Goal: Task Accomplishment & Management: Manage account settings

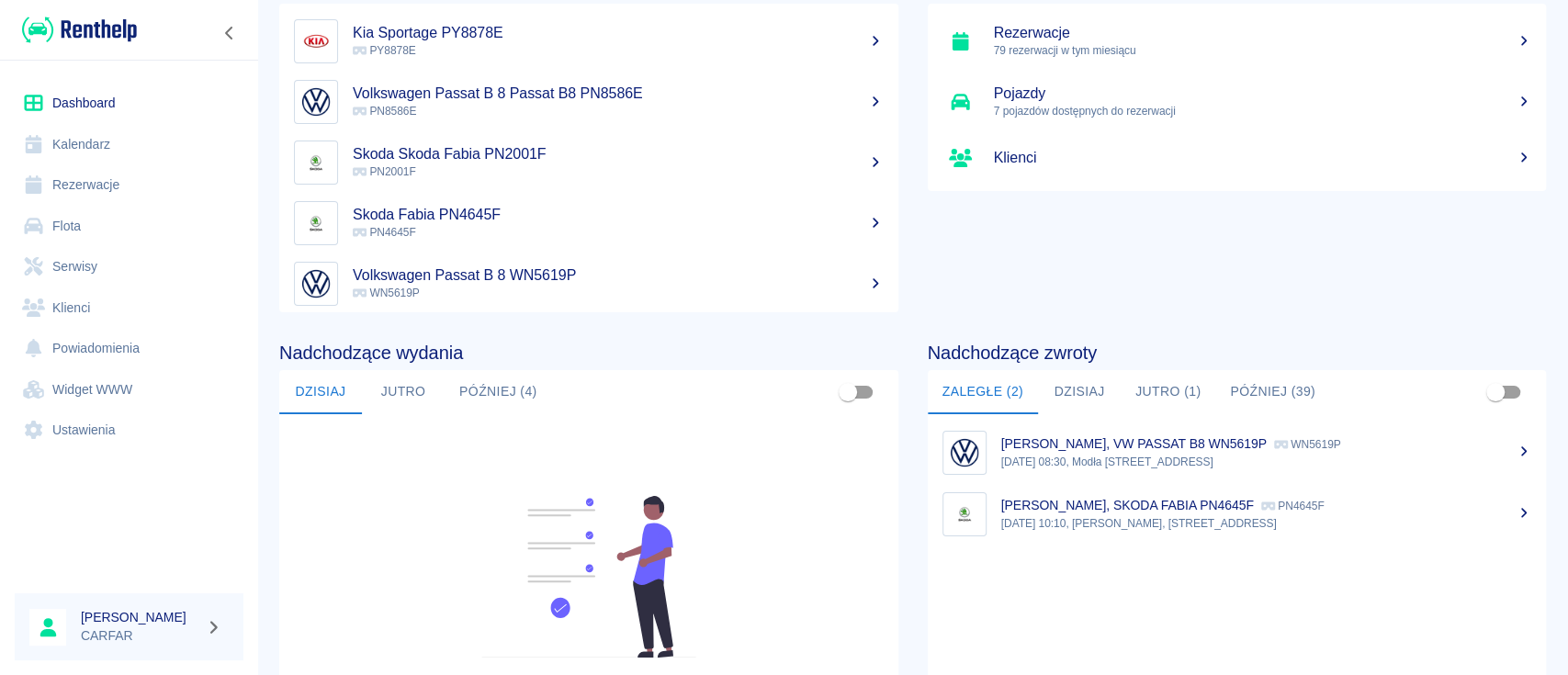
scroll to position [122, 0]
click at [1067, 383] on button "Dzisiaj" at bounding box center [1079, 391] width 83 height 44
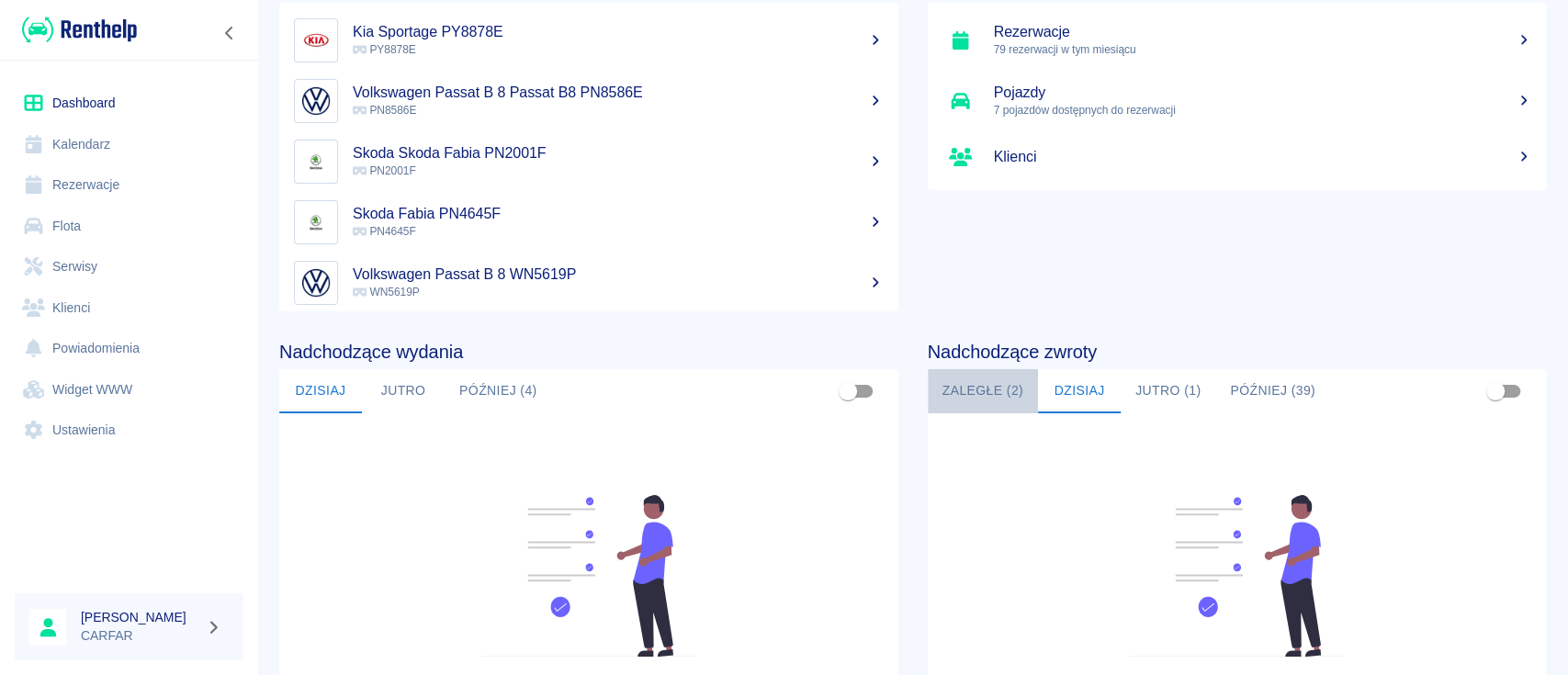
click at [936, 393] on button "Zaległe (2)" at bounding box center [983, 391] width 110 height 44
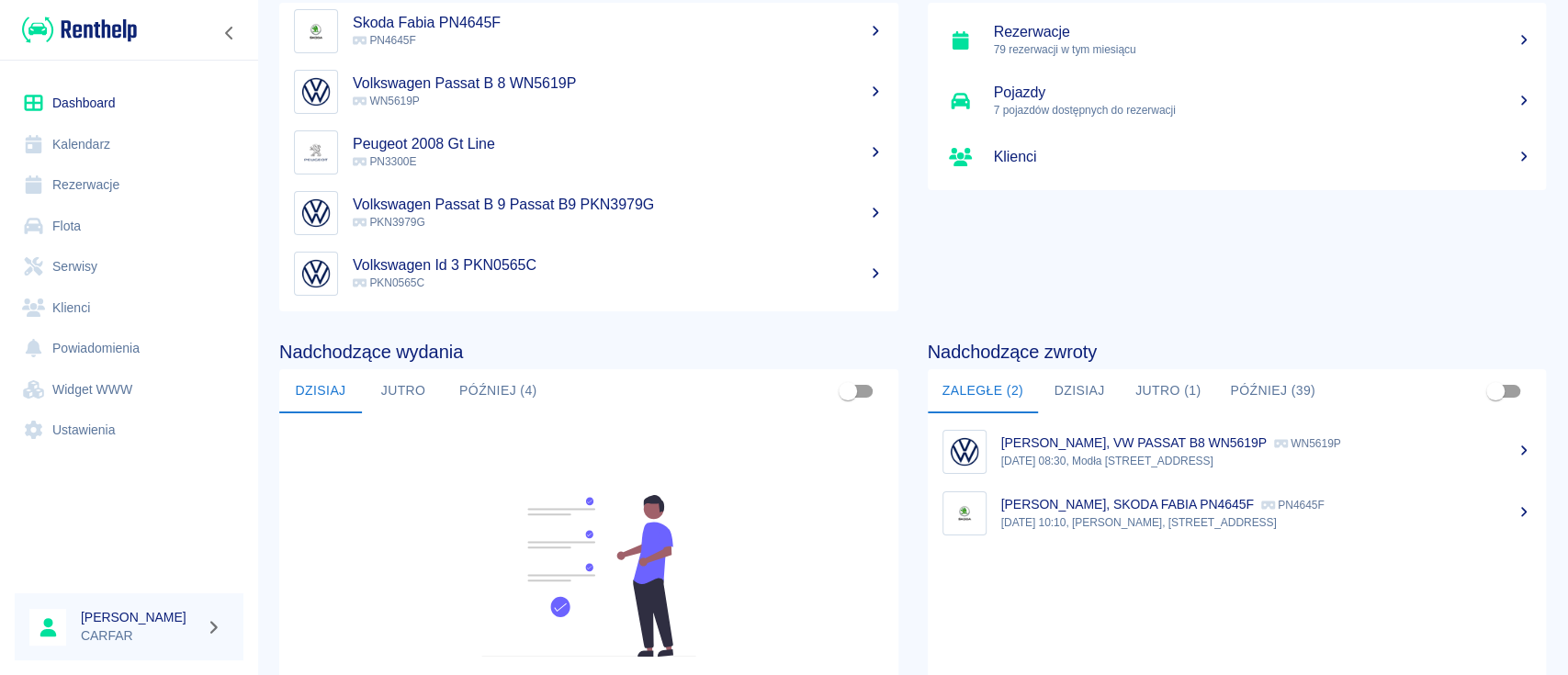
scroll to position [0, 0]
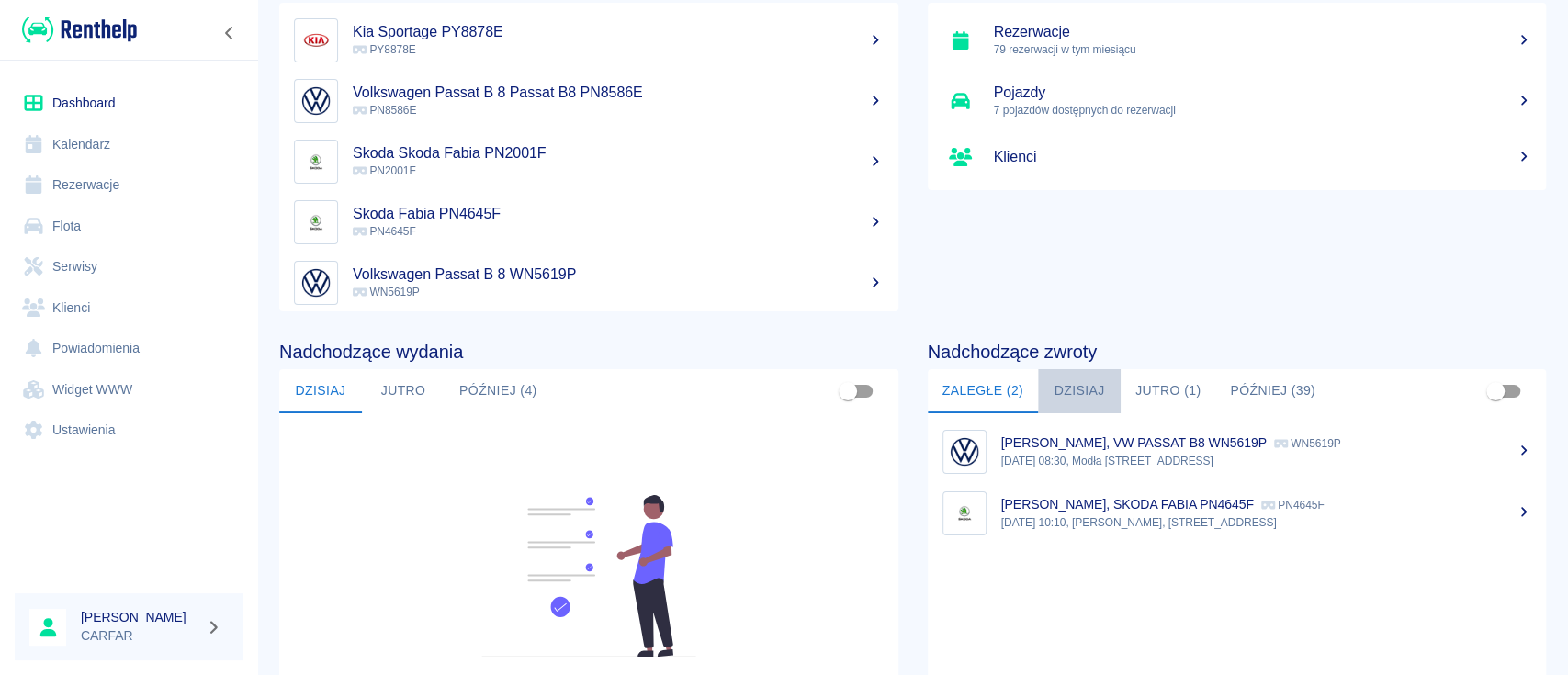
click at [1073, 379] on button "Dzisiaj" at bounding box center [1079, 391] width 83 height 44
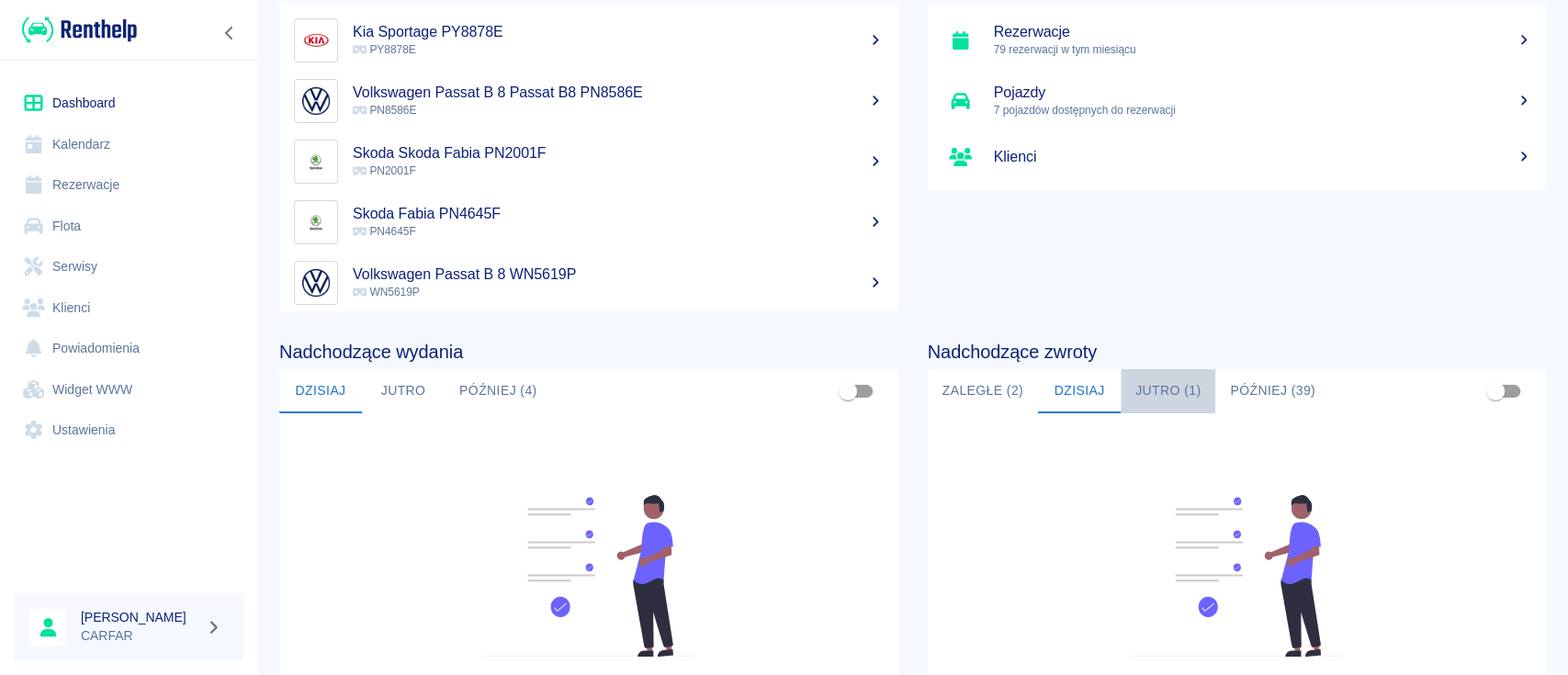
click at [1172, 375] on button "Jutro (1)" at bounding box center [1167, 391] width 94 height 44
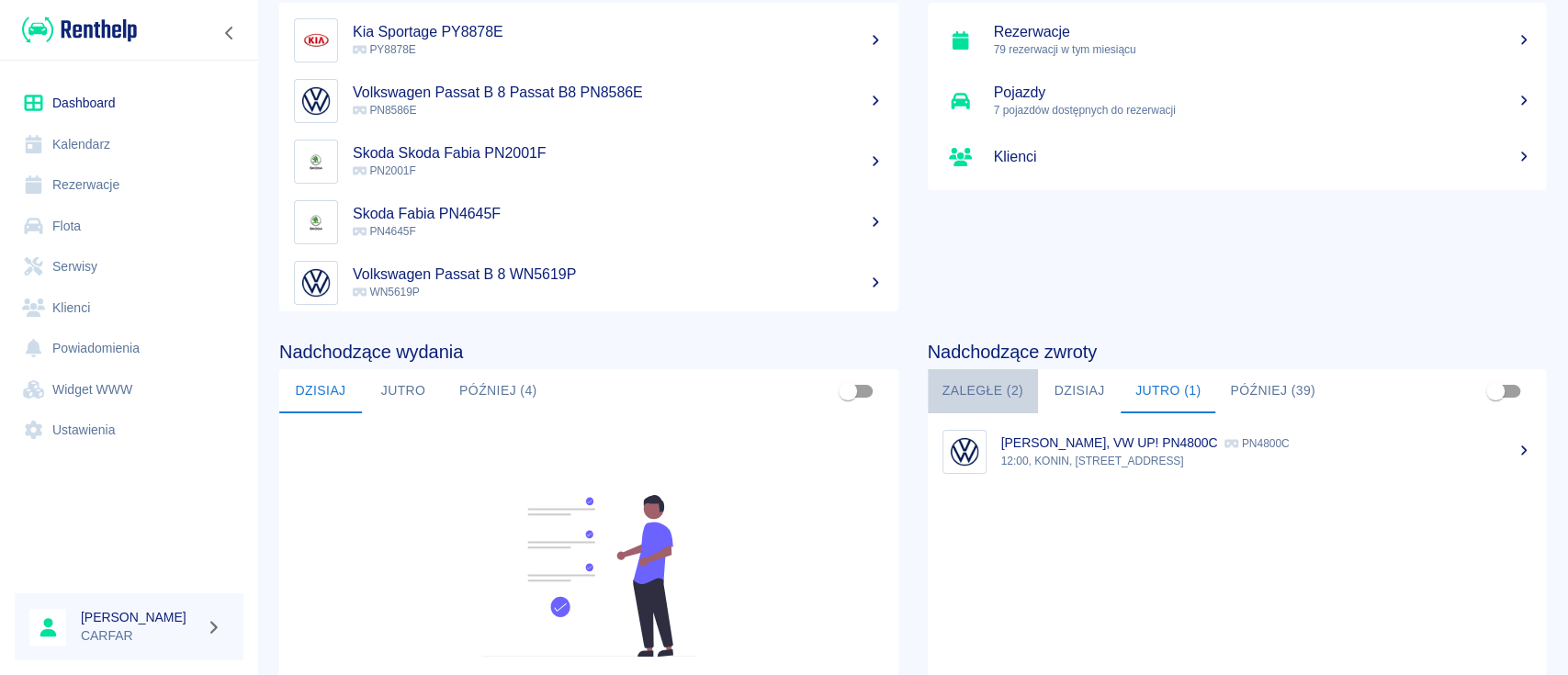
click at [951, 391] on button "Zaległe (2)" at bounding box center [983, 391] width 110 height 44
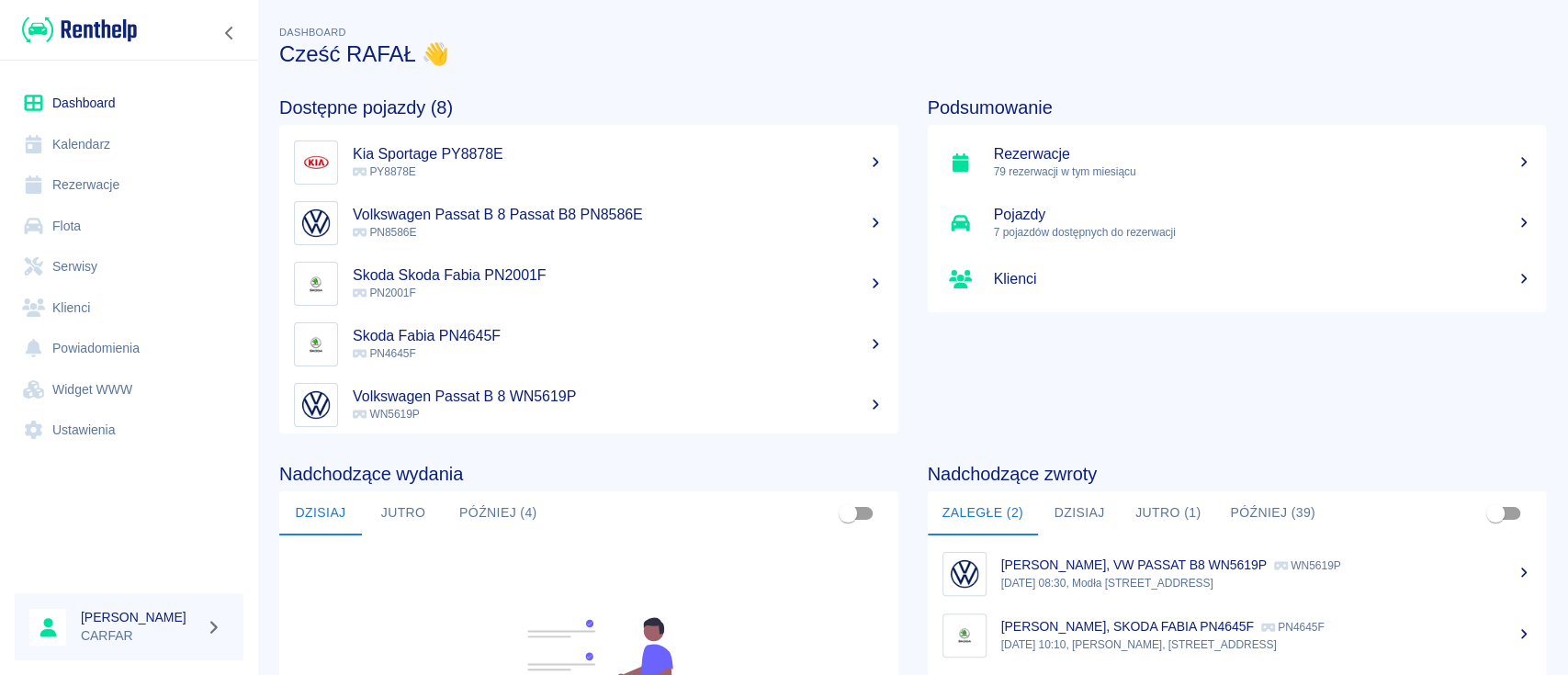
click at [928, 491] on button "Zaległe (2)" at bounding box center [983, 513] width 110 height 44
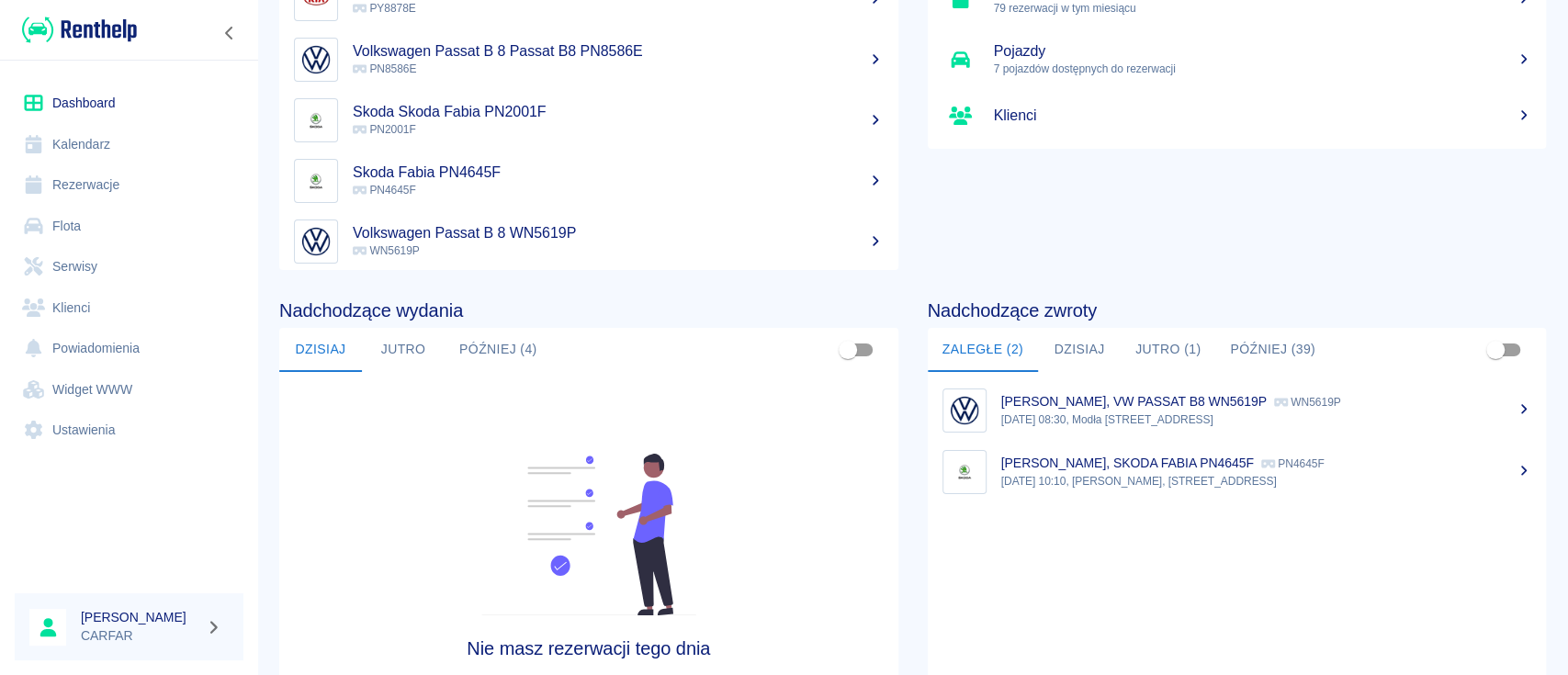
scroll to position [282, 0]
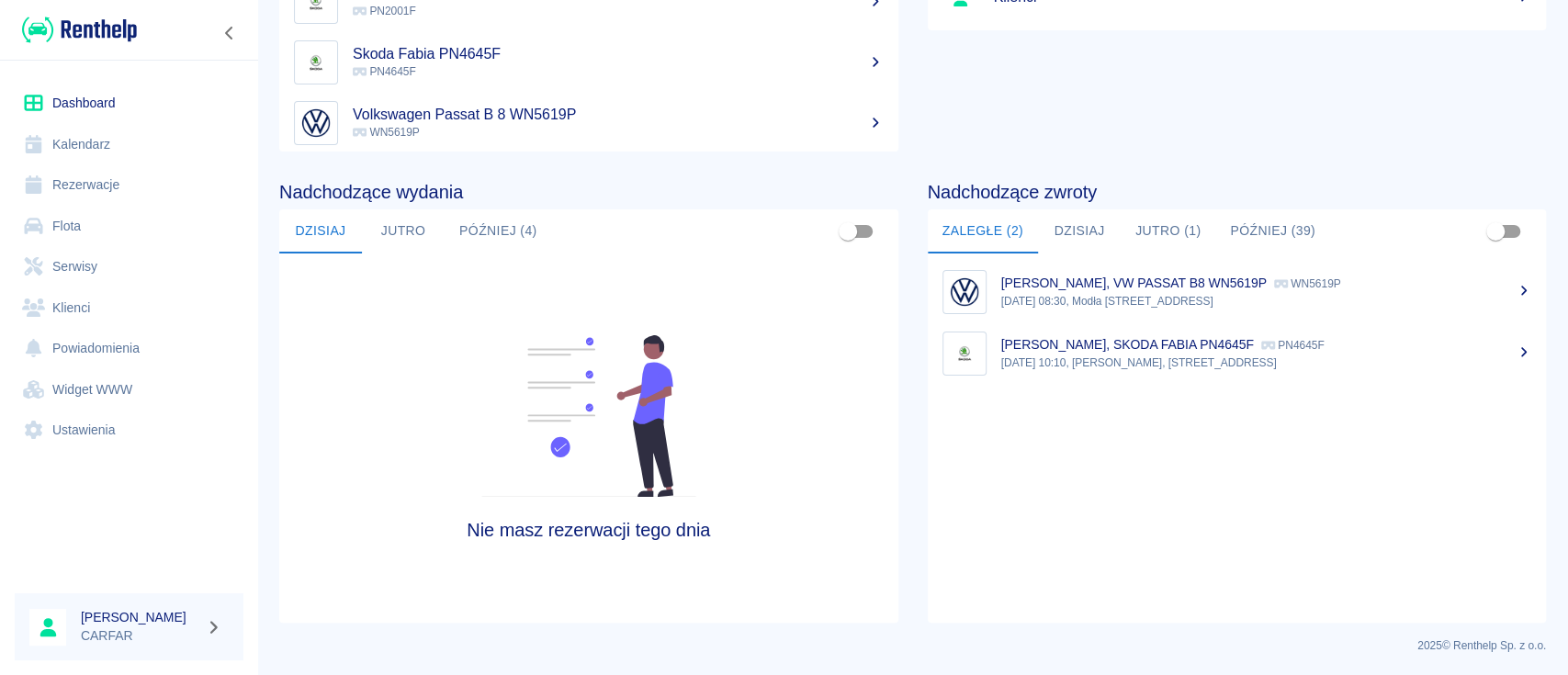
click at [1226, 271] on link "Magdalena Widelska, VW PASSAT B8 WN5619P WN5619P 8 sie 2025, 08:30, Modła Króle…" at bounding box center [1238, 292] width 619 height 62
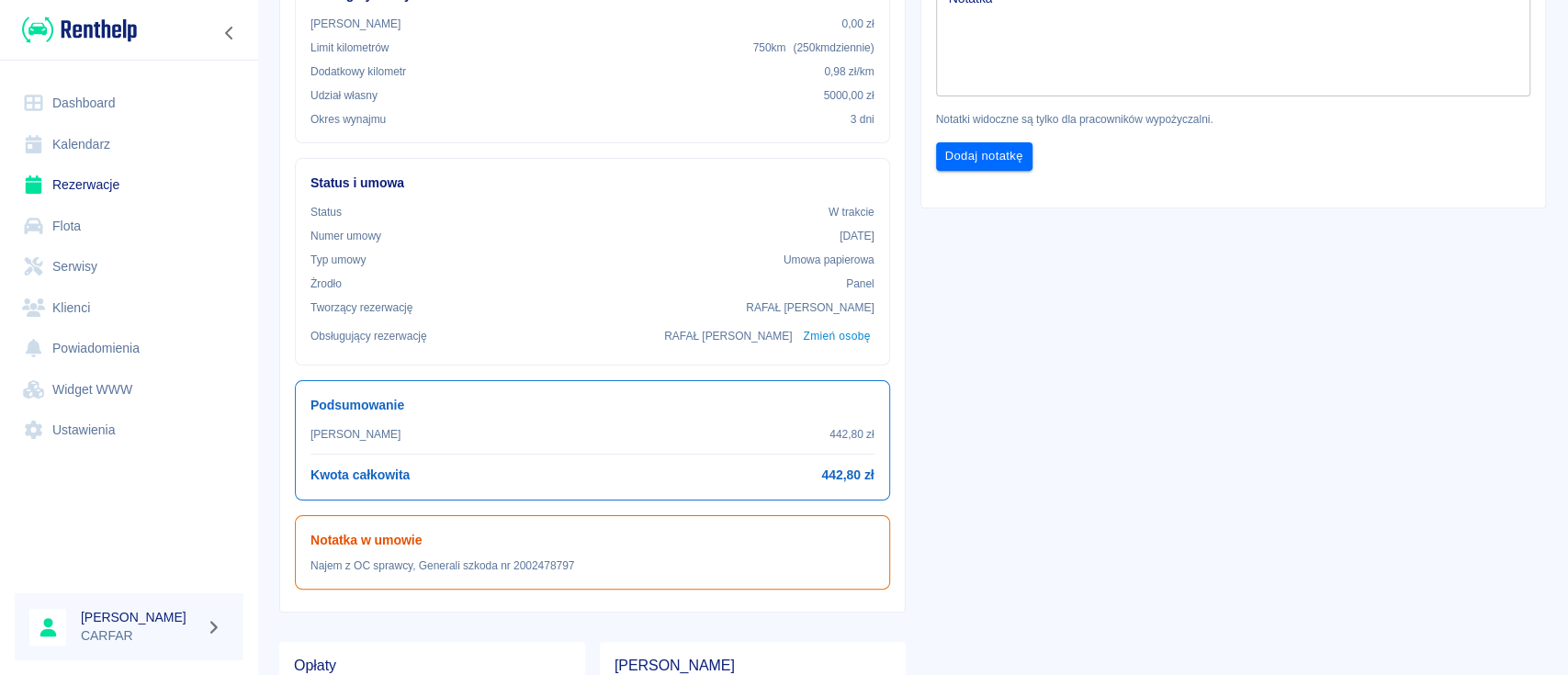
scroll to position [612, 0]
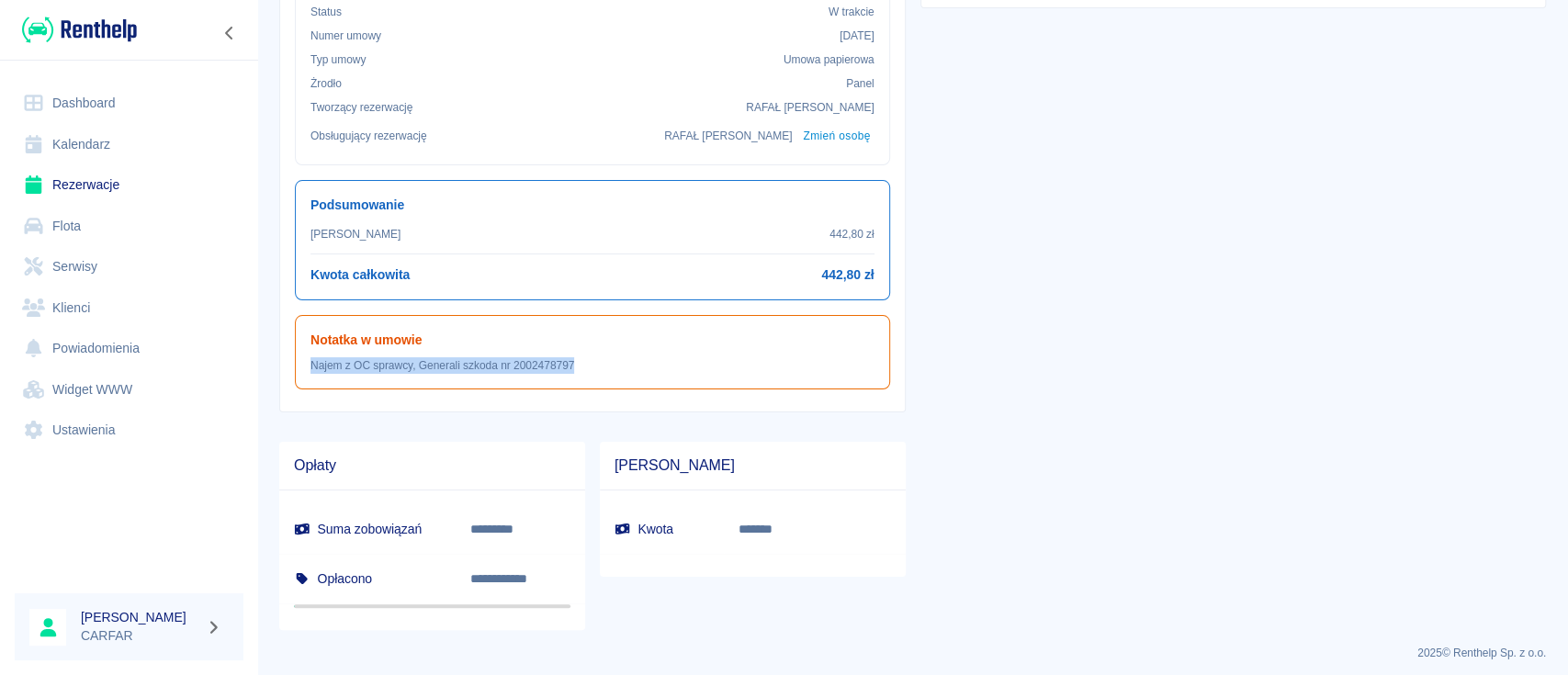
drag, startPoint x: 577, startPoint y: 361, endPoint x: 313, endPoint y: 354, distance: 264.1
click at [313, 357] on p "Najem z OC sprawcy, Generali szkoda nr 2002478797" at bounding box center [592, 365] width 564 height 17
drag, startPoint x: 313, startPoint y: 355, endPoint x: 574, endPoint y: 365, distance: 261.2
click at [574, 365] on p "Najem z OC sprawcy, Generali szkoda nr 2002478797" at bounding box center [592, 365] width 564 height 17
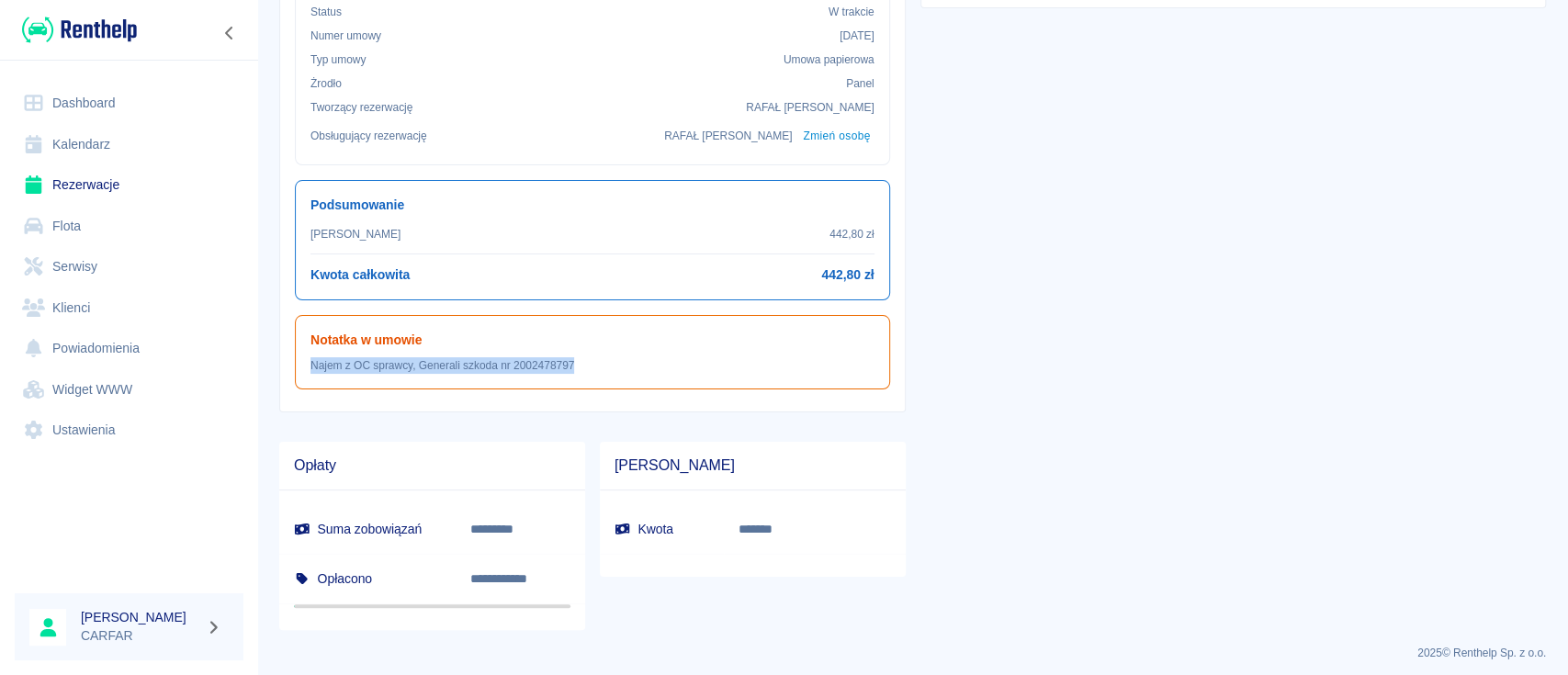
click at [574, 365] on p "Najem z OC sprawcy, Generali szkoda nr 2002478797" at bounding box center [592, 365] width 564 height 17
drag, startPoint x: 574, startPoint y: 365, endPoint x: 320, endPoint y: 364, distance: 254.0
click at [320, 364] on p "Najem z OC sprawcy, Generali szkoda nr 2002478797" at bounding box center [592, 365] width 564 height 17
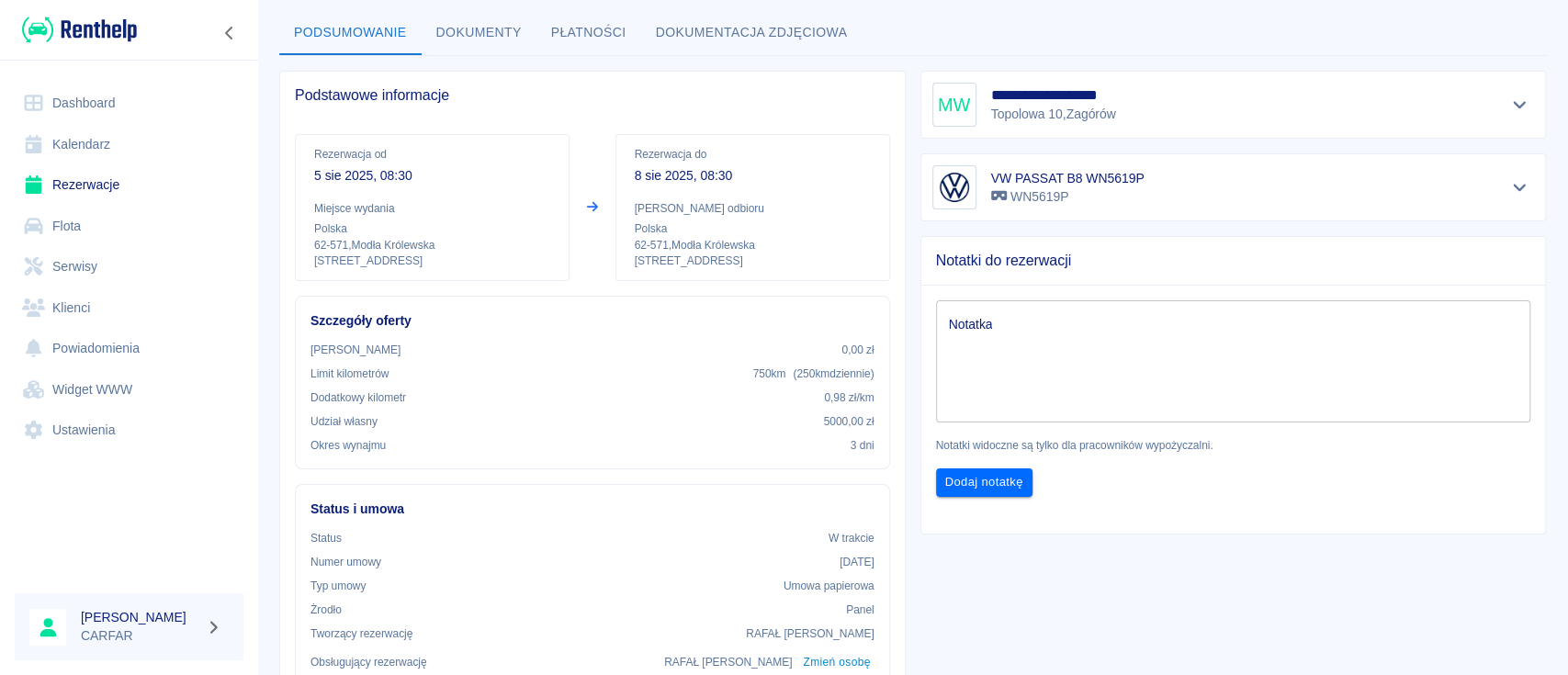
scroll to position [0, 0]
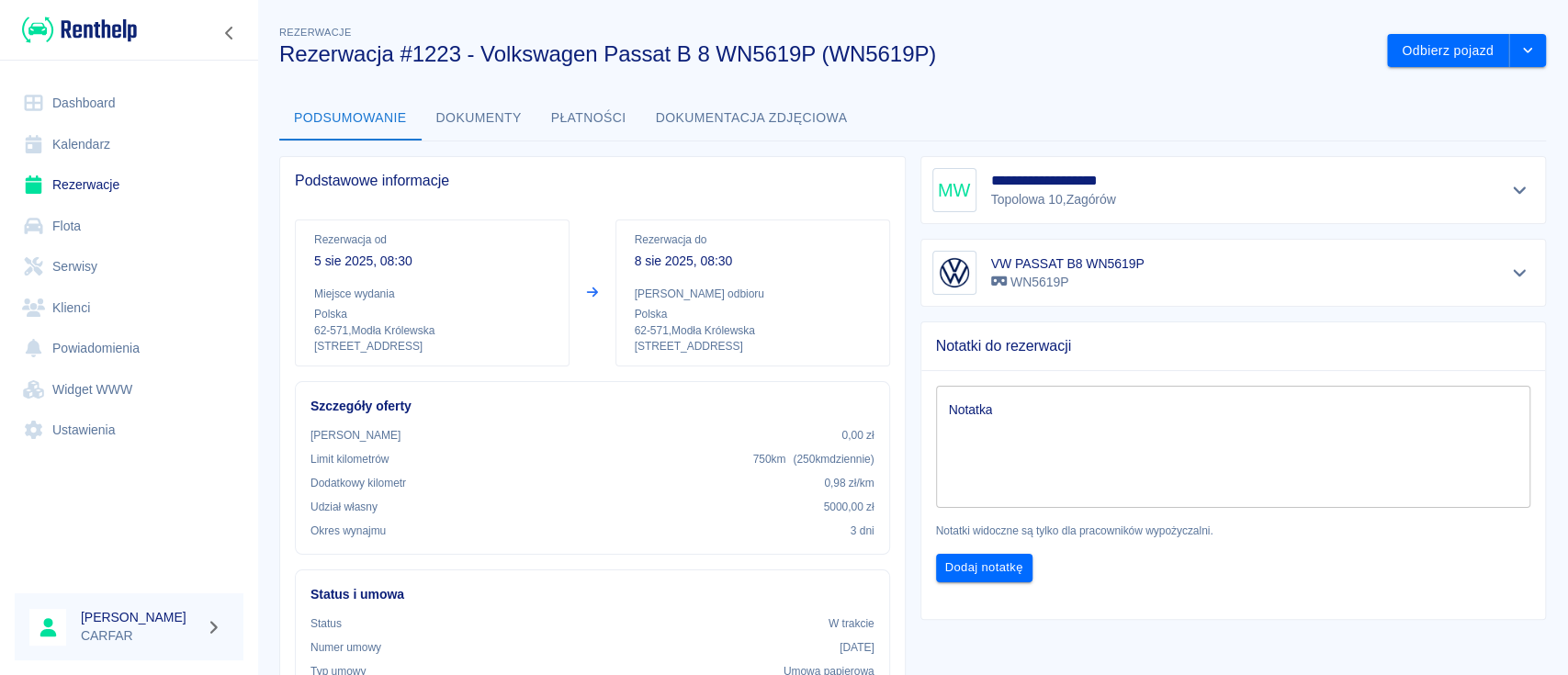
click at [1231, 185] on div "**********" at bounding box center [1233, 189] width 603 height 44
click at [1503, 167] on div "**********" at bounding box center [1234, 189] width 627 height 68
click at [1505, 195] on button "Pokaż szczegóły" at bounding box center [1519, 190] width 30 height 26
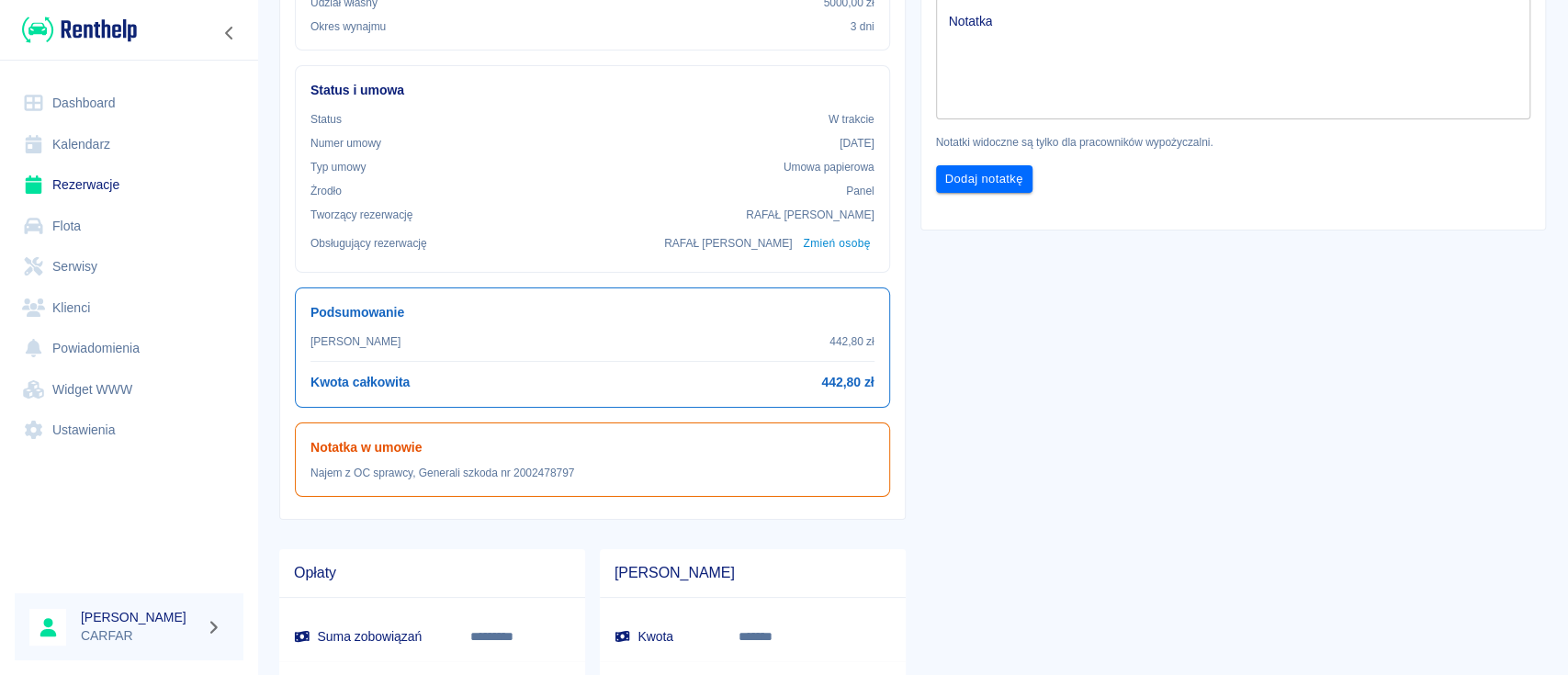
scroll to position [617, 0]
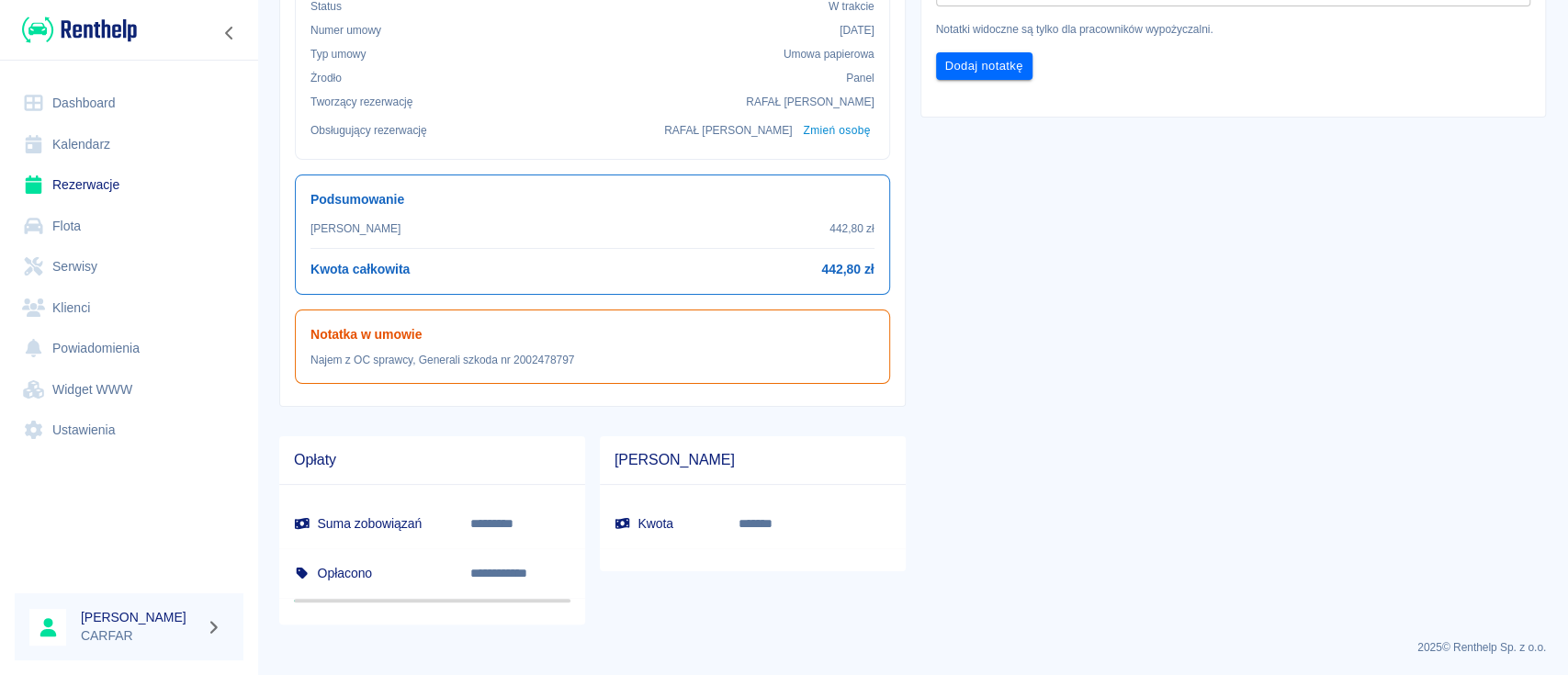
click at [131, 85] on link "Dashboard" at bounding box center [129, 103] width 229 height 41
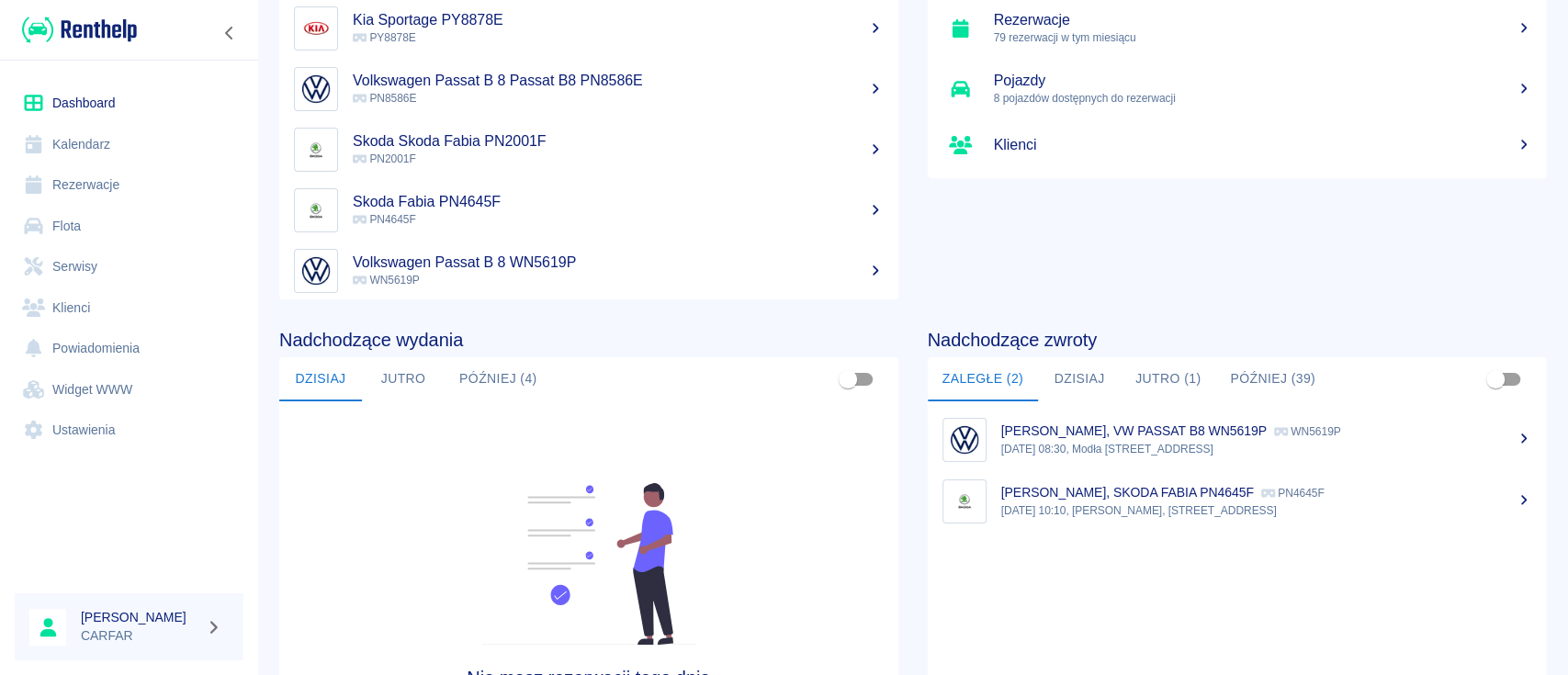
scroll to position [244, 0]
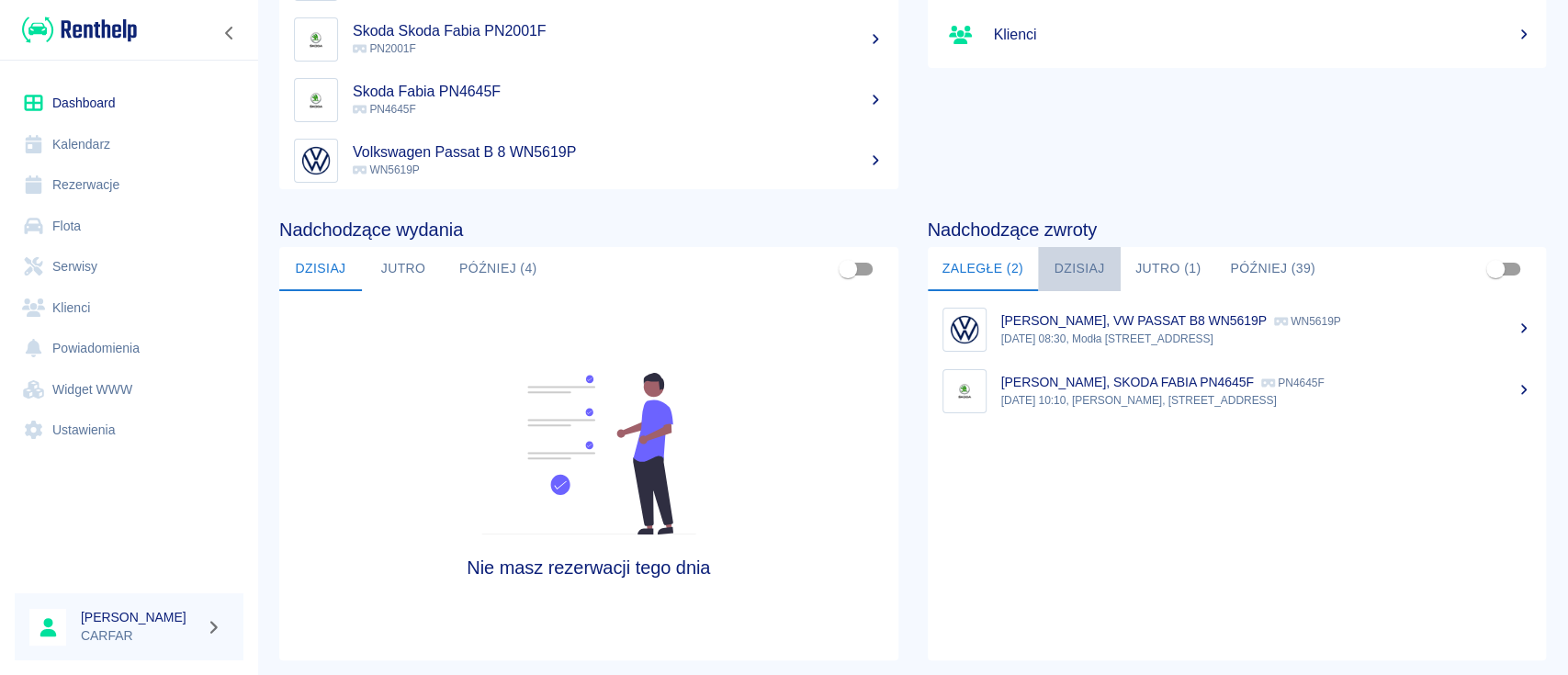
click at [1069, 266] on button "Dzisiaj" at bounding box center [1079, 269] width 83 height 44
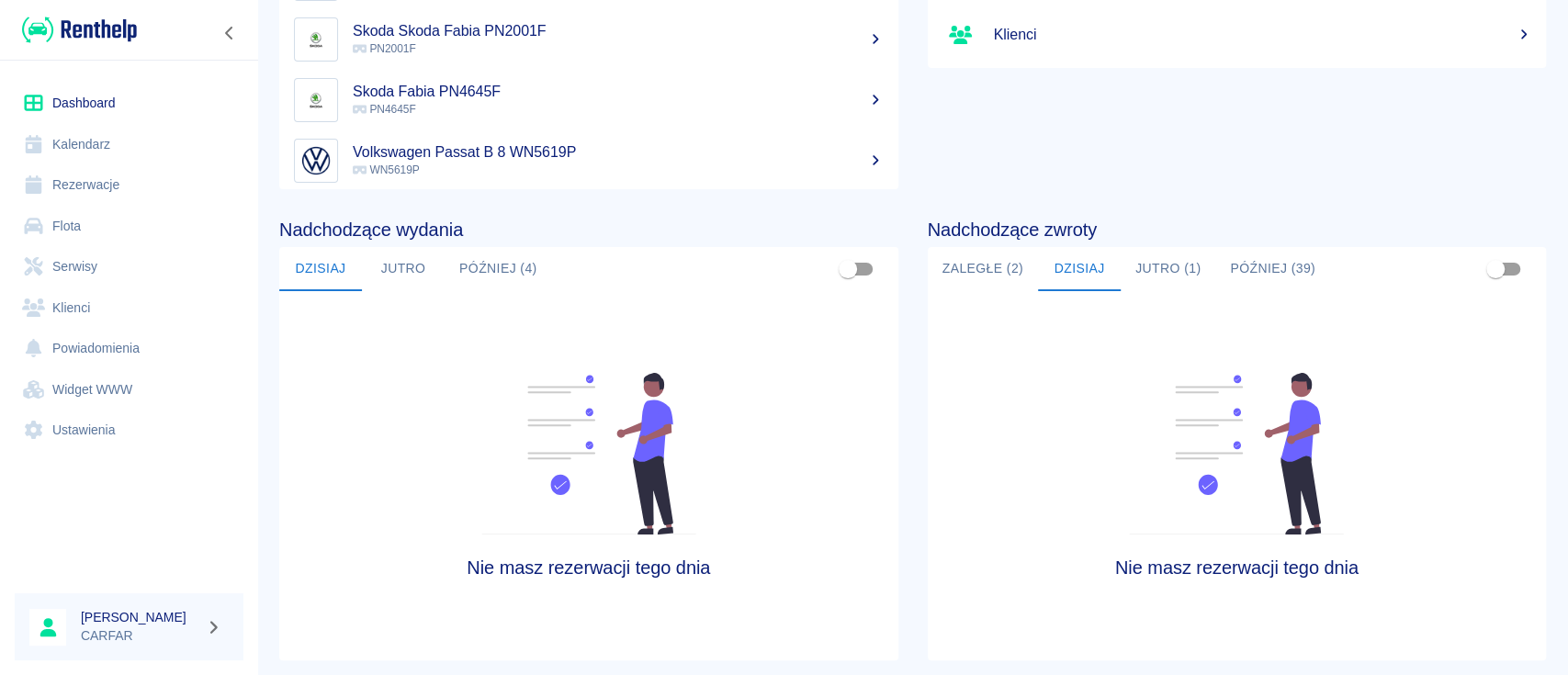
click at [1126, 265] on button "Jutro (1)" at bounding box center [1167, 269] width 94 height 44
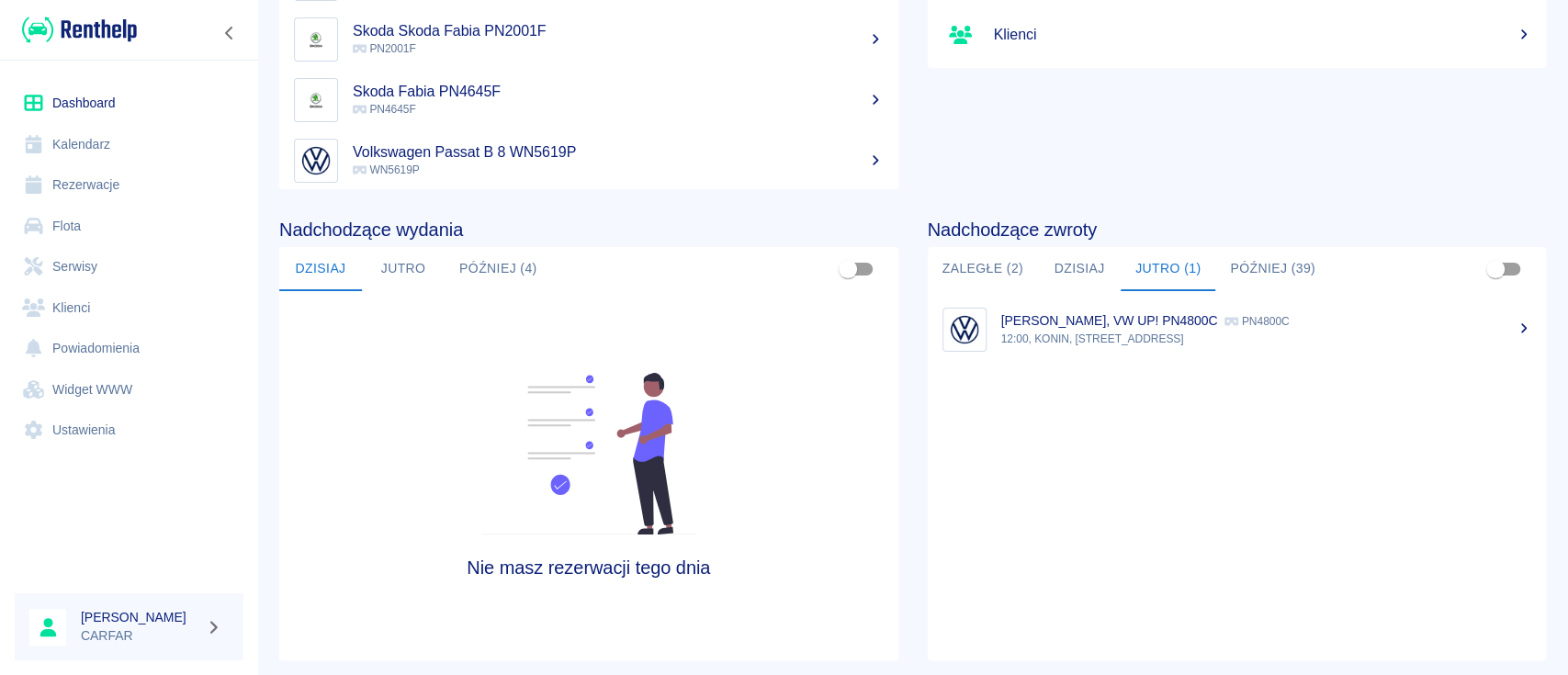
click at [970, 267] on button "Zaległe (2)" at bounding box center [983, 269] width 110 height 44
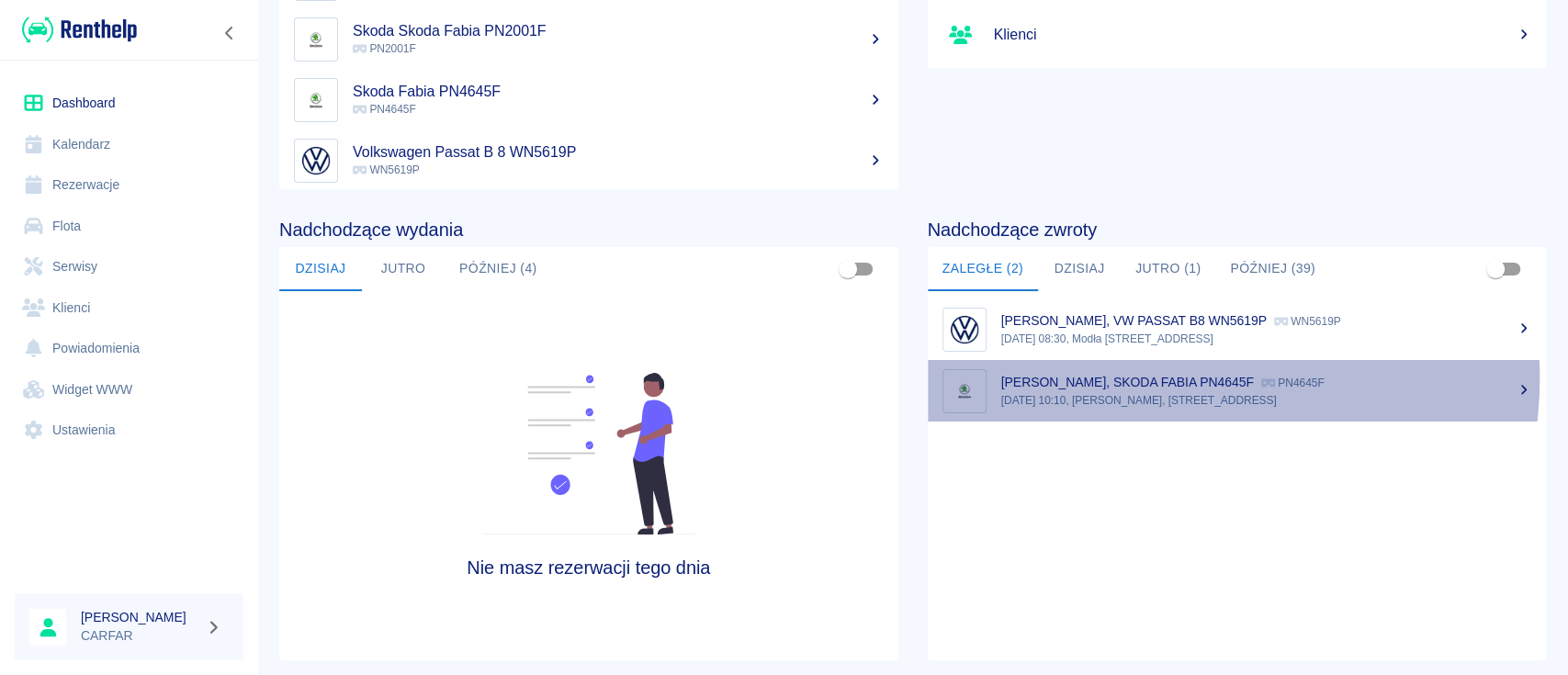
click at [1167, 378] on p "[PERSON_NAME], SKODA FABIA PN4645F" at bounding box center [1127, 382] width 253 height 15
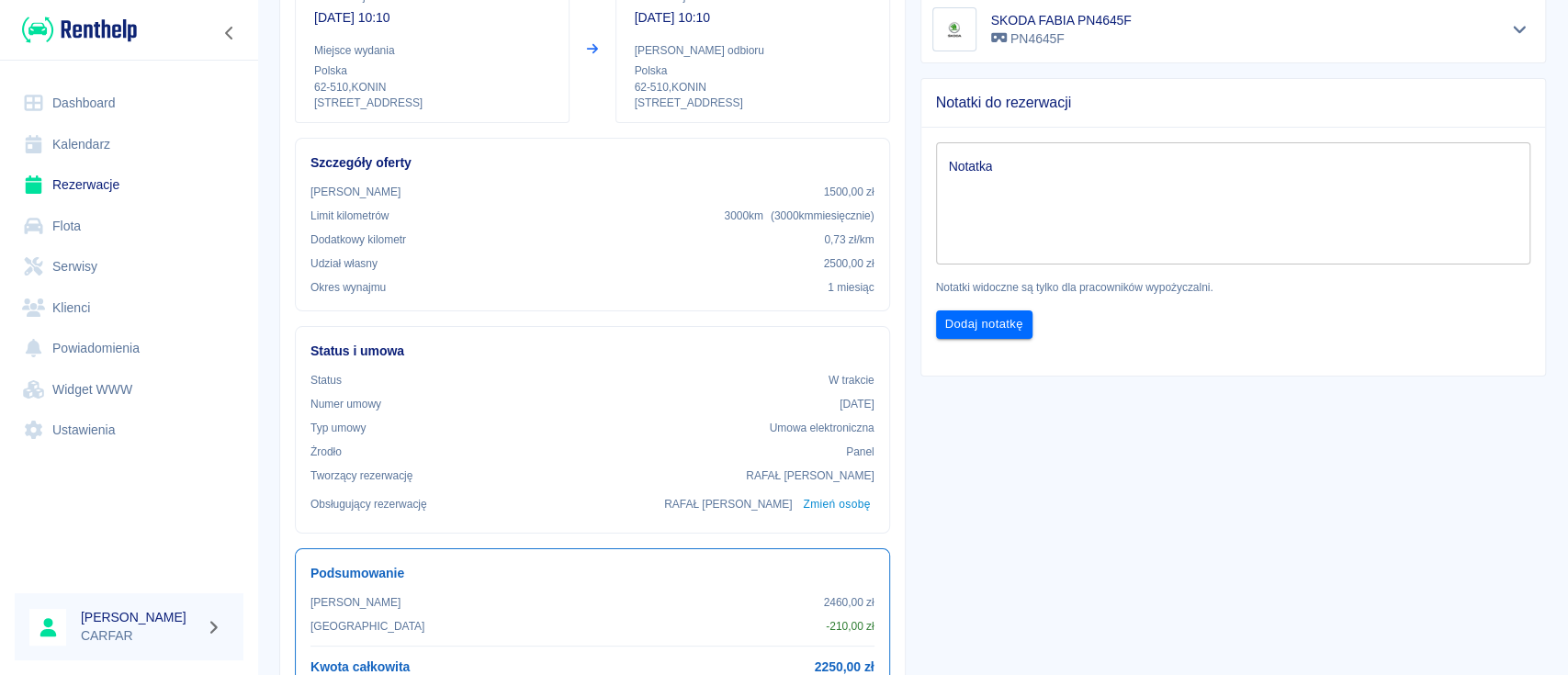
scroll to position [244, 0]
click at [89, 99] on link "Dashboard" at bounding box center [129, 103] width 229 height 41
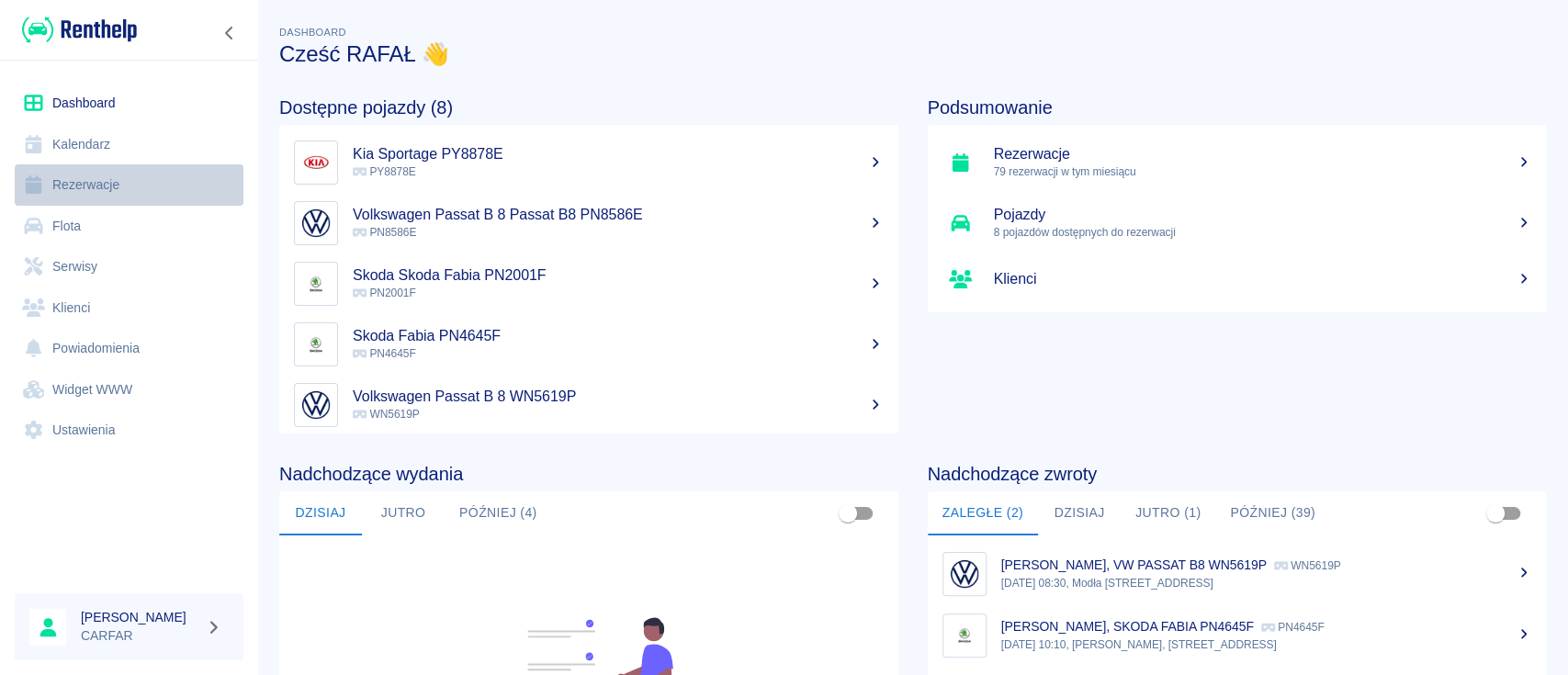
click at [113, 181] on link "Rezerwacje" at bounding box center [129, 185] width 229 height 41
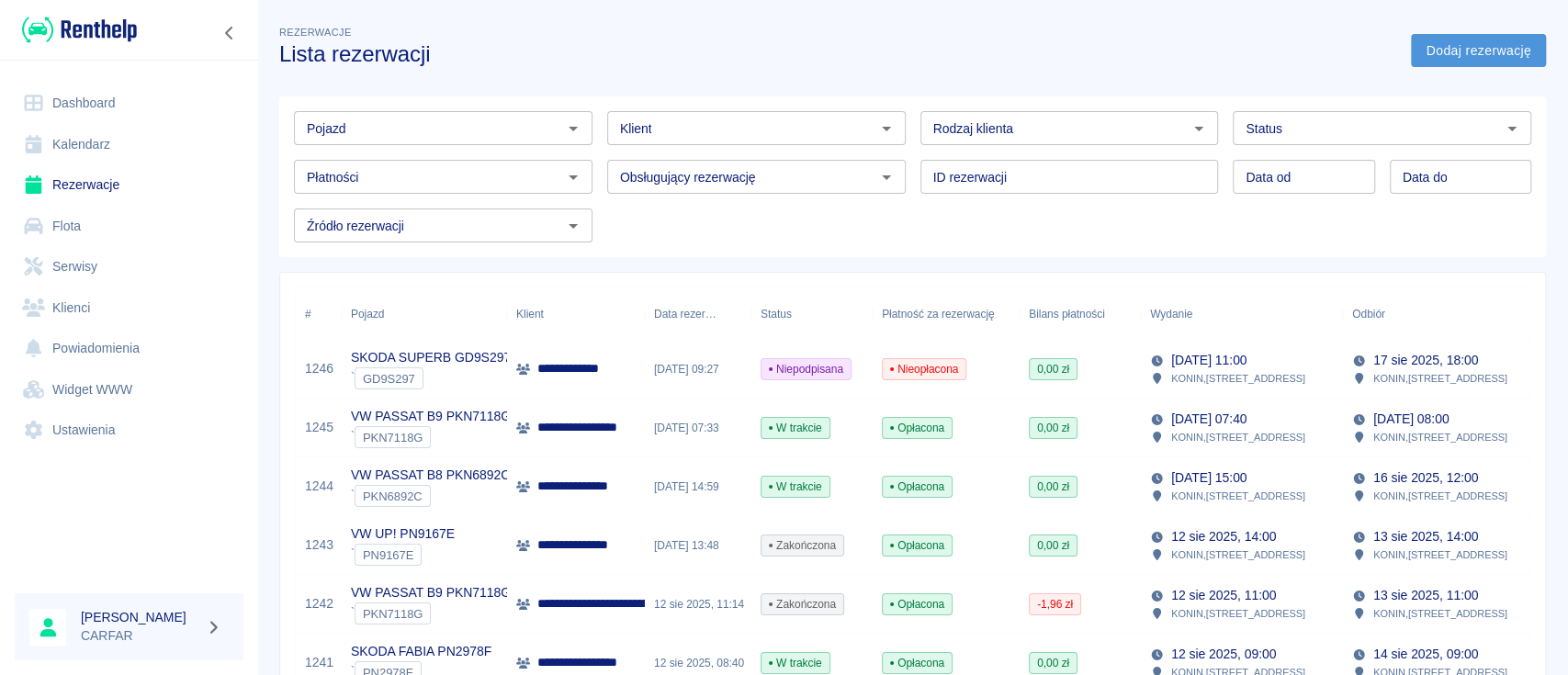
click at [1452, 50] on link "Dodaj rezerwację" at bounding box center [1478, 50] width 135 height 34
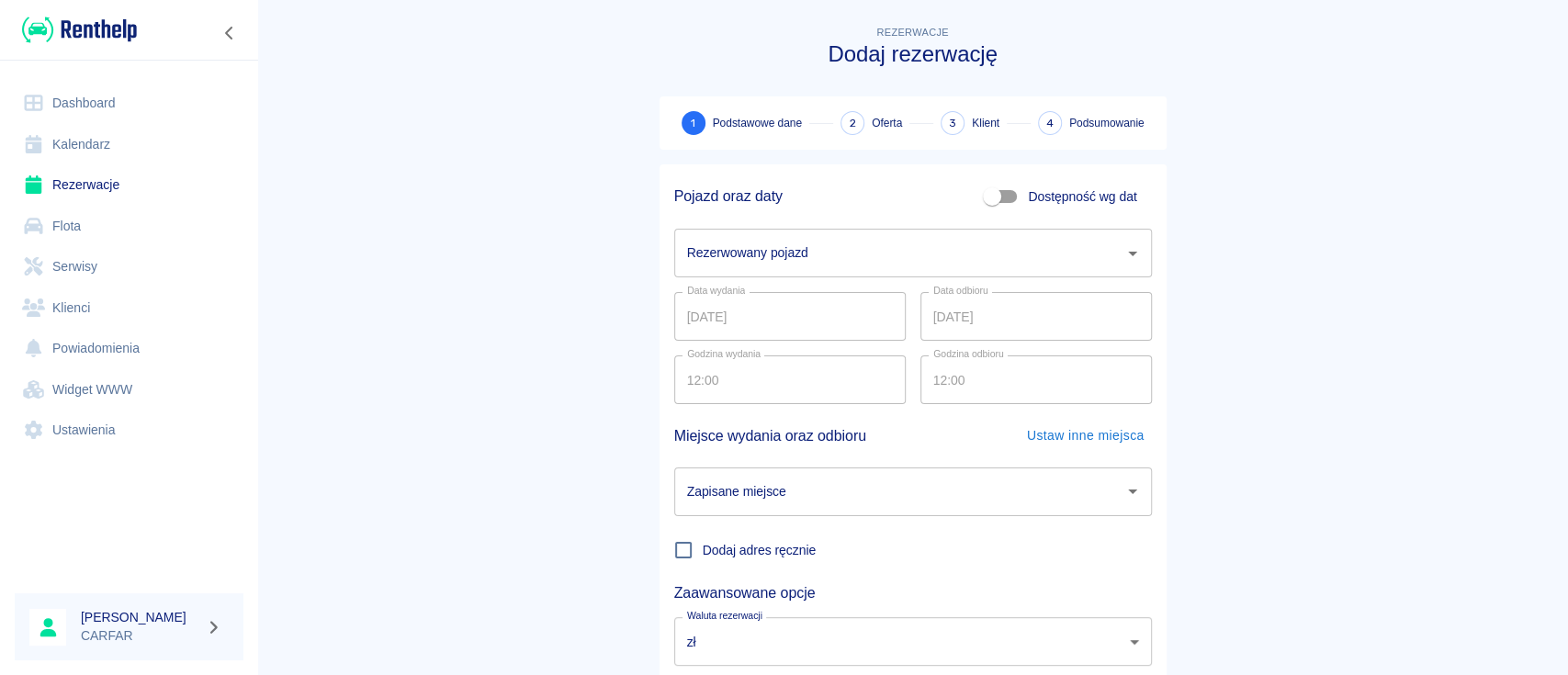
click at [815, 269] on input "Rezerwowany pojazd" at bounding box center [899, 253] width 434 height 32
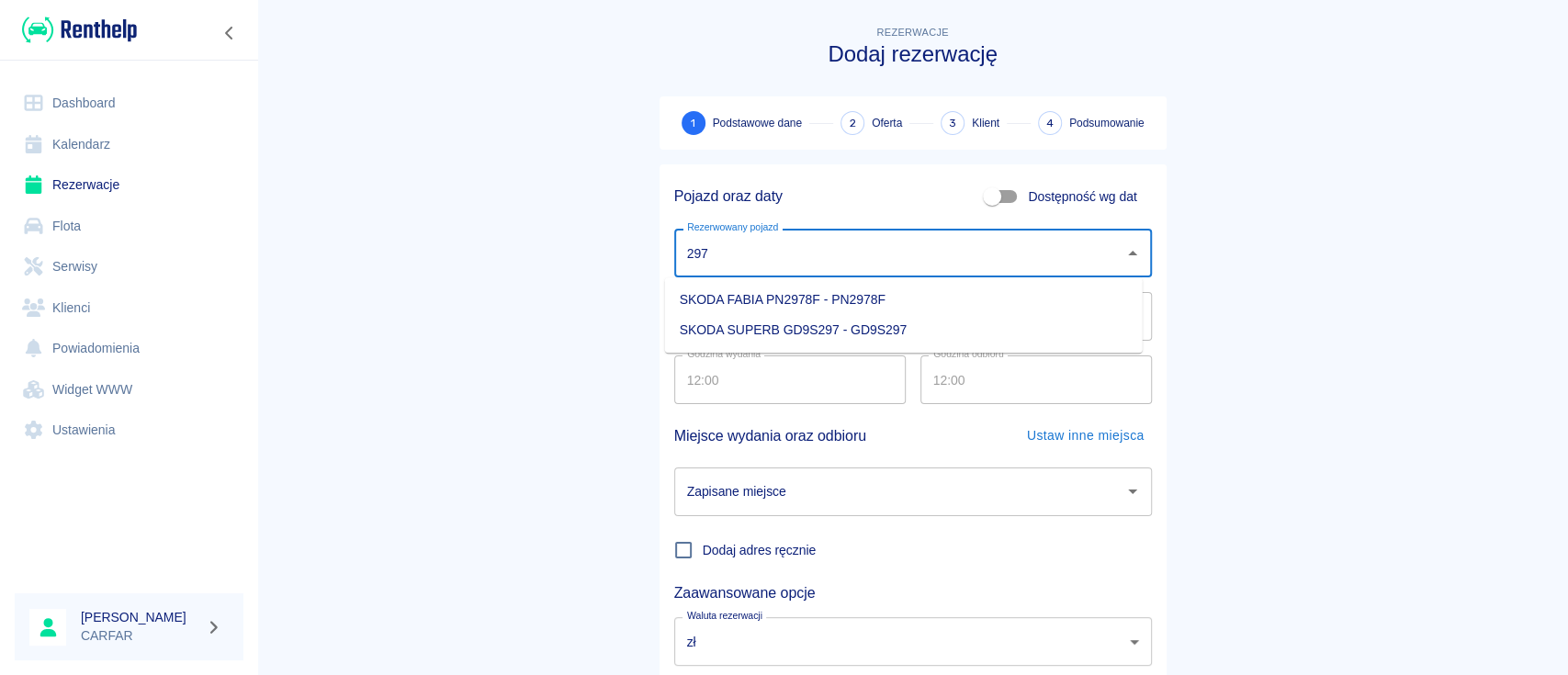
click at [869, 335] on li "SKODA SUPERB GD9S297 - GD9S297" at bounding box center [904, 330] width 478 height 30
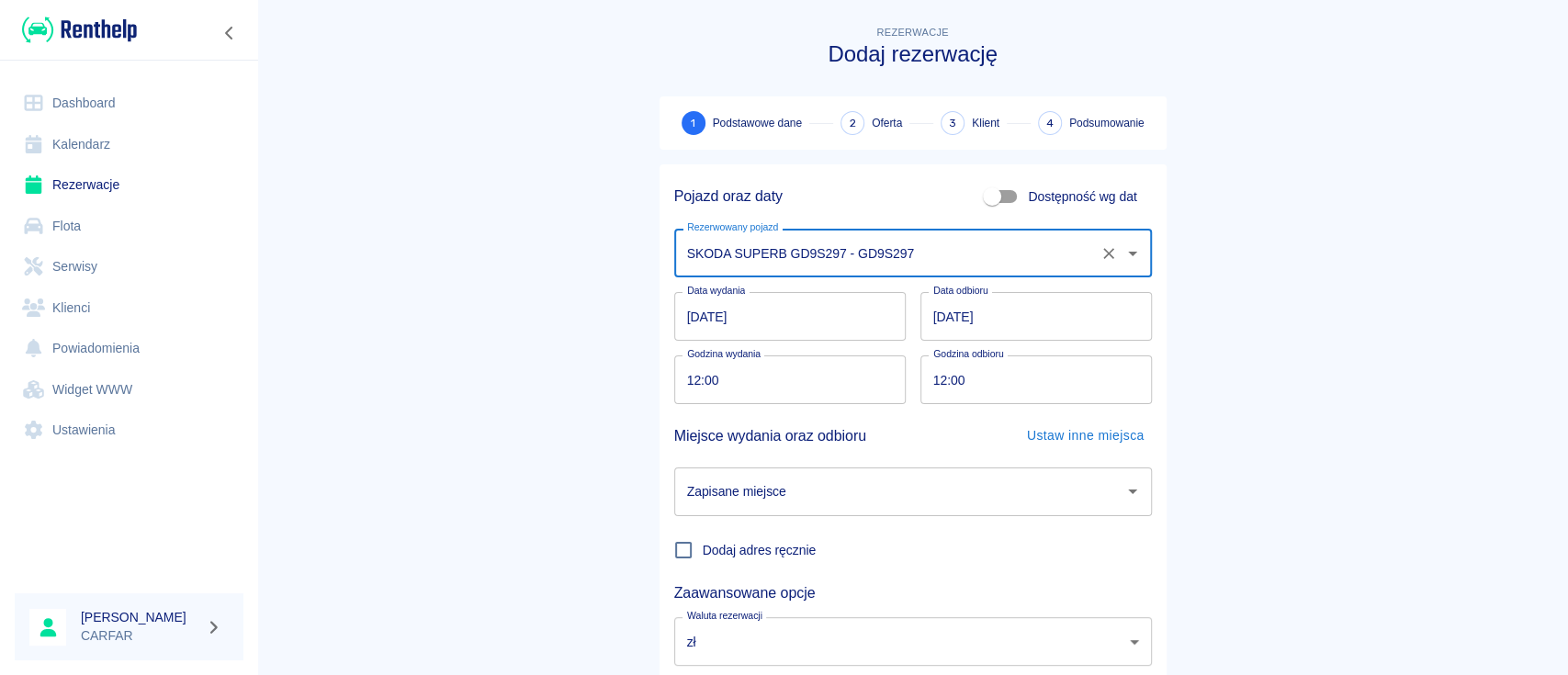
type input "SKODA SUPERB GD9S297 - GD9S297"
click at [690, 378] on input "12:00" at bounding box center [784, 379] width 218 height 48
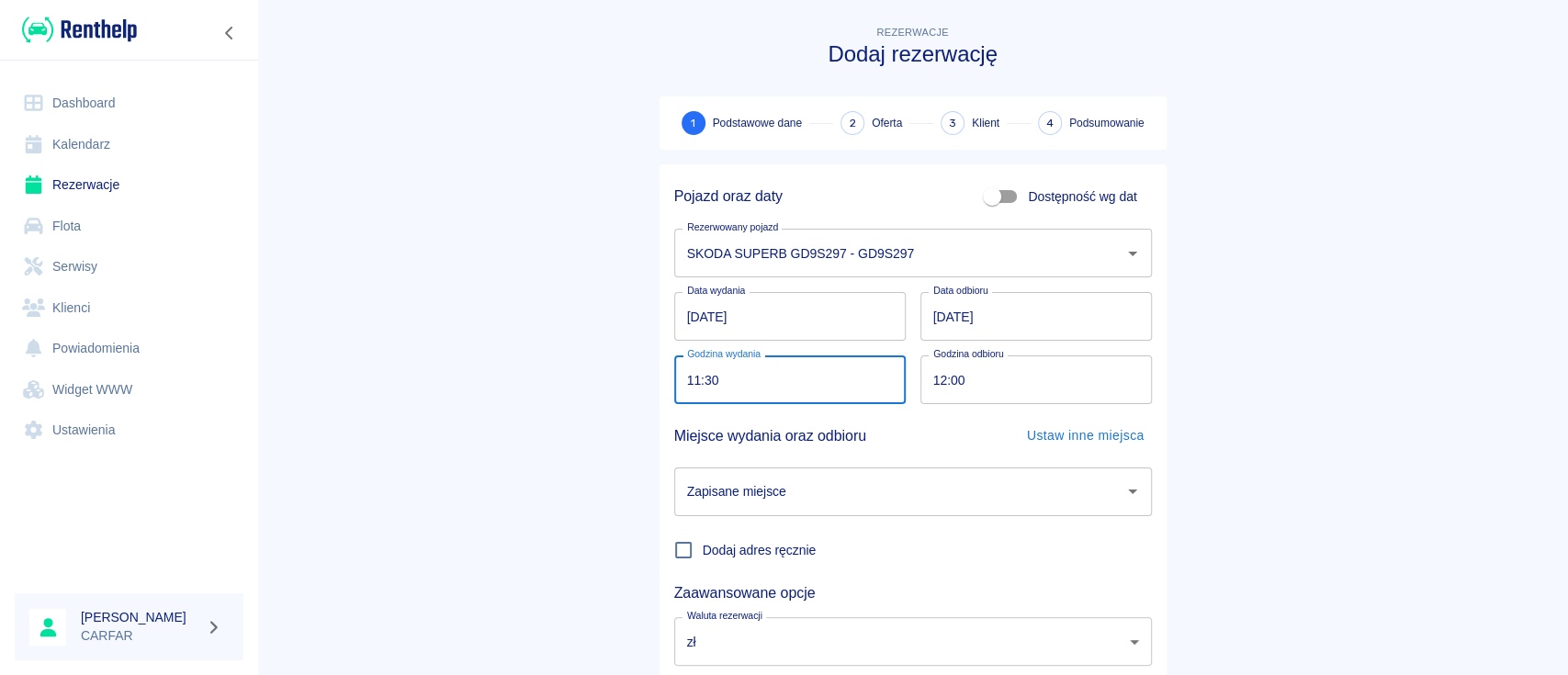
type input "11:30"
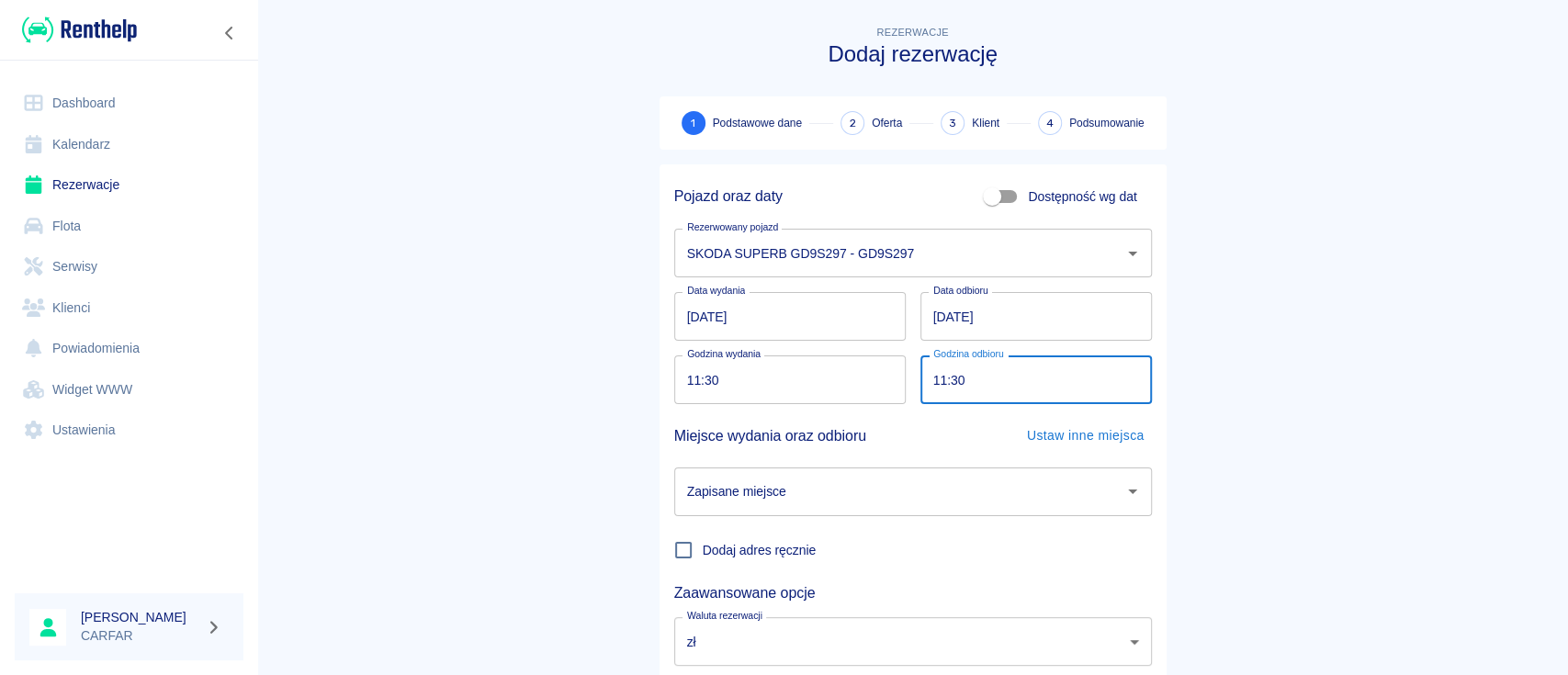
type input "11:30"
click at [838, 499] on input "Zapisane miejsce" at bounding box center [899, 491] width 434 height 32
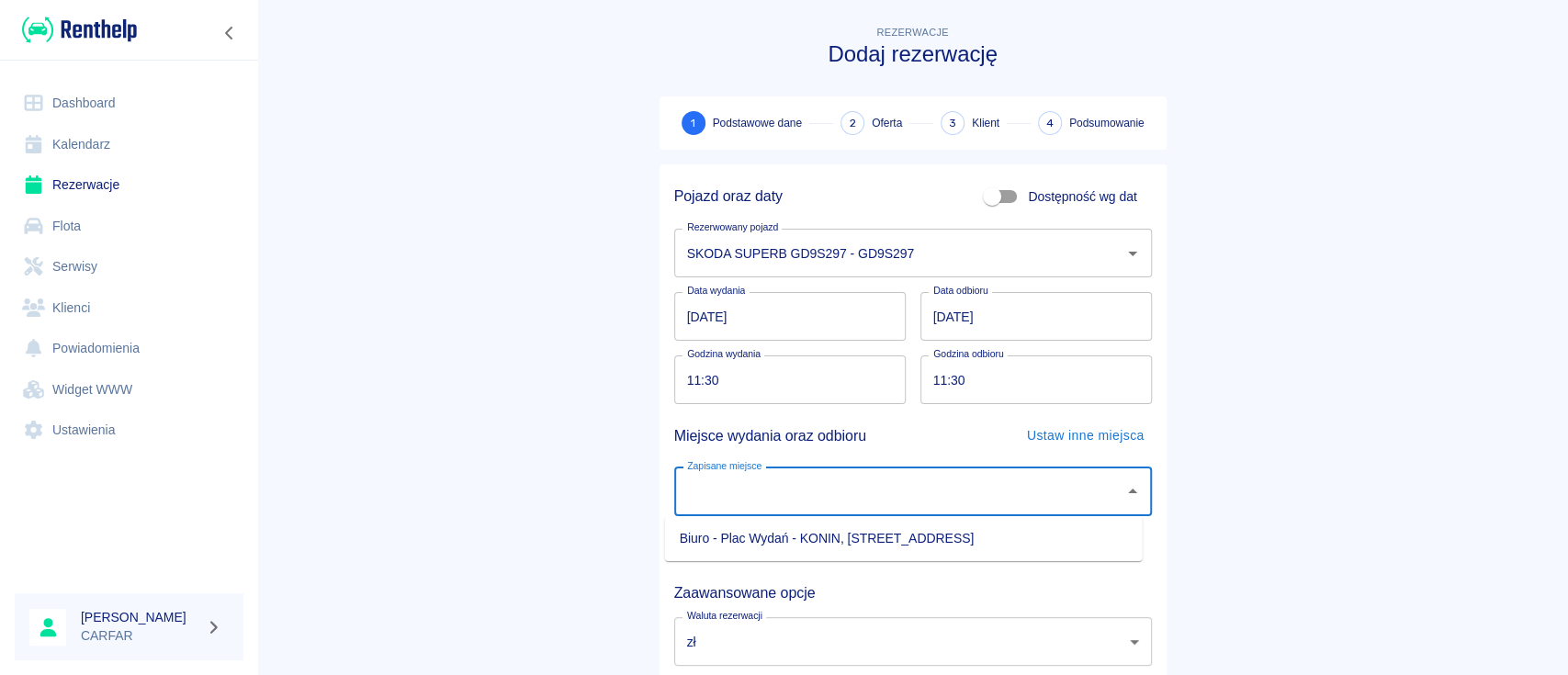
click at [831, 528] on li "Biuro - Plac Wydań - KONIN, [STREET_ADDRESS]" at bounding box center [904, 538] width 478 height 30
type input "Biuro - Plac Wydań - KONIN, [STREET_ADDRESS]"
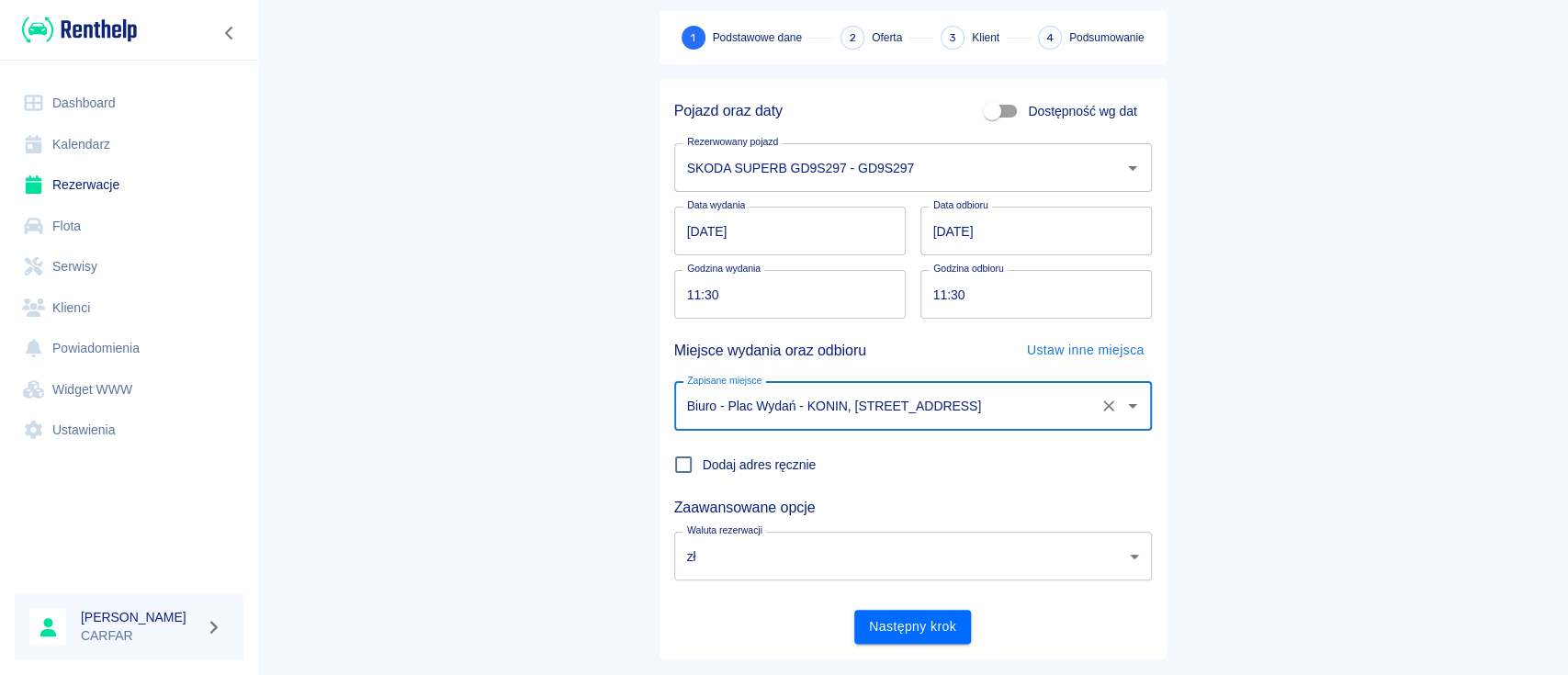
scroll to position [121, 0]
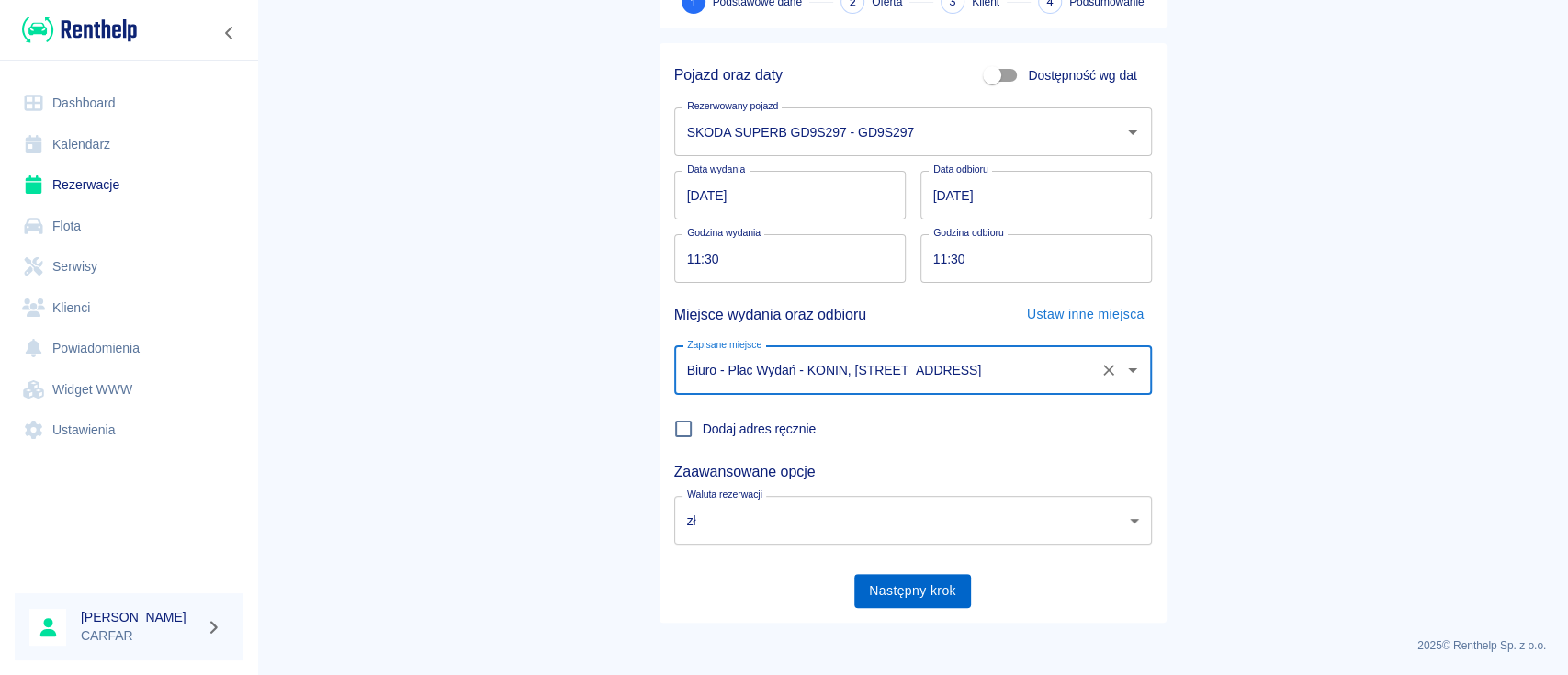
click at [909, 585] on button "Następny krok" at bounding box center [912, 590] width 117 height 34
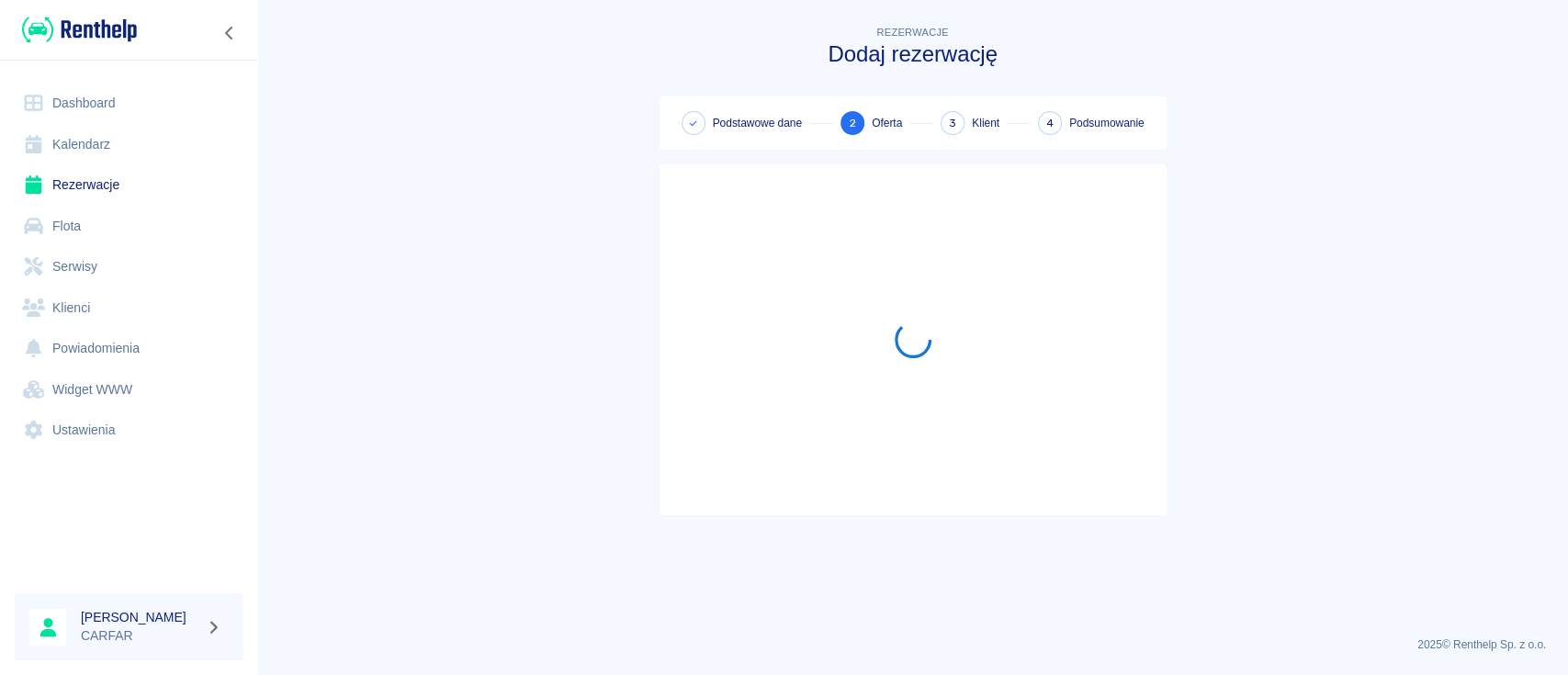
scroll to position [0, 0]
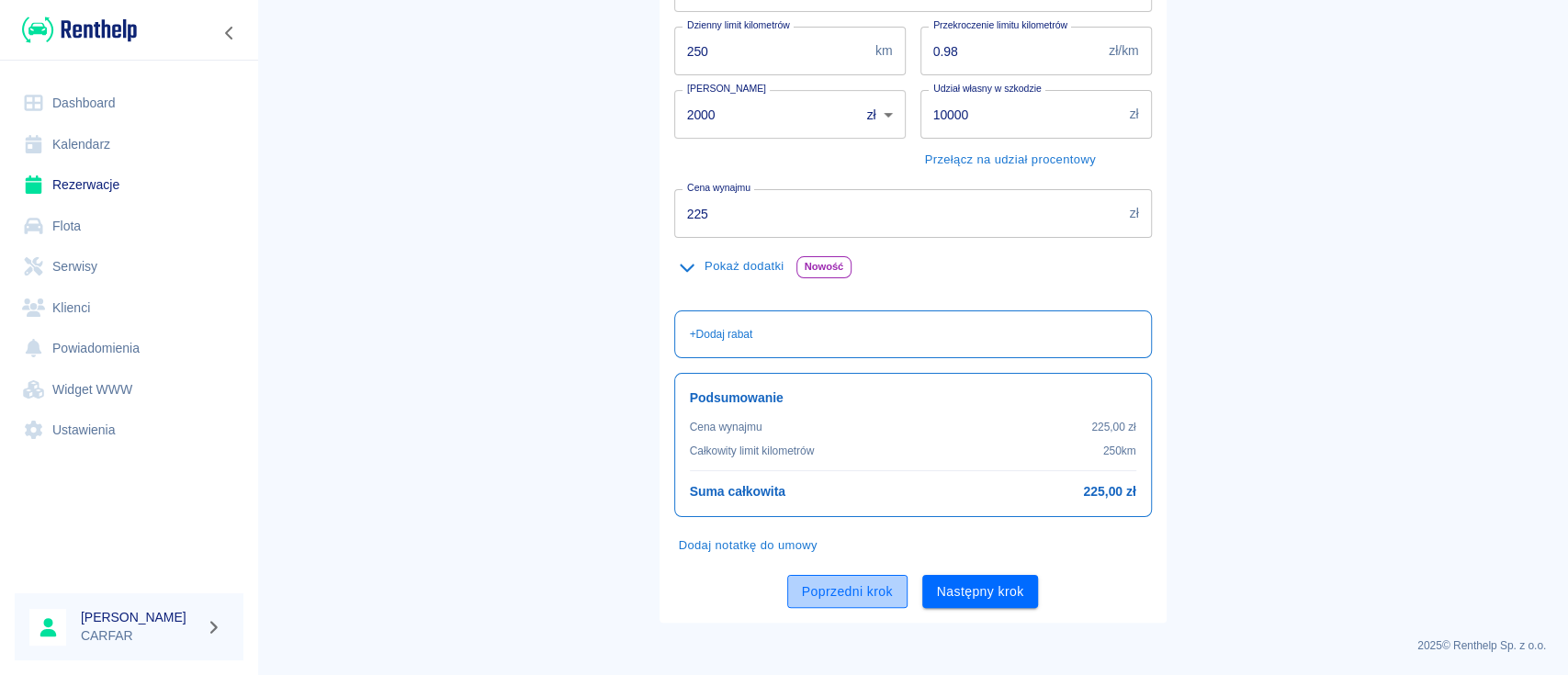
click at [800, 582] on button "Poprzedni krok" at bounding box center [847, 591] width 120 height 34
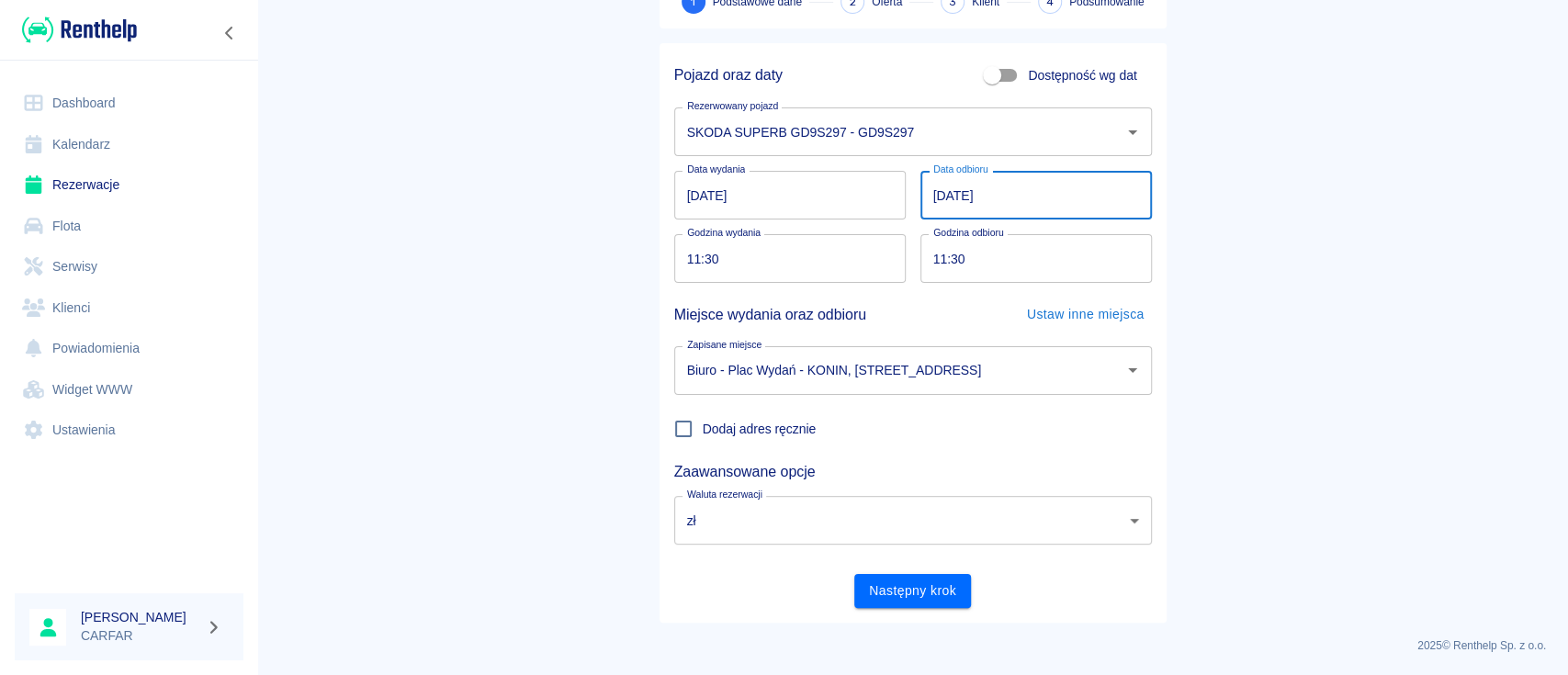
click at [933, 196] on input "[DATE]" at bounding box center [1036, 195] width 231 height 48
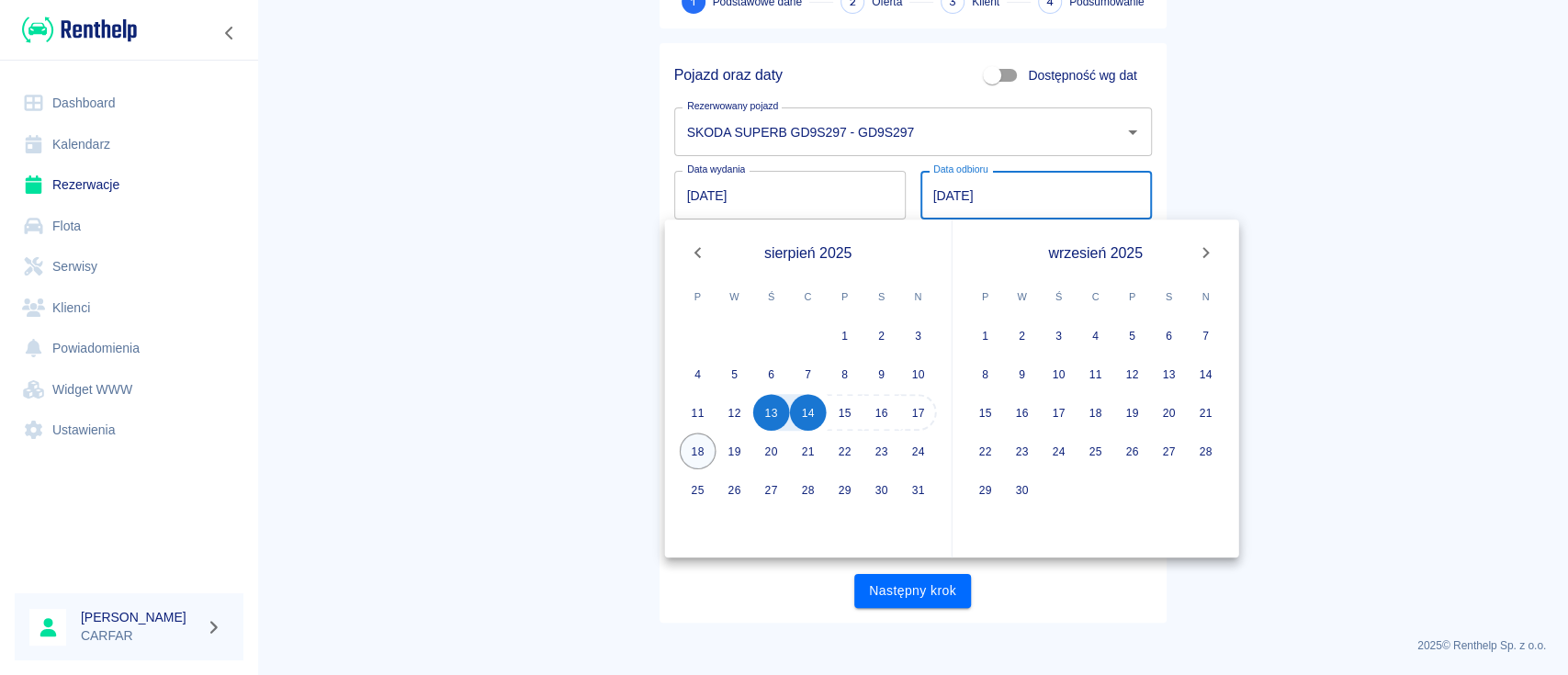
click at [691, 457] on button "18" at bounding box center [698, 450] width 36 height 36
type input "[DATE]"
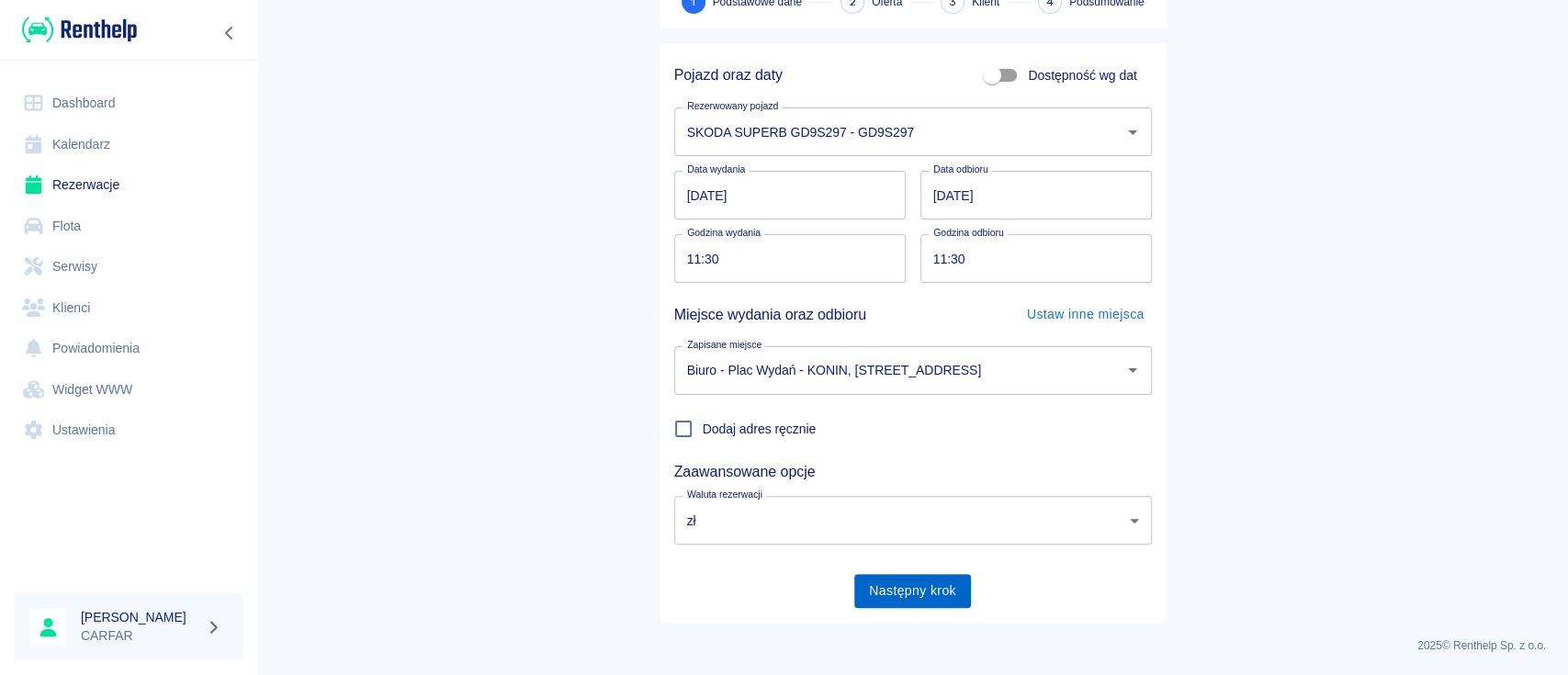
click at [921, 591] on button "Następny krok" at bounding box center [912, 590] width 117 height 34
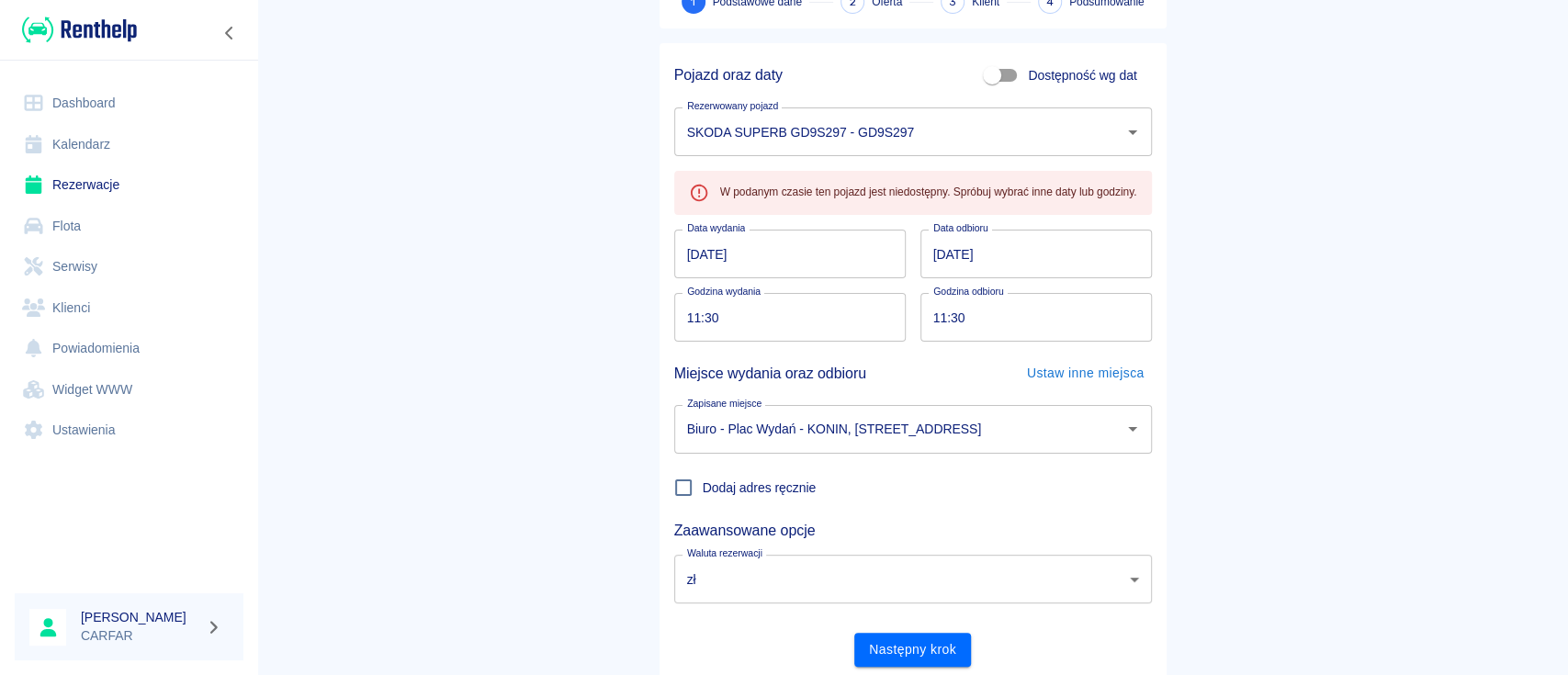
click at [473, 269] on main "Rezerwacje Dodaj rezerwację 1 Podstawowe dane 2 Oferta 3 Klient 4 Podsumowanie …" at bounding box center [912, 291] width 1311 height 780
click at [150, 96] on link "Dashboard" at bounding box center [129, 103] width 229 height 41
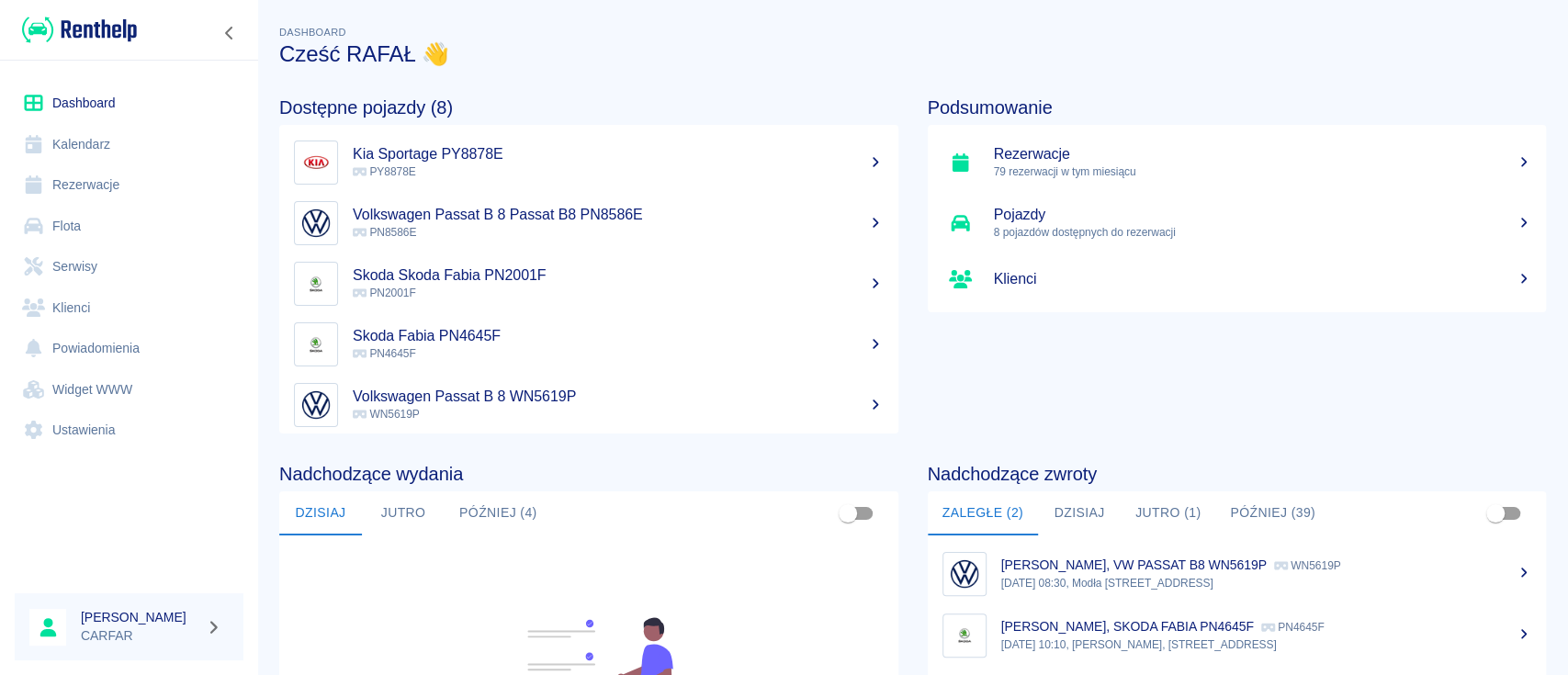
drag, startPoint x: 451, startPoint y: 517, endPoint x: 466, endPoint y: 515, distance: 15.1
click at [453, 516] on button "Później (4)" at bounding box center [498, 513] width 107 height 44
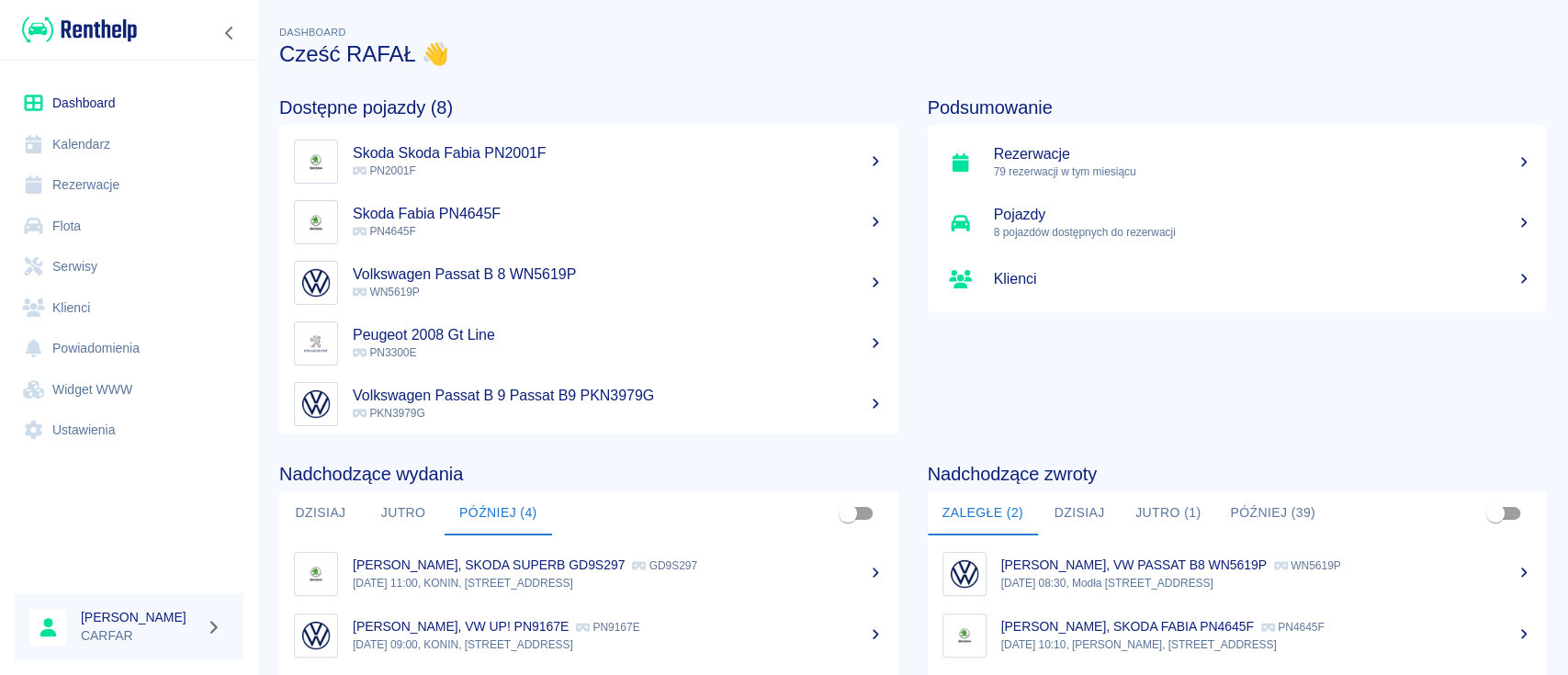
scroll to position [122, 0]
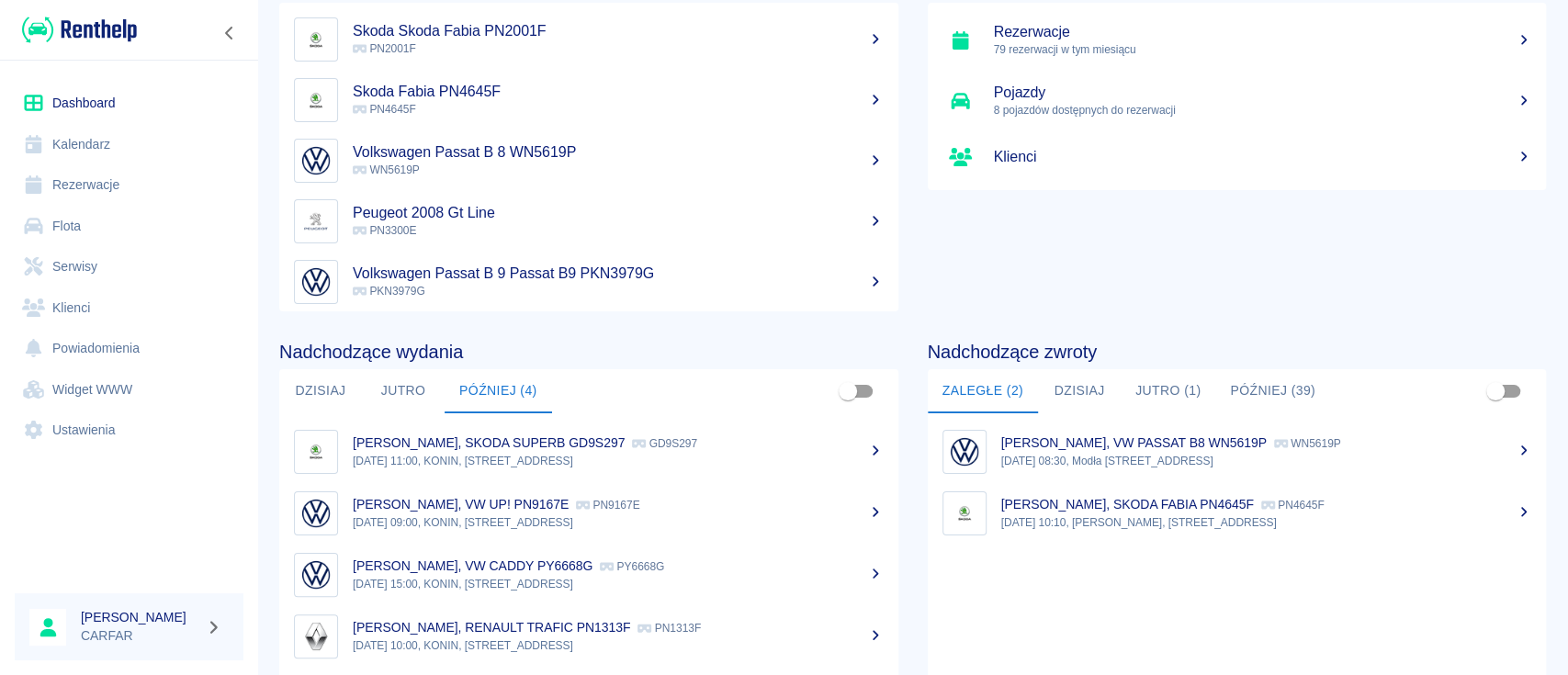
click at [787, 447] on div "RAFAŁ NOWACKI, SKODA SUPERB GD9S297 GD9S297" at bounding box center [617, 443] width 531 height 20
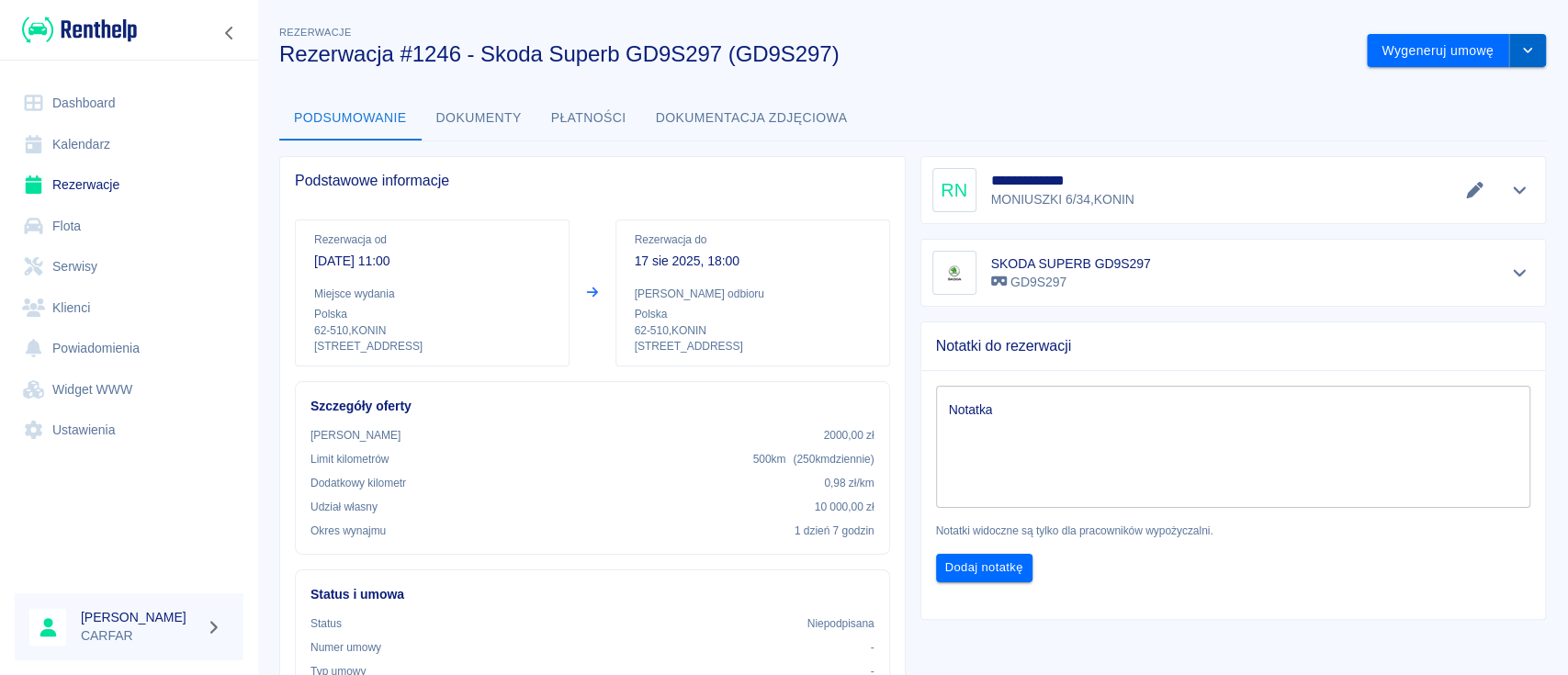
click at [1520, 52] on icon "drop-down" at bounding box center [1528, 49] width 15 height 12
click at [1437, 94] on li "Modyfikuj rezerwację" at bounding box center [1437, 90] width 149 height 30
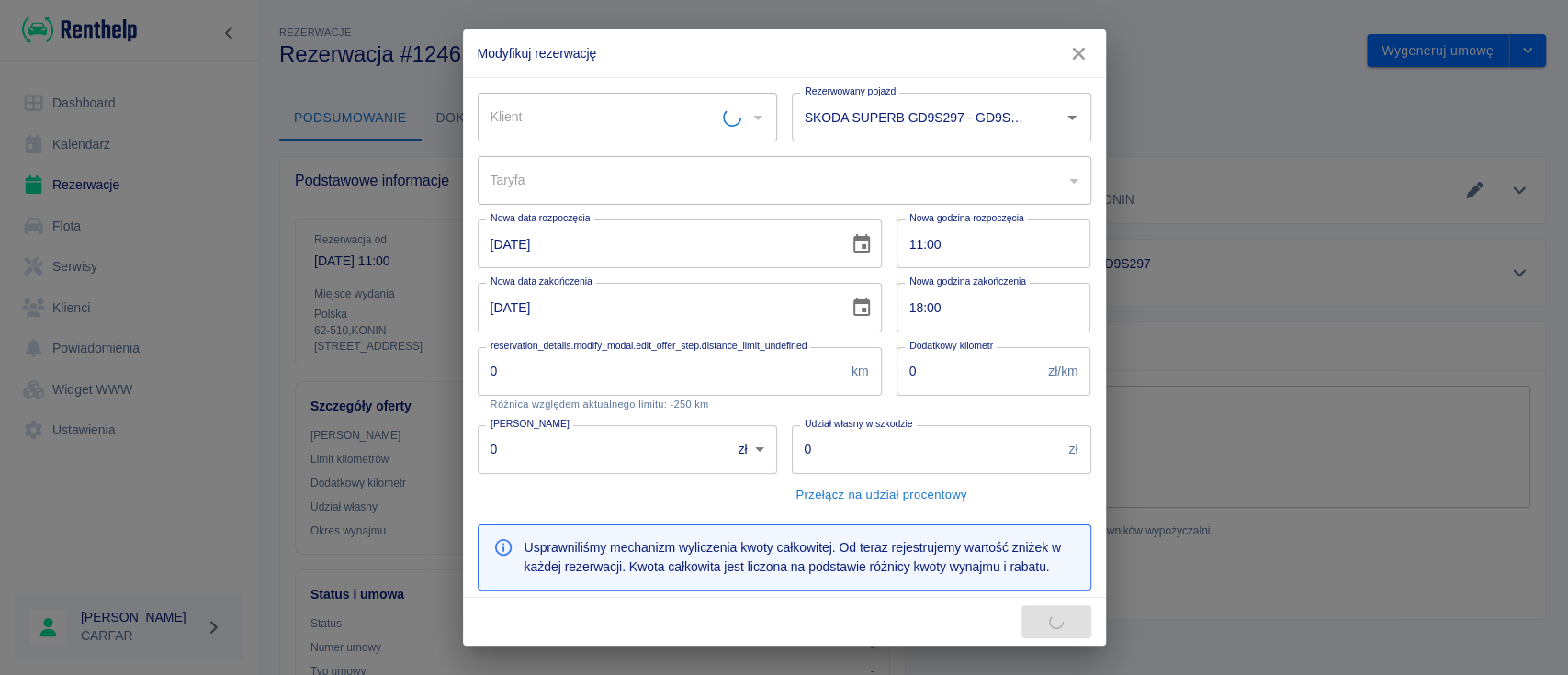
type input "0f6034a1-221b-4c9e-85ab-bc58654839f9"
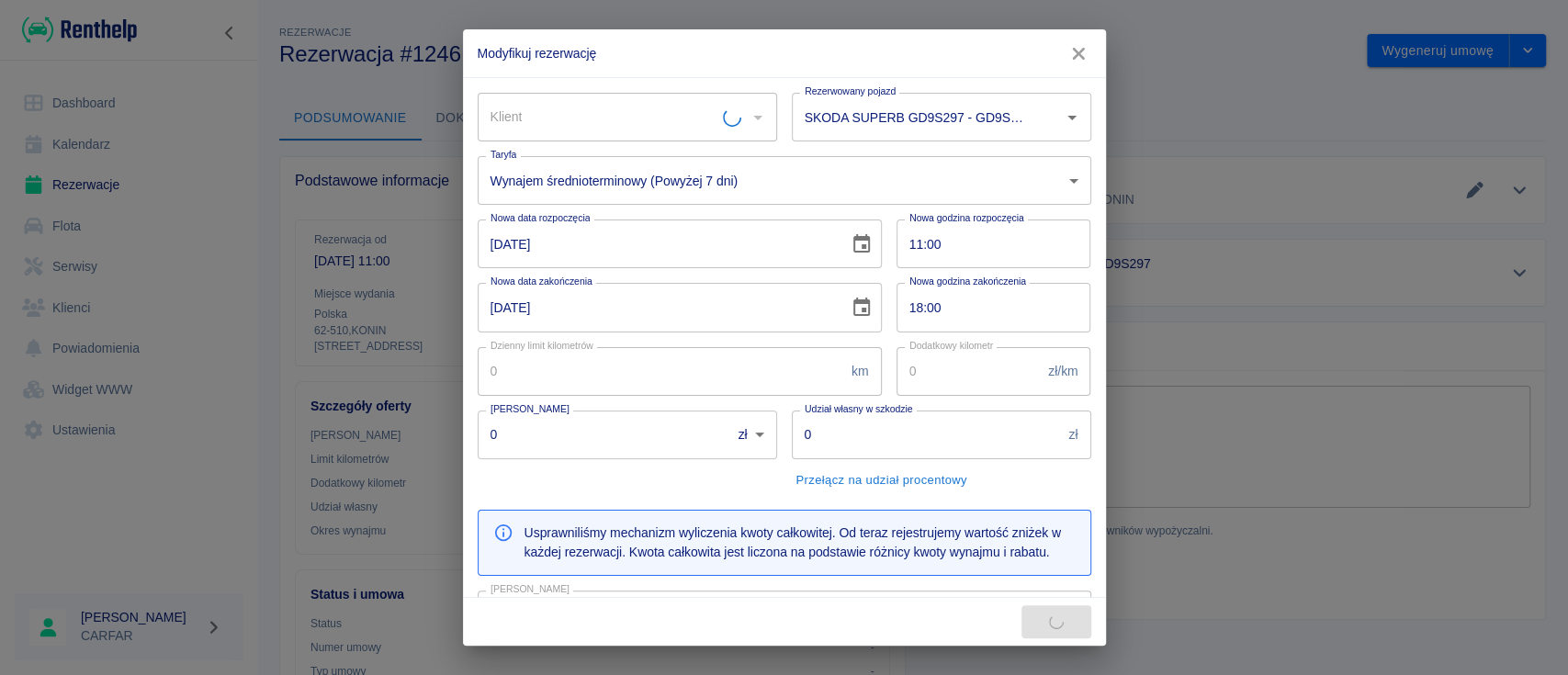
type input "250"
type input "0.98"
type input "2000"
type input "10000"
type input "450"
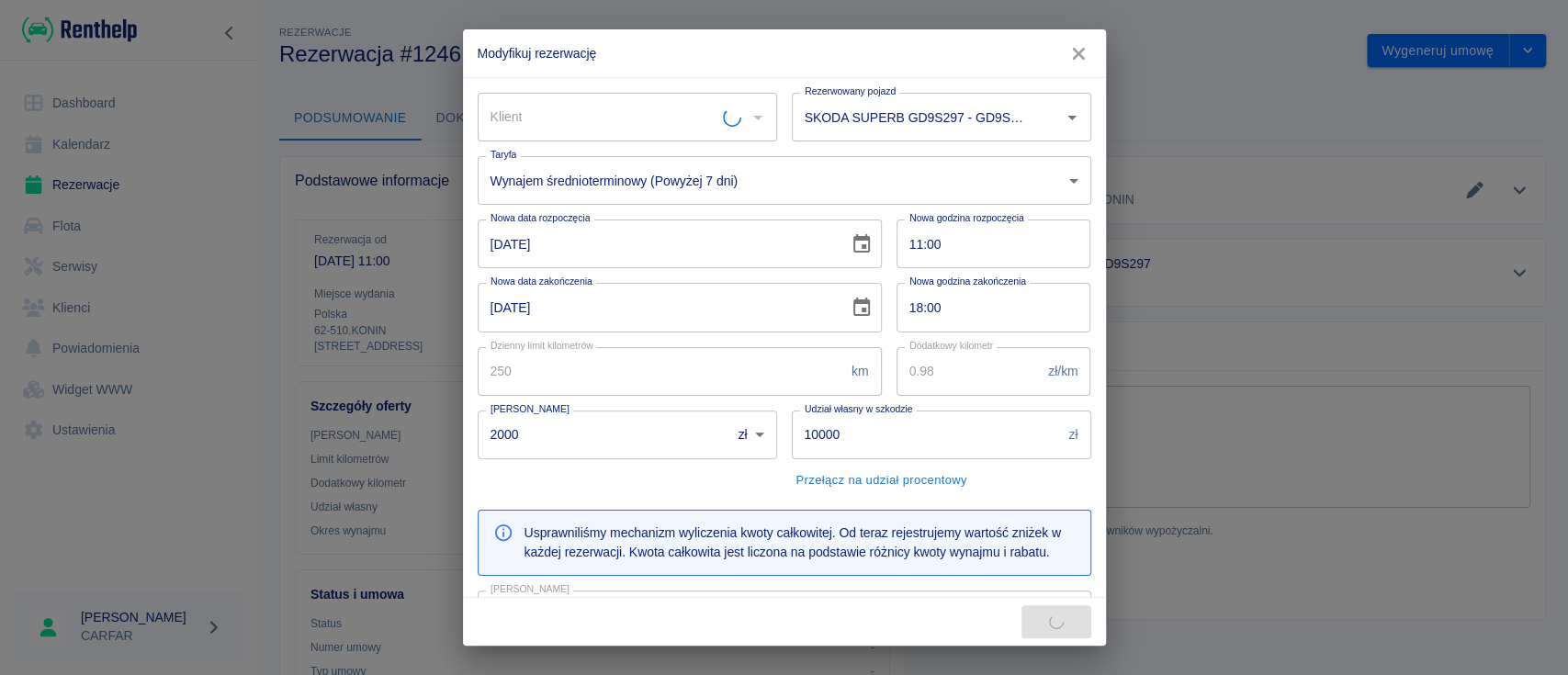
type input "RAFAŁ NOWACKI"
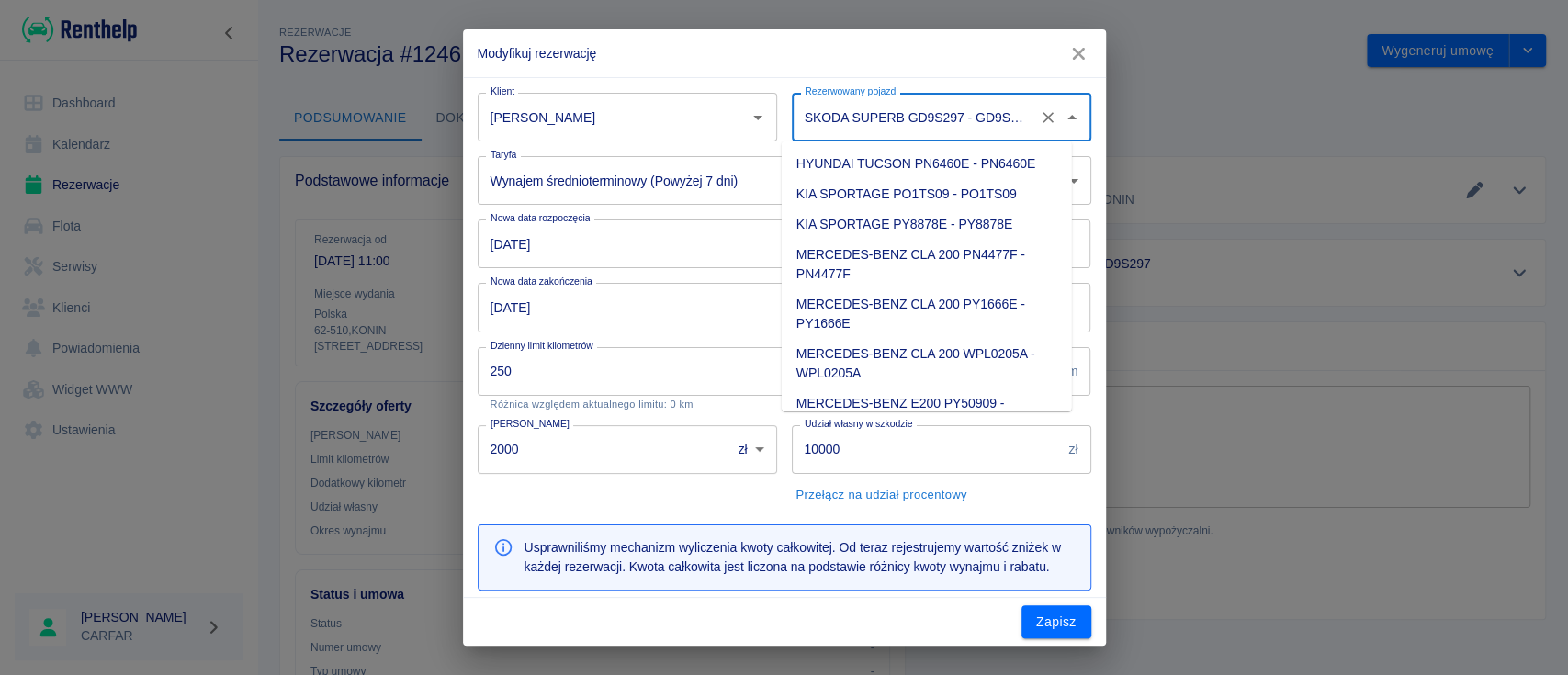
click at [970, 105] on input "SKODA SUPERB GD9S297 - GD9S297" at bounding box center [916, 117] width 231 height 32
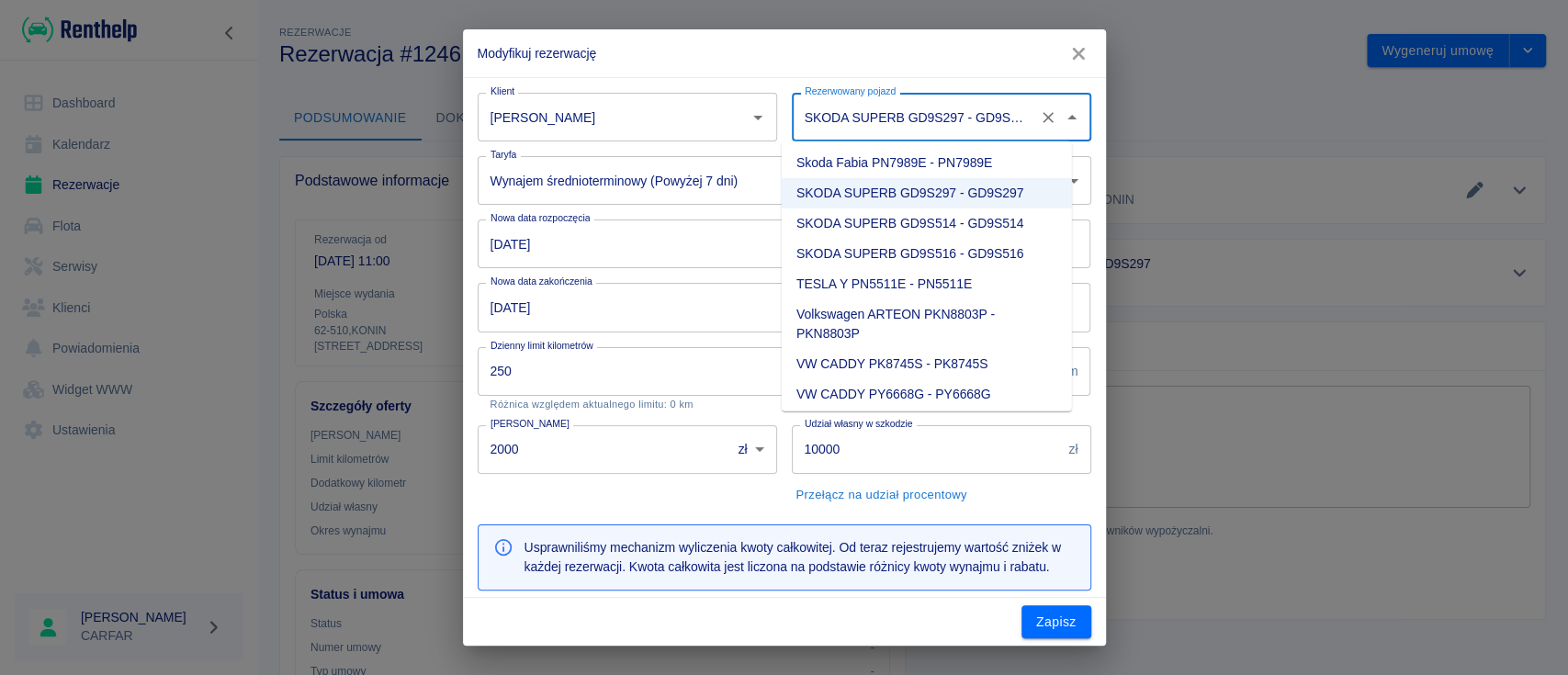
scroll to position [867, 0]
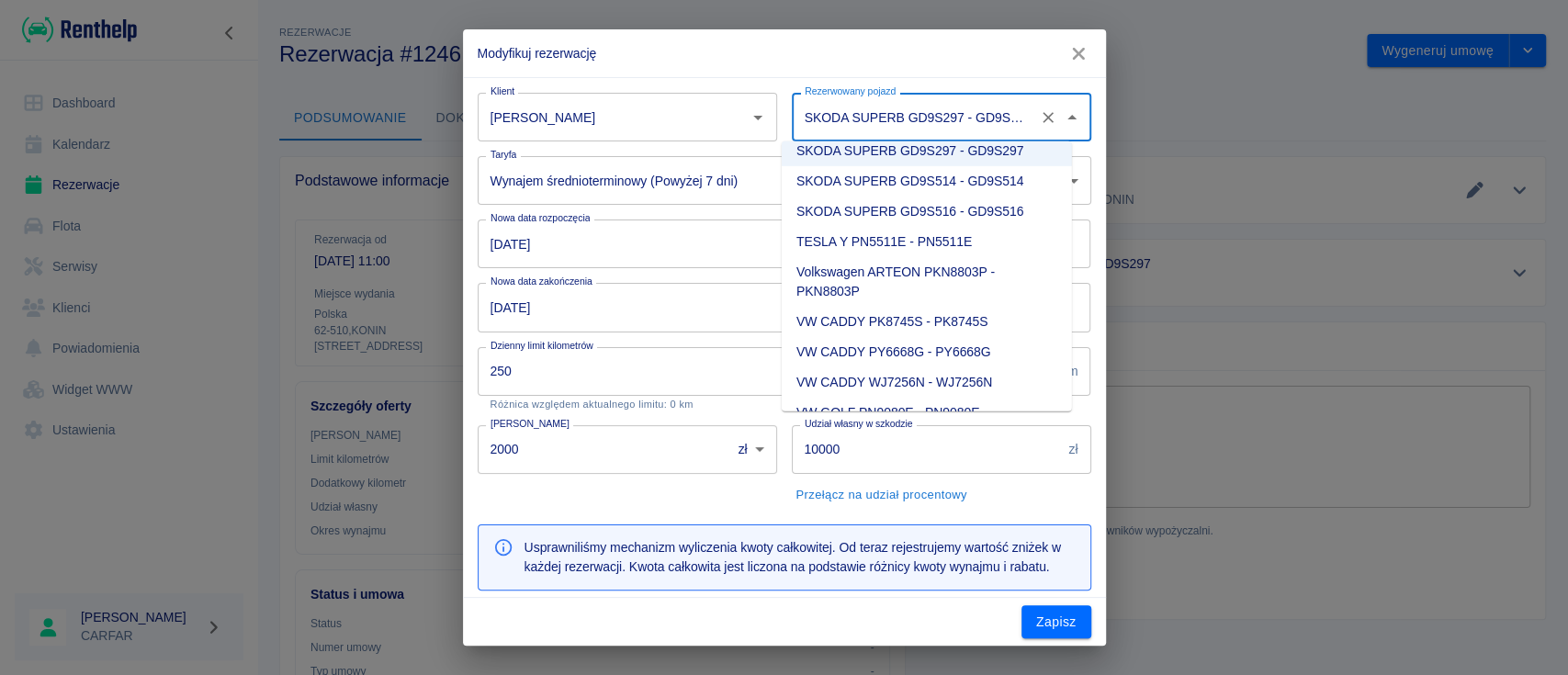
click at [980, 176] on li "SKODA SUPERB GD9S514 - GD9S514" at bounding box center [926, 181] width 290 height 30
type input "SKODA SUPERB GD9S514 - GD9S514"
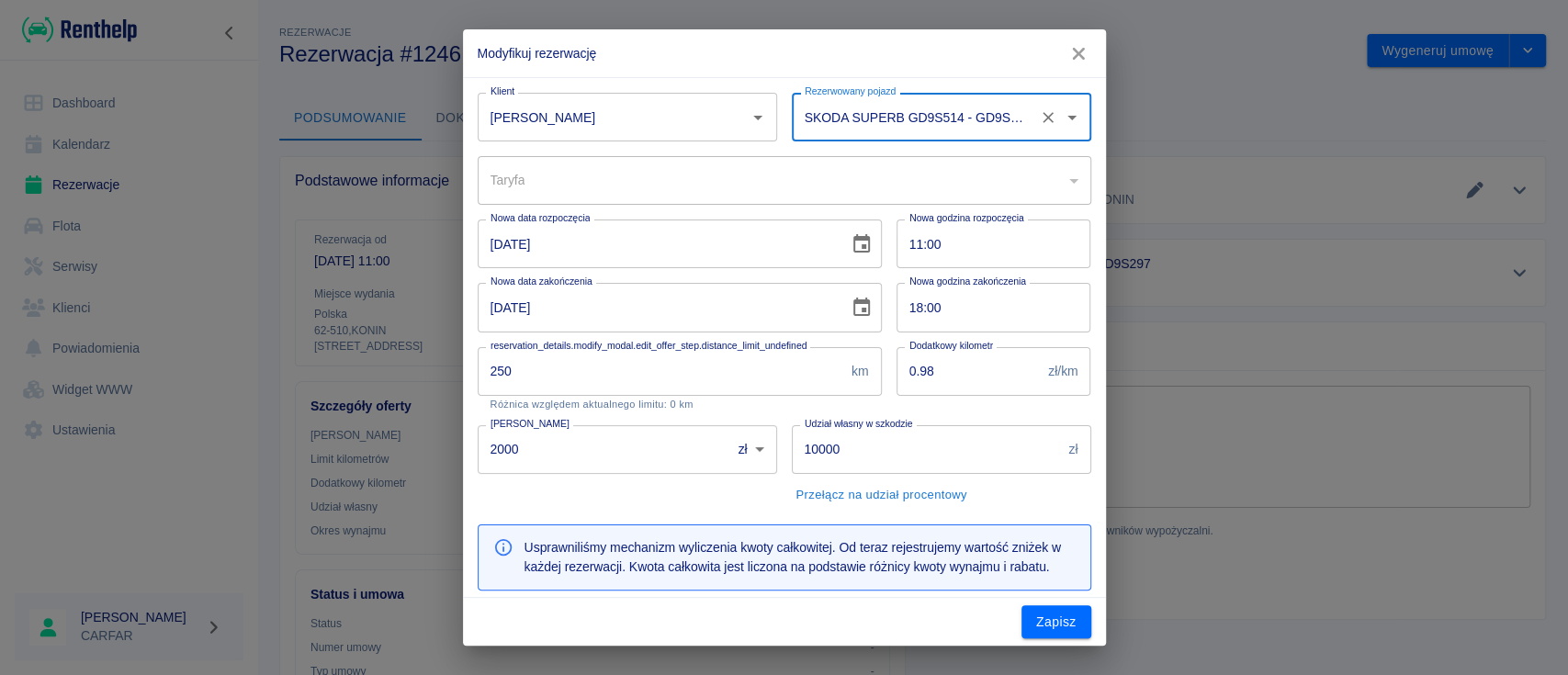
type input "d4c6c1bf-2d64-4109-9617-978d086cb64e"
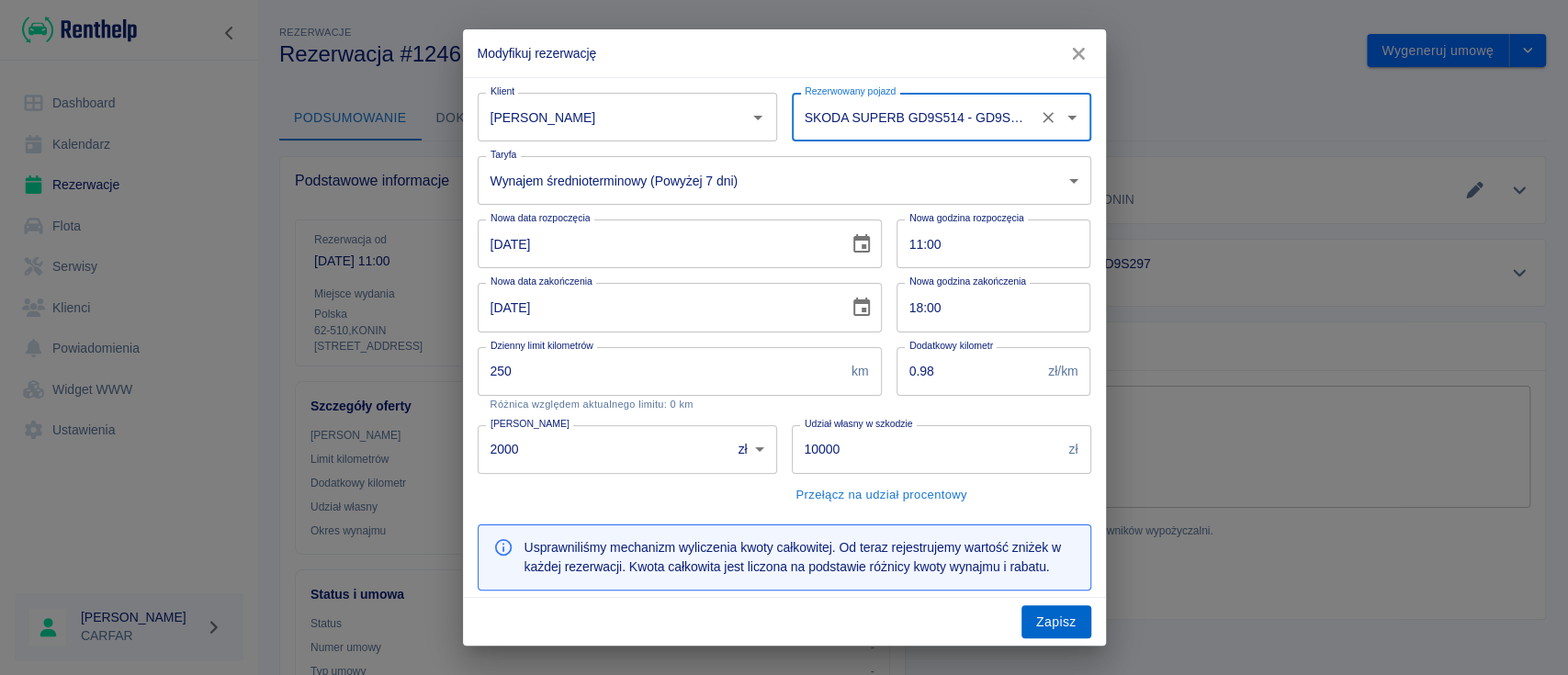
click at [1059, 613] on button "Zapisz" at bounding box center [1056, 622] width 70 height 34
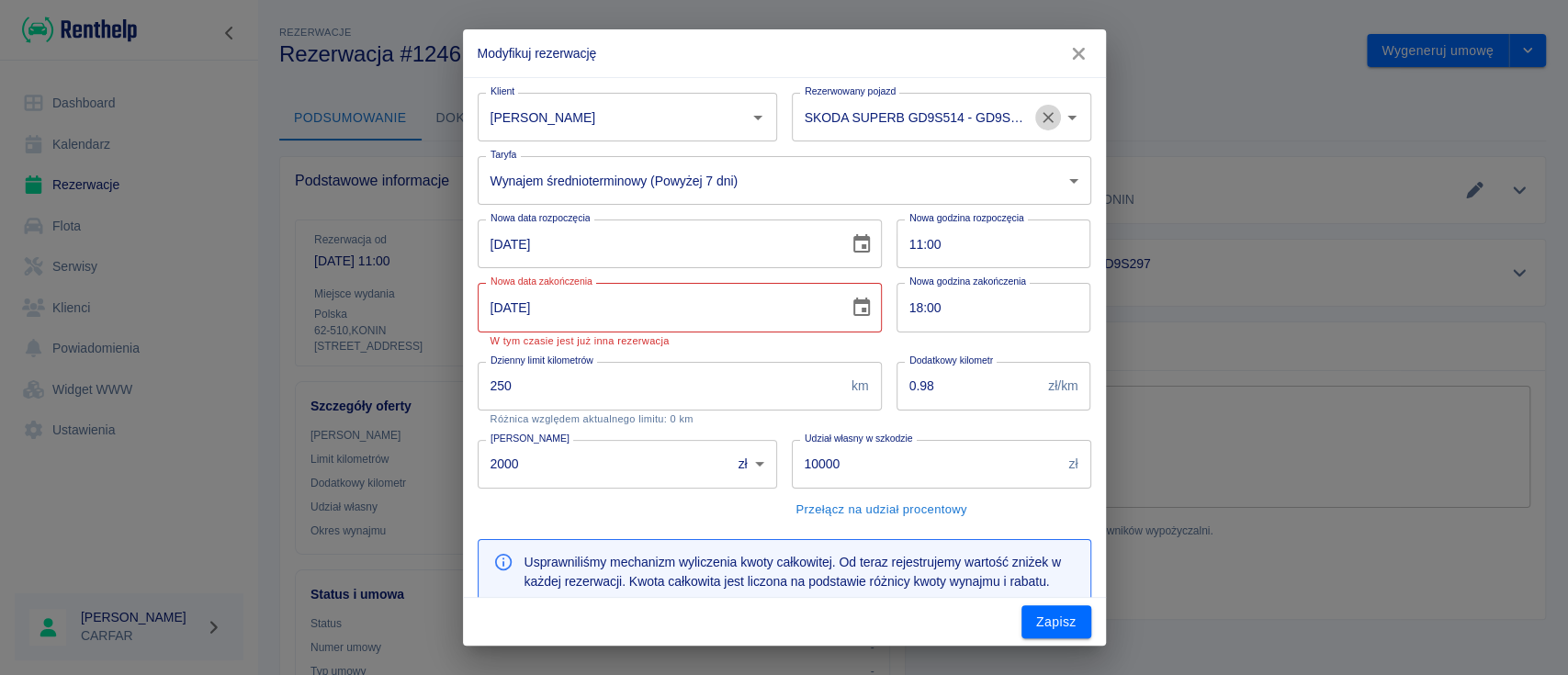
click at [1039, 109] on icon "Wyczyść" at bounding box center [1048, 117] width 19 height 19
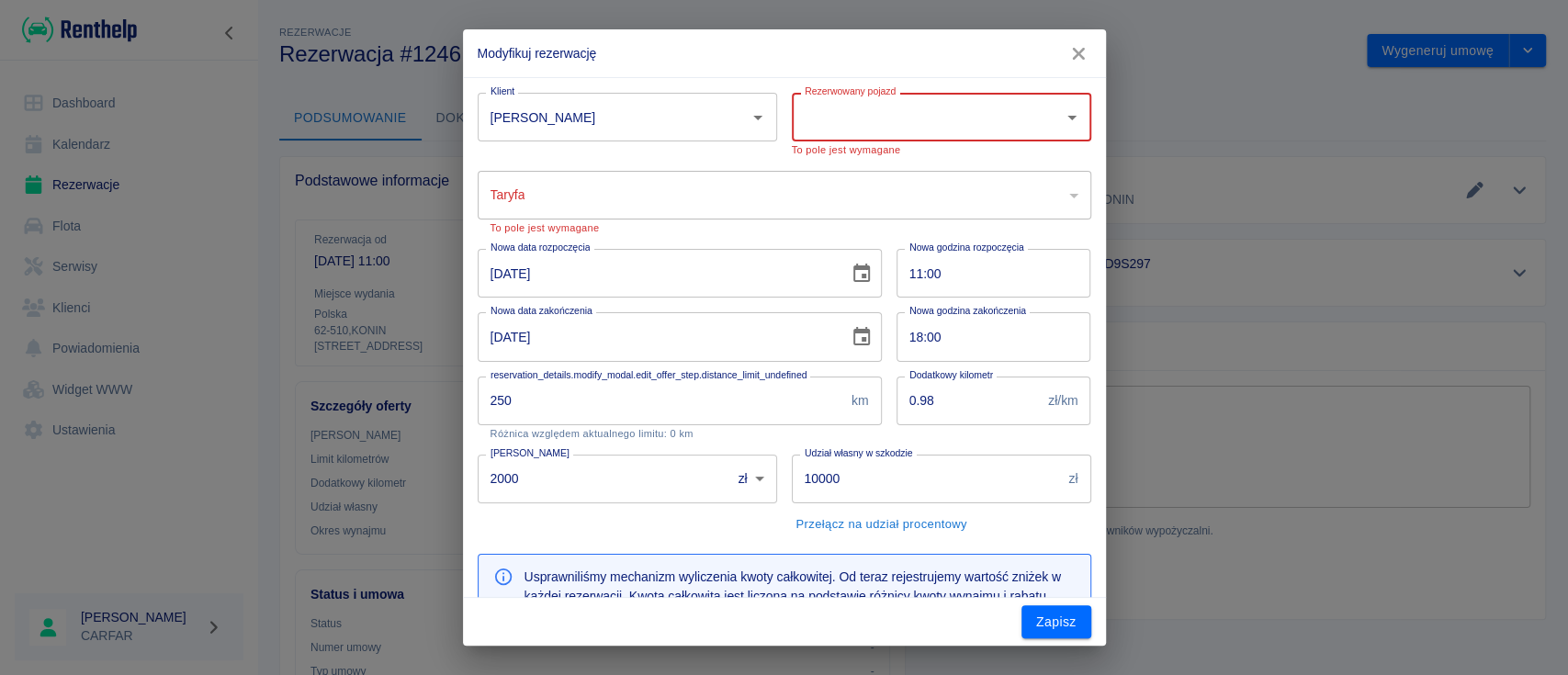
scroll to position [0, 0]
click at [925, 106] on input "KLASA D" at bounding box center [928, 117] width 256 height 32
click at [923, 128] on input "KLASA D" at bounding box center [928, 117] width 256 height 32
click at [1061, 117] on icon "Zamknij" at bounding box center [1072, 117] width 22 height 22
click at [1061, 117] on icon "Otwórz" at bounding box center [1072, 117] width 22 height 22
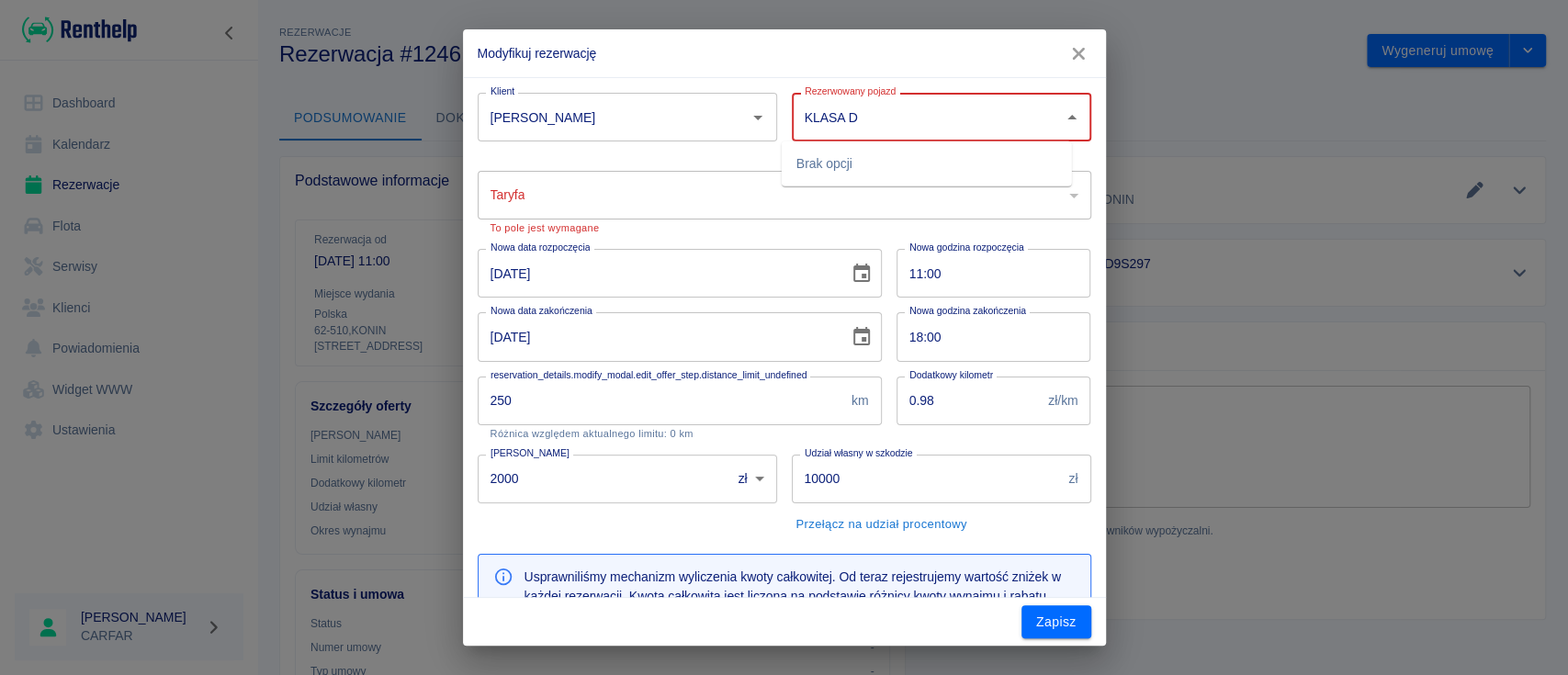
type input "KLASA D"
click at [1070, 55] on icon "button" at bounding box center [1078, 53] width 24 height 20
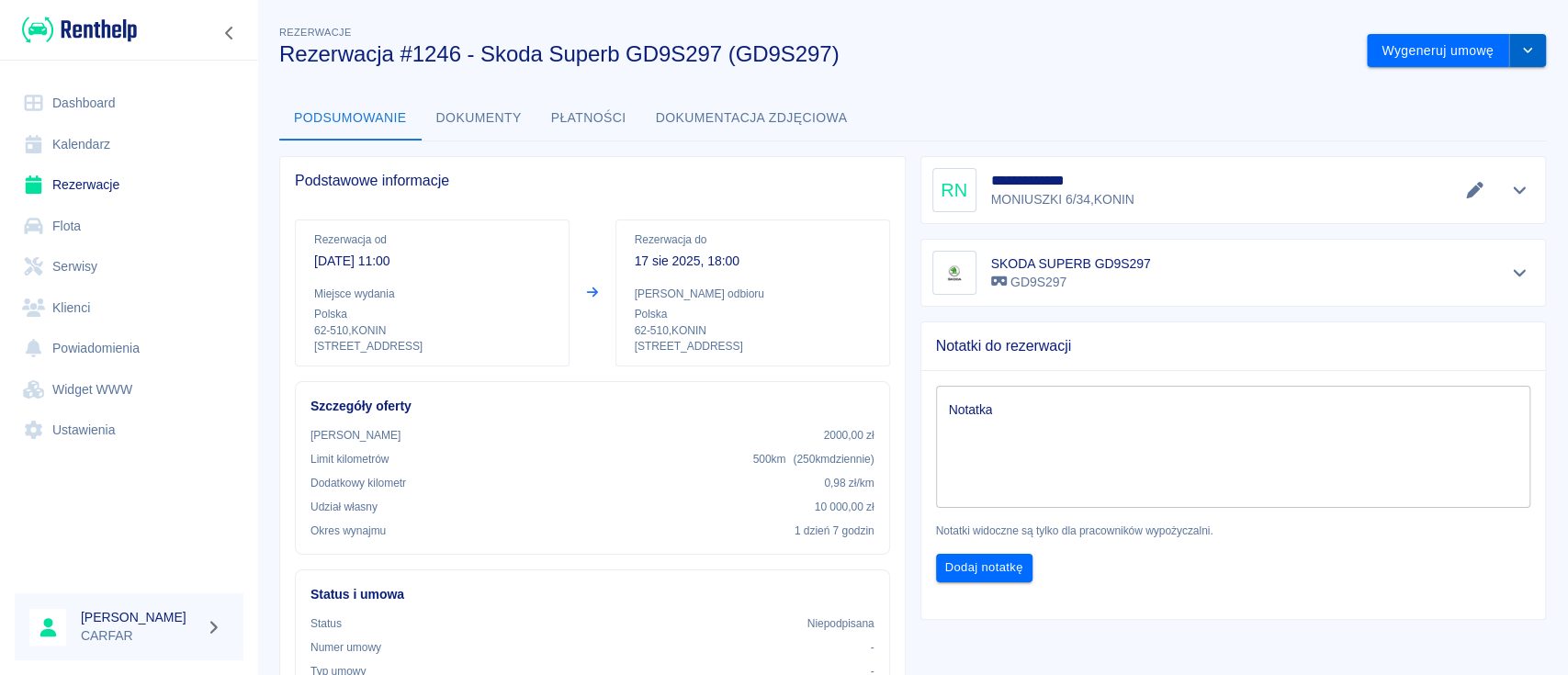
click at [1512, 38] on button "drop-down" at bounding box center [1527, 50] width 36 height 34
click at [1435, 147] on li "Anuluj rezerwację" at bounding box center [1437, 150] width 149 height 30
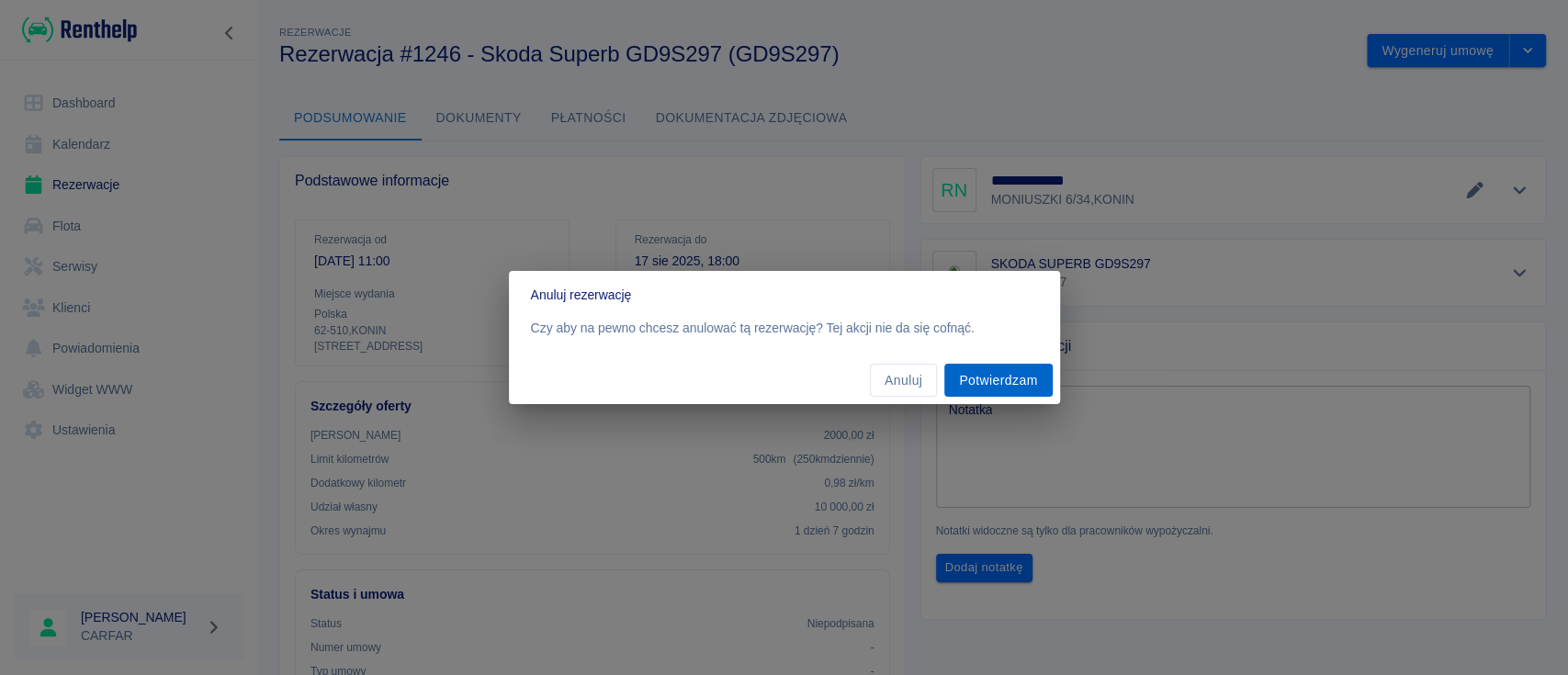
click at [998, 373] on button "Potwierdzam" at bounding box center [997, 380] width 107 height 34
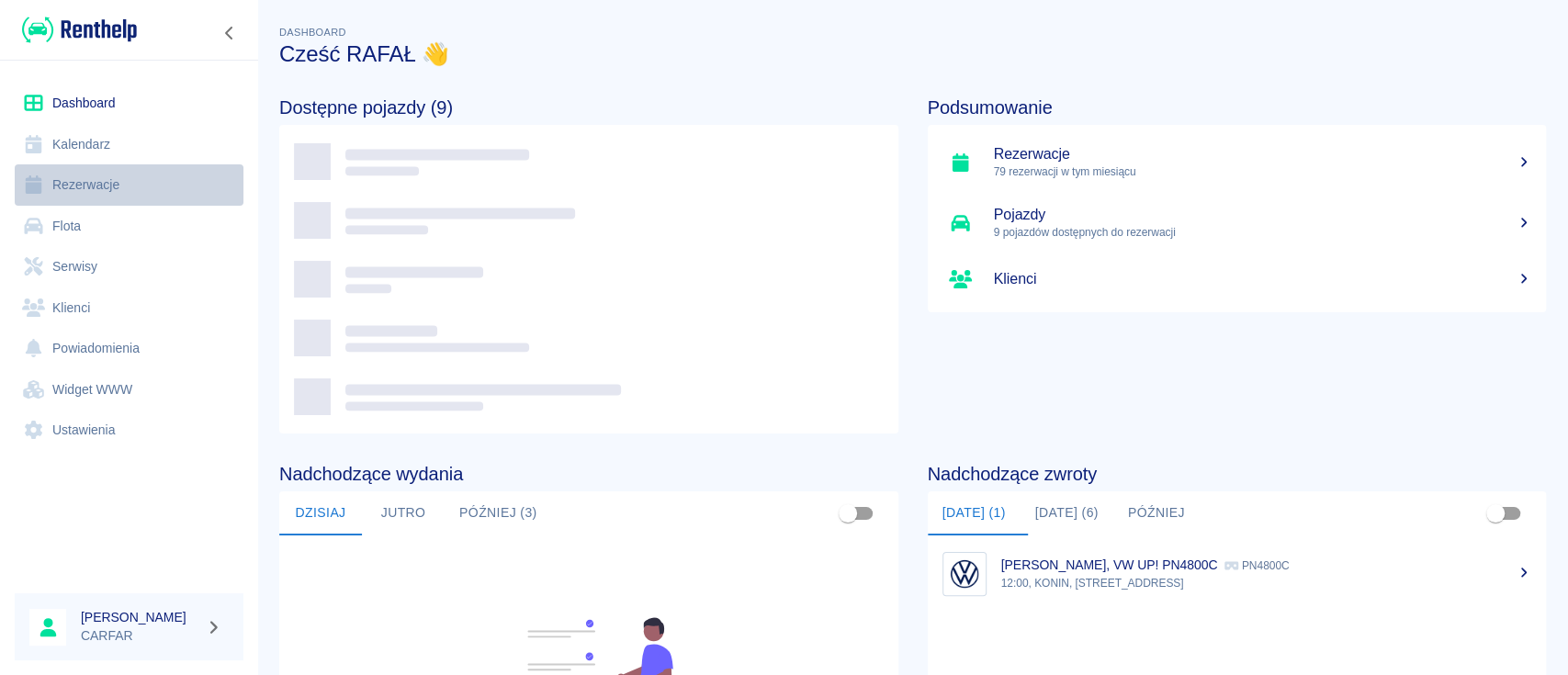
click at [95, 183] on link "Rezerwacje" at bounding box center [129, 185] width 229 height 41
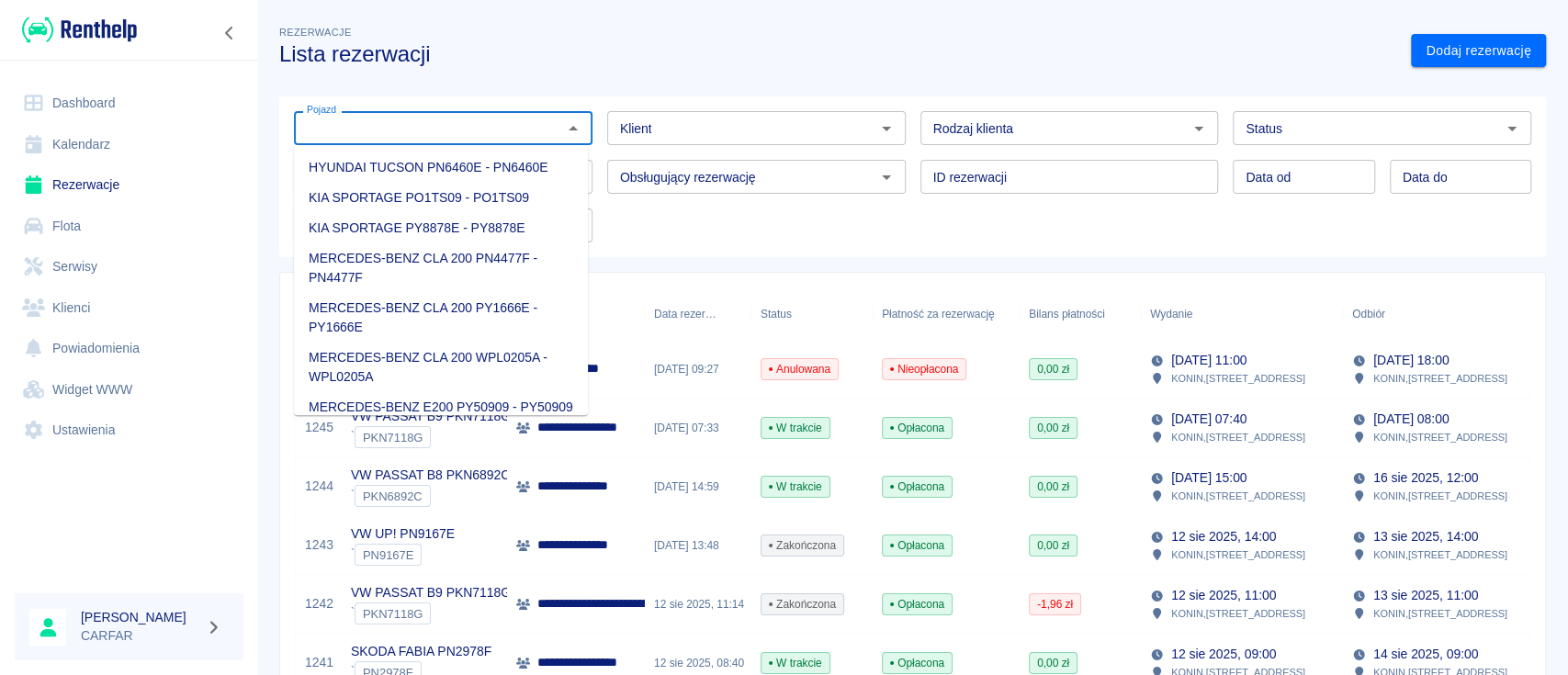
click at [538, 129] on input "Pojazd" at bounding box center [428, 128] width 257 height 23
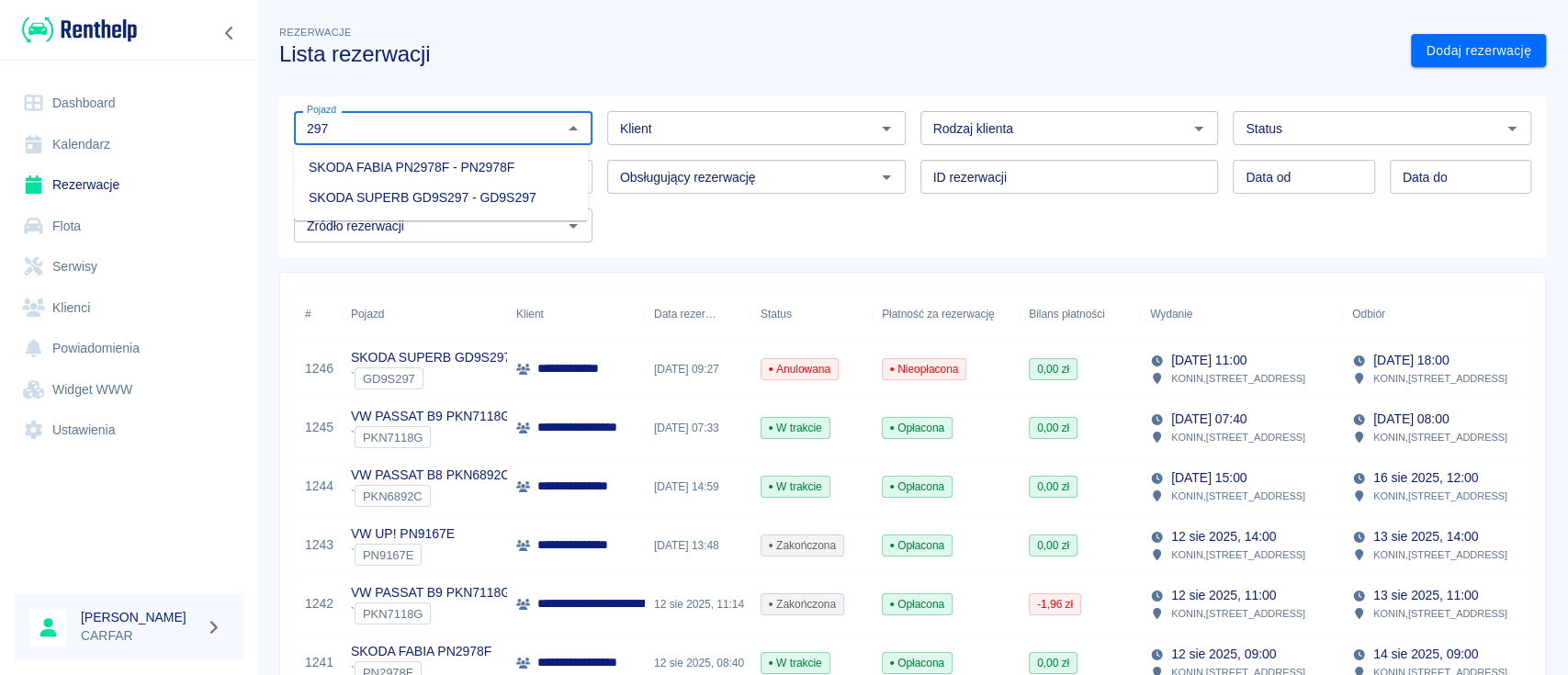
click at [547, 195] on li "SKODA SUPERB GD9S297 - GD9S297" at bounding box center [440, 198] width 294 height 30
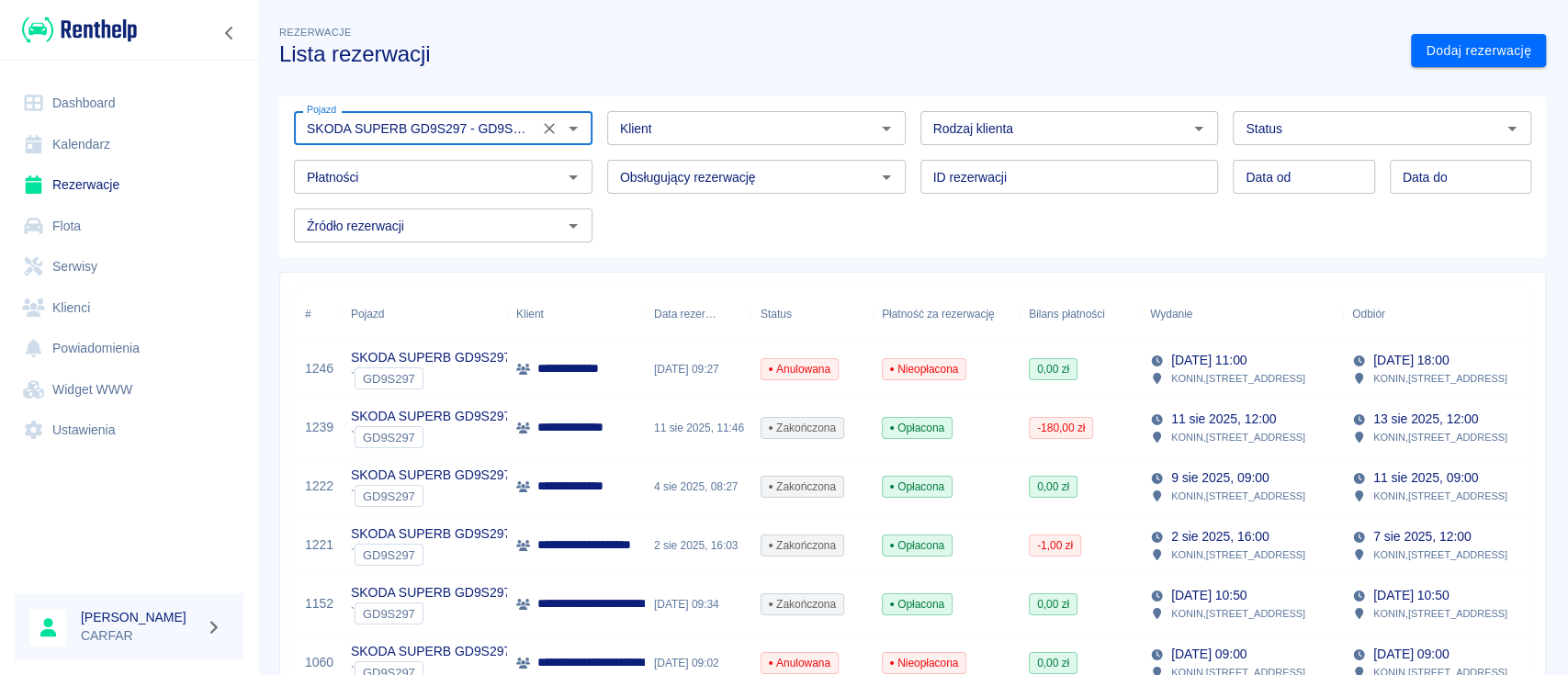
type input "SKODA SUPERB GD9S297 - GD9S297"
click at [844, 55] on h3 "Lista rezerwacji" at bounding box center [837, 54] width 1117 height 26
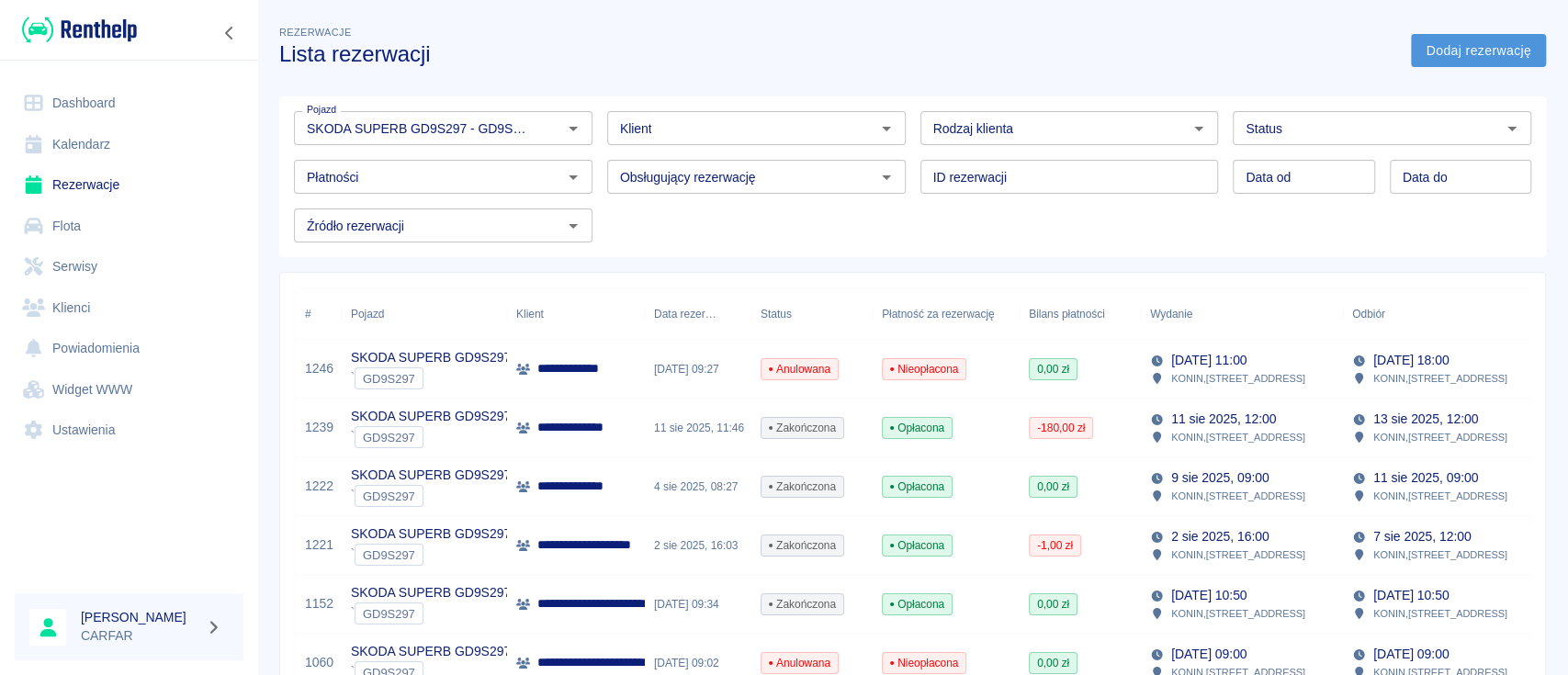
click at [1477, 52] on link "Dodaj rezerwację" at bounding box center [1478, 50] width 135 height 34
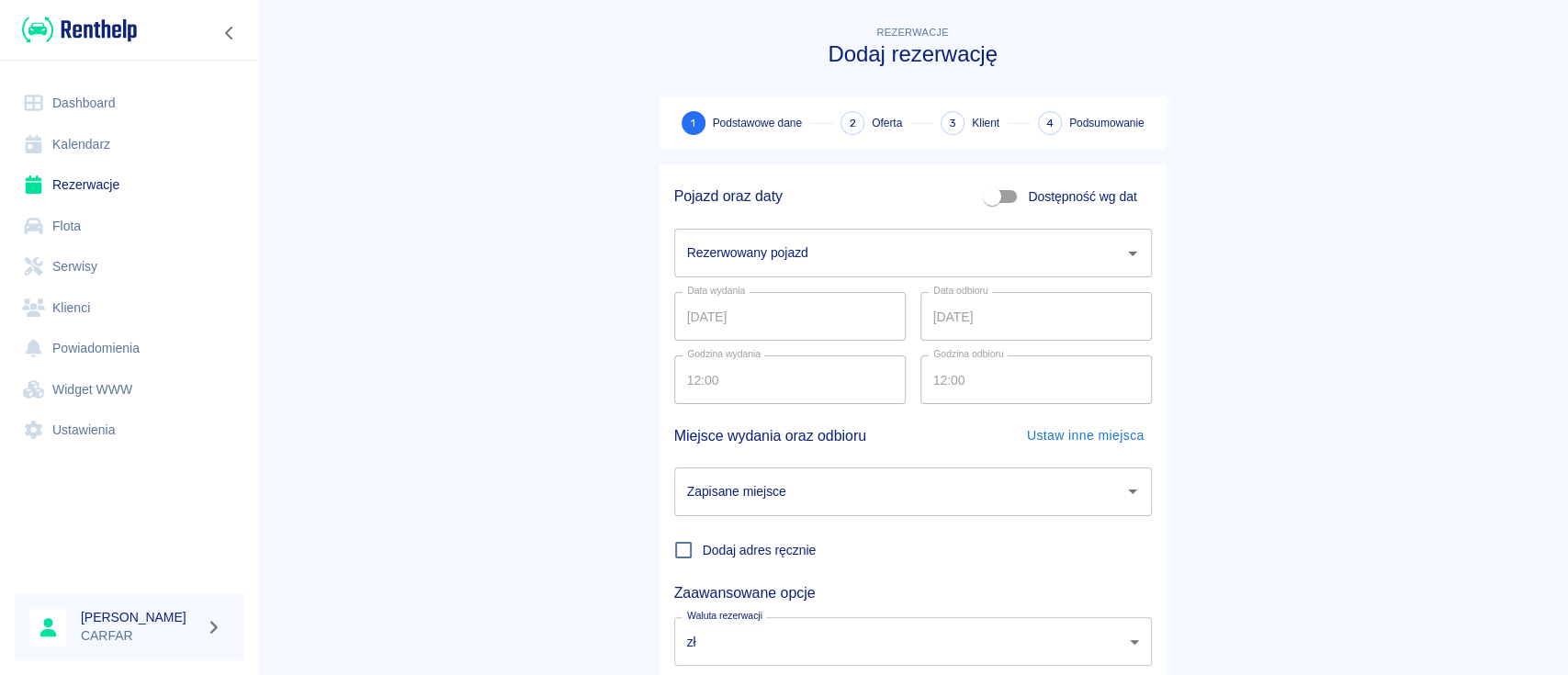
click at [821, 257] on input "Rezerwowany pojazd" at bounding box center [899, 253] width 434 height 32
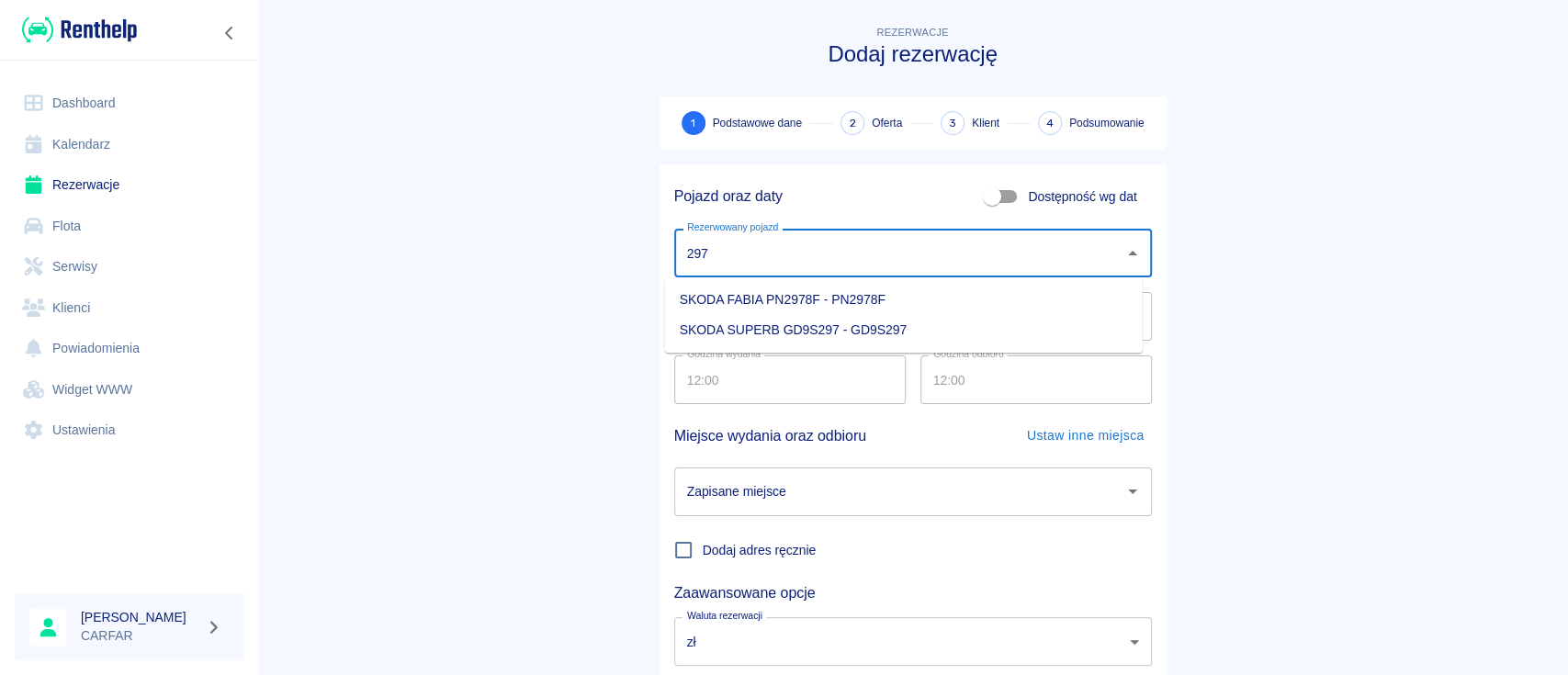
click at [853, 327] on li "SKODA SUPERB GD9S297 - GD9S297" at bounding box center [904, 330] width 478 height 30
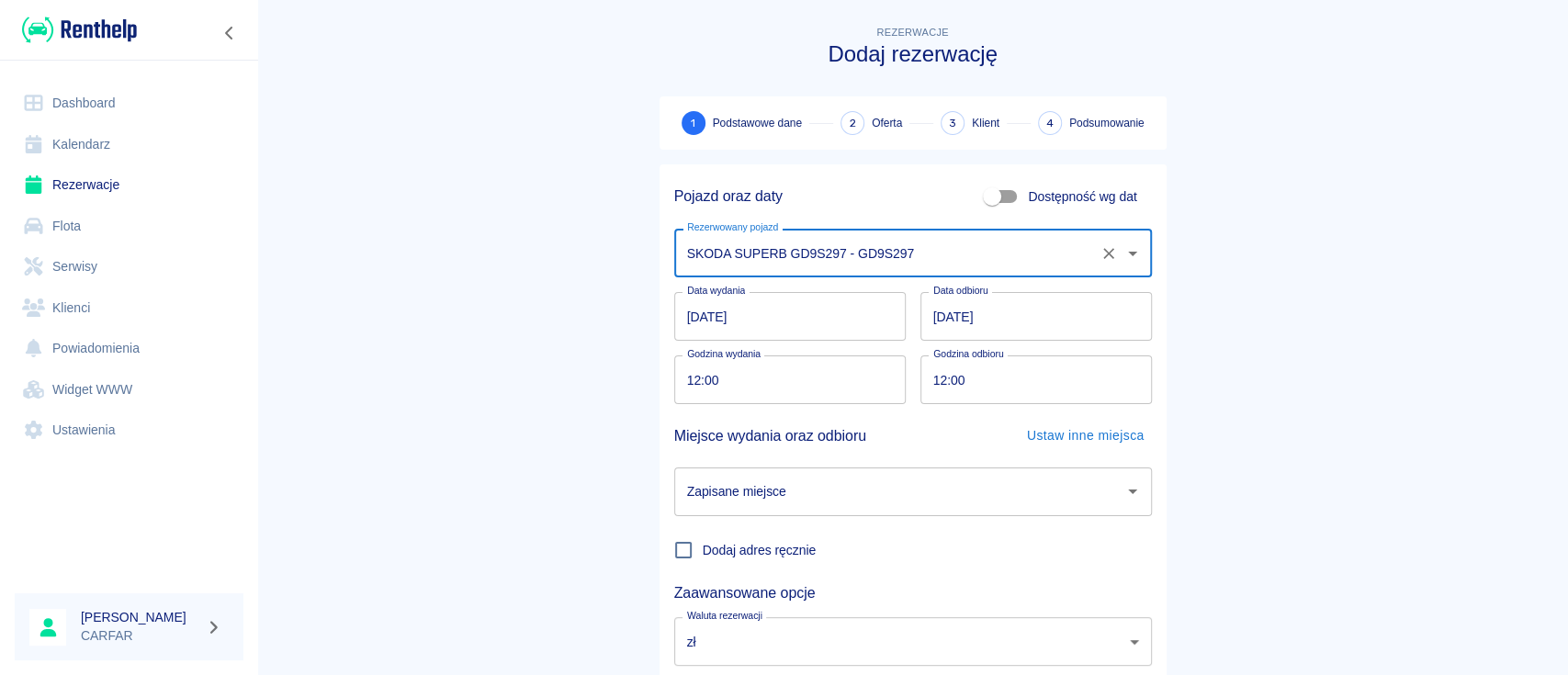
type input "SKODA SUPERB GD9S297 - GD9S297"
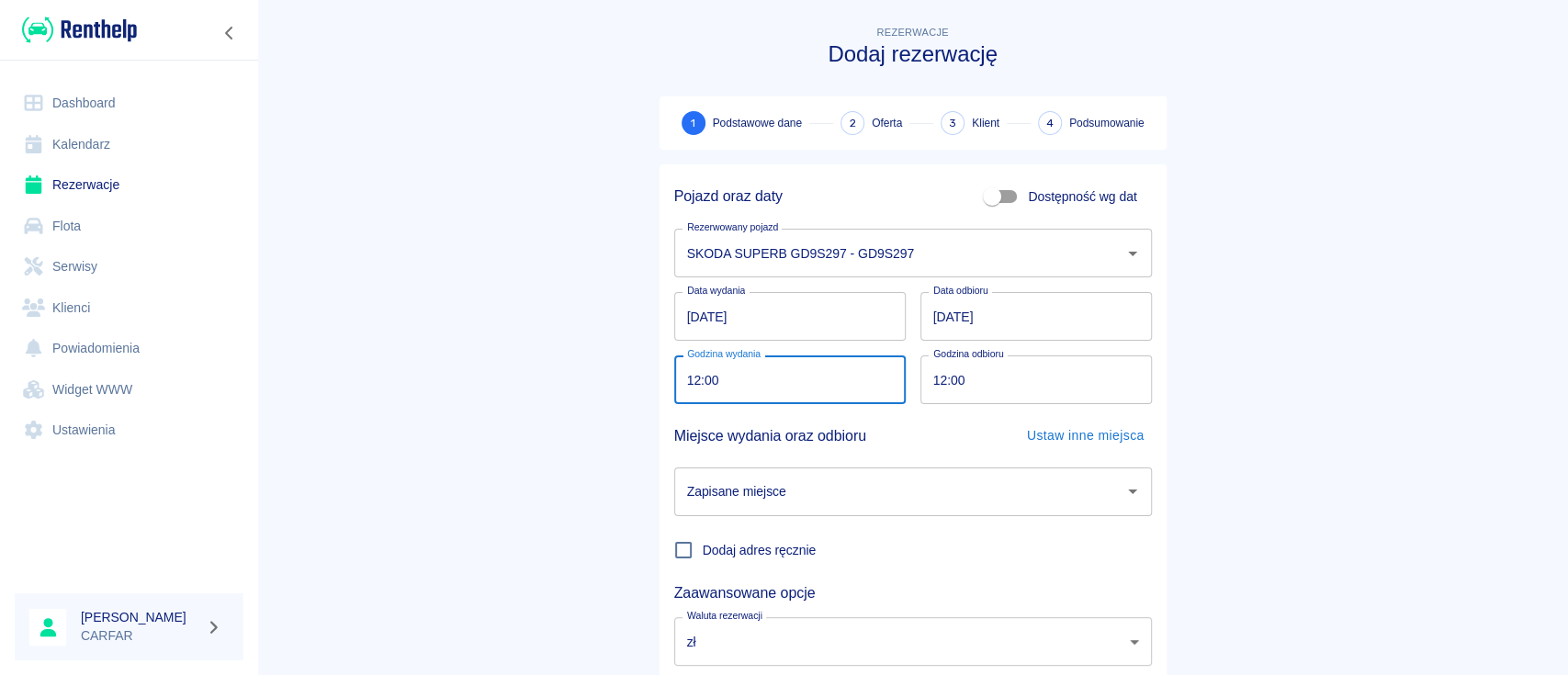
click at [684, 374] on input "12:00" at bounding box center [784, 379] width 218 height 48
type input "11:30"
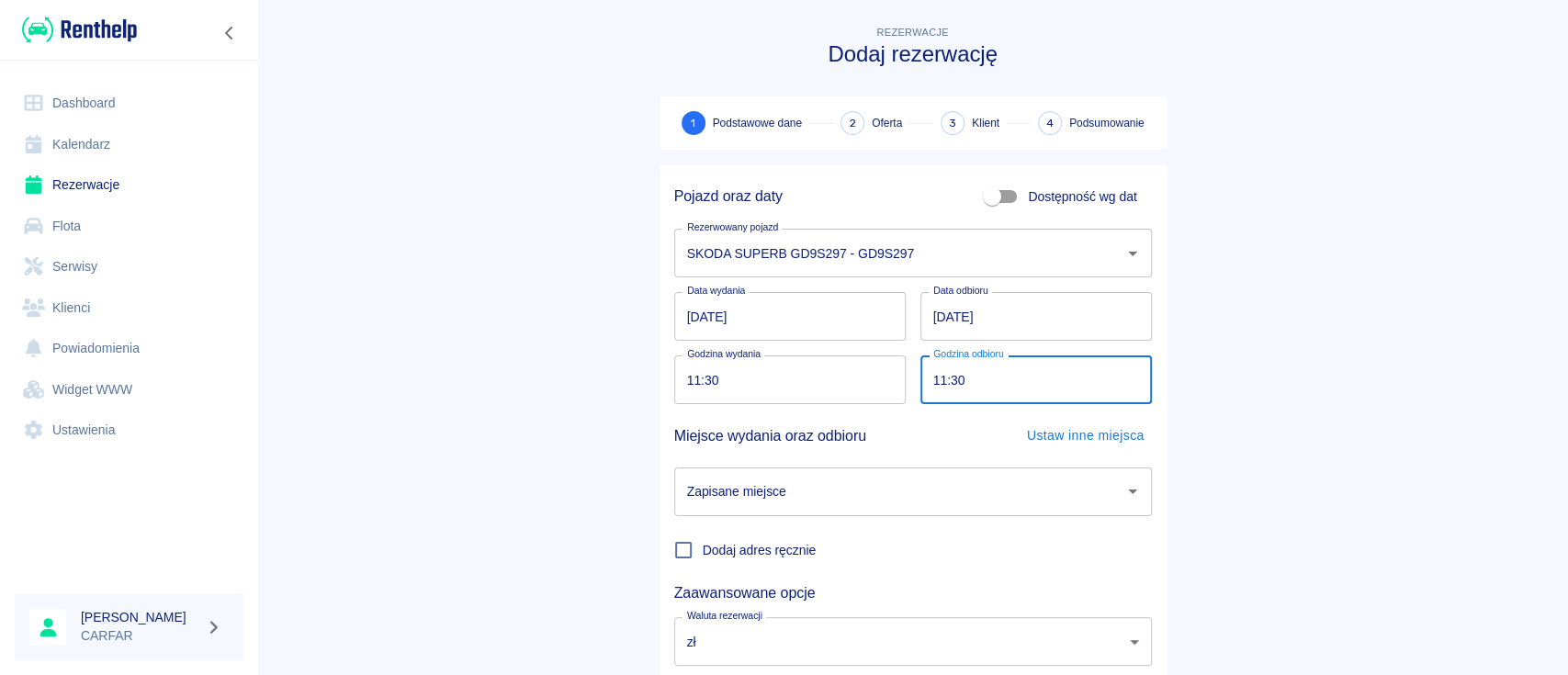
type input "11:30"
click at [931, 310] on input "[DATE]" at bounding box center [1036, 316] width 231 height 48
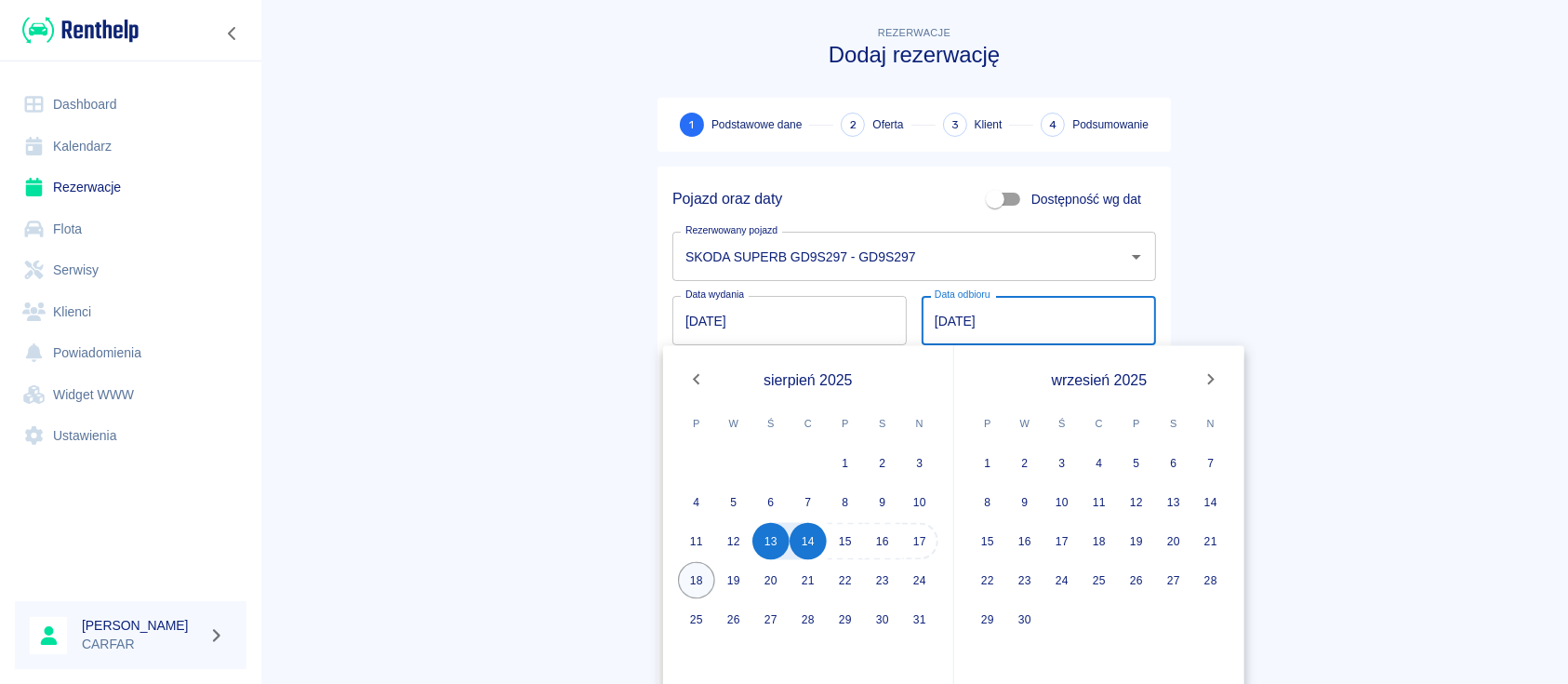
click at [705, 577] on button "18" at bounding box center [696, 580] width 37 height 37
type input "[DATE]"
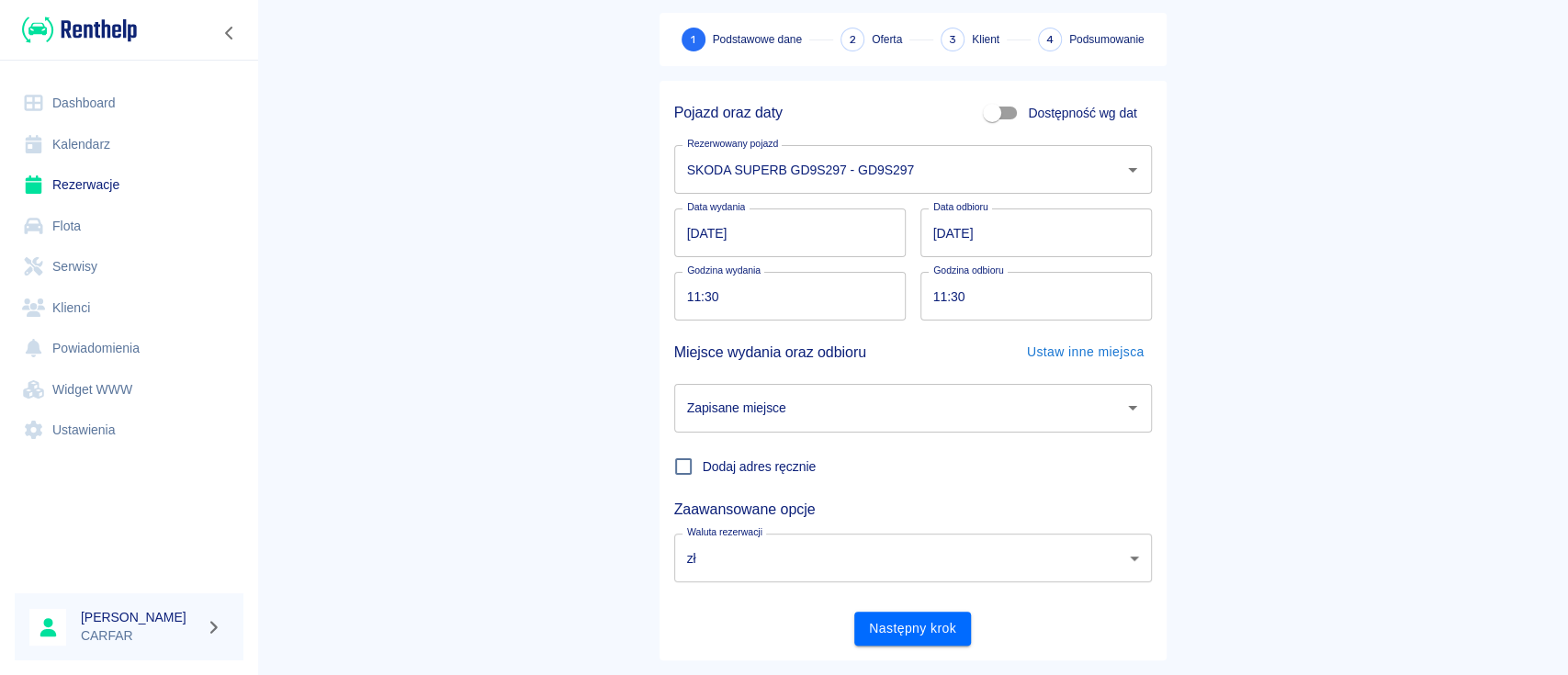
scroll to position [121, 0]
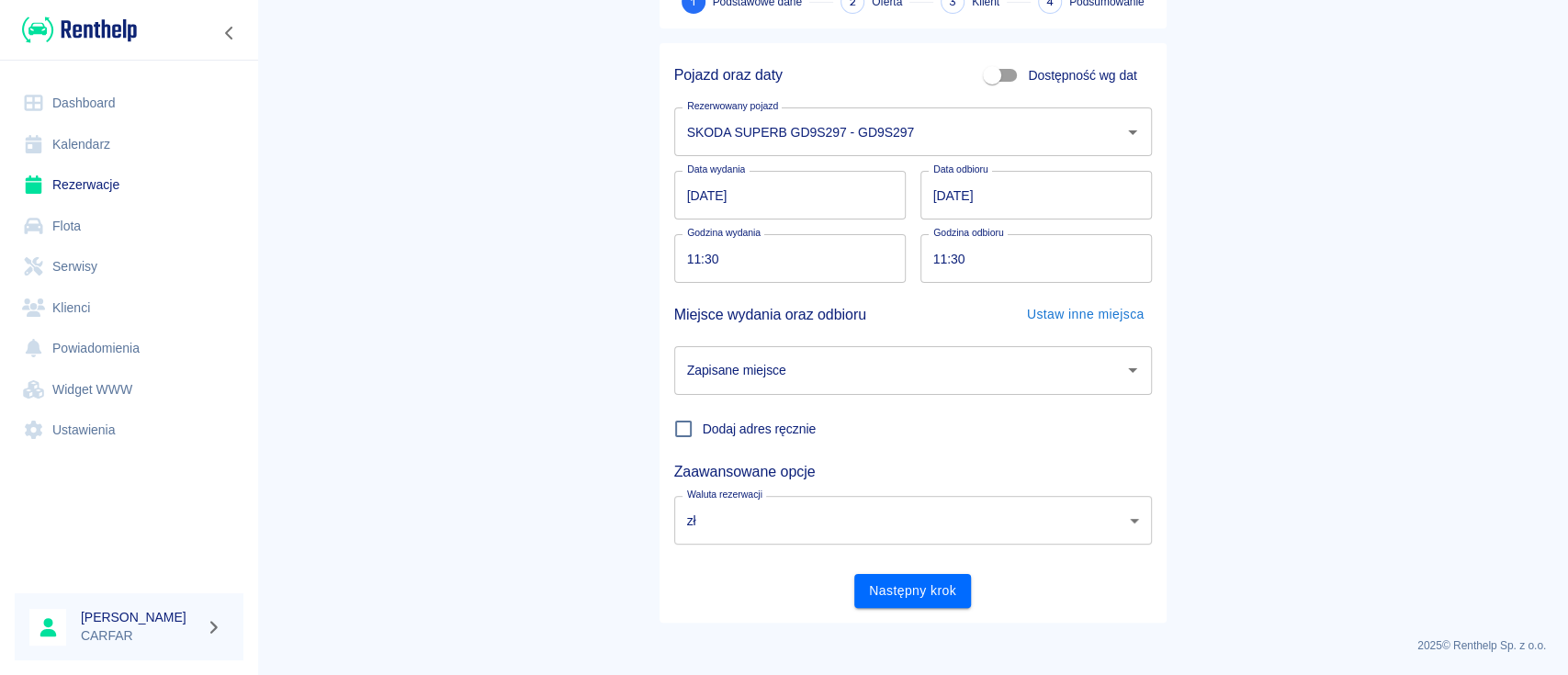
click at [896, 375] on input "Zapisane miejsce" at bounding box center [899, 370] width 434 height 32
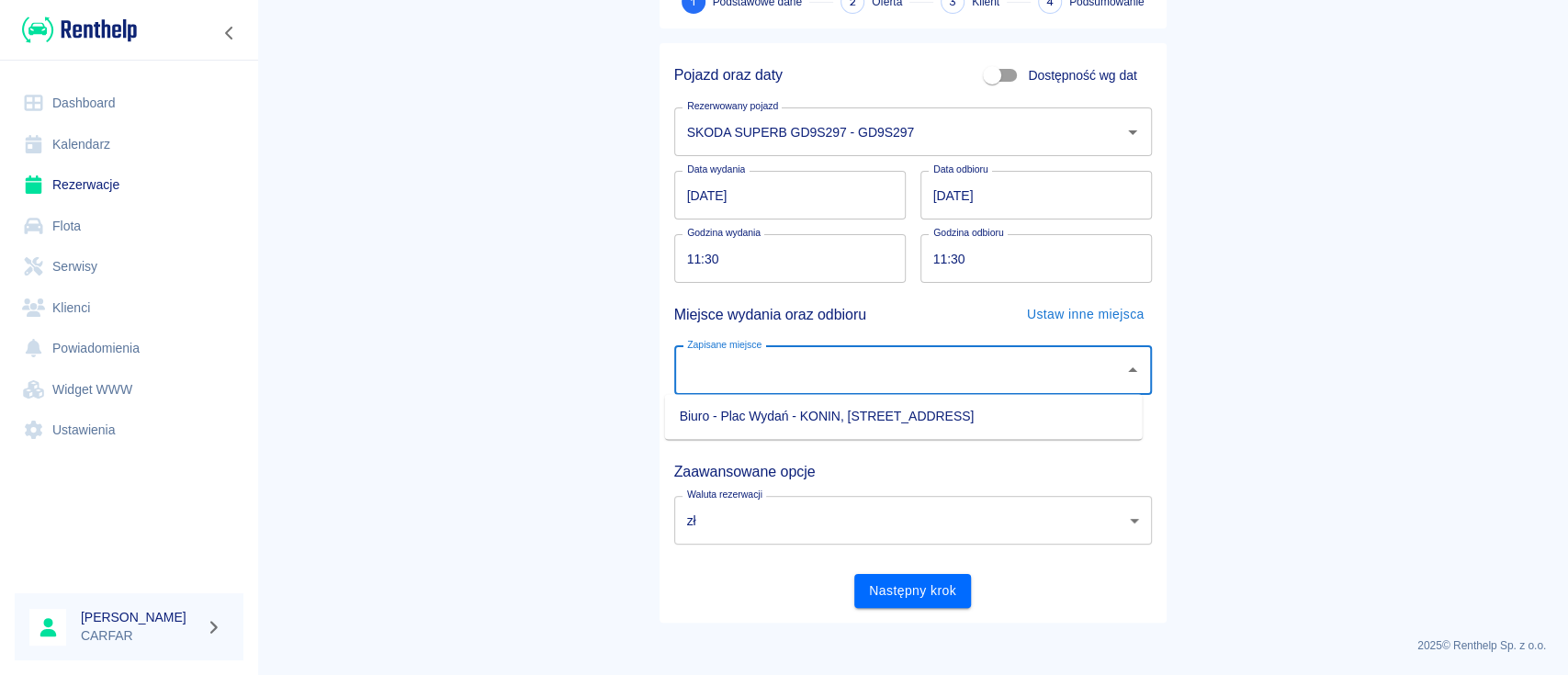
click at [834, 408] on li "Biuro - Plac Wydań - KONIN, [STREET_ADDRESS]" at bounding box center [904, 416] width 478 height 30
type input "Biuro - Plac Wydań - KONIN, [STREET_ADDRESS]"
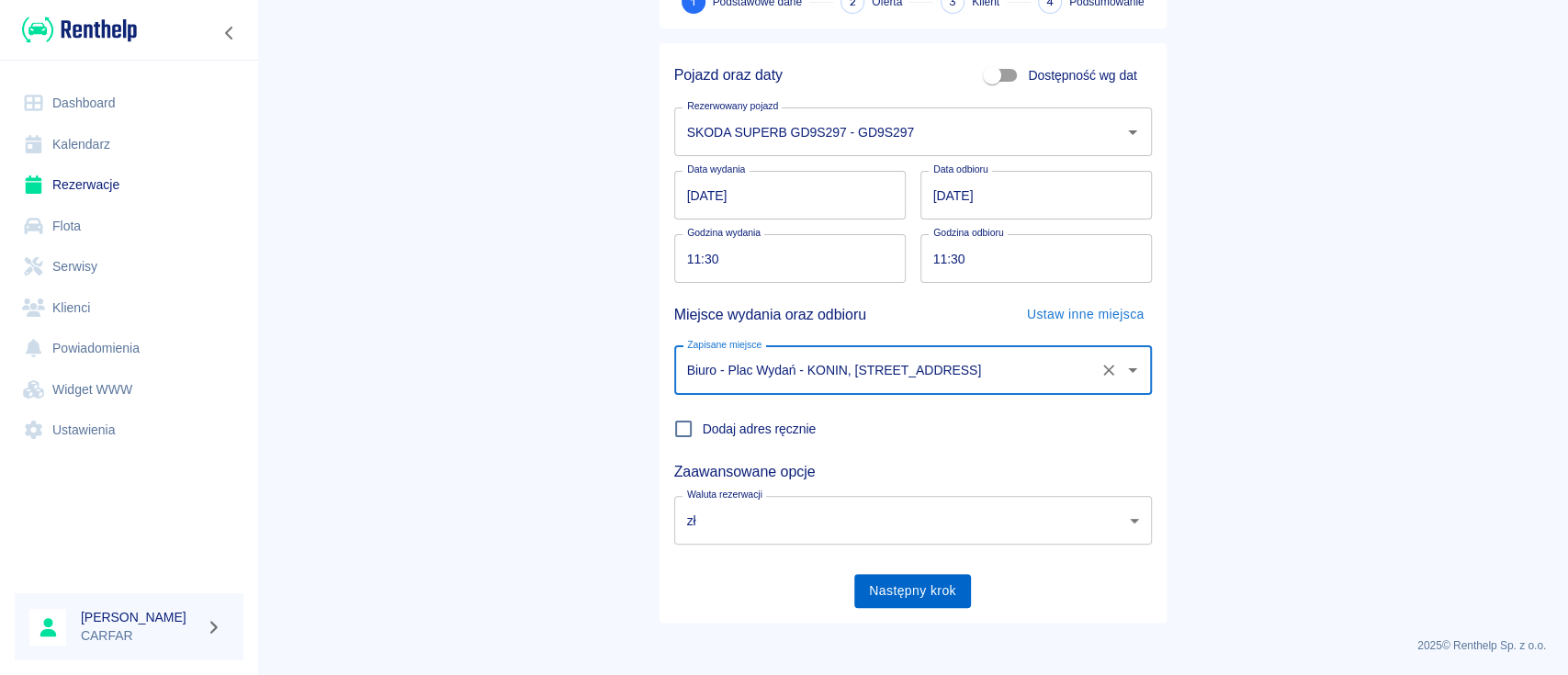
click at [929, 586] on button "Następny krok" at bounding box center [912, 590] width 117 height 34
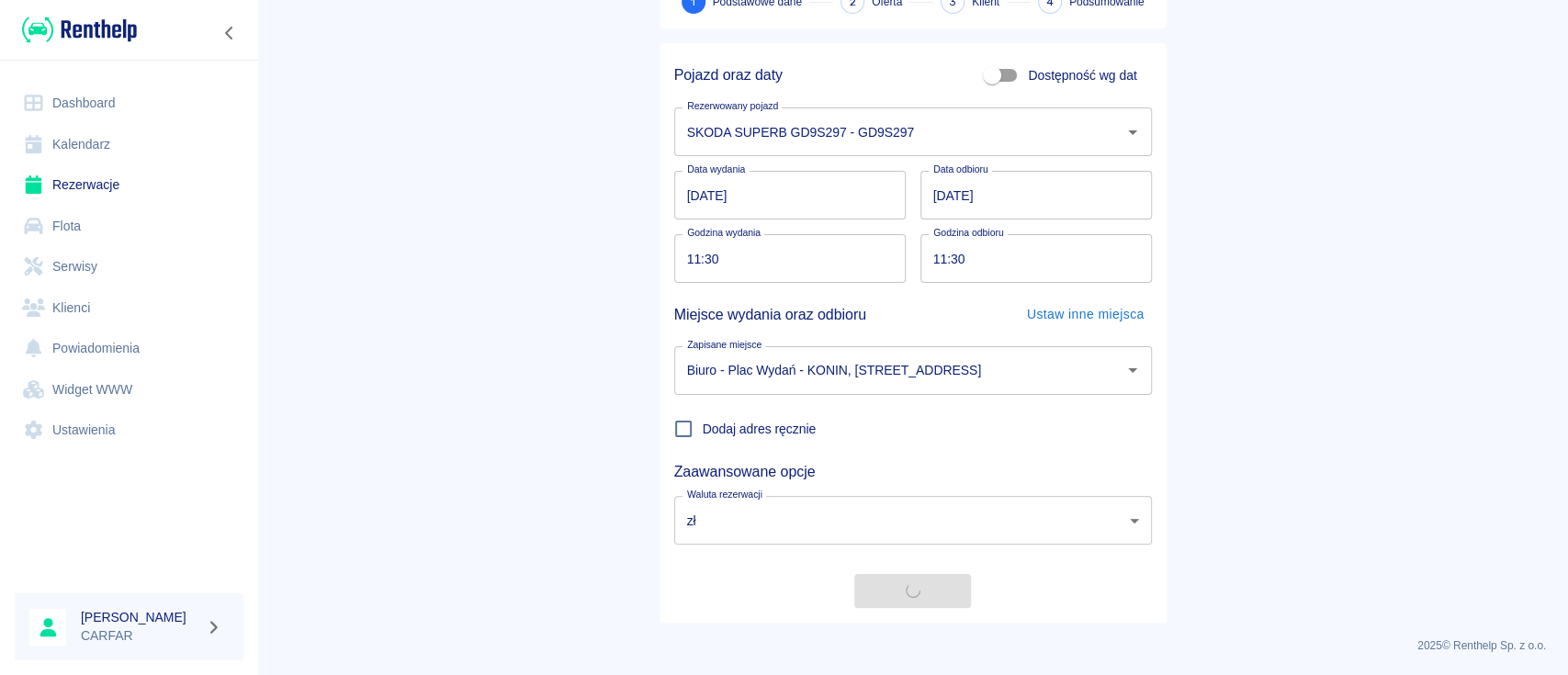
scroll to position [0, 0]
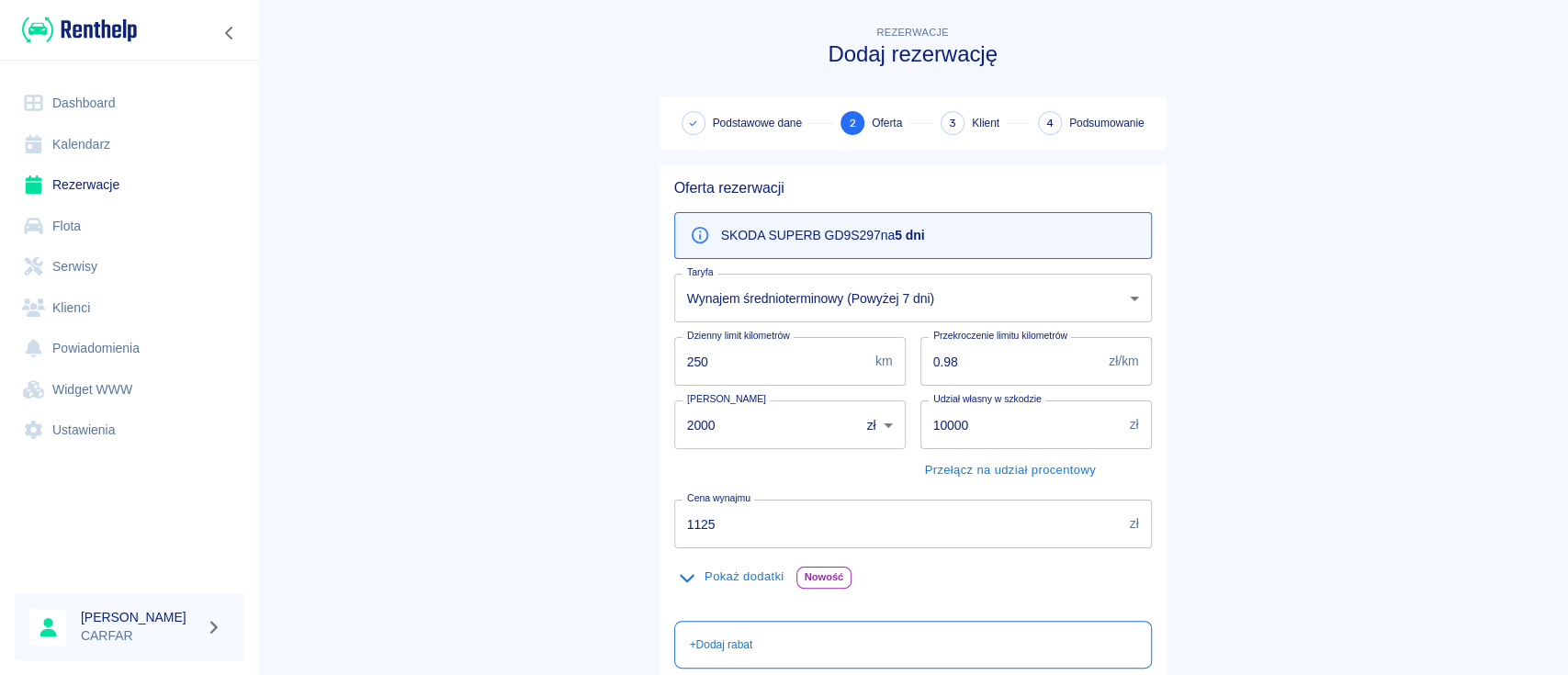
click at [946, 297] on body "Używamy plików Cookies, by zapewnić Ci najlepsze możliwe doświadczenie. Aby dow…" at bounding box center [784, 338] width 1568 height 675
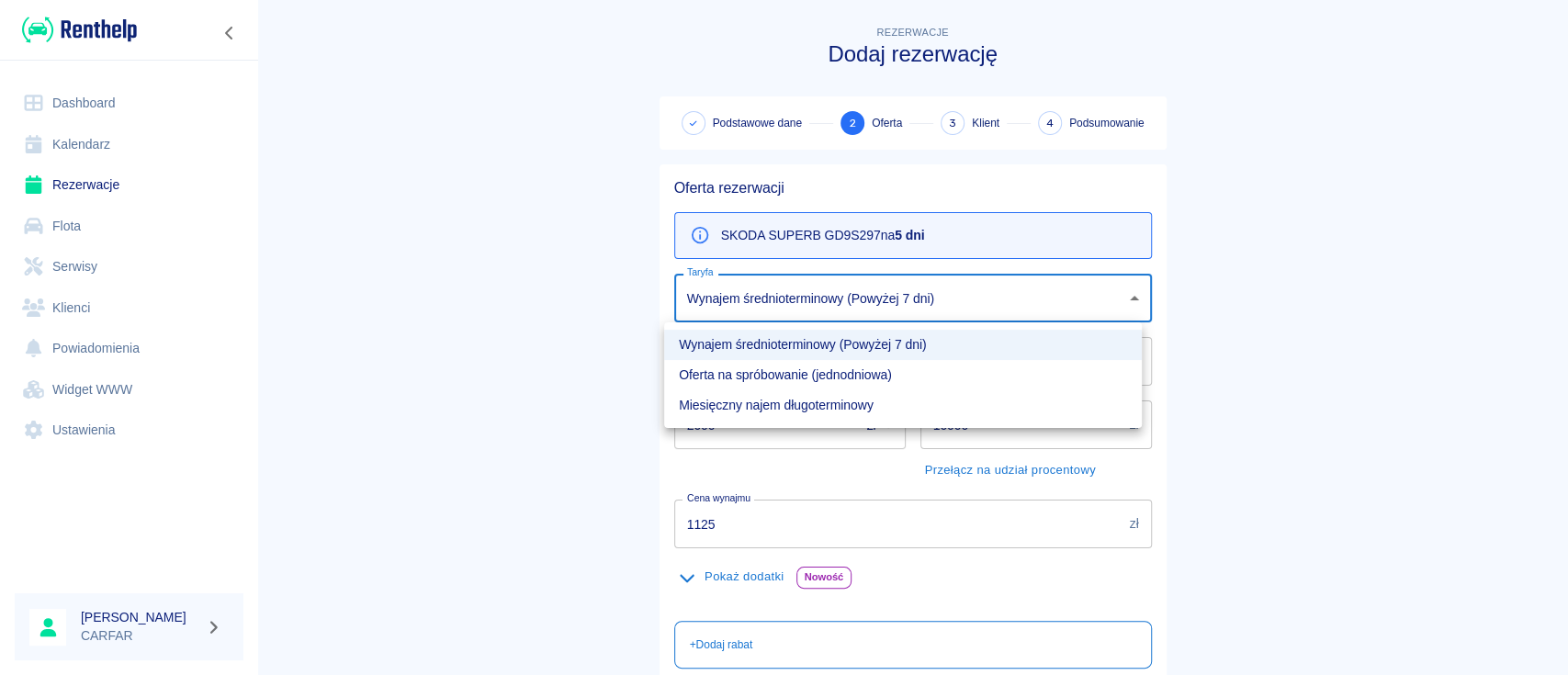
click at [467, 335] on div at bounding box center [784, 338] width 1568 height 675
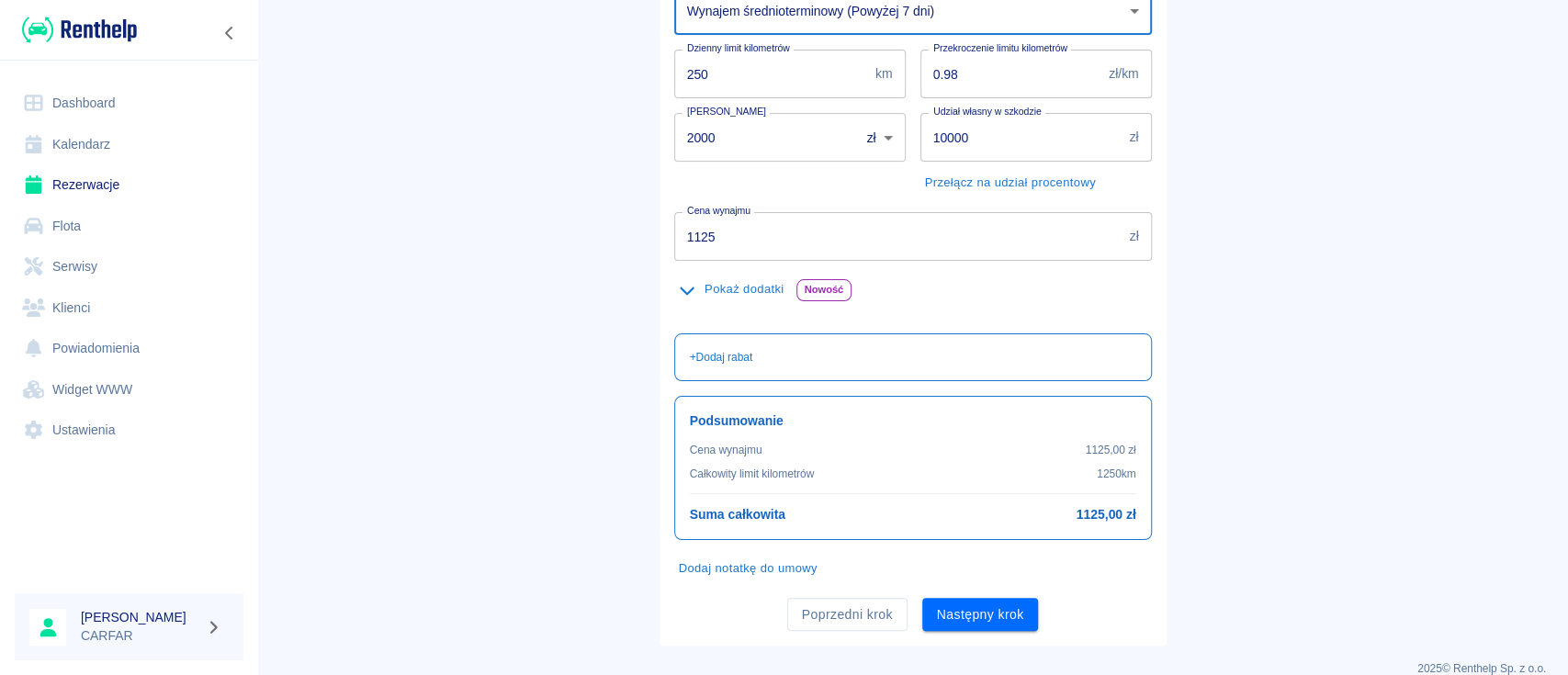
scroll to position [310, 0]
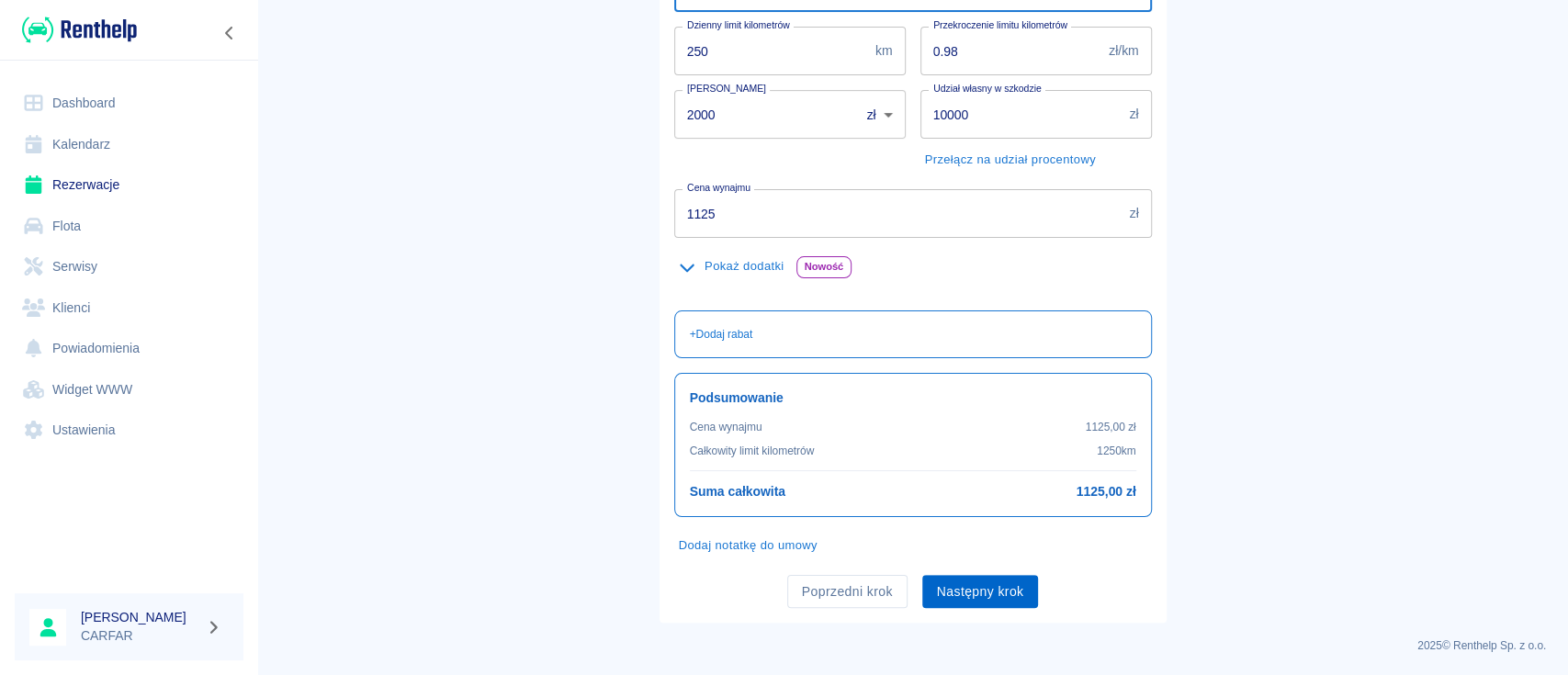
click at [993, 584] on button "Następny krok" at bounding box center [980, 591] width 117 height 34
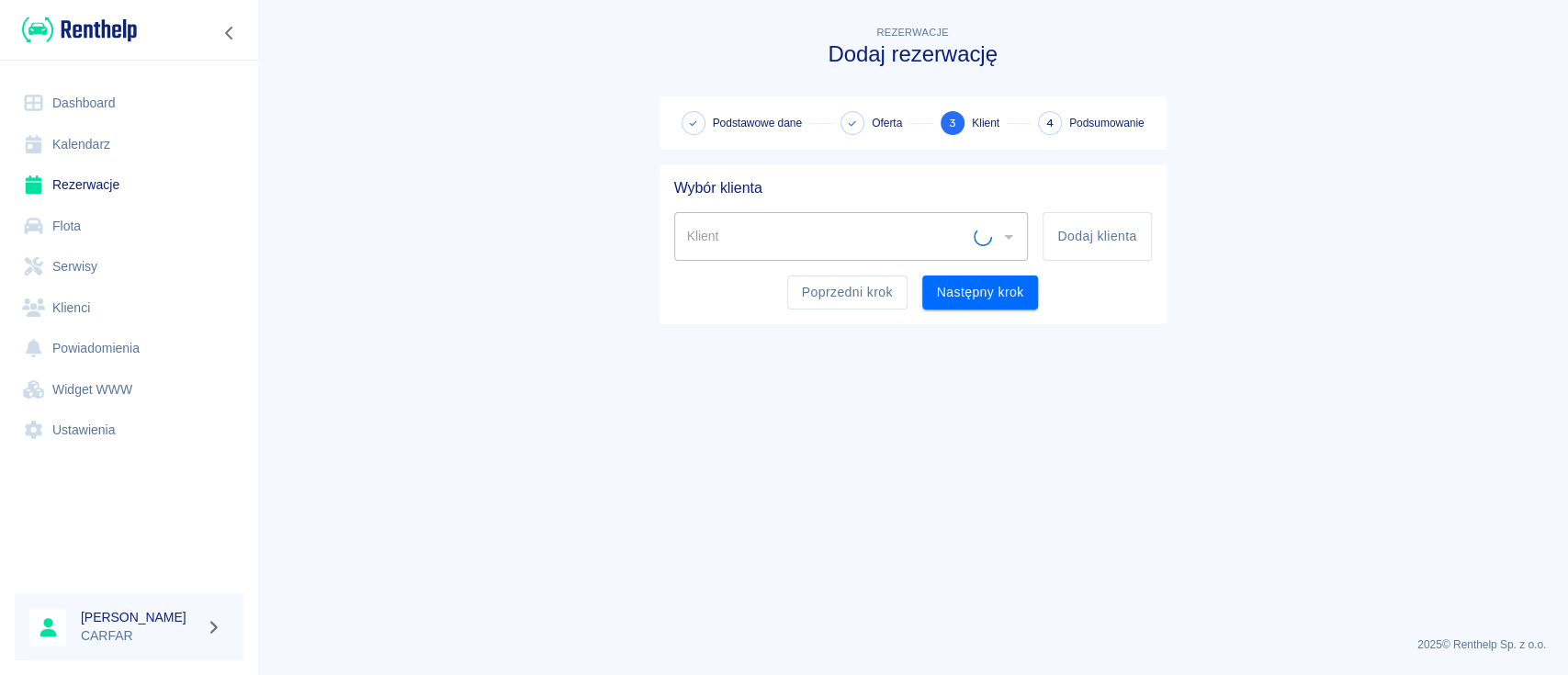
scroll to position [0, 0]
click at [1108, 233] on button "Dodaj klienta" at bounding box center [1097, 236] width 108 height 48
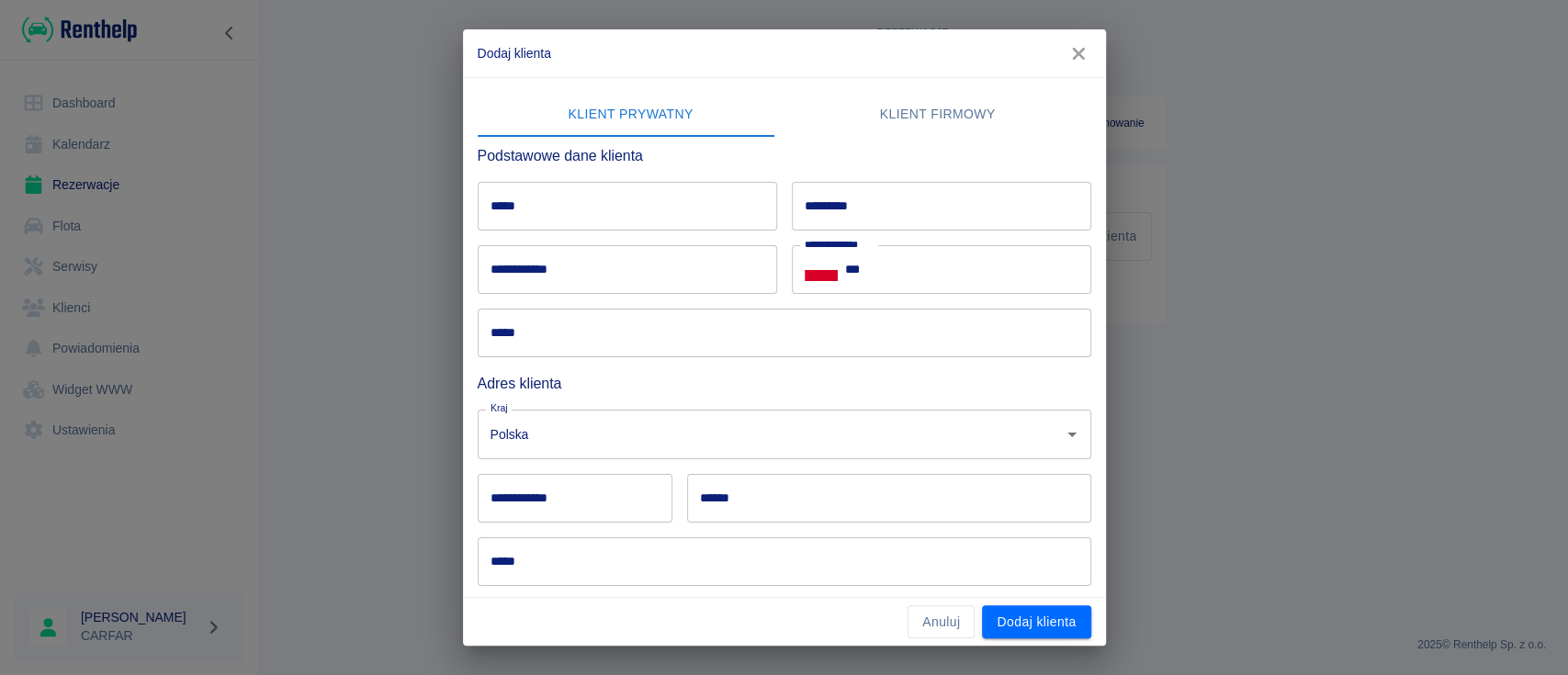
click at [602, 209] on input "*****" at bounding box center [627, 206] width 299 height 48
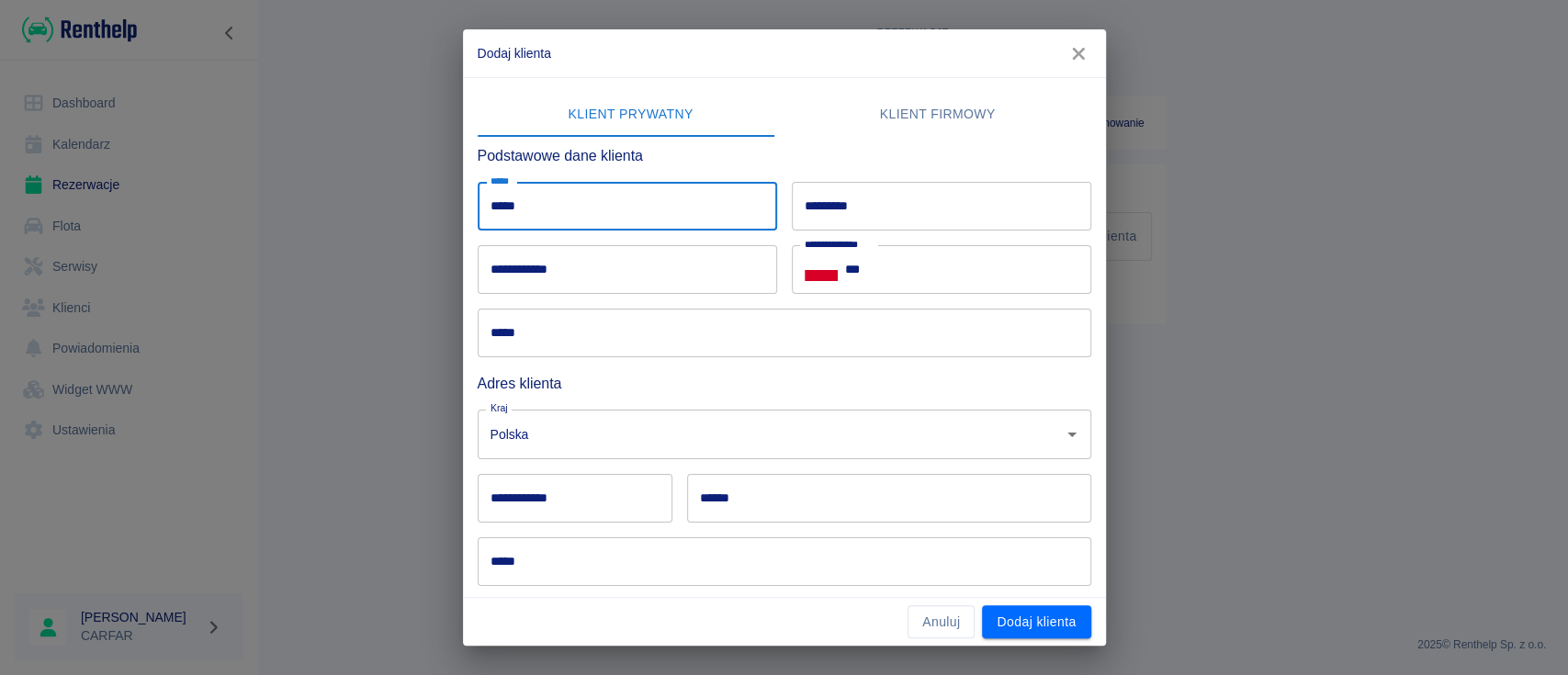
type input "*****"
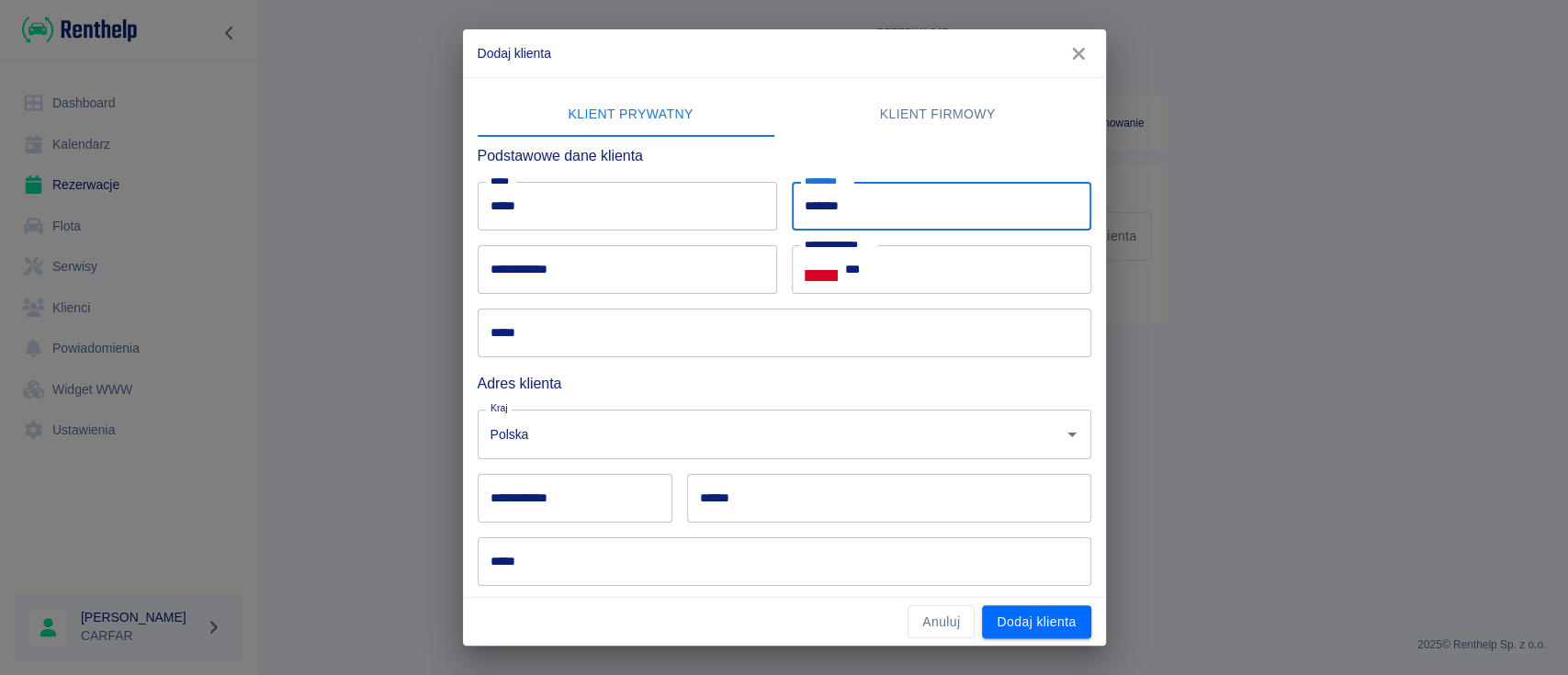
type input "*******"
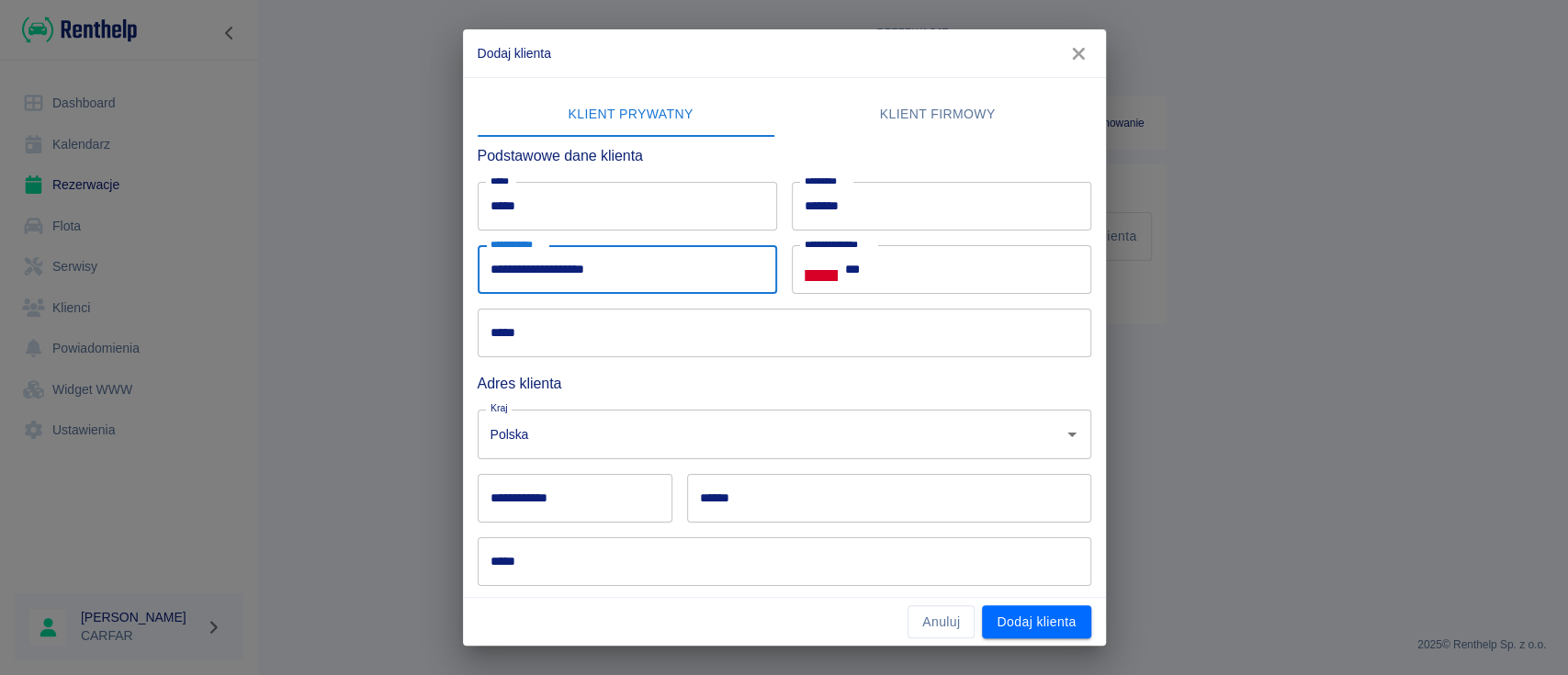
type input "**********"
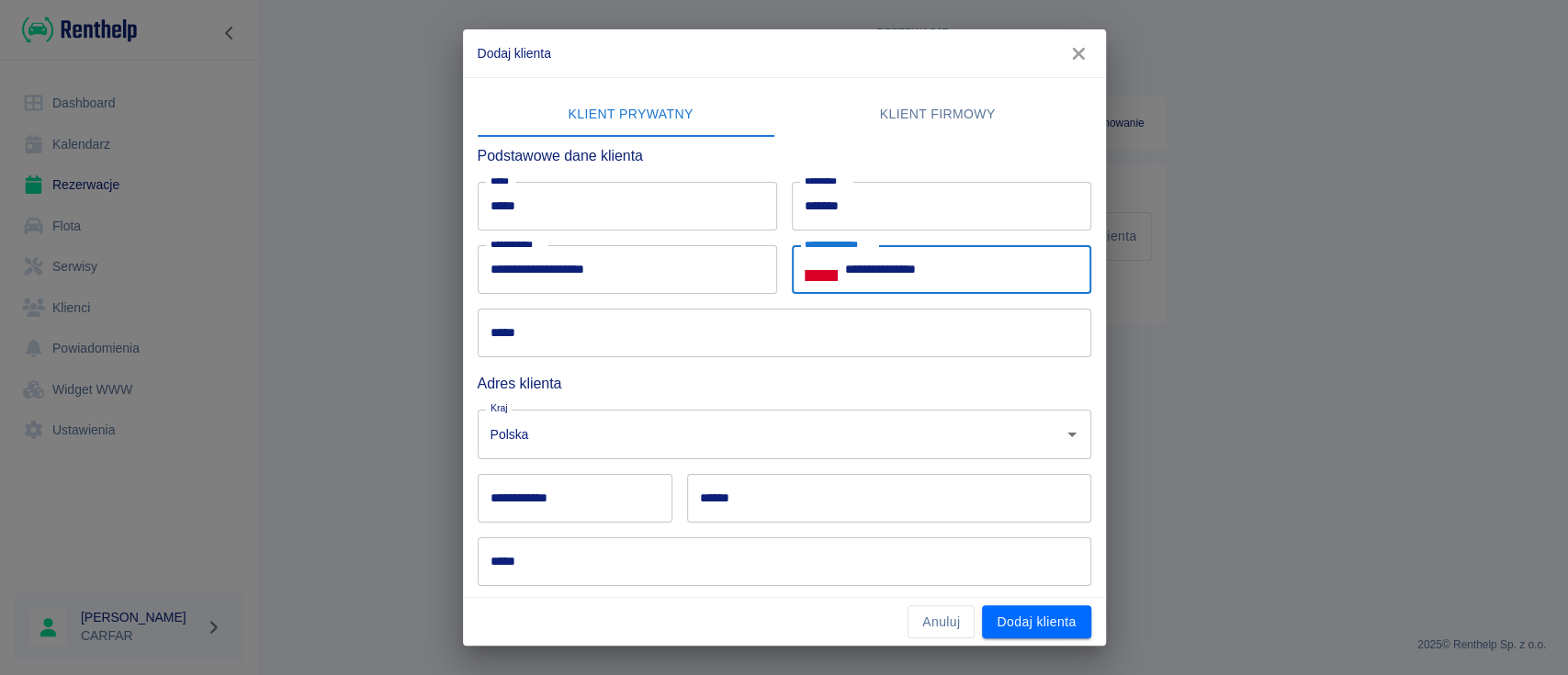
type input "**********"
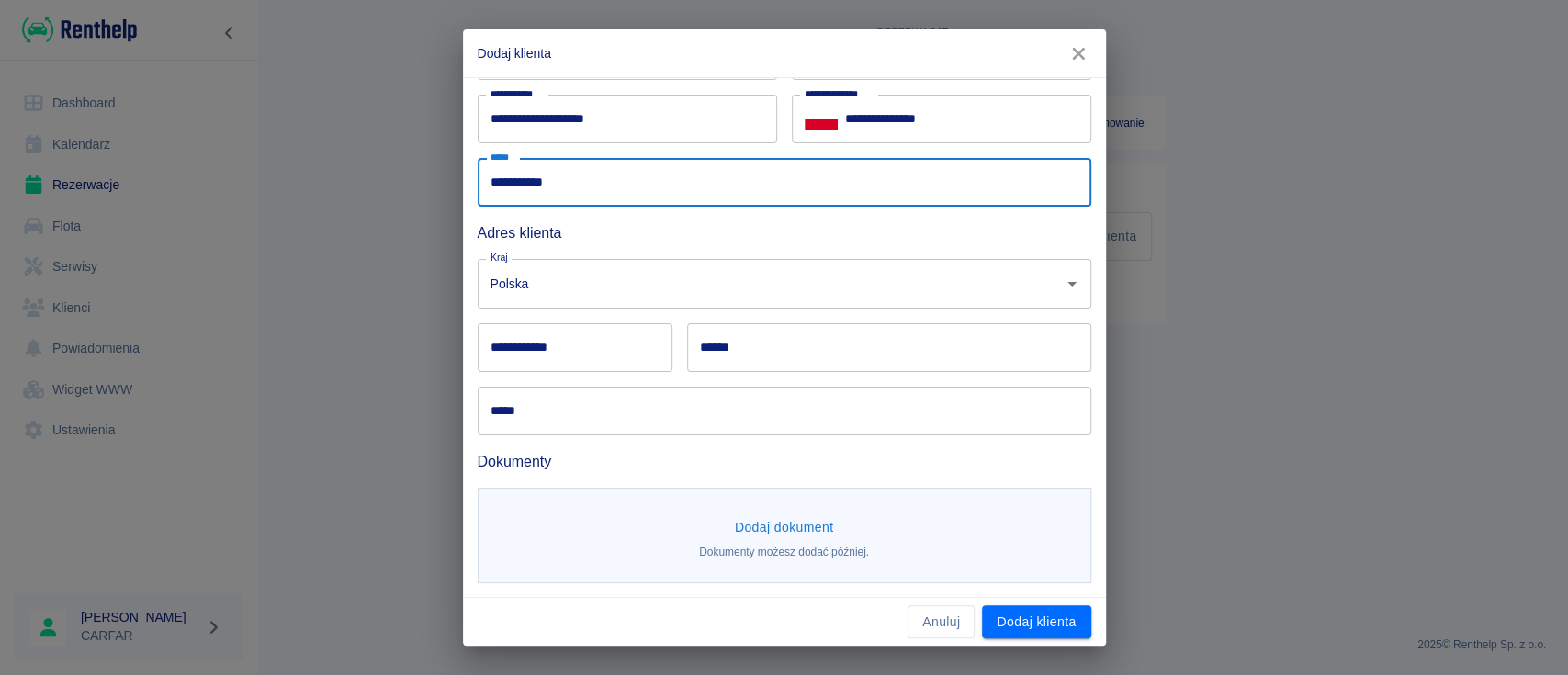
scroll to position [151, 0]
type input "**********"
click at [546, 366] on input "**********" at bounding box center [575, 347] width 195 height 48
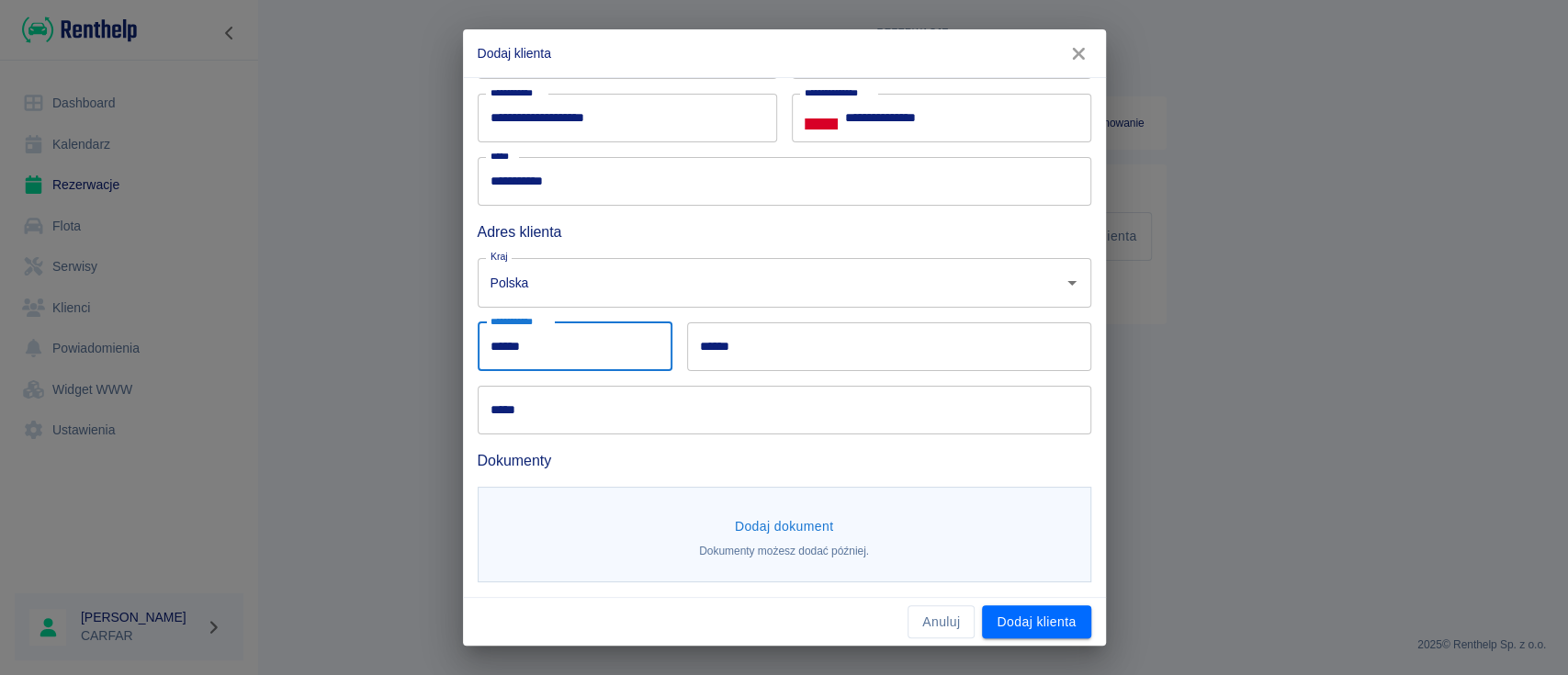
type input "******"
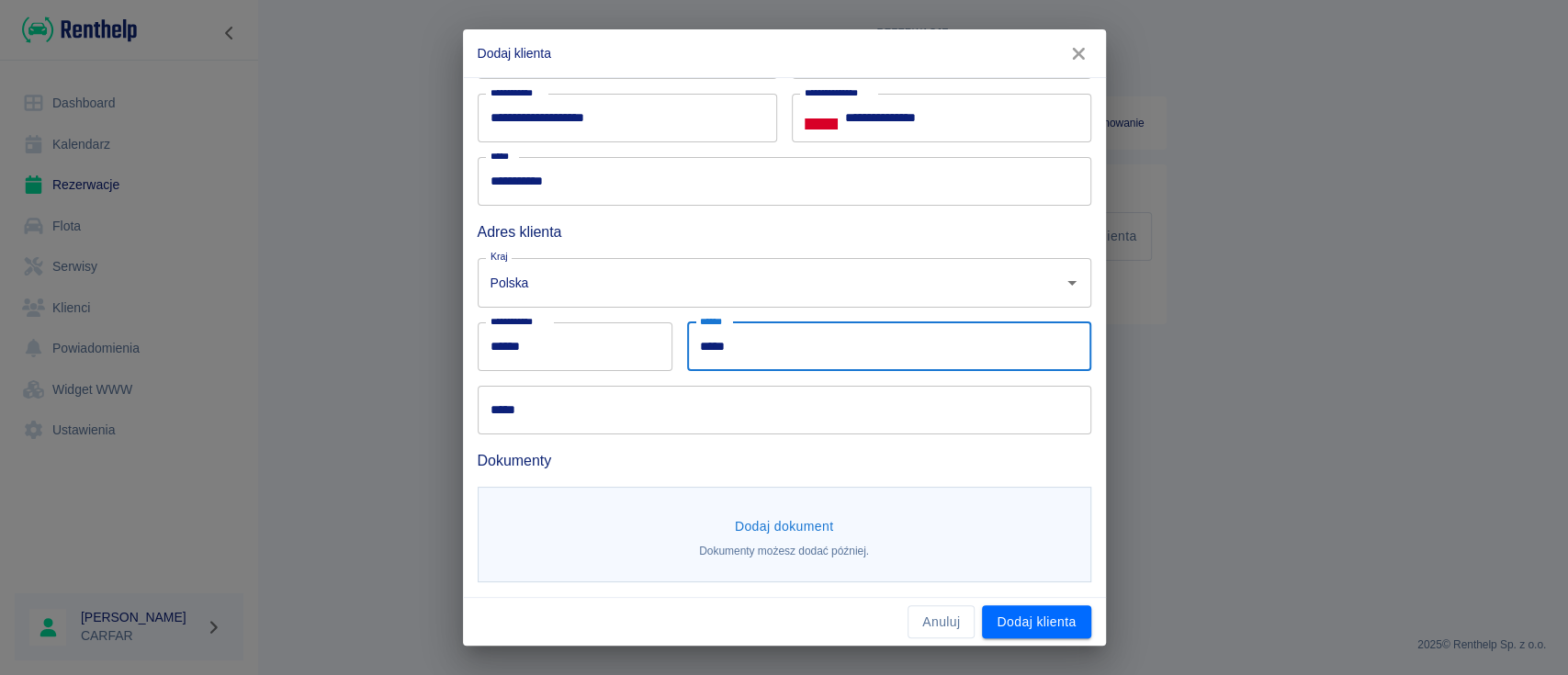
type input "*****"
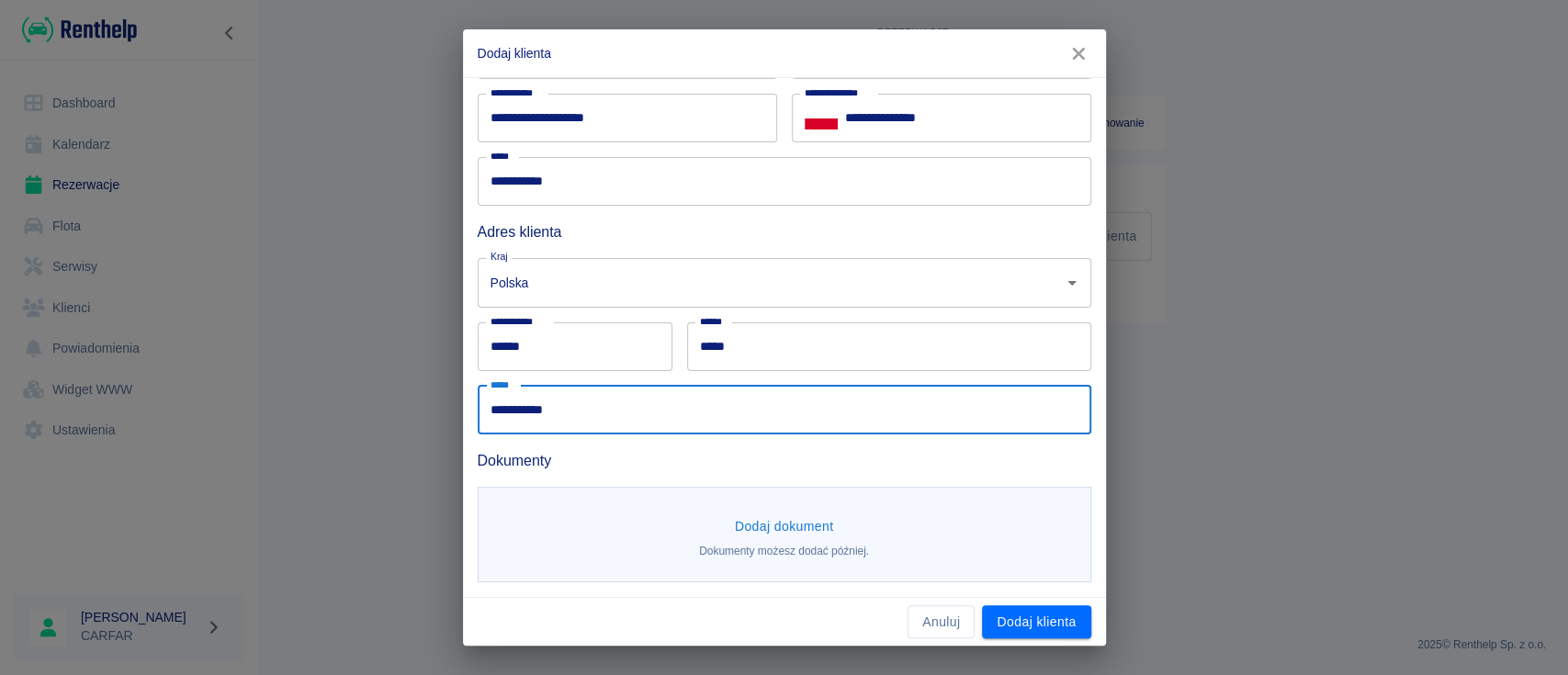
type input "**********"
click at [764, 524] on button "Dodaj dokument" at bounding box center [784, 526] width 114 height 34
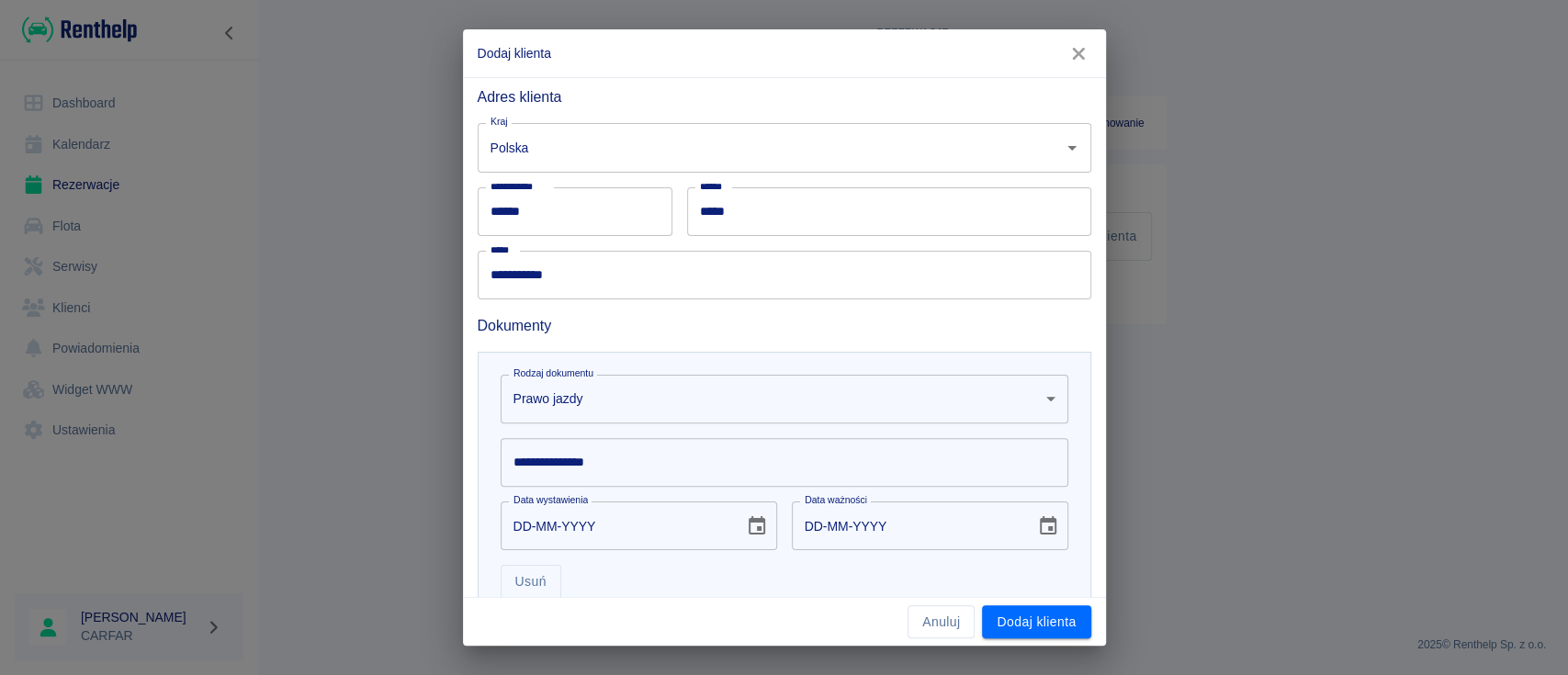
scroll to position [419, 0]
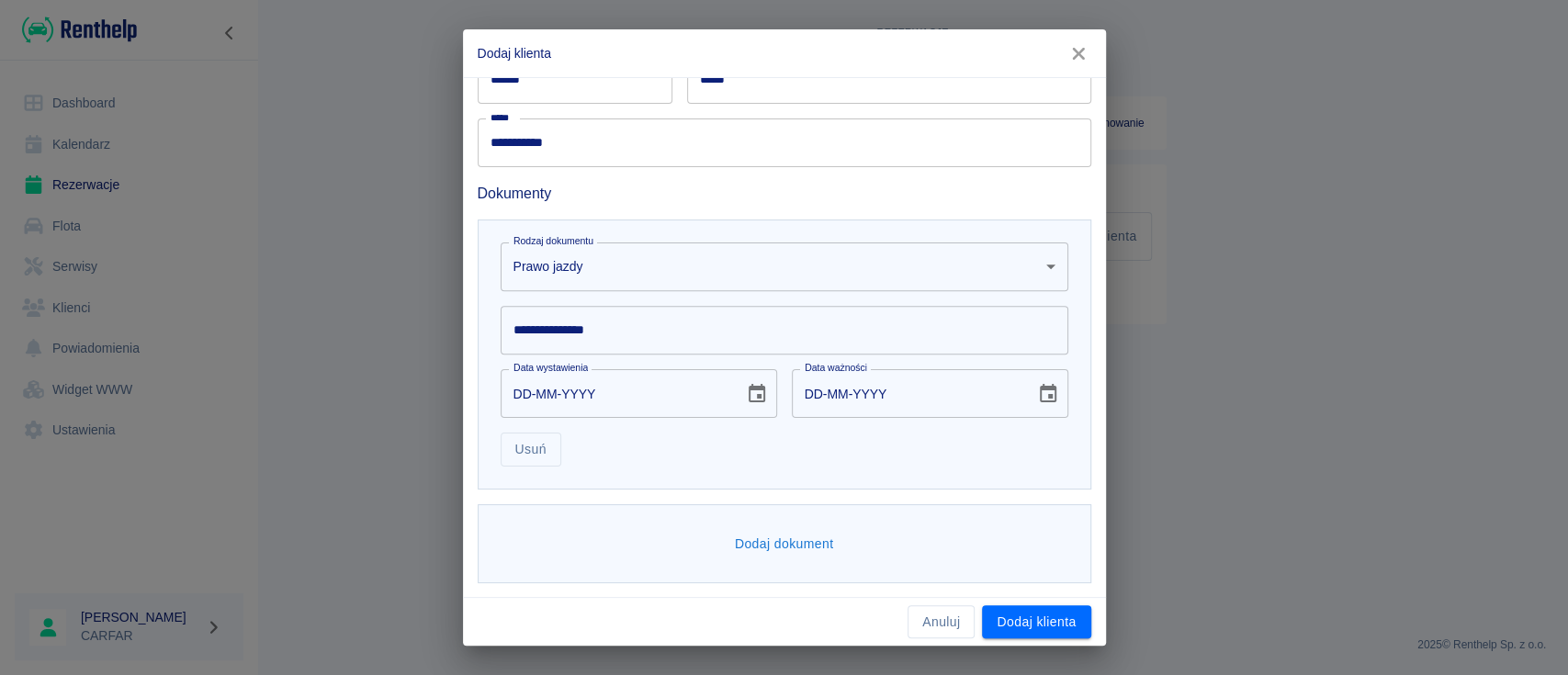
click at [565, 324] on input "**********" at bounding box center [784, 330] width 568 height 48
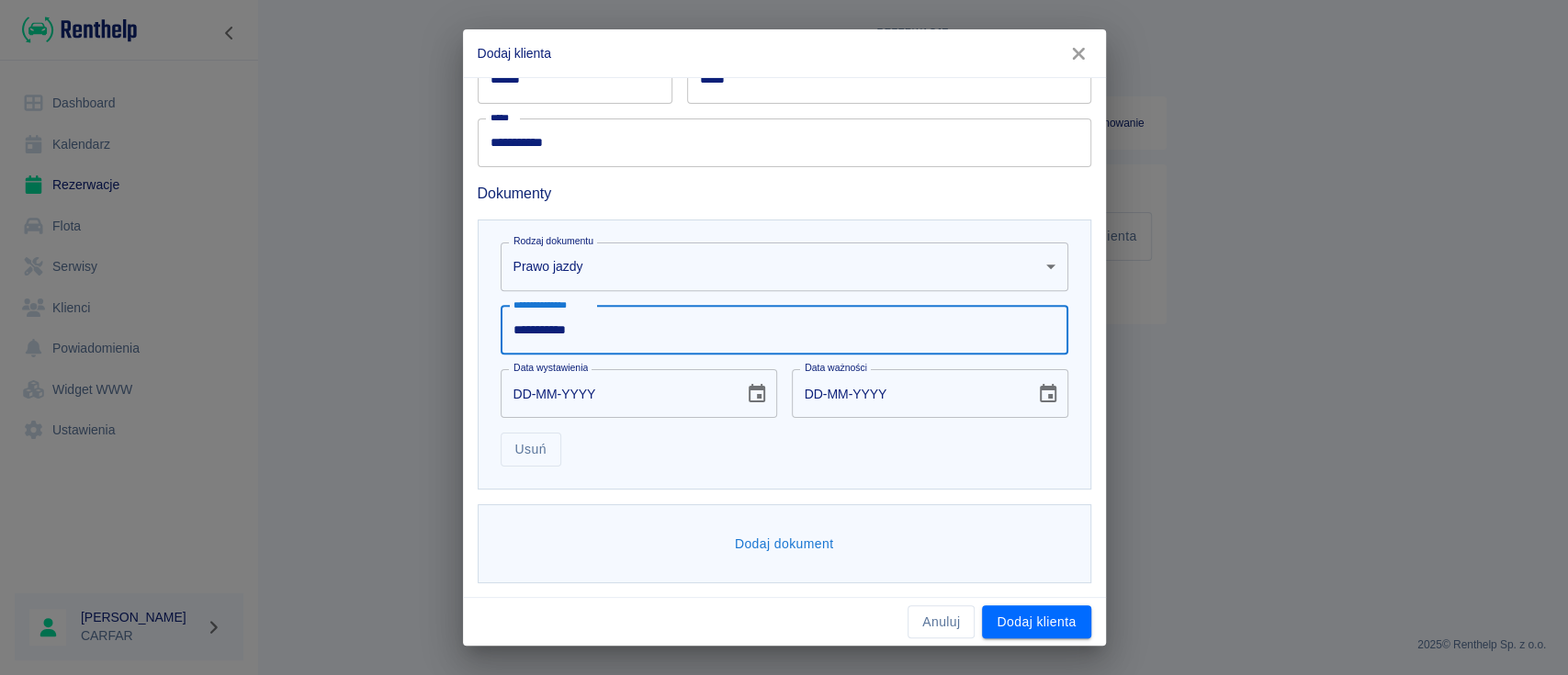
type input "**********"
click at [752, 400] on icon "Choose date" at bounding box center [757, 393] width 17 height 19
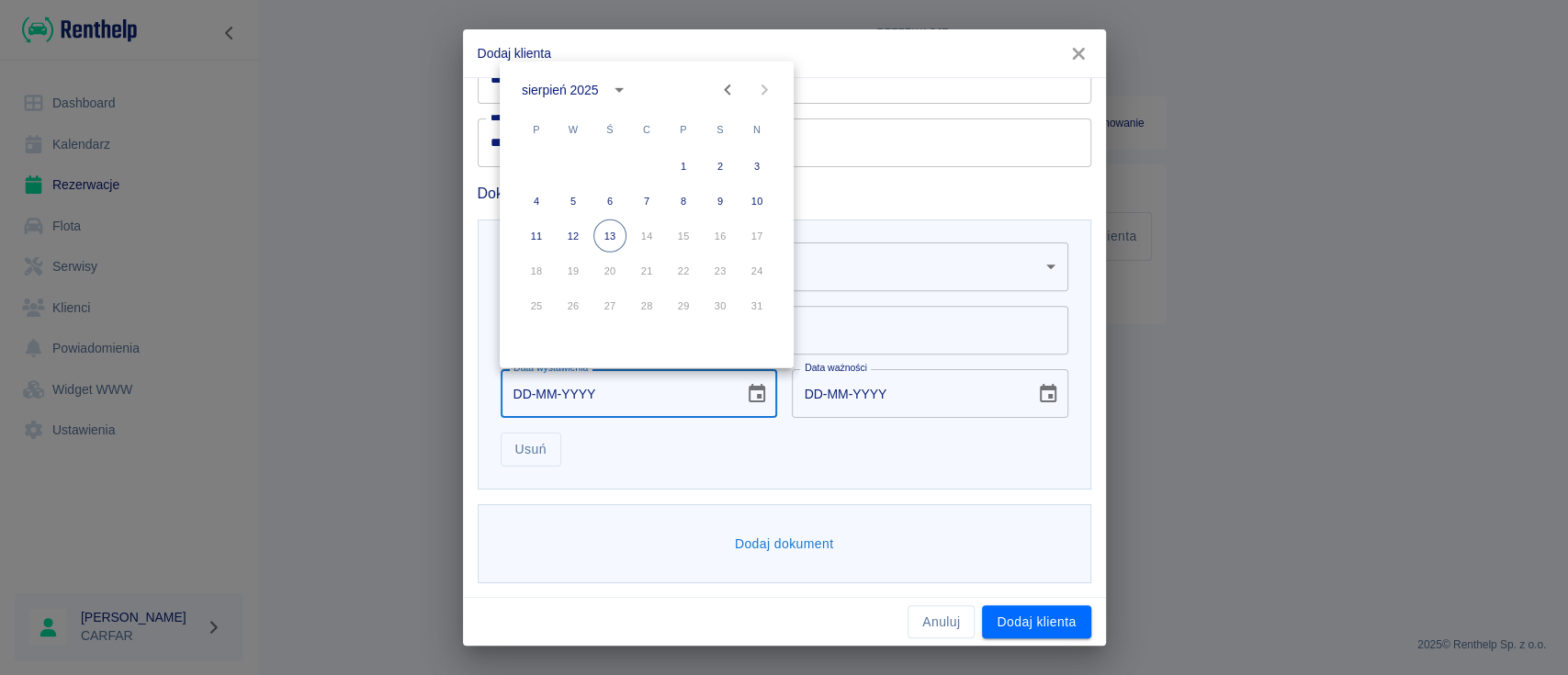
click at [606, 88] on button "calendar view is open, switch to year view" at bounding box center [618, 90] width 31 height 31
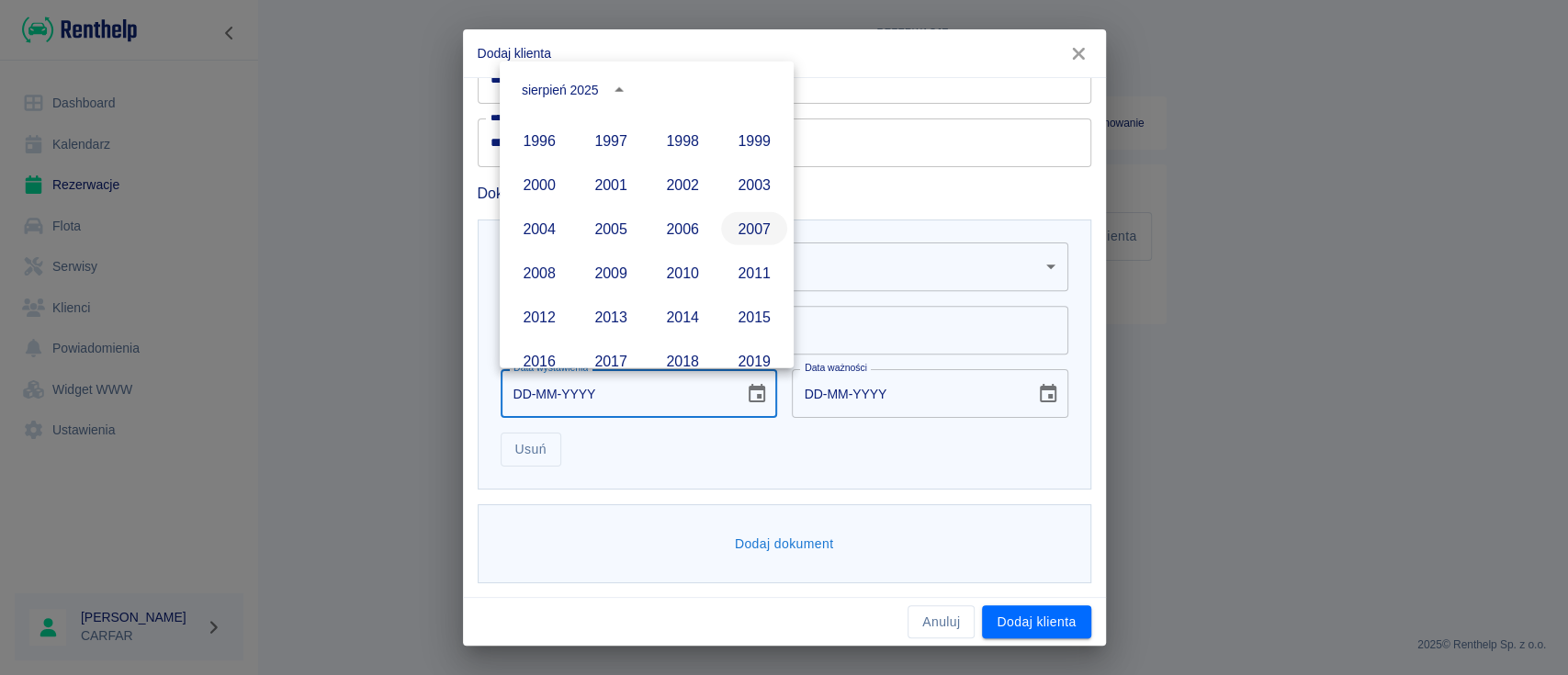
scroll to position [1014, 0]
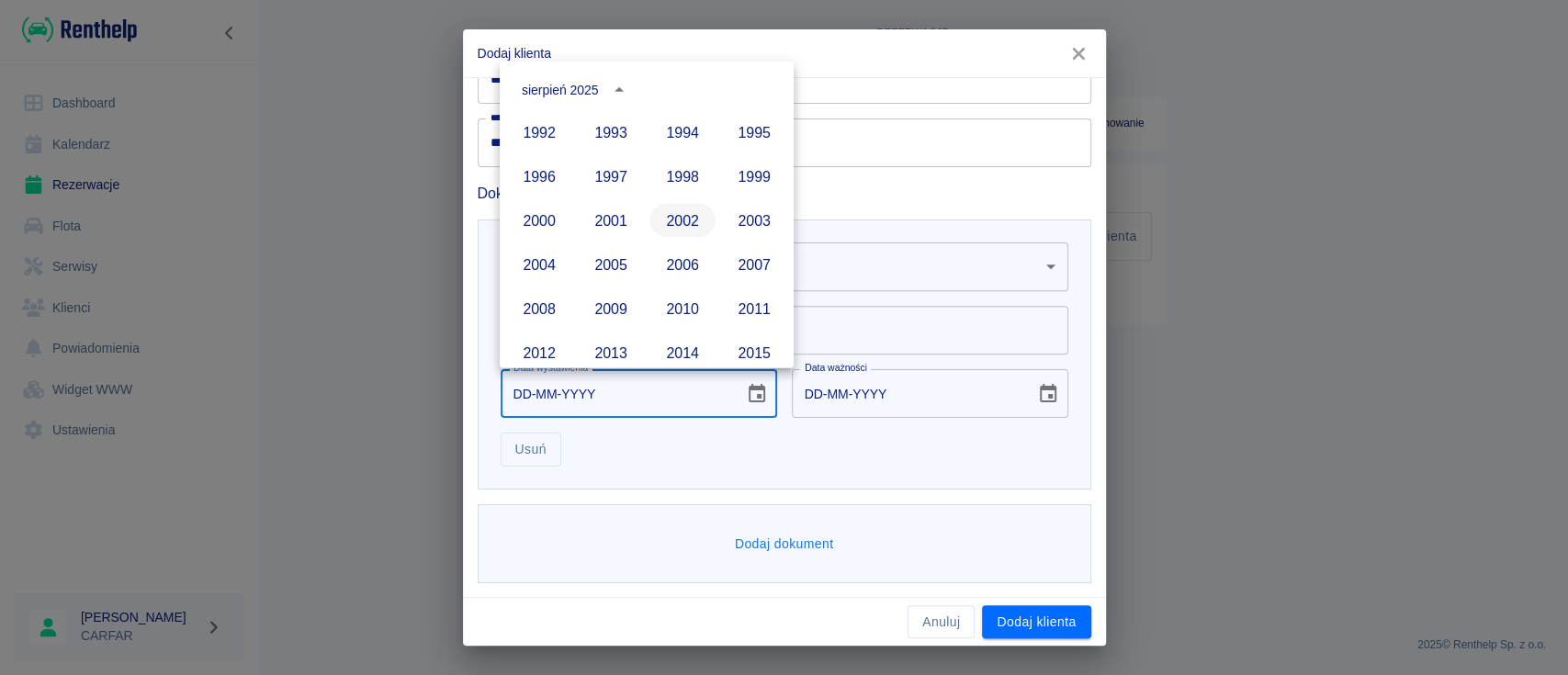
click at [679, 222] on button "2002" at bounding box center [682, 220] width 66 height 33
type input "13-08-2002"
type input "13-08-2012"
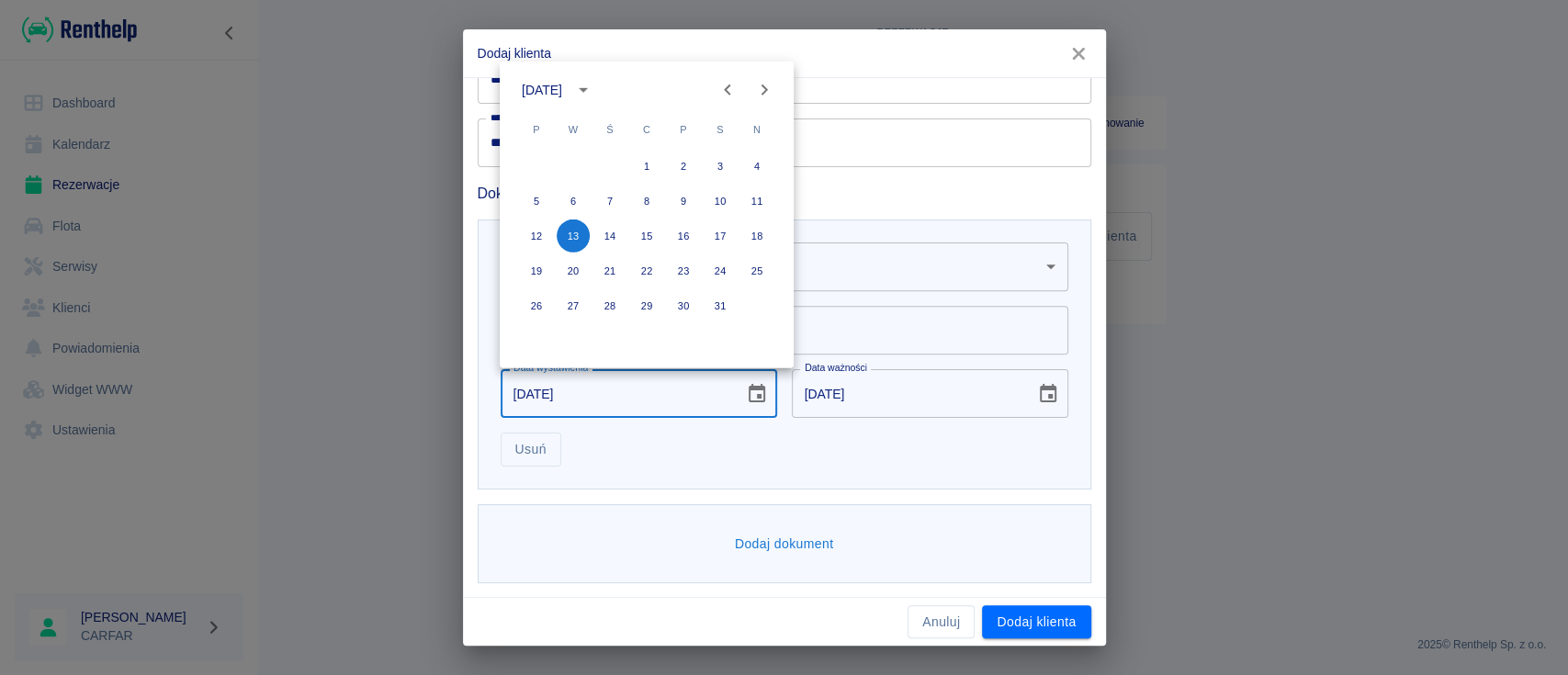
click at [772, 90] on icon "Next month" at bounding box center [764, 90] width 22 height 22
click at [771, 90] on icon "Next month" at bounding box center [764, 90] width 22 height 22
click at [576, 231] on button "10" at bounding box center [573, 235] width 33 height 33
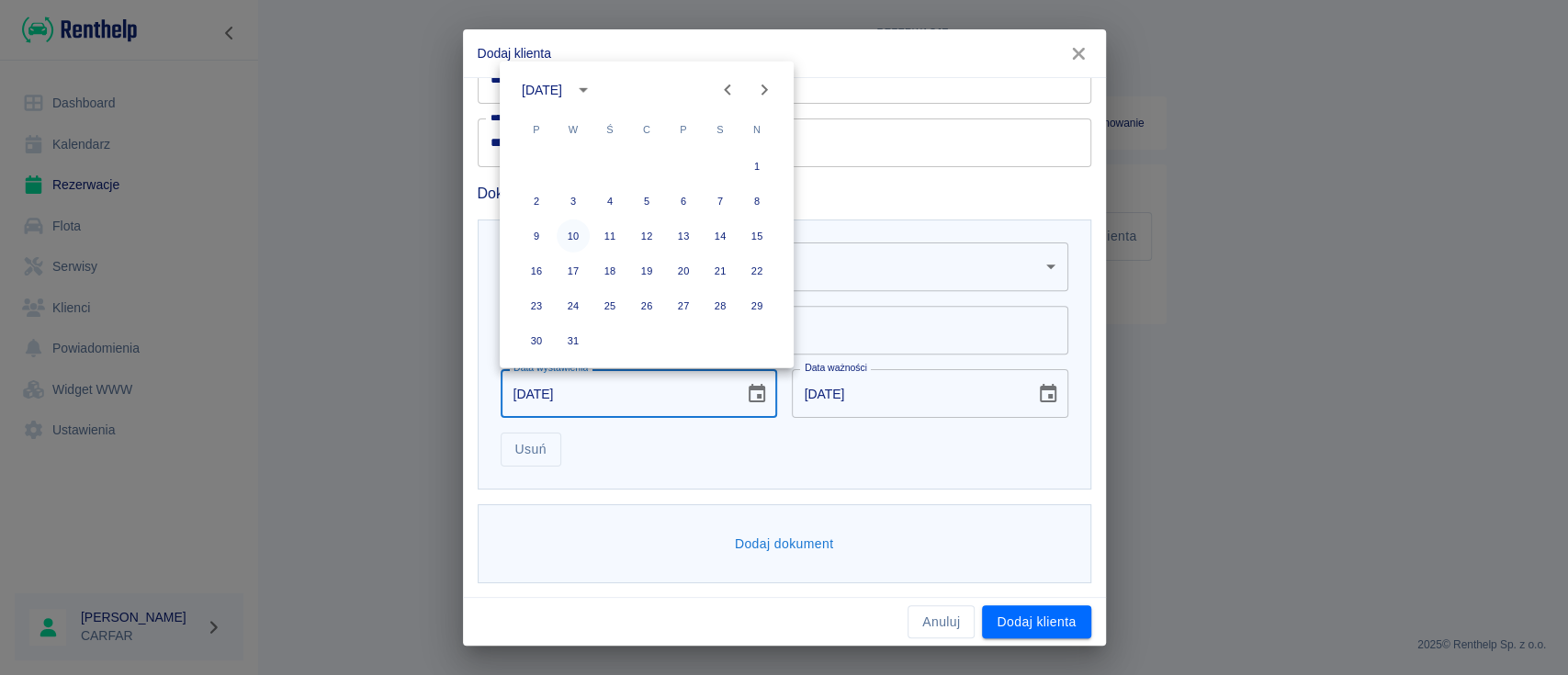
type input "10-12-2002"
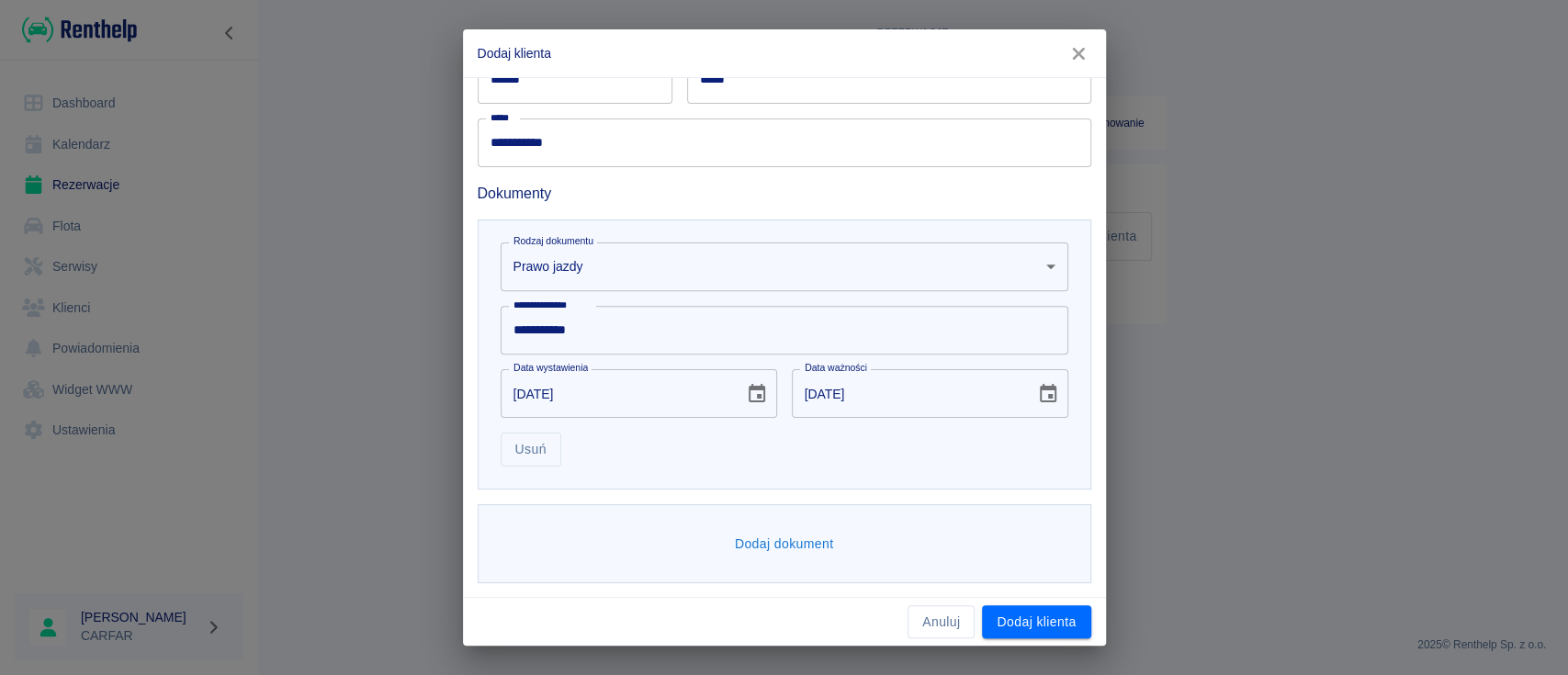
click at [1037, 391] on icon "Choose date, selected date is 10 gru 2012" at bounding box center [1048, 394] width 22 height 22
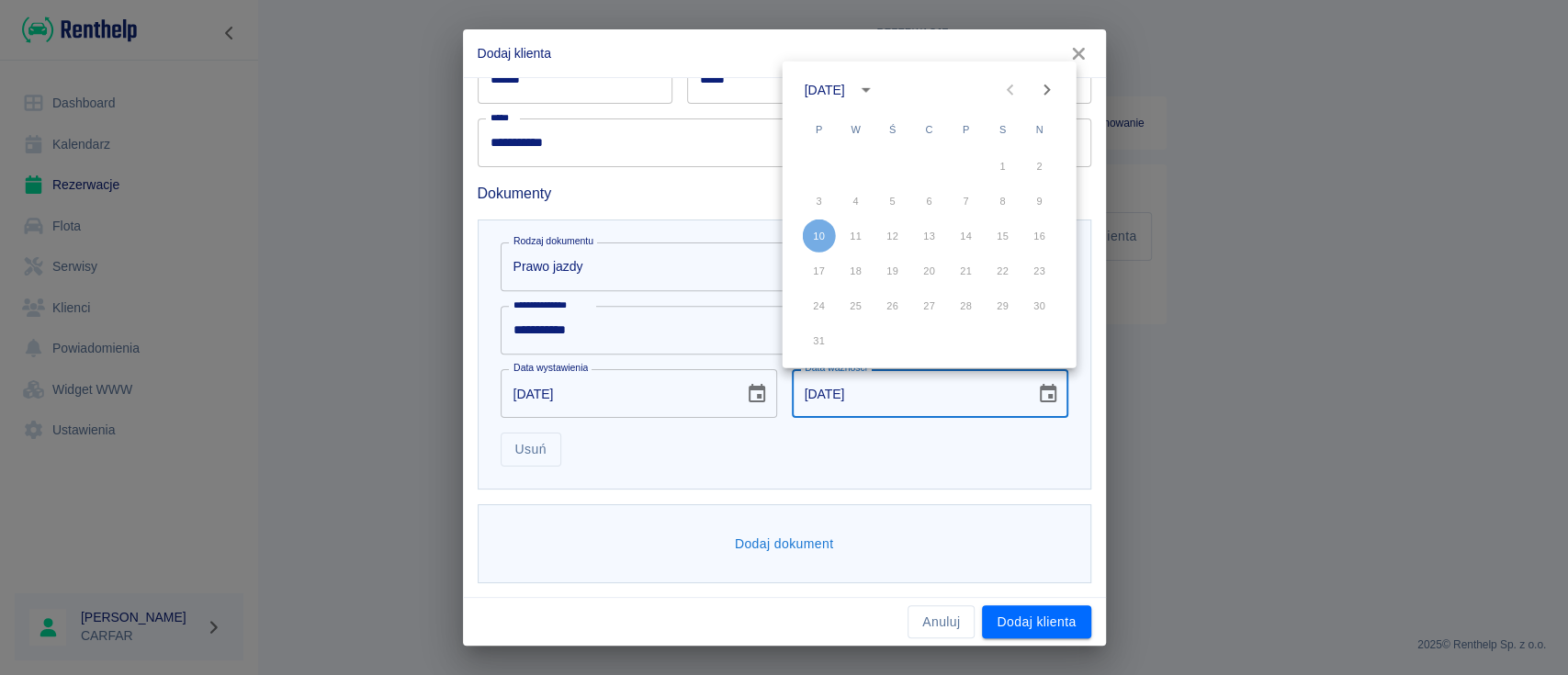
click at [876, 85] on icon "calendar view is open, switch to year view" at bounding box center [866, 90] width 22 height 22
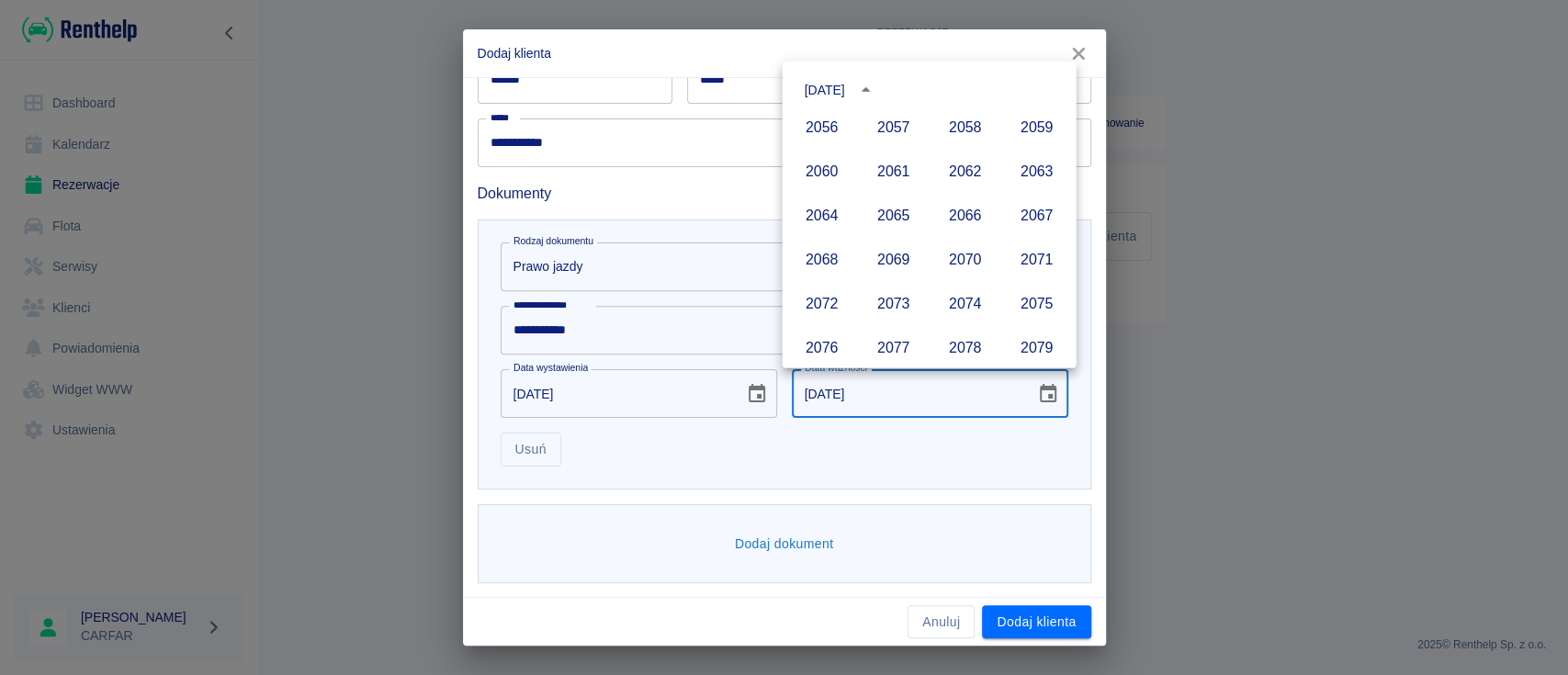
scroll to position [1946, 0]
click at [1018, 305] on button "2095" at bounding box center [1036, 301] width 66 height 33
type input "10-12-2095"
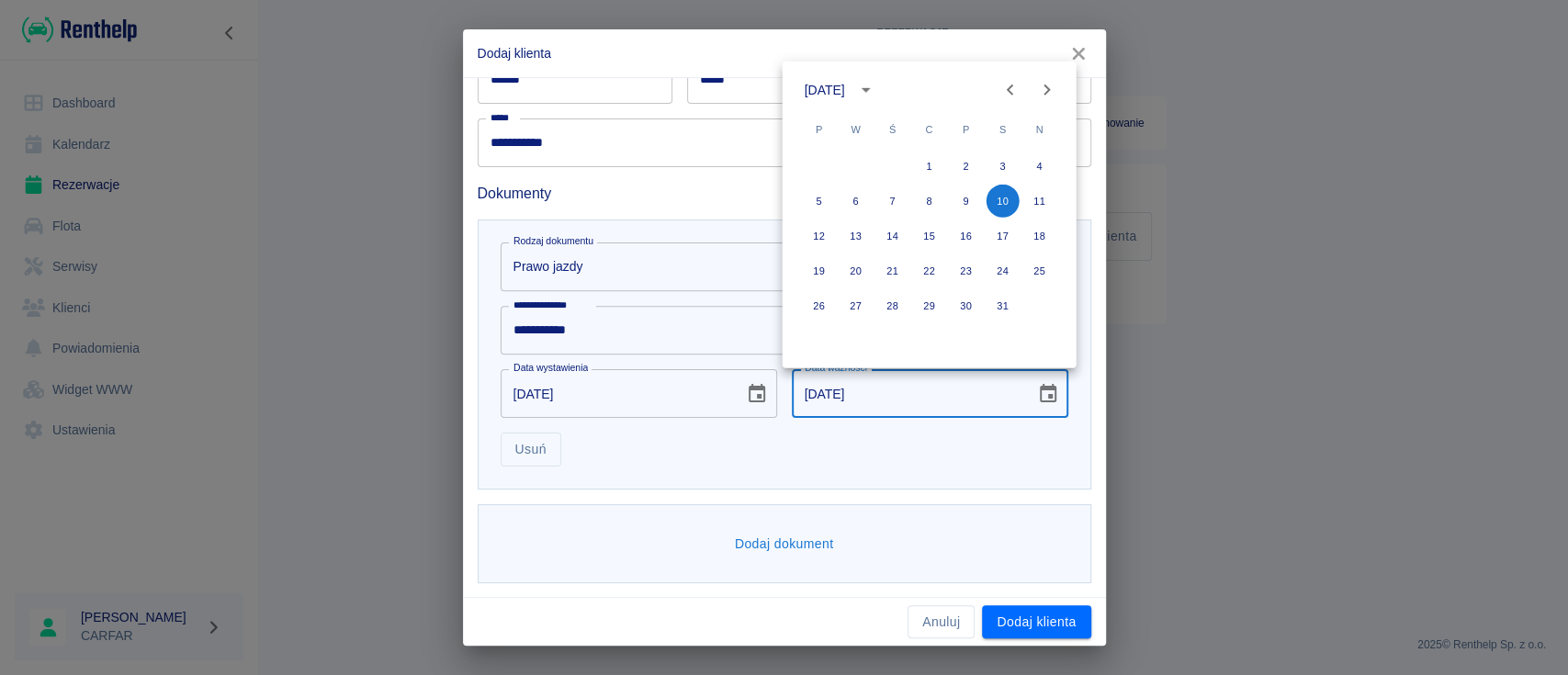
click at [733, 461] on div "Usuń" at bounding box center [777, 442] width 582 height 48
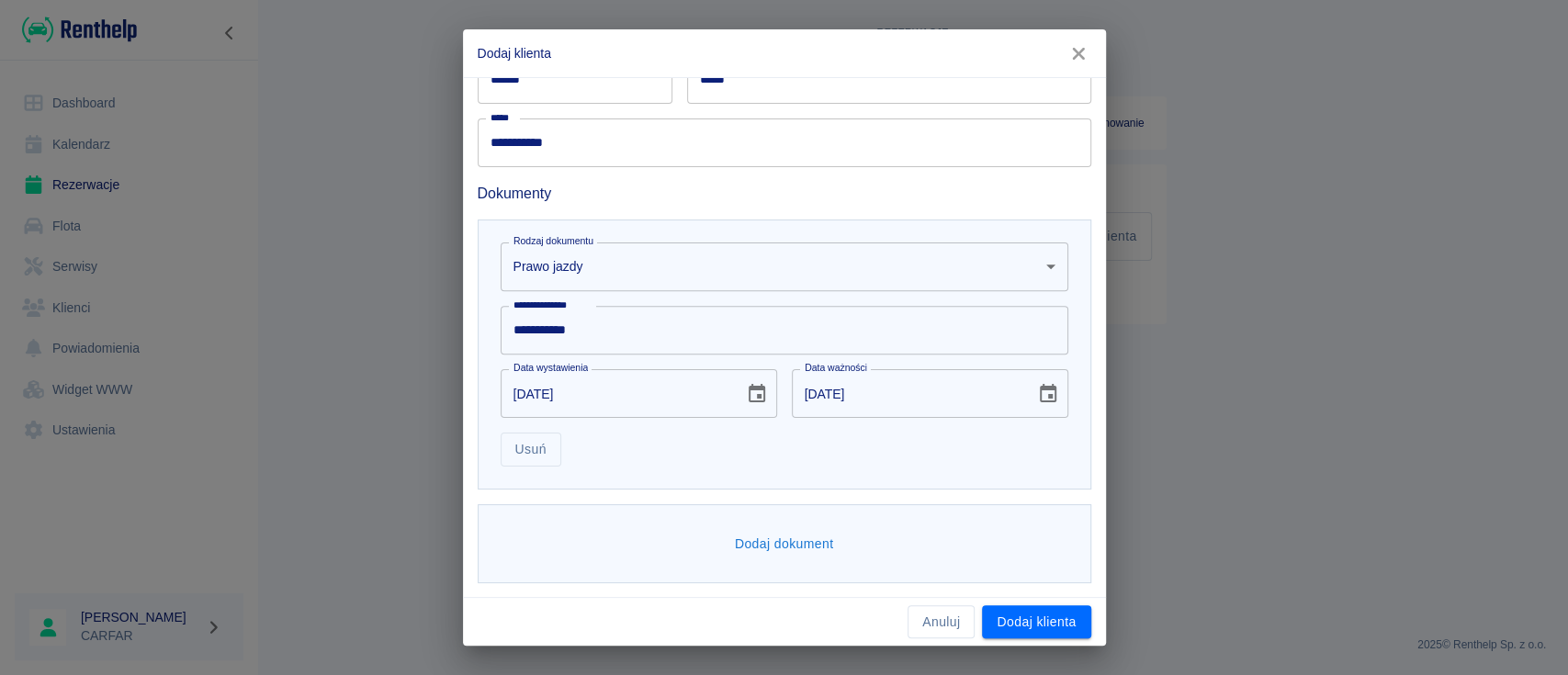
click at [765, 538] on button "Dodaj dokument" at bounding box center [784, 544] width 114 height 34
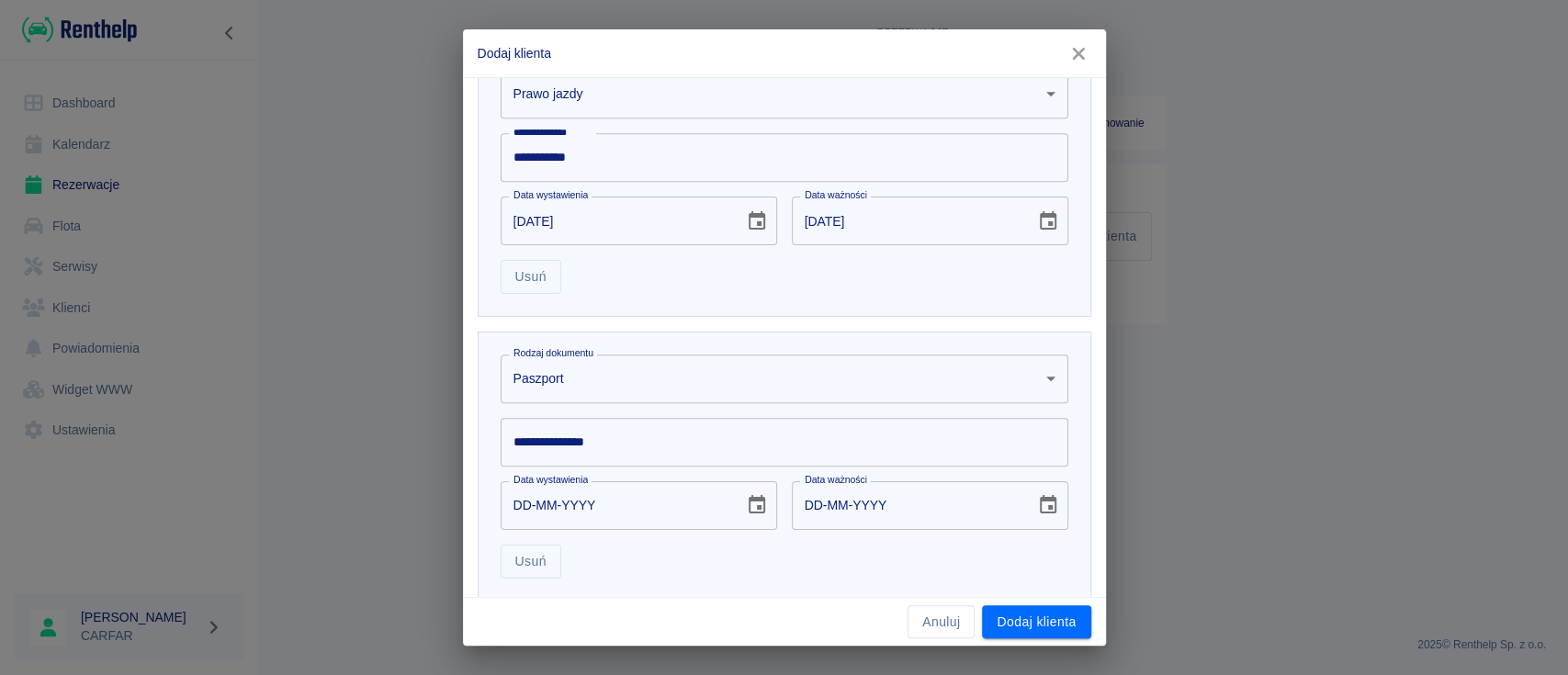
scroll to position [703, 0]
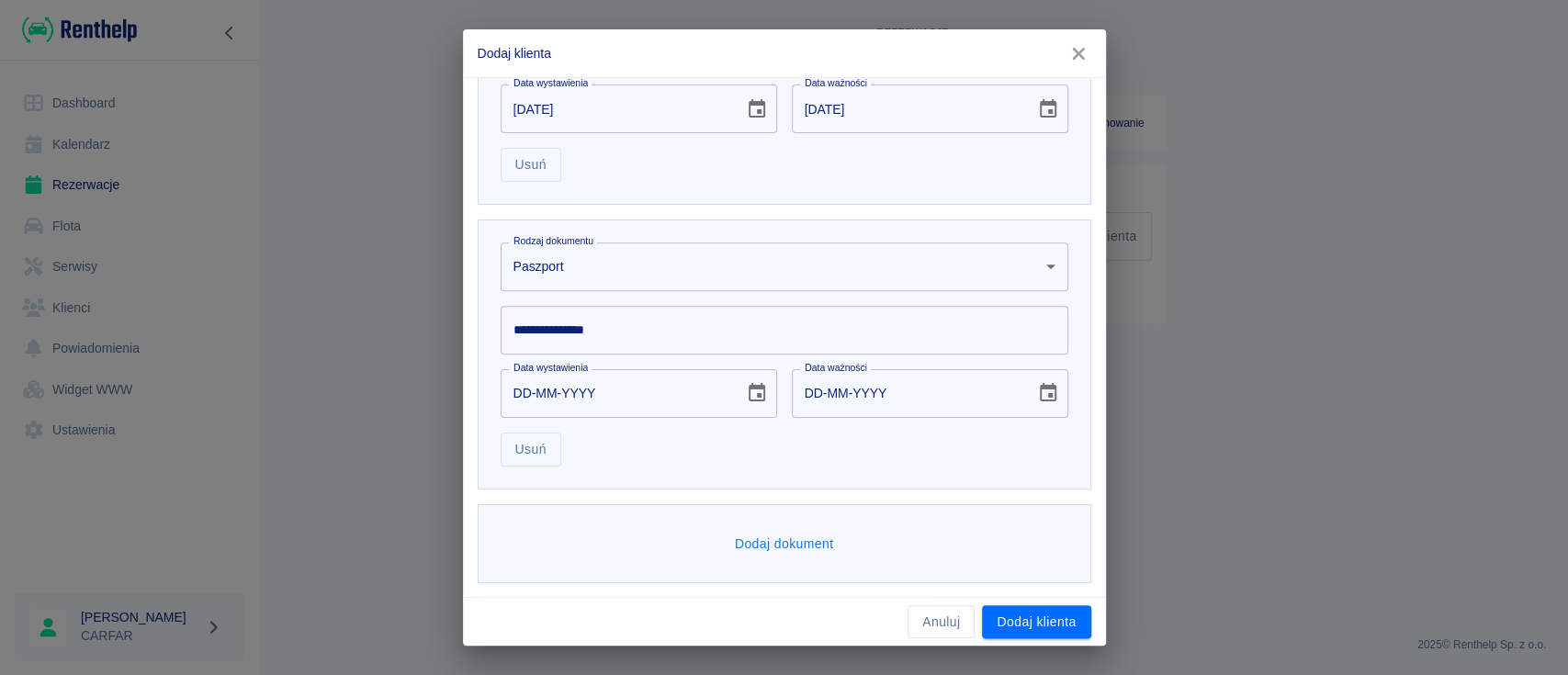
click at [738, 252] on body "**********" at bounding box center [784, 338] width 1568 height 675
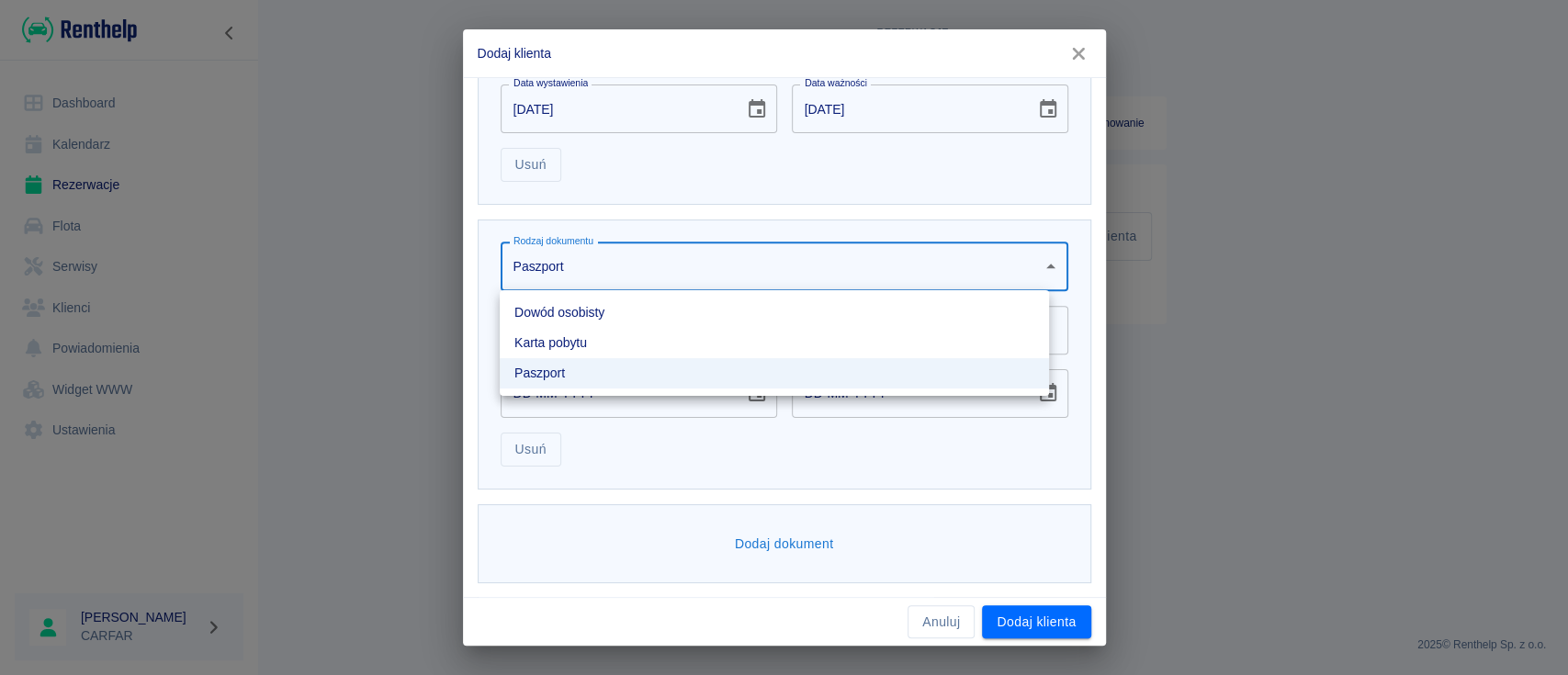
click at [657, 314] on li "Dowód osobisty" at bounding box center [774, 312] width 549 height 30
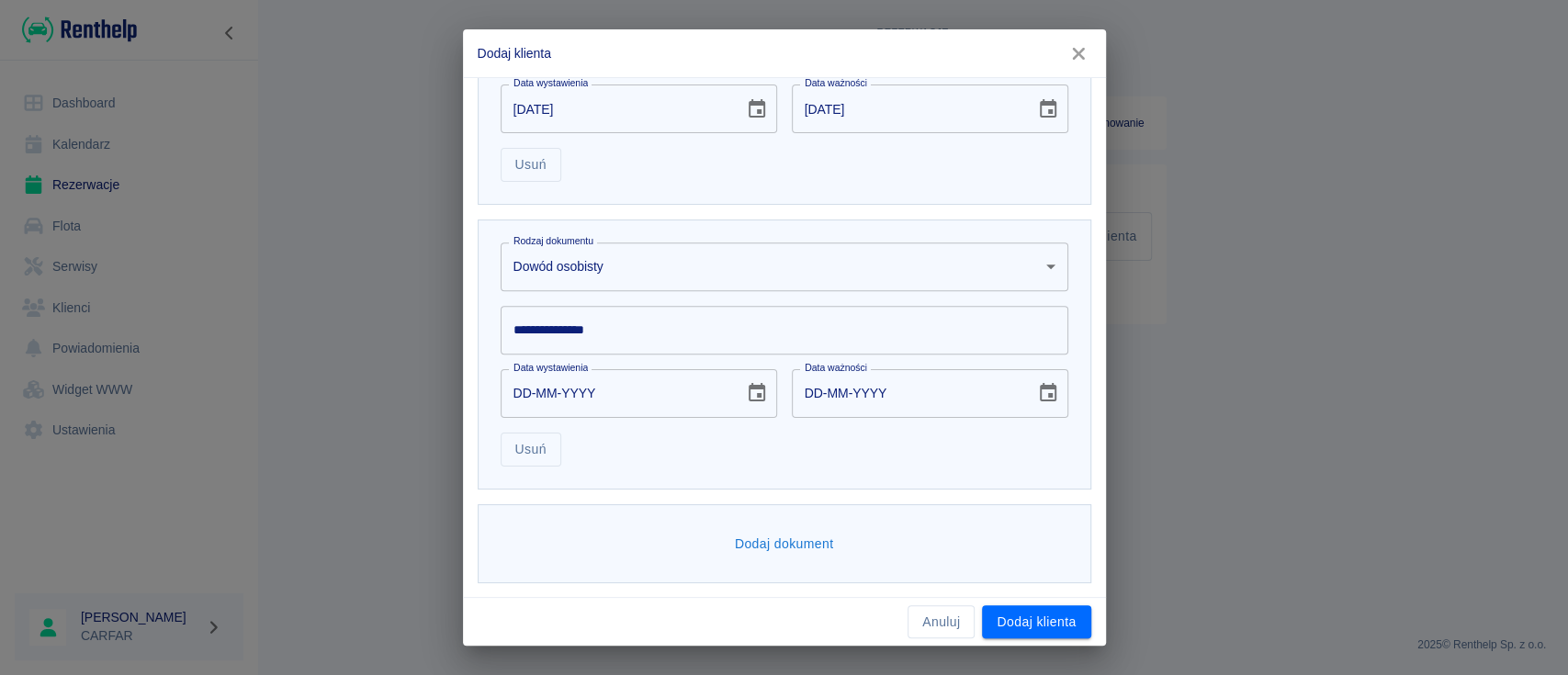
click at [613, 323] on input "**********" at bounding box center [784, 330] width 568 height 48
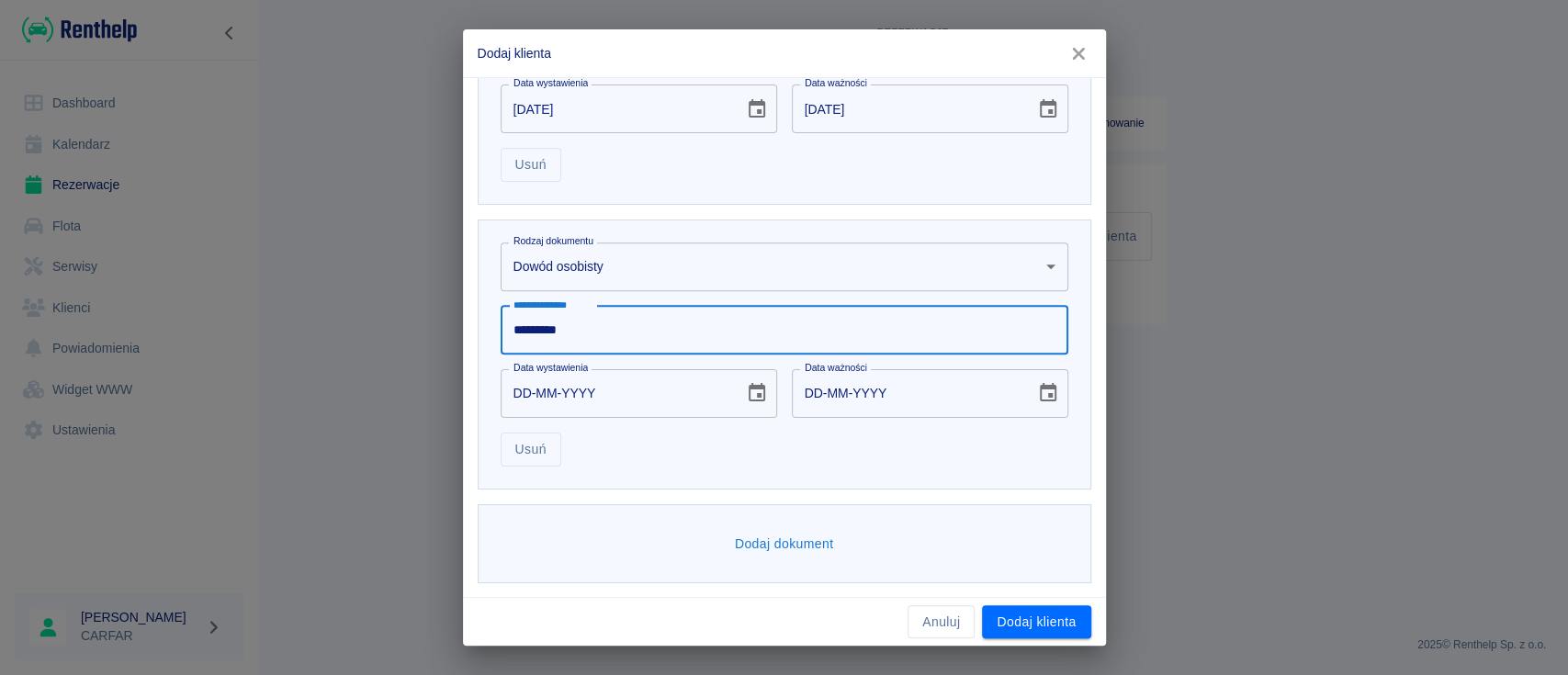
type input "*********"
click at [746, 389] on icon "Choose date" at bounding box center [757, 393] width 22 height 22
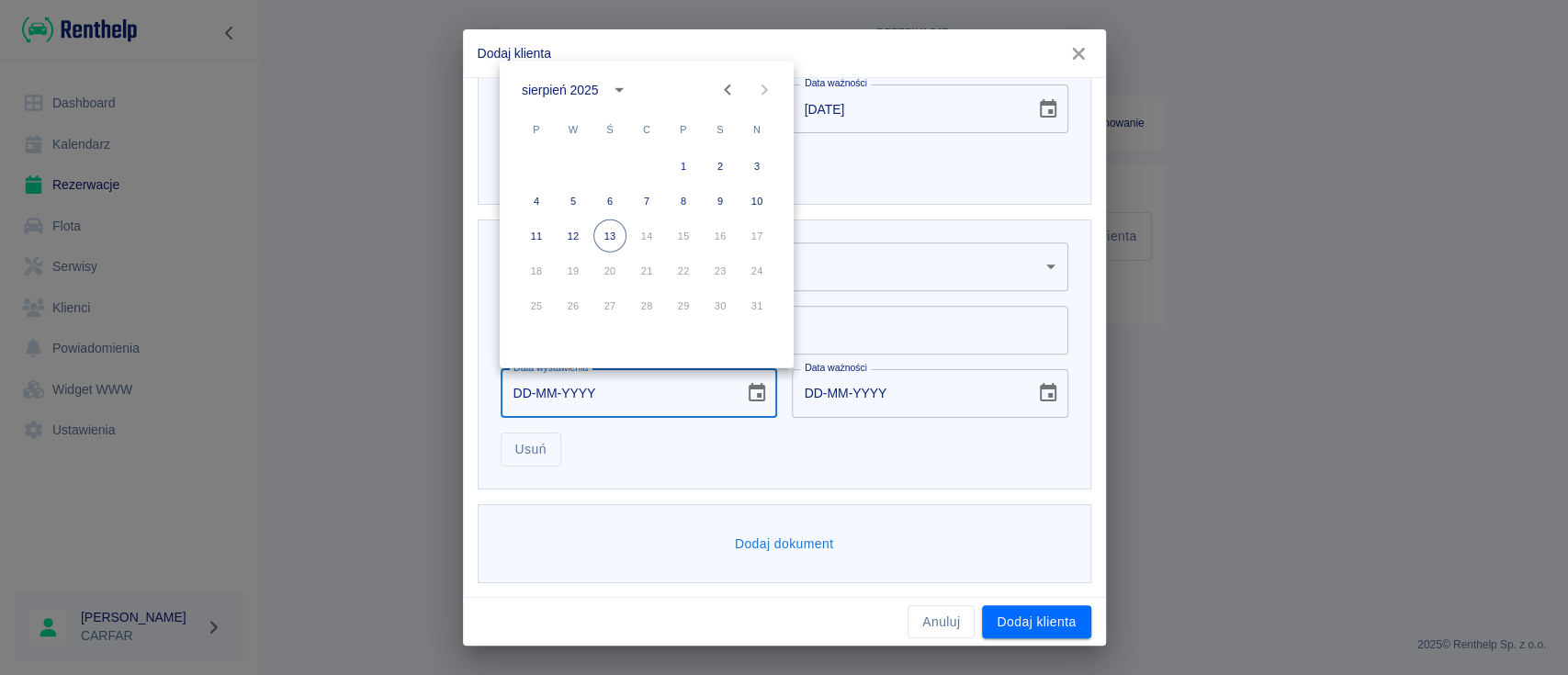
click at [600, 85] on div "sierpień 2025" at bounding box center [562, 90] width 82 height 20
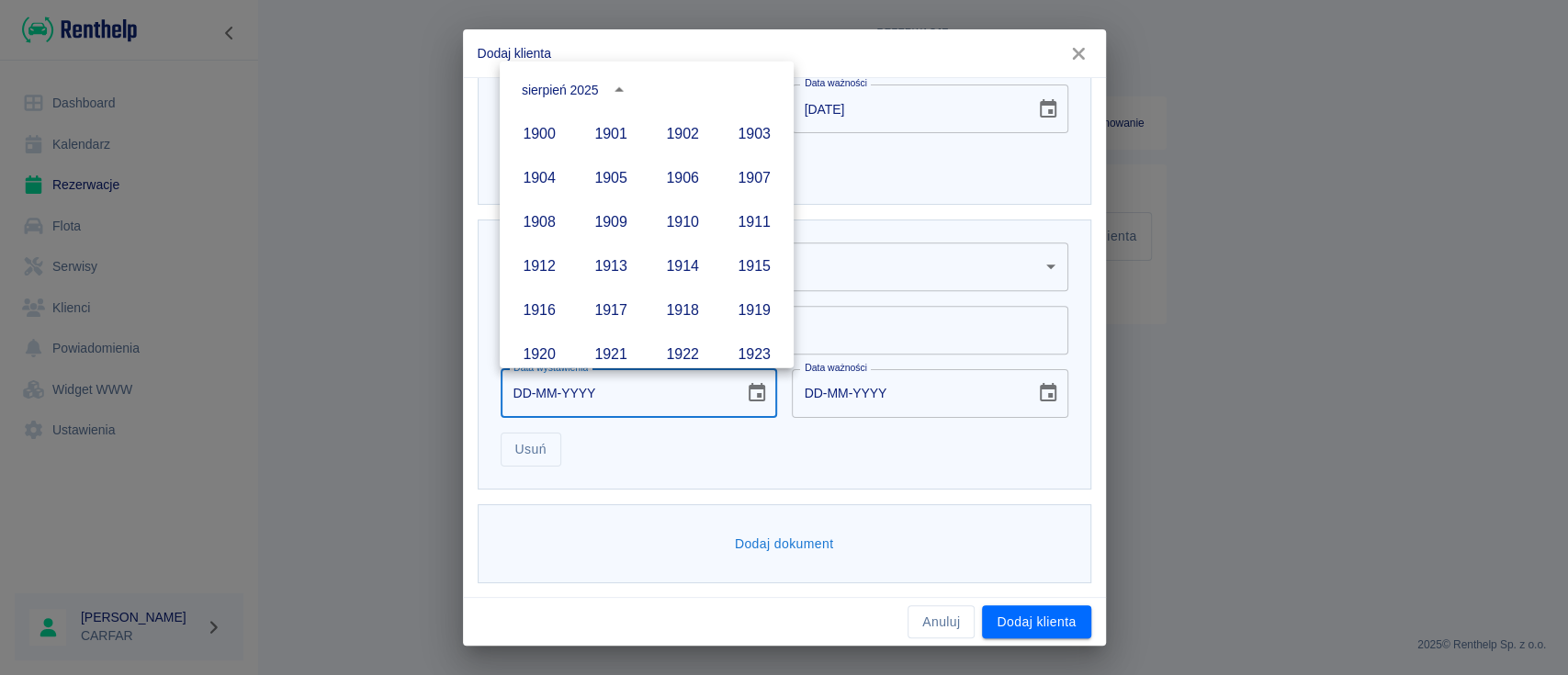
scroll to position [1260, 0]
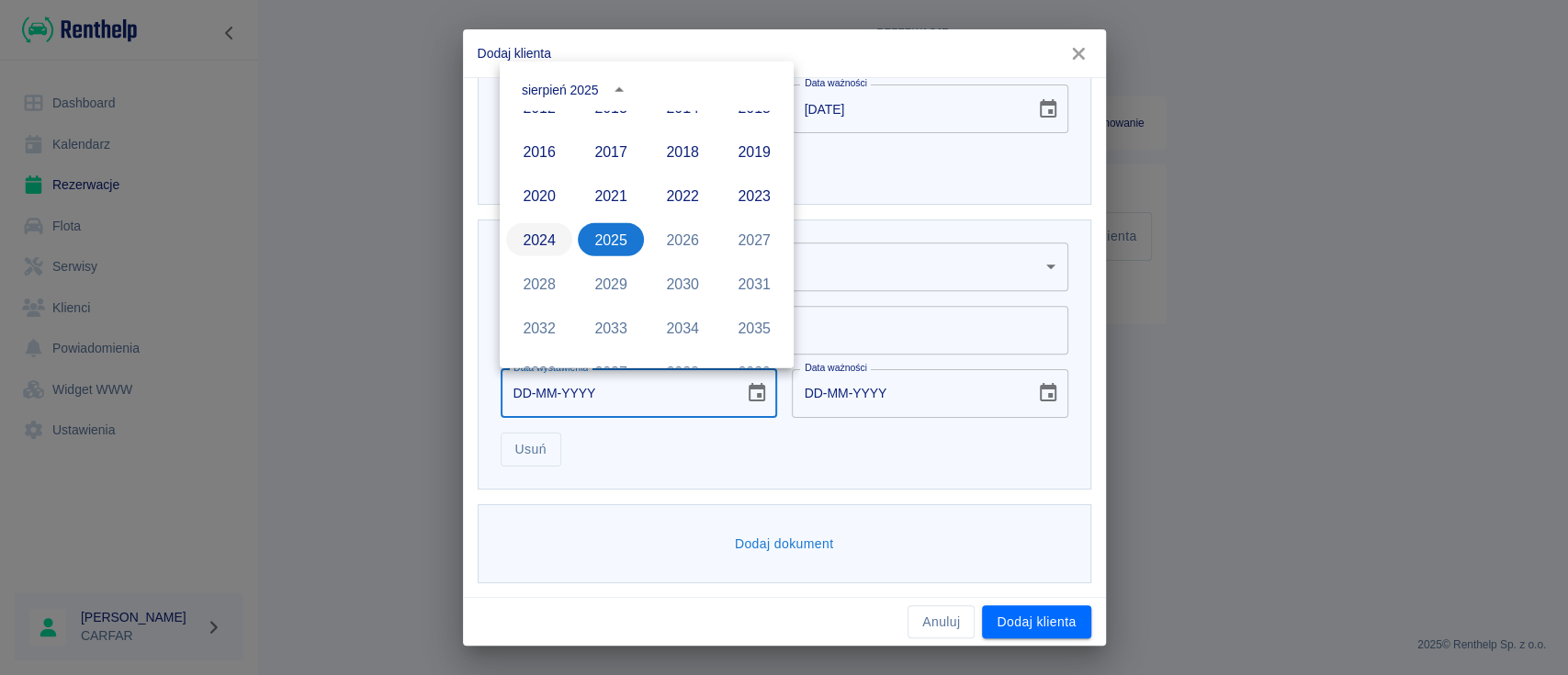
click at [551, 237] on button "2024" at bounding box center [539, 239] width 66 height 33
type input "13-08-2024"
type input "13-08-2034"
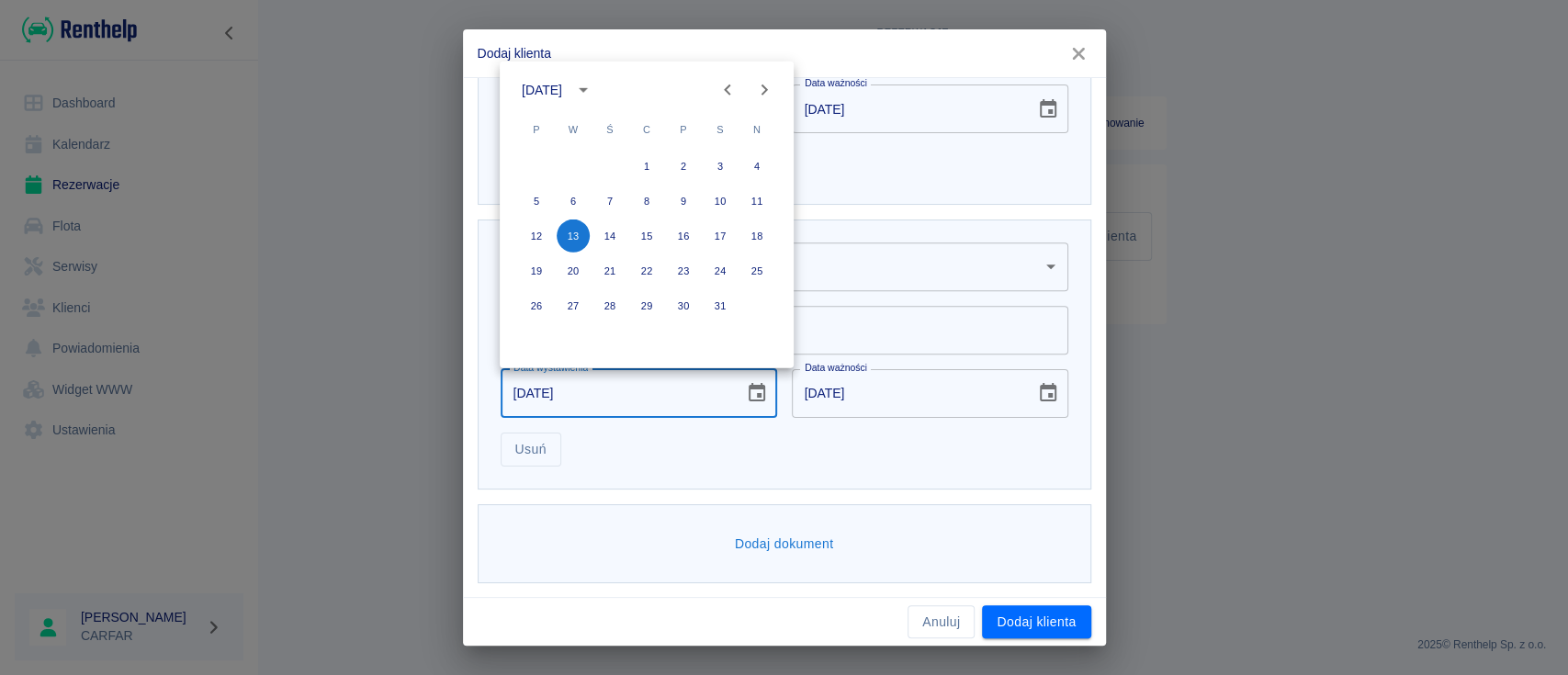
click at [594, 86] on icon "calendar view is open, switch to year view" at bounding box center [583, 90] width 22 height 22
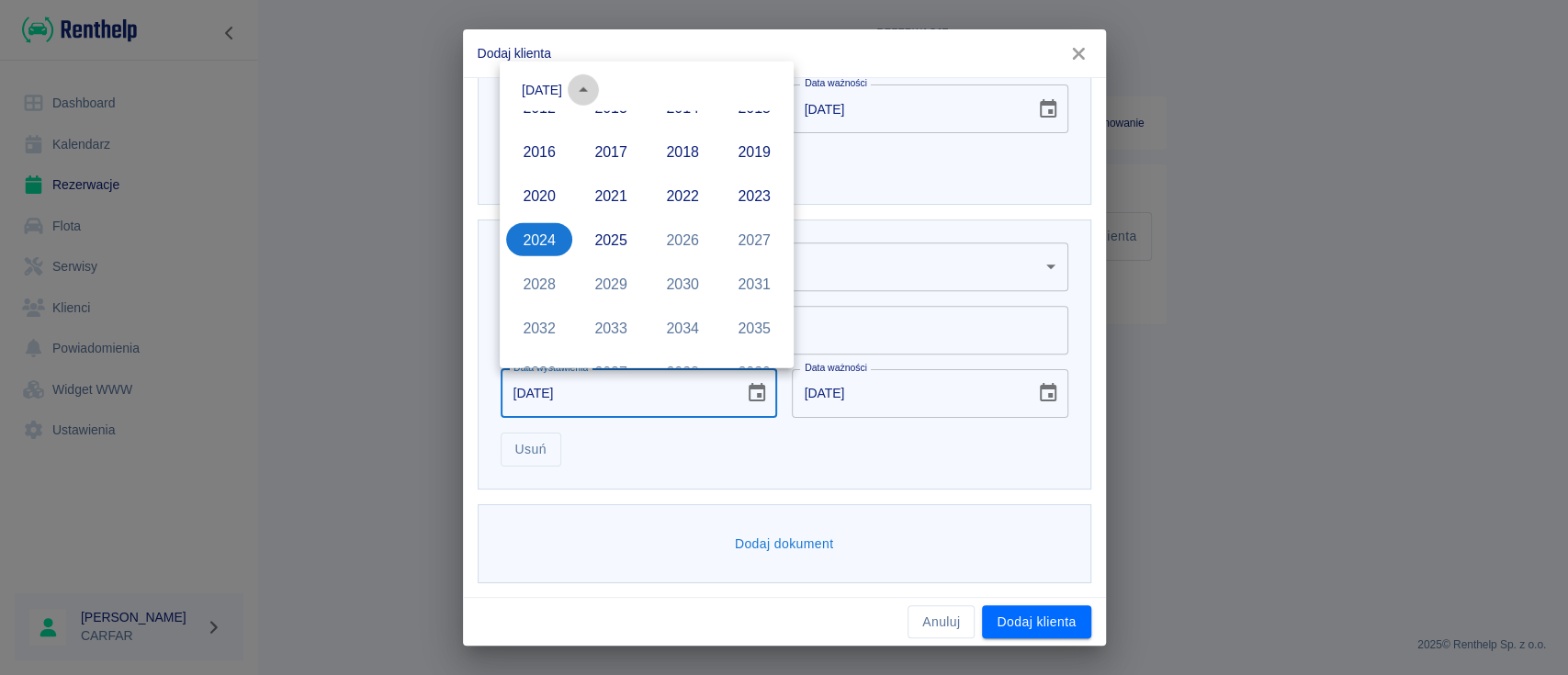
click at [599, 90] on button "year view is open, switch to calendar view" at bounding box center [583, 90] width 31 height 31
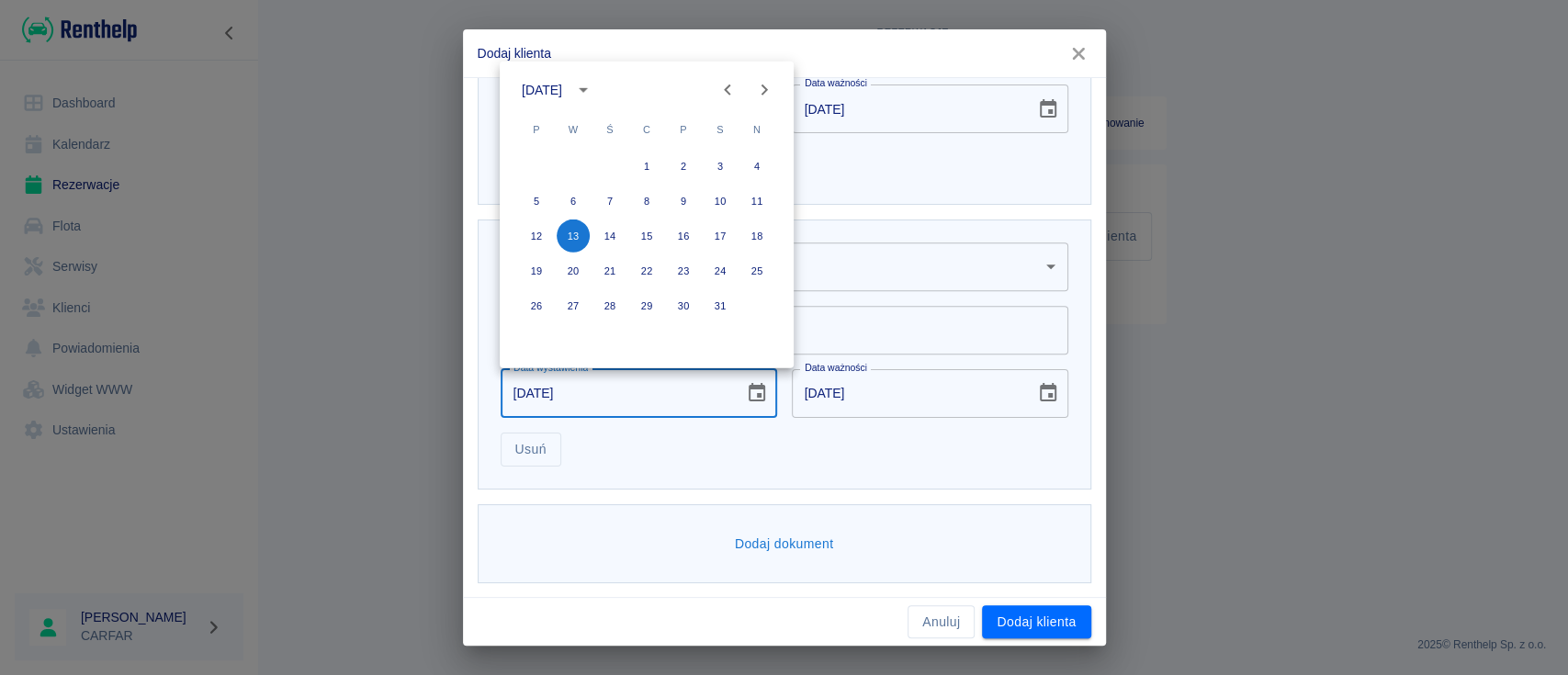
click at [728, 90] on icon "Previous month" at bounding box center [727, 90] width 7 height 11
click at [581, 200] on button "9" at bounding box center [573, 200] width 33 height 33
type input "09-07-2024"
type input "09-07-2034"
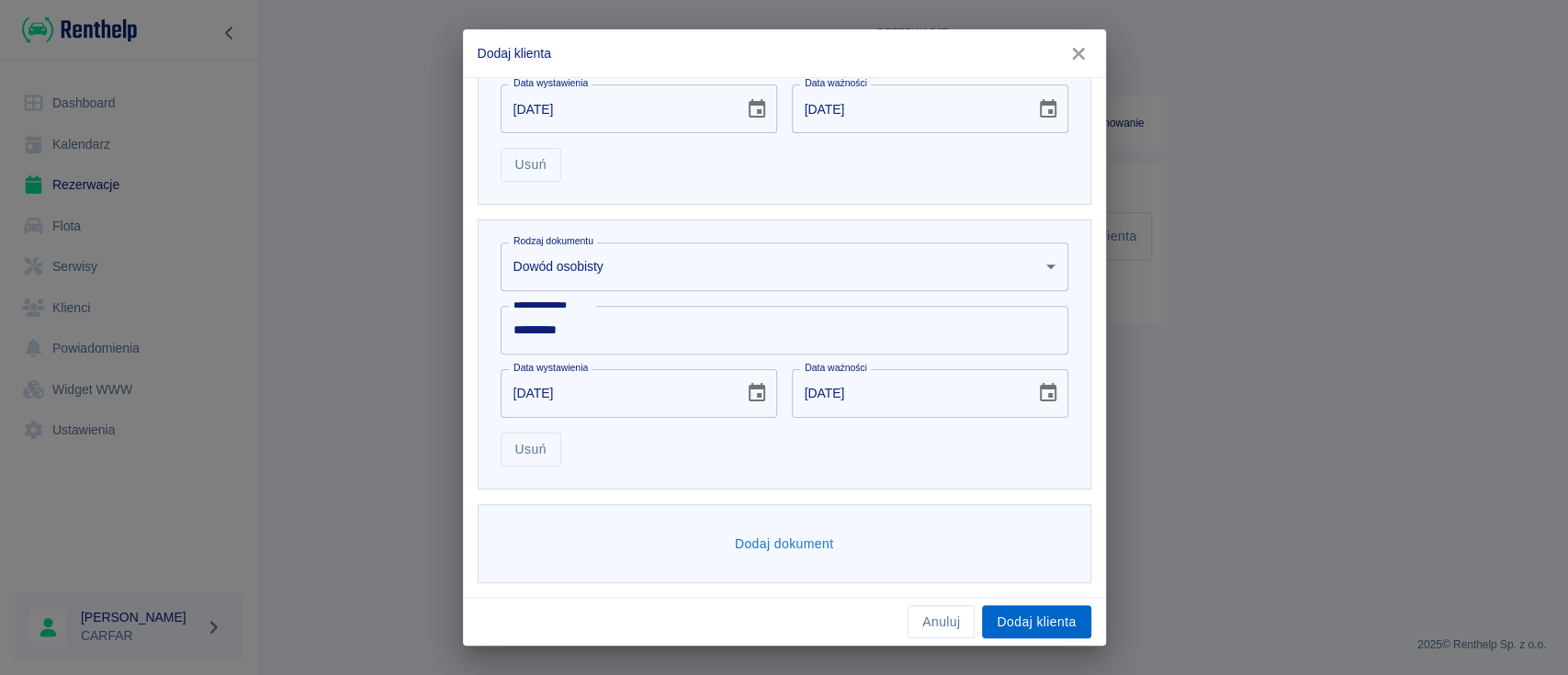
click at [1049, 621] on button "Dodaj klienta" at bounding box center [1036, 622] width 108 height 34
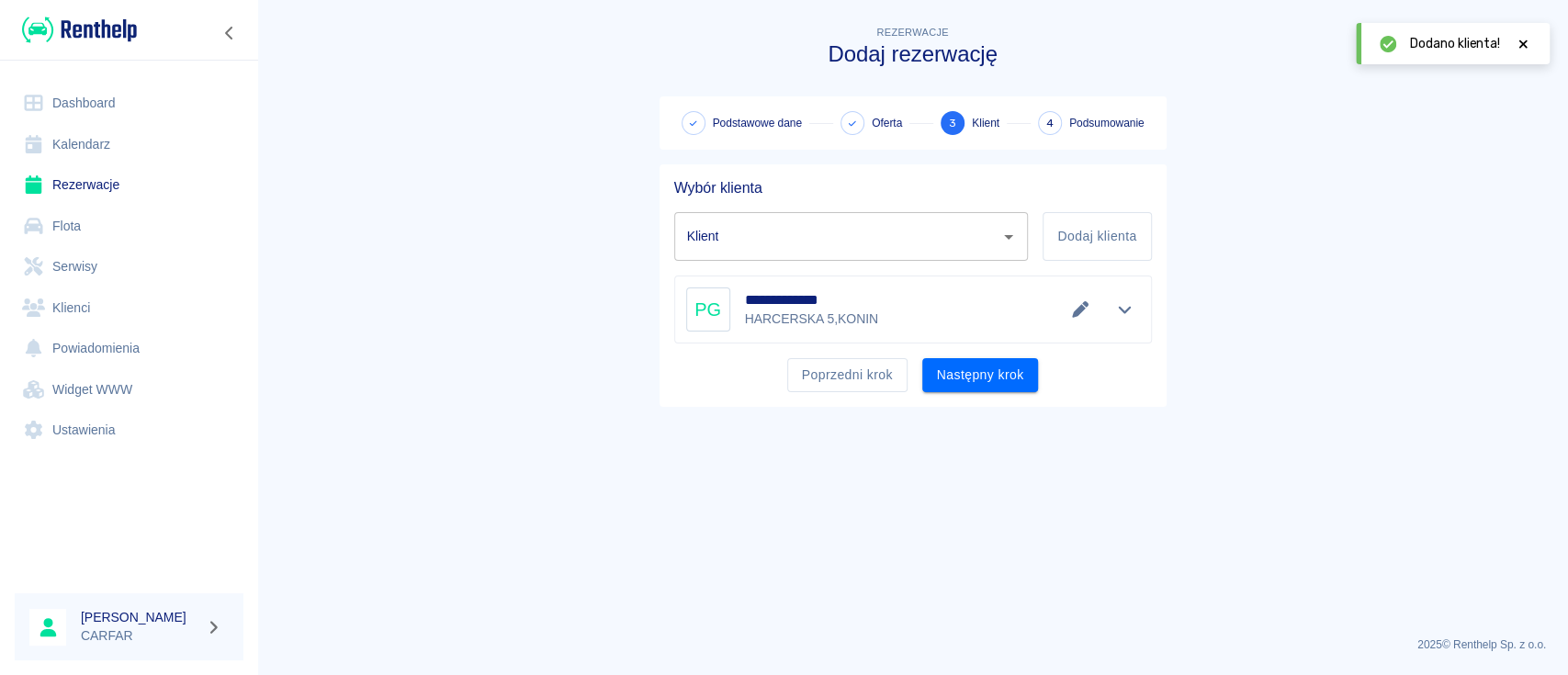
type input "[PERSON_NAME] ([PHONE_NUMBER])"
click at [974, 374] on button "Następny krok" at bounding box center [980, 375] width 117 height 34
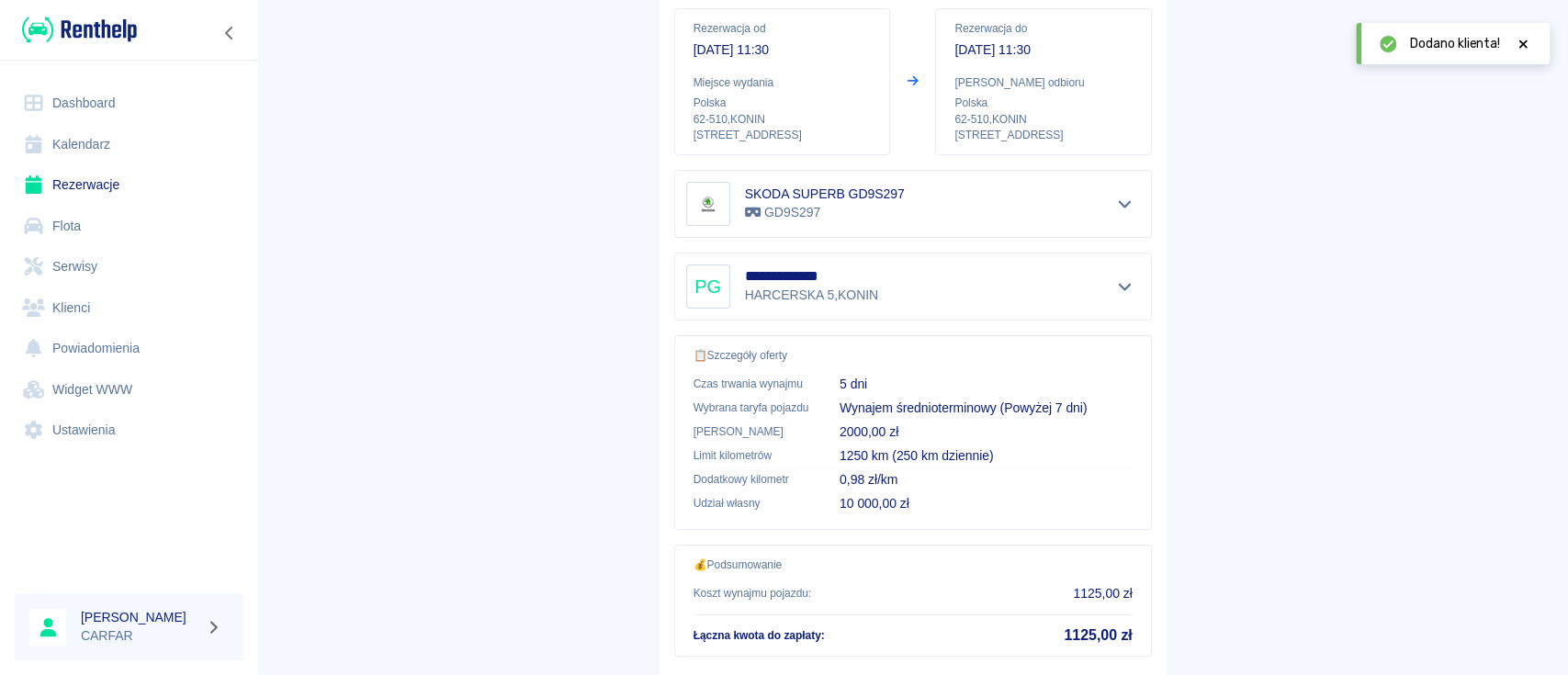
scroll to position [314, 0]
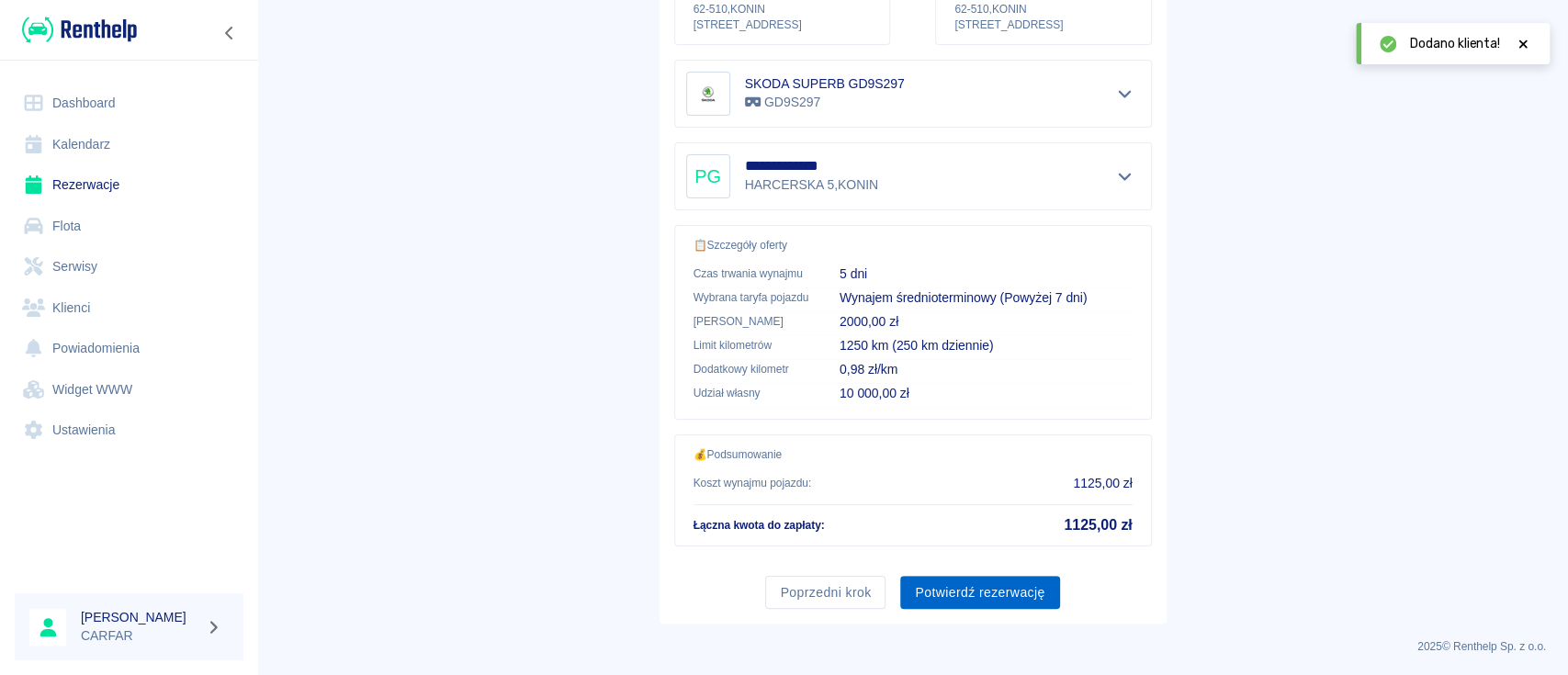
click at [1006, 584] on button "Potwierdź rezerwację" at bounding box center [979, 592] width 159 height 34
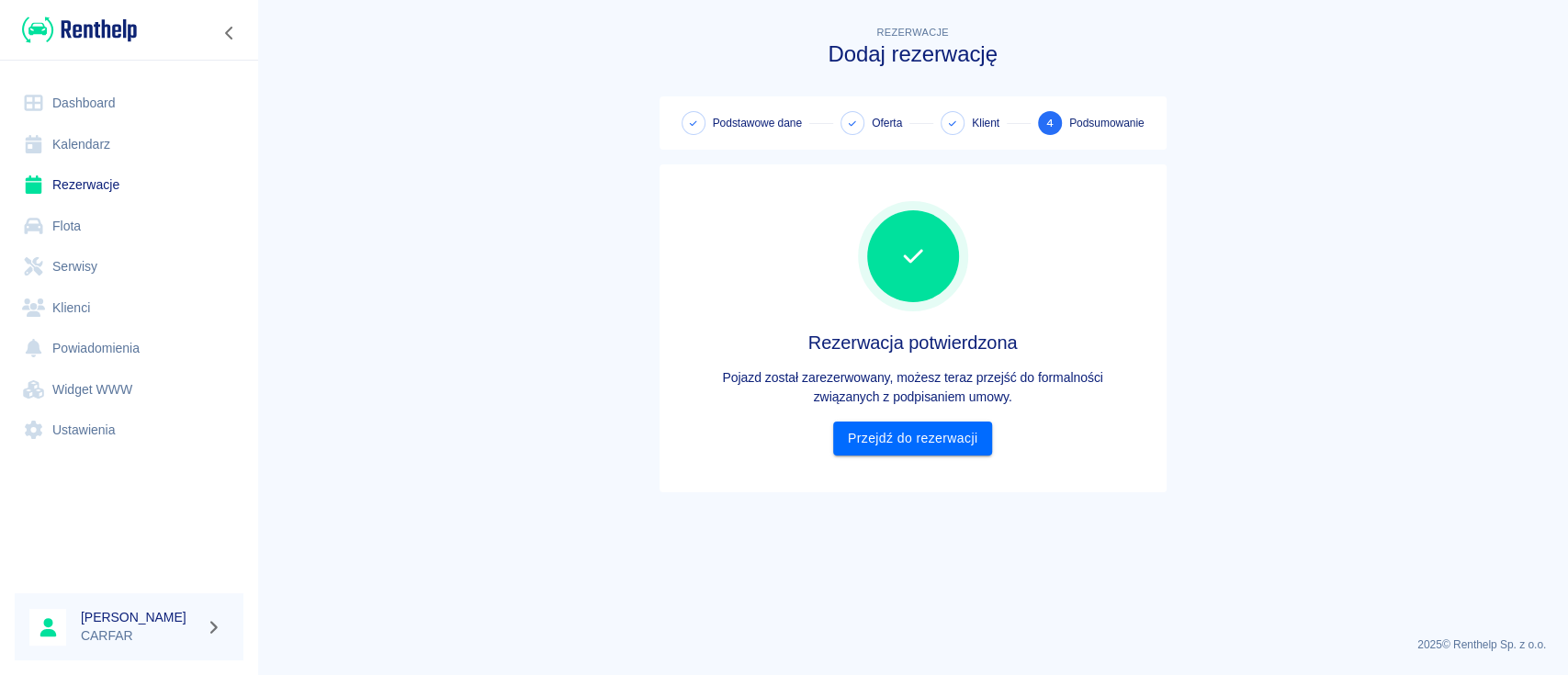
scroll to position [0, 0]
click at [949, 449] on link "Przejdź do rezerwacji" at bounding box center [912, 438] width 159 height 34
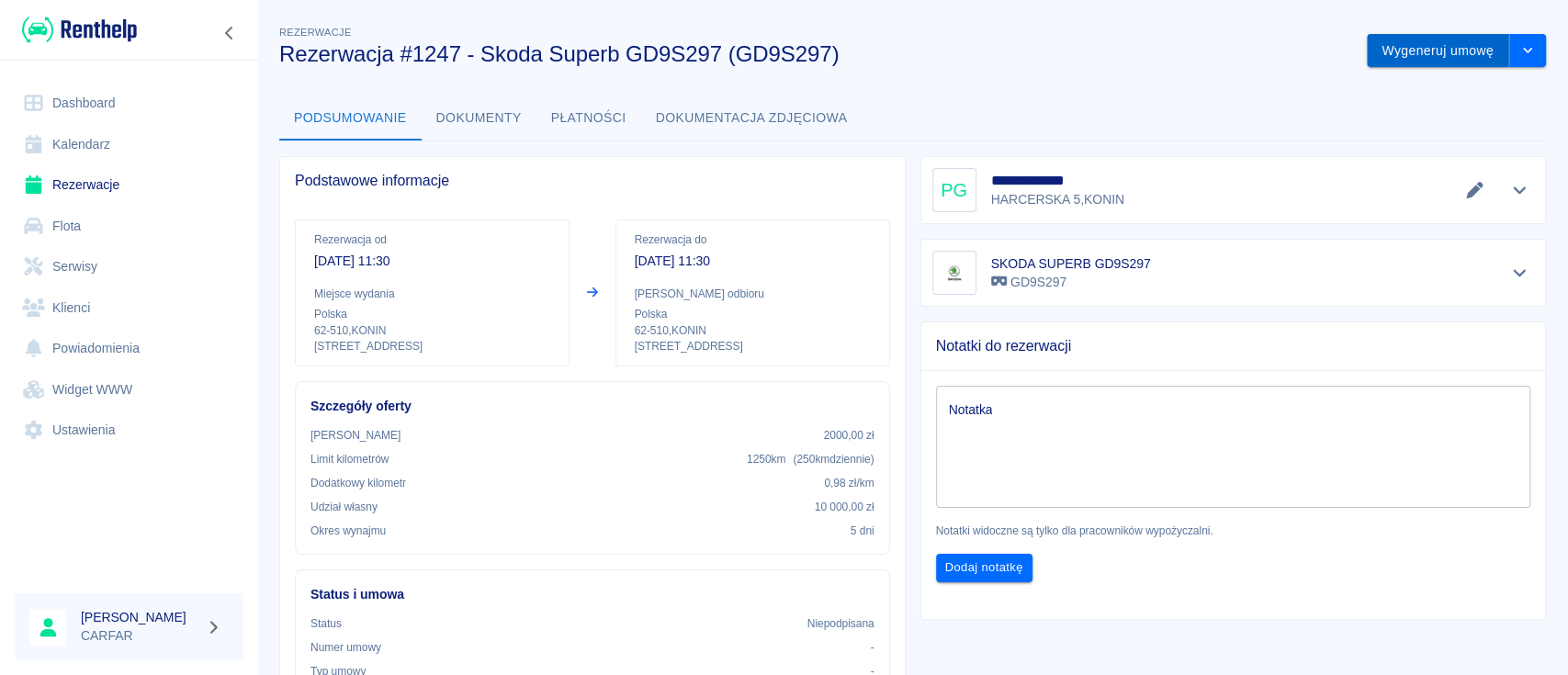
click at [1414, 53] on button "Wygeneruj umowę" at bounding box center [1437, 50] width 143 height 34
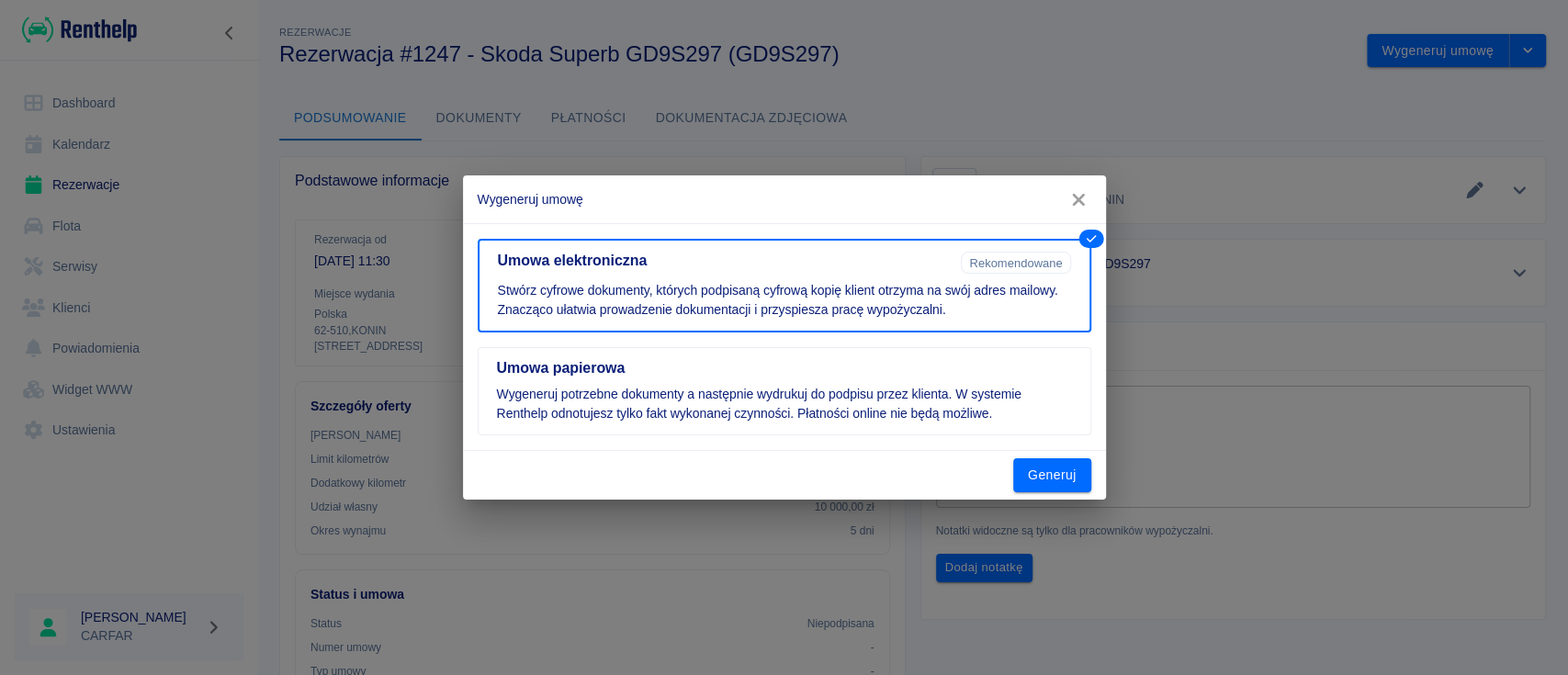
click at [1080, 196] on icon "button" at bounding box center [1078, 200] width 24 height 20
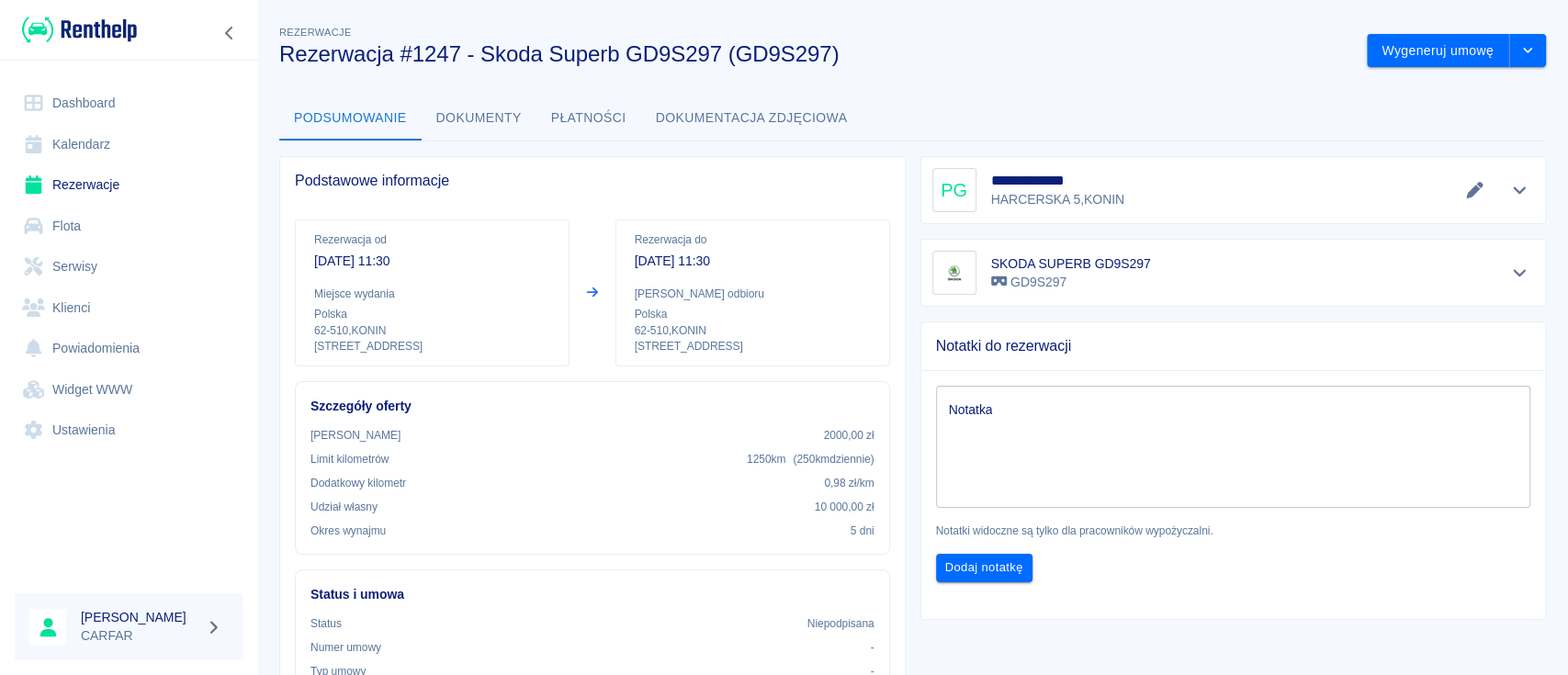
click at [1528, 47] on div "**********" at bounding box center [912, 580] width 1311 height 1145
click at [1519, 48] on button "drop-down" at bounding box center [1527, 50] width 36 height 34
click at [1418, 157] on li "Anuluj rezerwację" at bounding box center [1437, 150] width 149 height 30
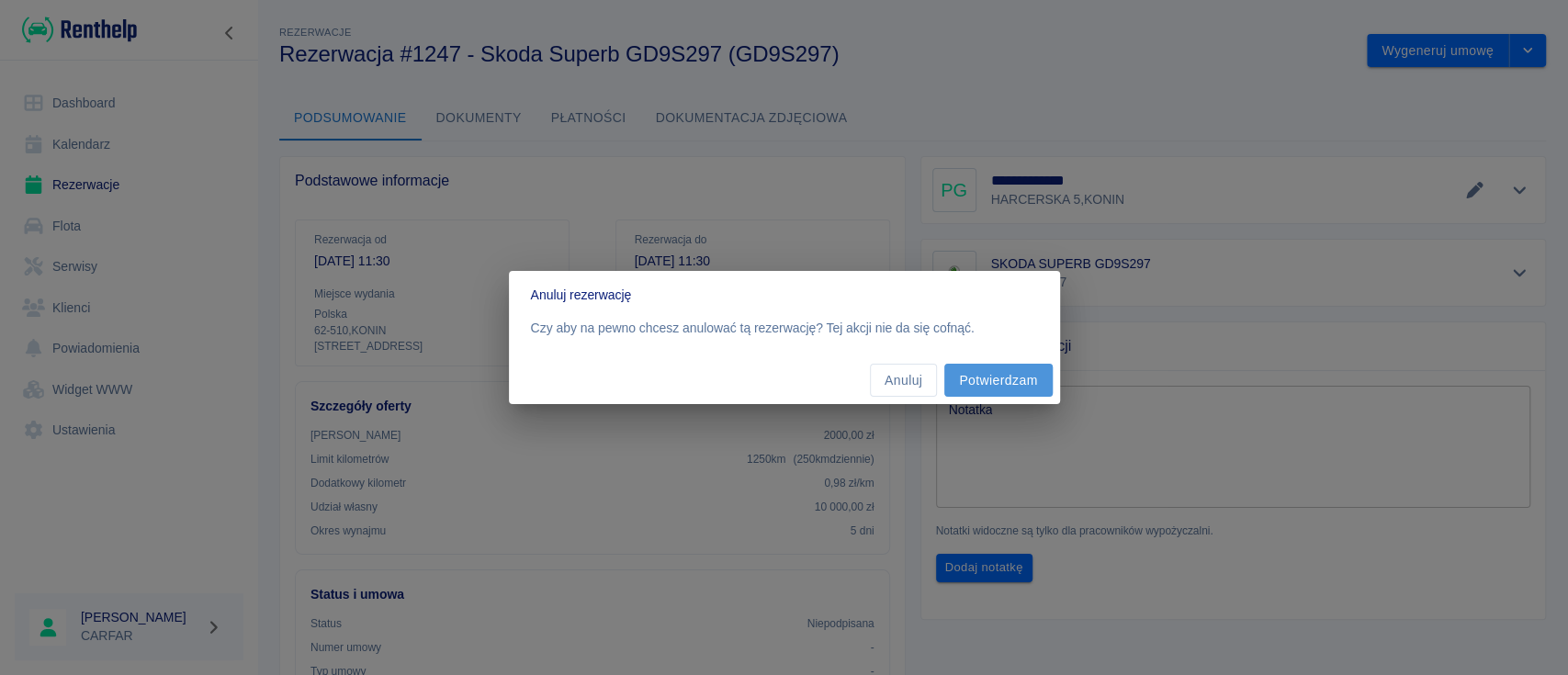
click at [995, 366] on button "Potwierdzam" at bounding box center [997, 380] width 107 height 34
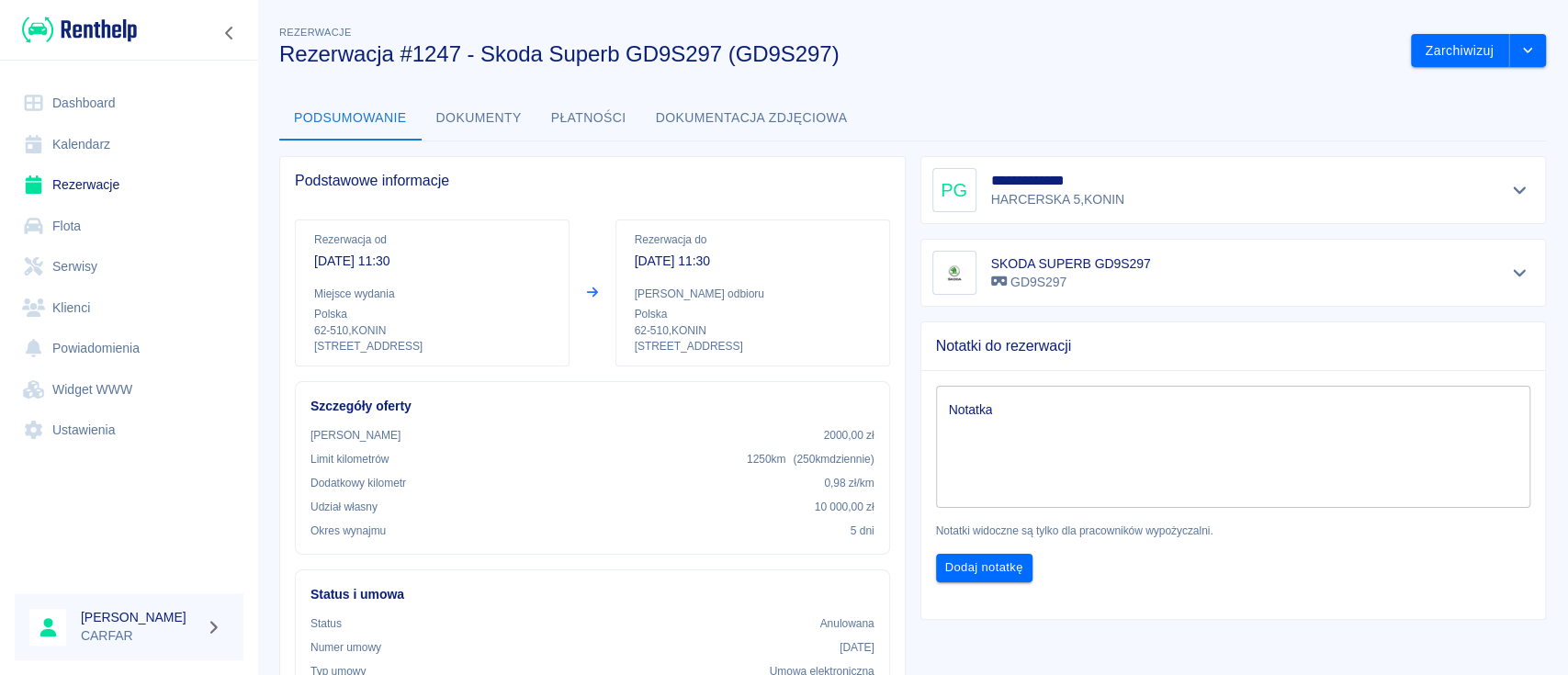
click at [131, 112] on link "Dashboard" at bounding box center [129, 103] width 229 height 41
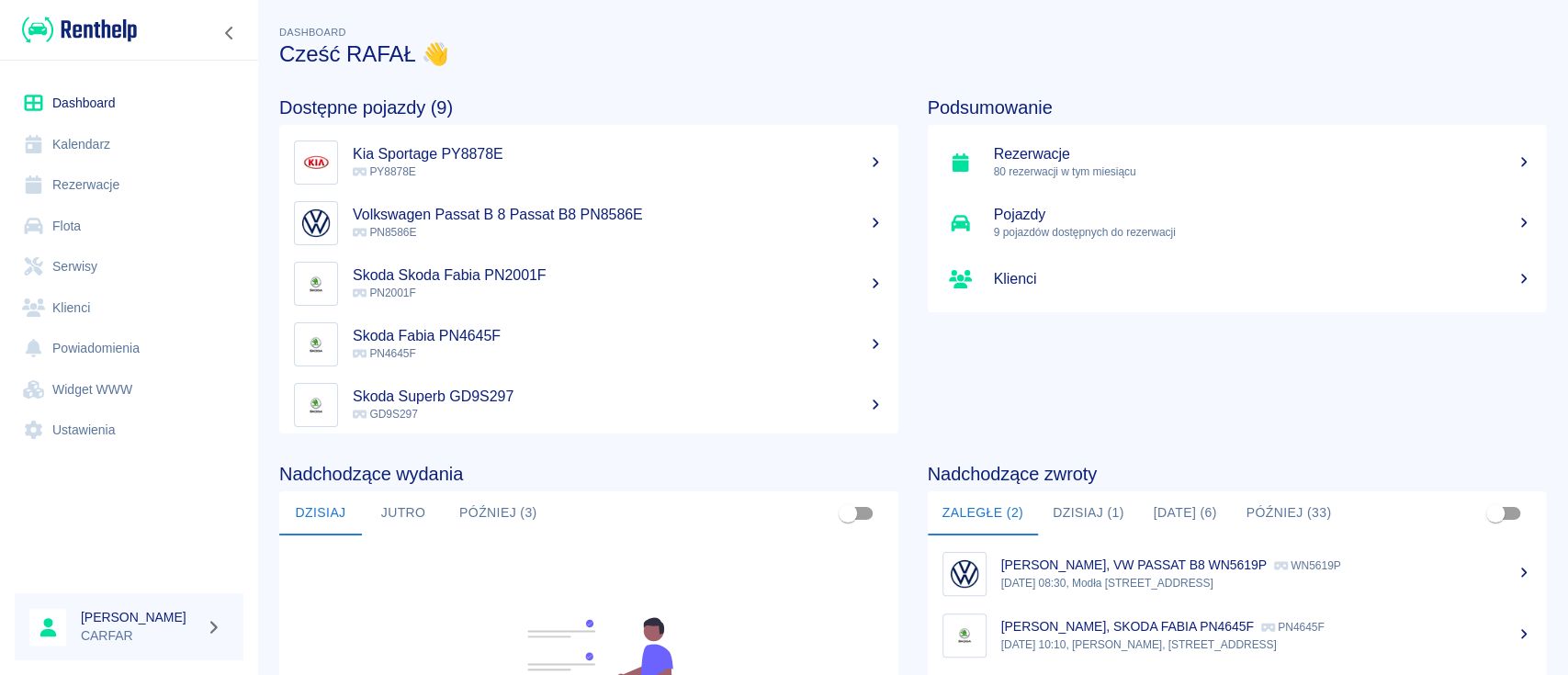
click at [144, 100] on link "Dashboard" at bounding box center [129, 103] width 229 height 41
click at [124, 185] on link "Rezerwacje" at bounding box center [129, 185] width 229 height 41
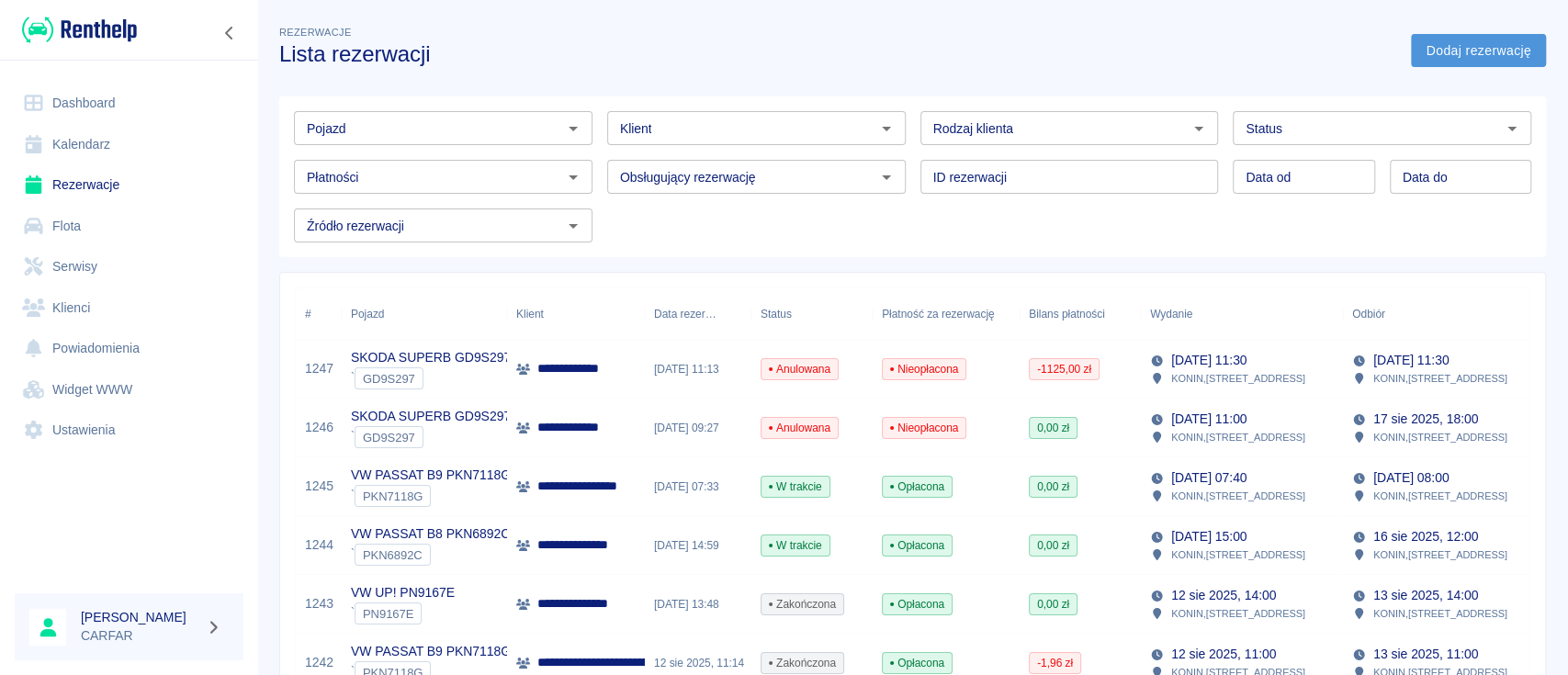
click at [1448, 42] on link "Dodaj rezerwację" at bounding box center [1478, 50] width 135 height 34
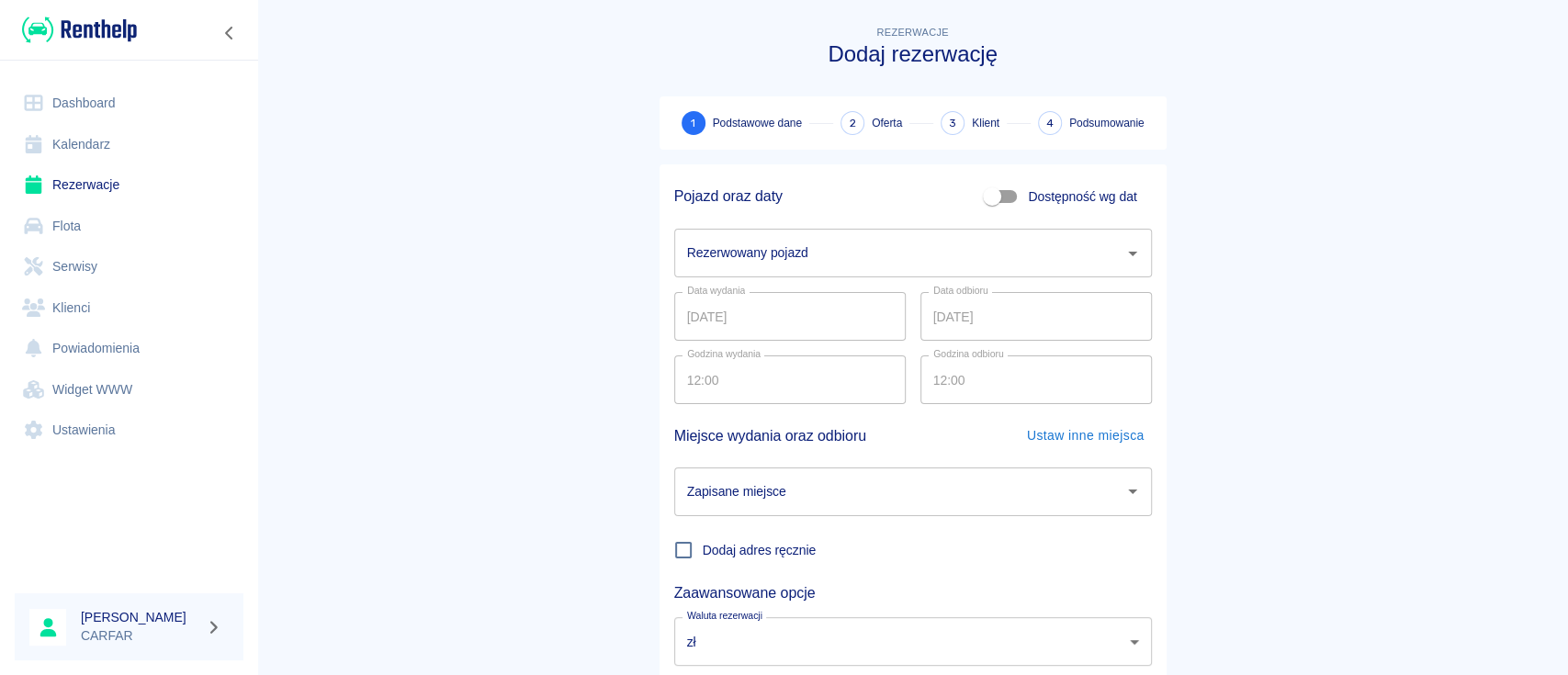
click at [834, 253] on input "Rezerwowany pojazd" at bounding box center [899, 253] width 434 height 32
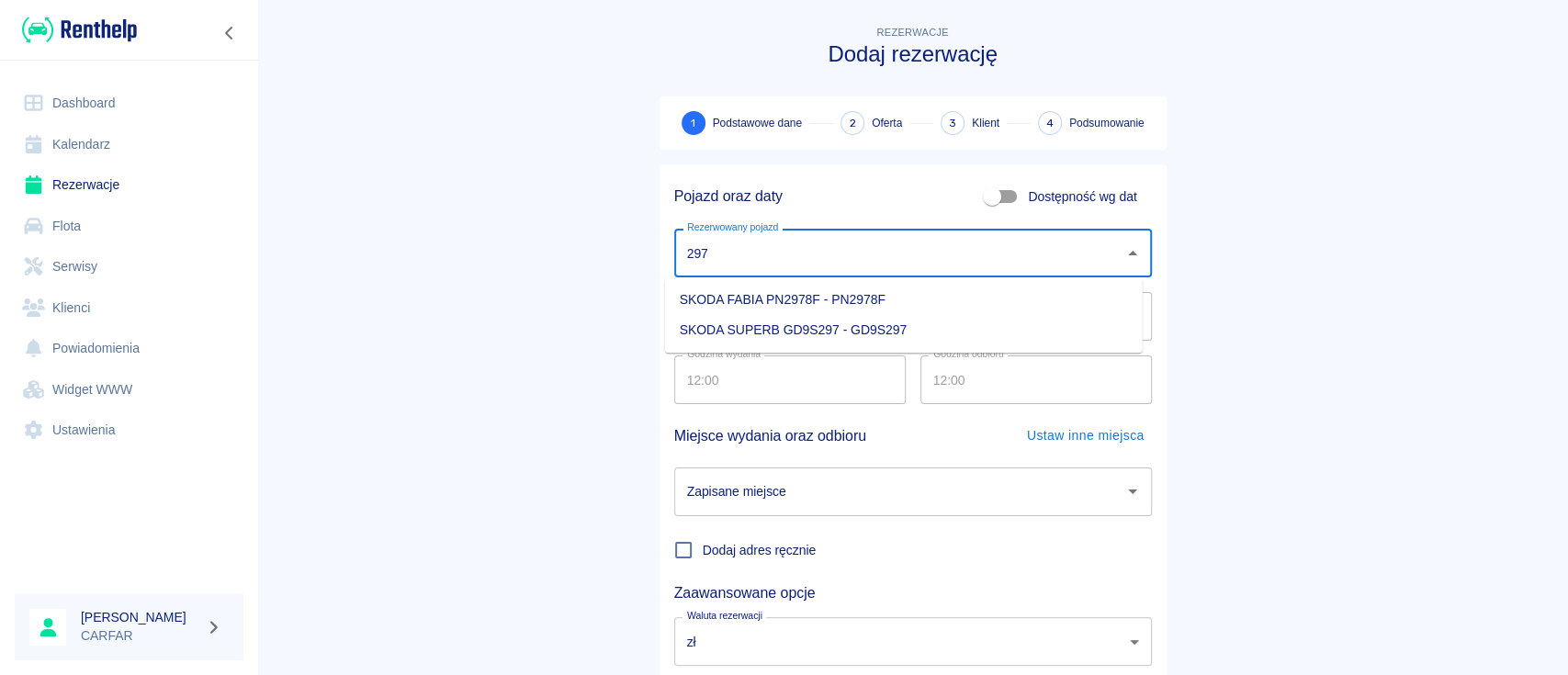
click at [829, 329] on li "SKODA SUPERB GD9S297 - GD9S297" at bounding box center [904, 330] width 478 height 30
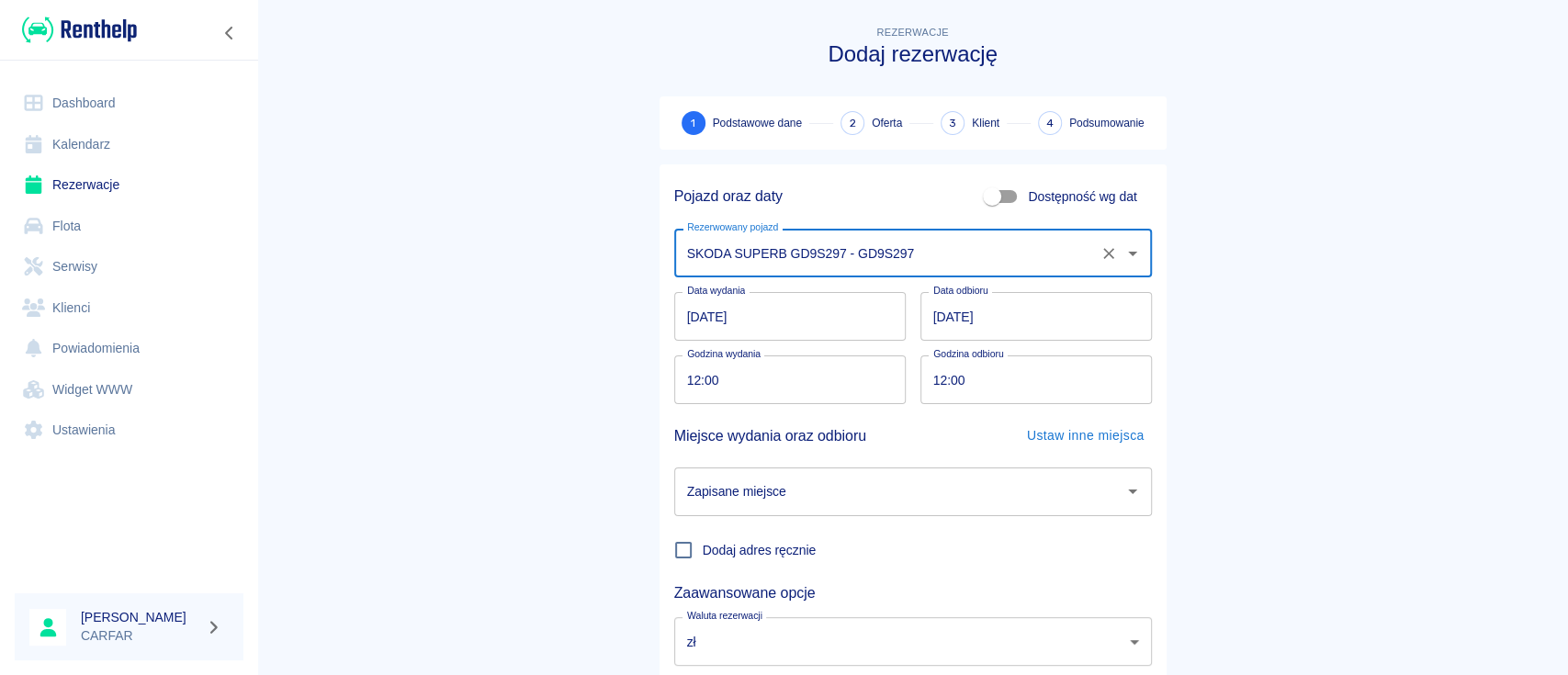
type input "SKODA SUPERB GD9S297 - GD9S297"
click at [931, 307] on input "[DATE]" at bounding box center [1036, 316] width 231 height 48
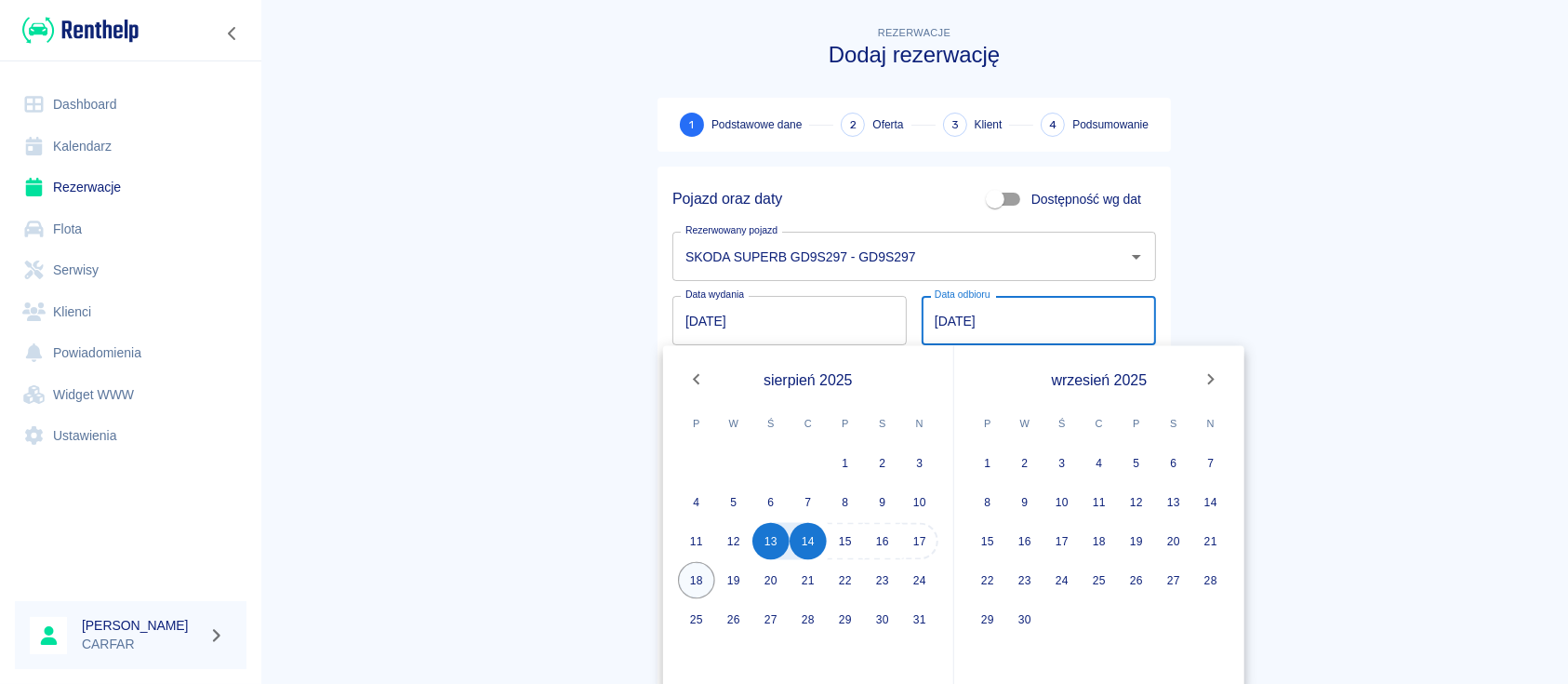
click at [694, 576] on button "18" at bounding box center [696, 580] width 37 height 37
type input "[DATE]"
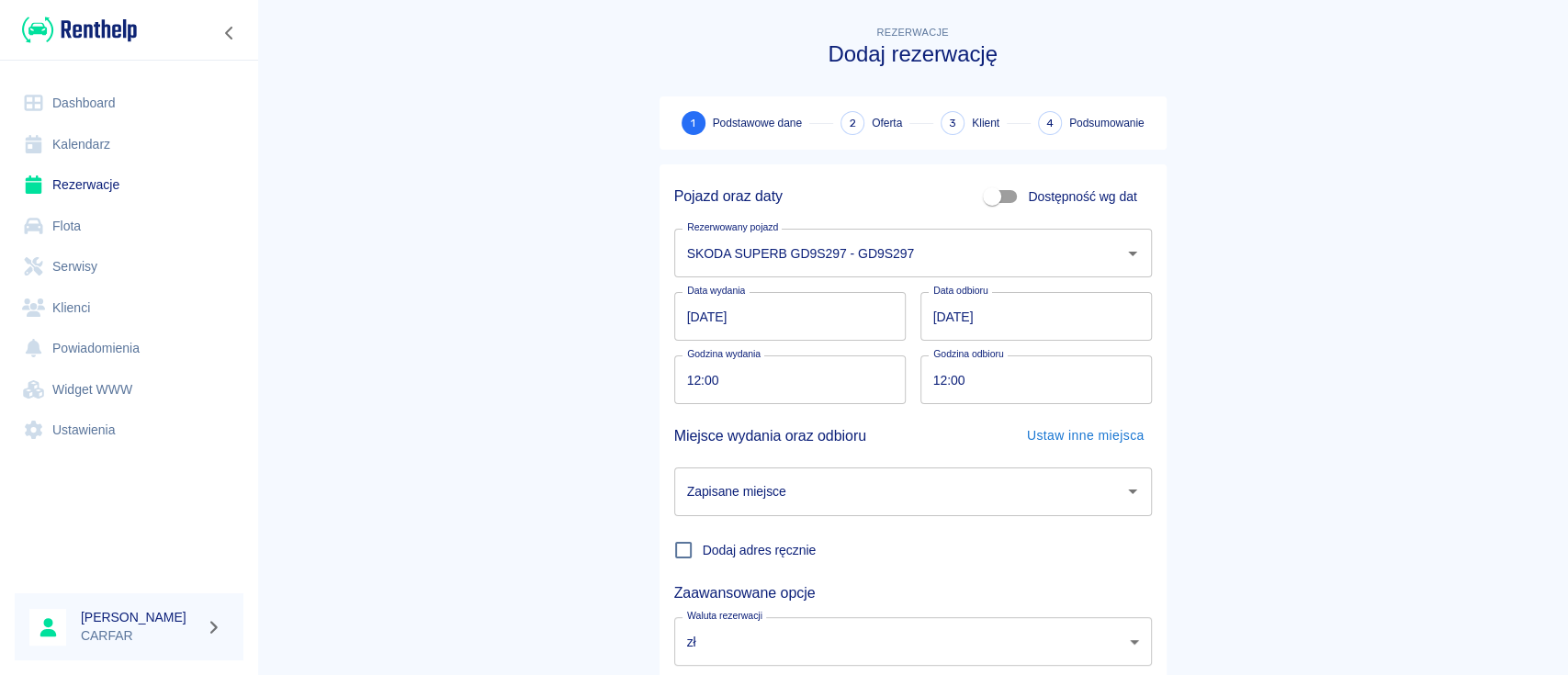
click at [679, 376] on input "12:00" at bounding box center [784, 379] width 218 height 48
type input "11:30"
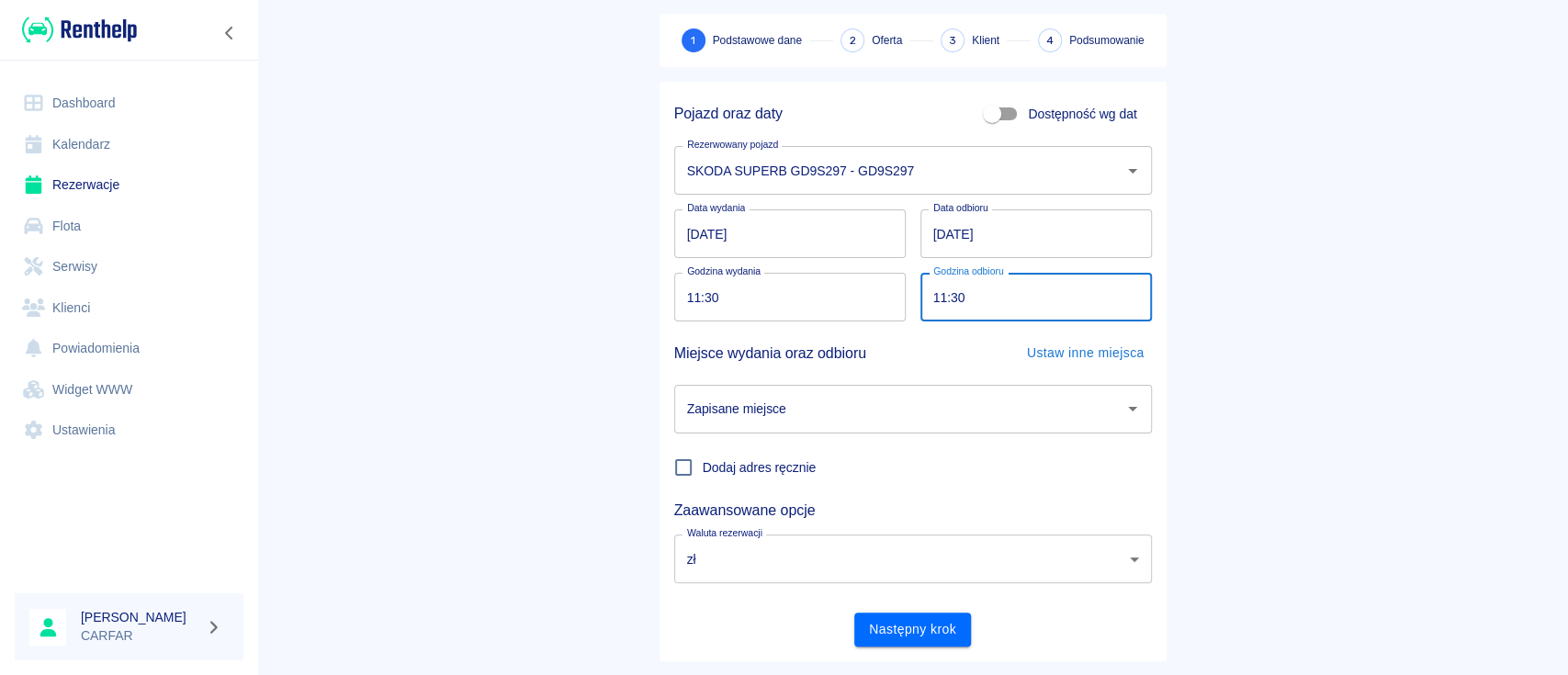
scroll to position [121, 0]
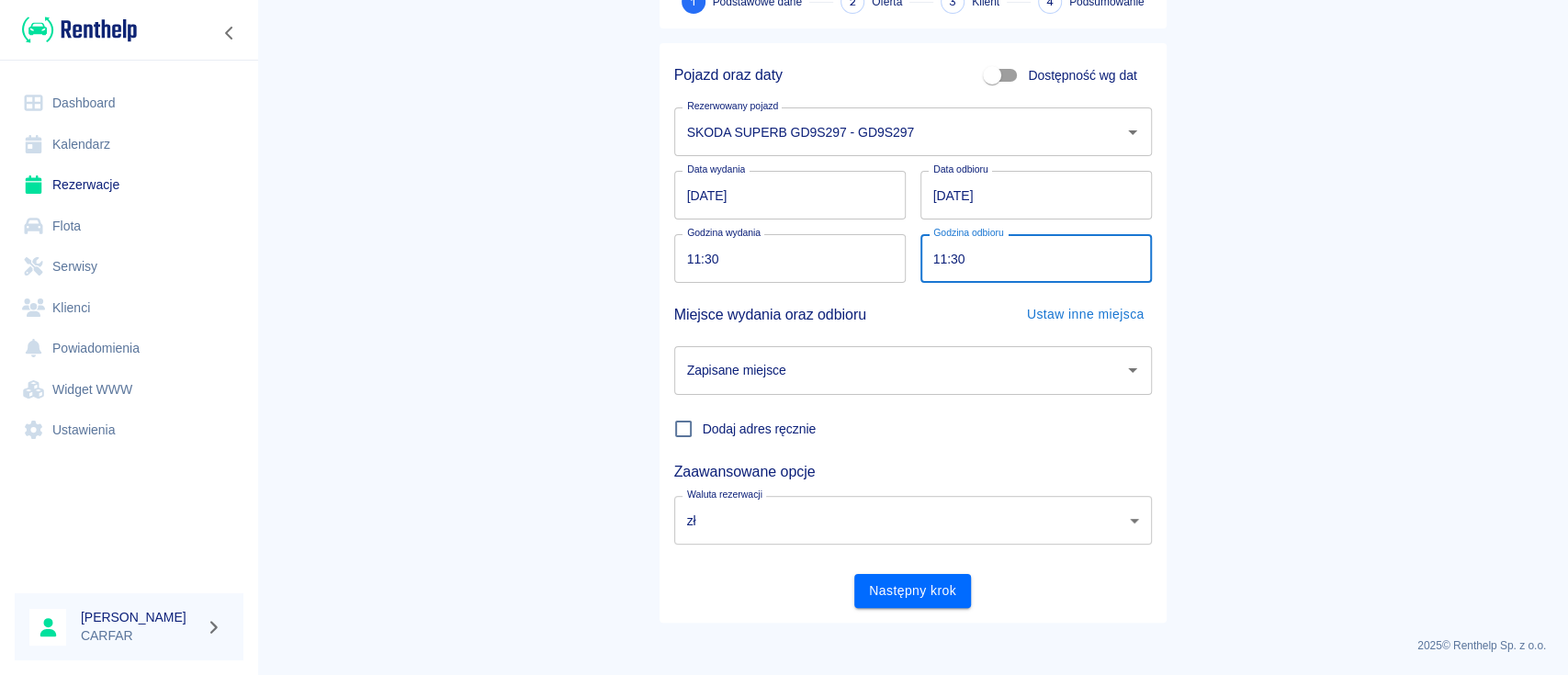
click at [881, 351] on div "Zapisane miejsce" at bounding box center [913, 370] width 478 height 48
type input "11:30"
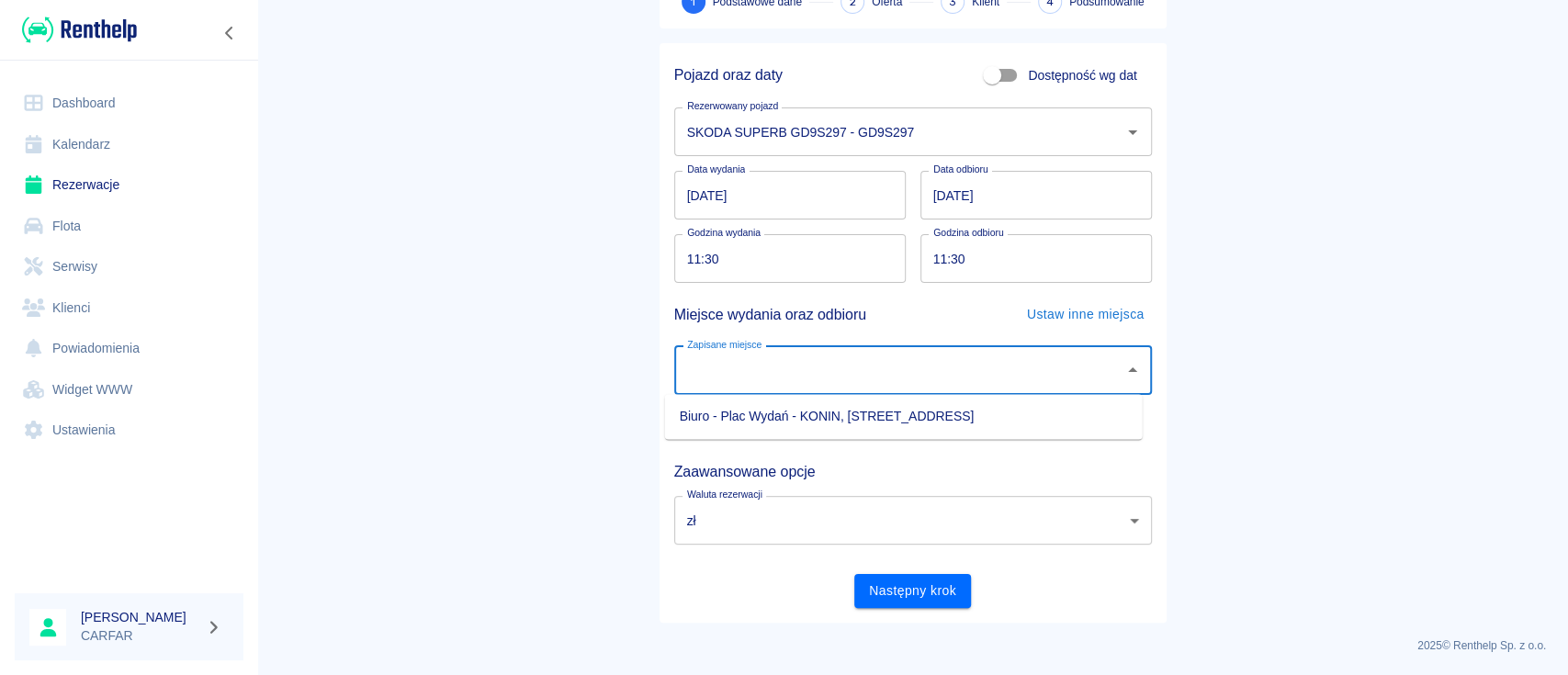
click at [837, 415] on li "Biuro - Plac Wydań - KONIN, [STREET_ADDRESS]" at bounding box center [904, 416] width 478 height 30
type input "Biuro - Plac Wydań - KONIN, [STREET_ADDRESS]"
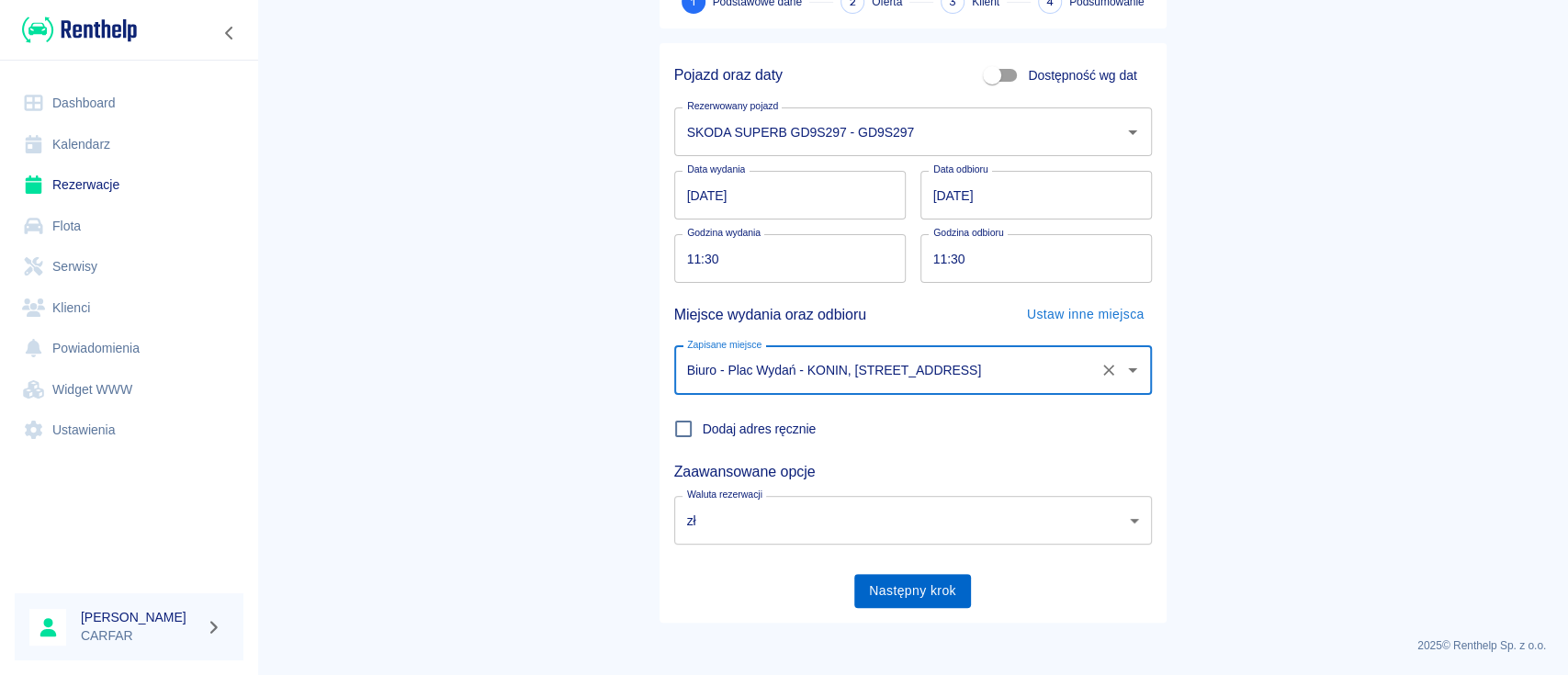
click at [885, 585] on button "Następny krok" at bounding box center [912, 590] width 117 height 34
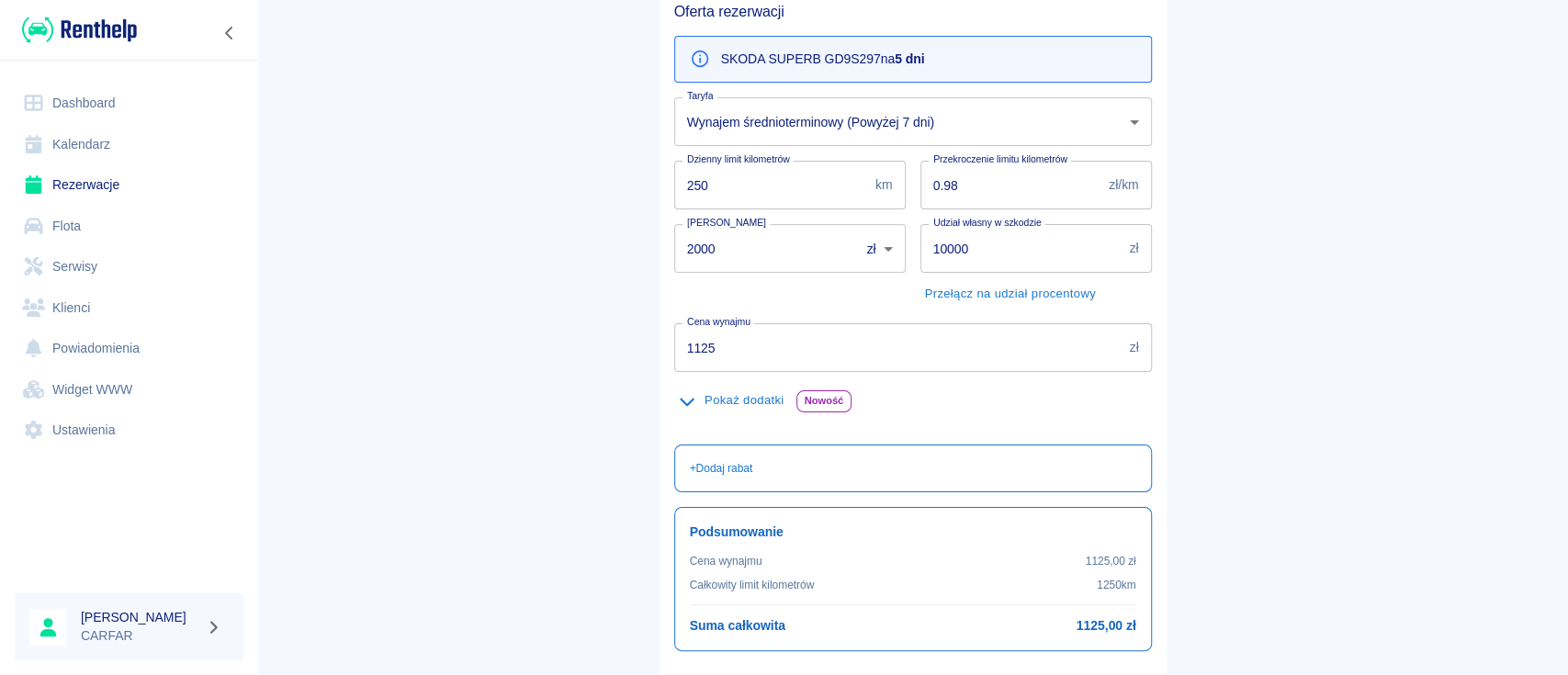
scroll to position [310, 0]
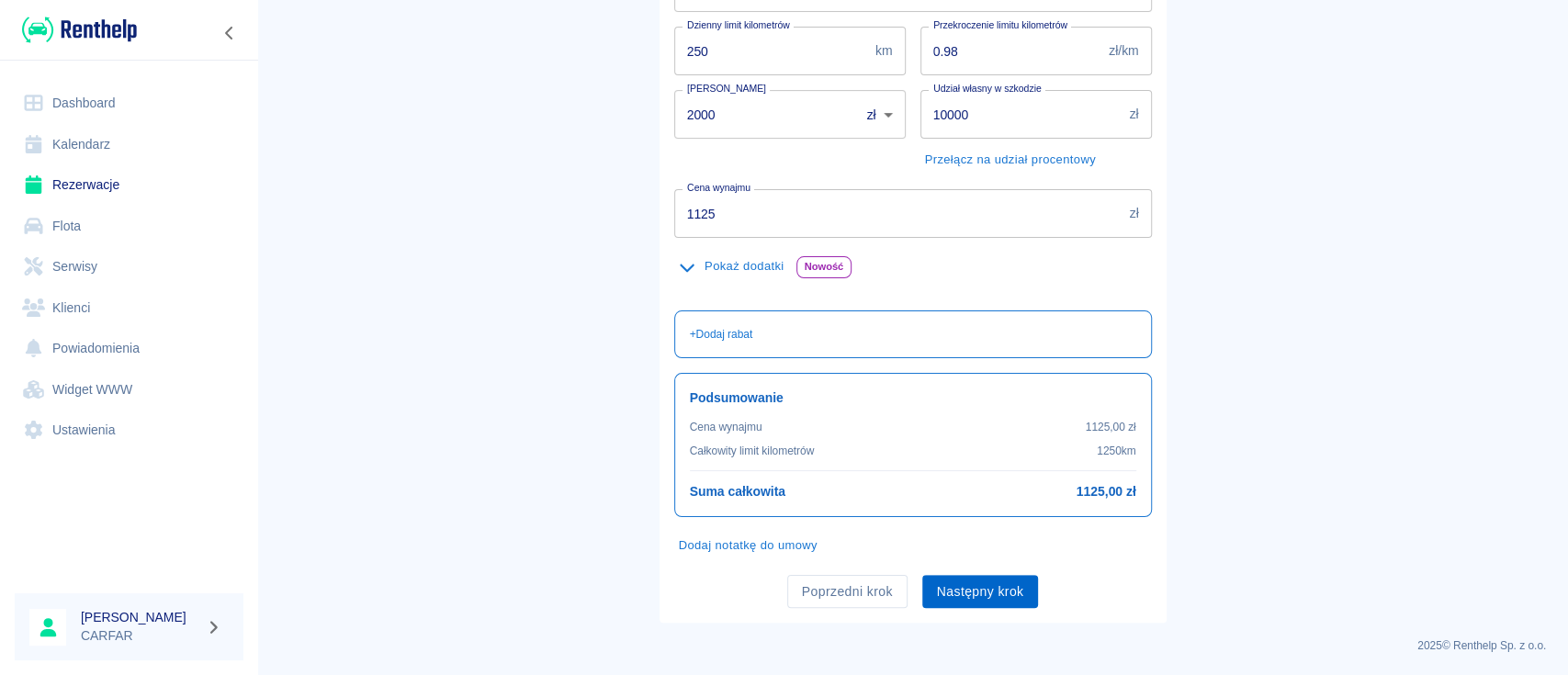
click at [985, 590] on button "Następny krok" at bounding box center [980, 591] width 117 height 34
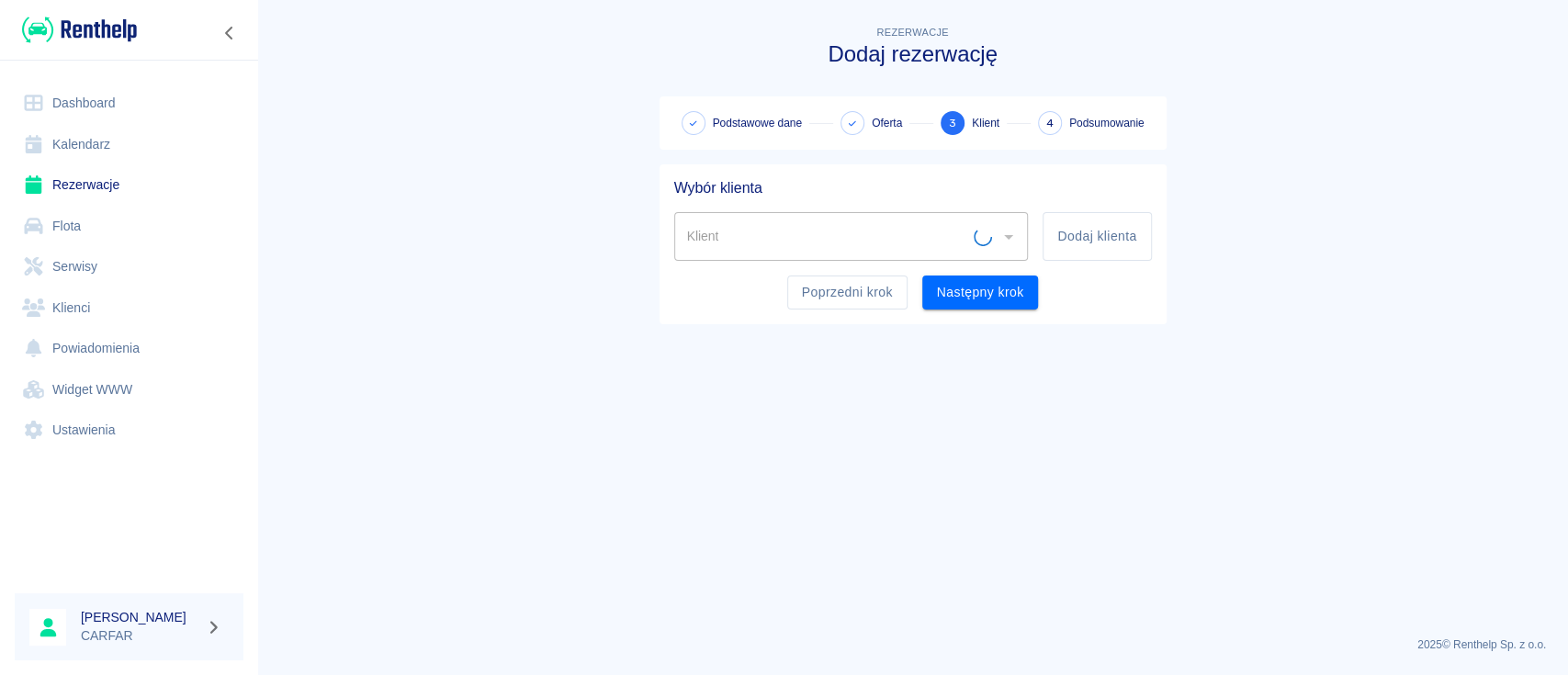
scroll to position [0, 0]
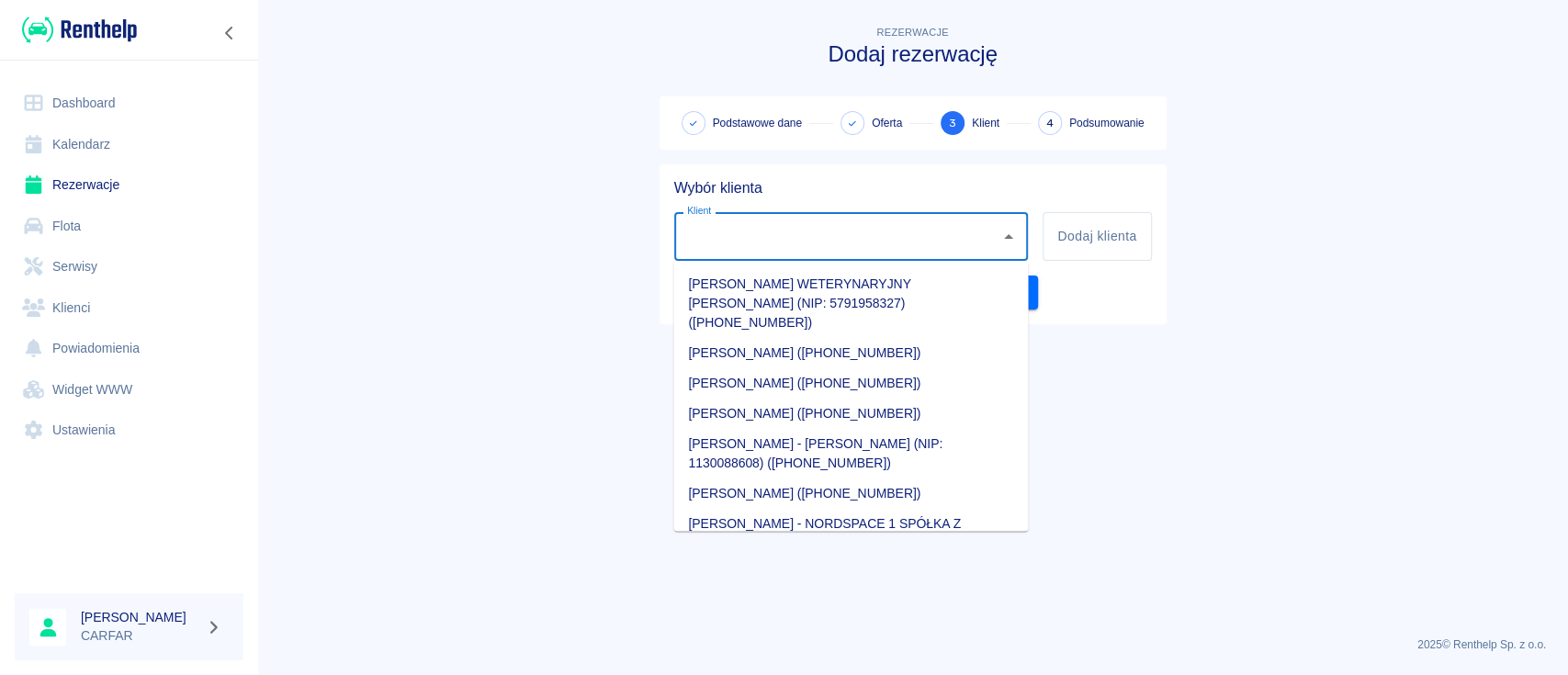
click at [926, 234] on input "Klient" at bounding box center [838, 236] width 311 height 32
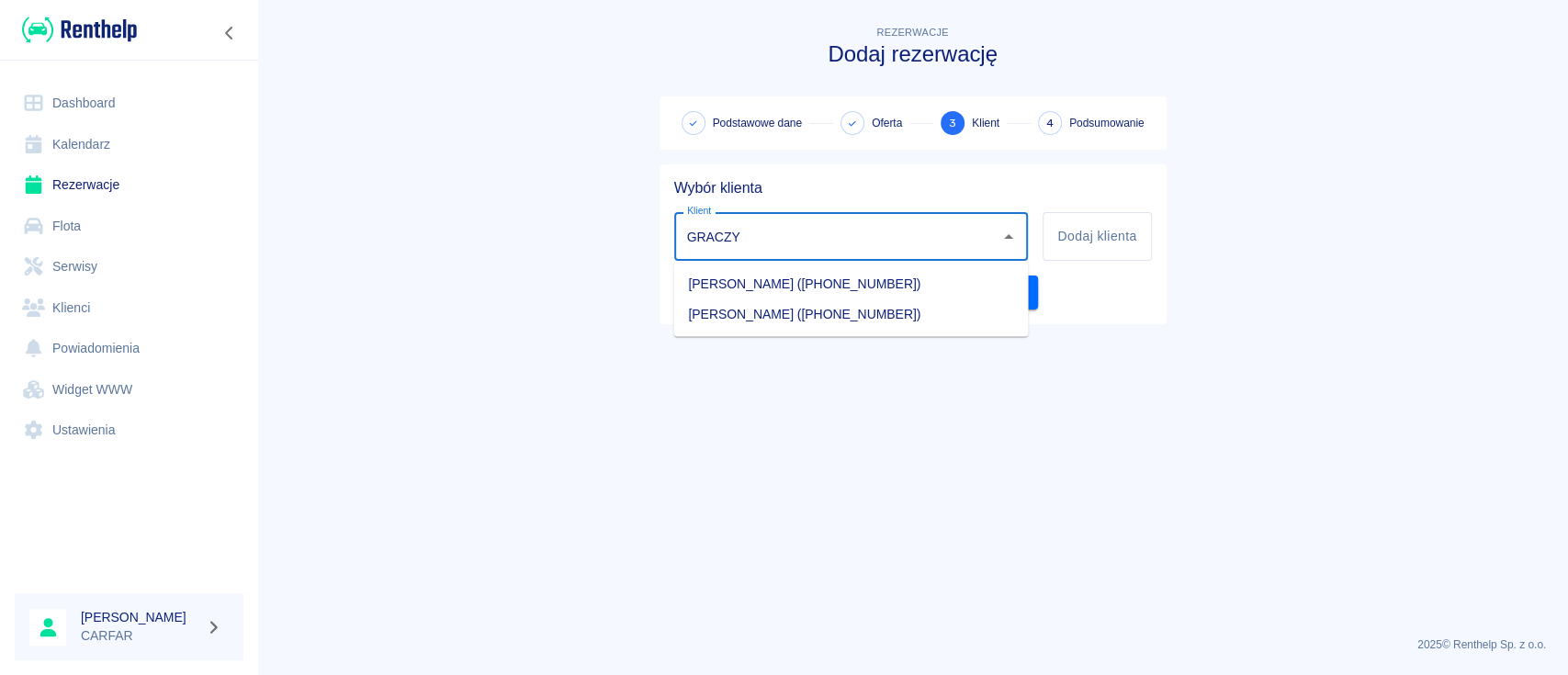
click at [883, 268] on ul "[PERSON_NAME] (+48516392890) [PERSON_NAME] ([PHONE_NUMBER])" at bounding box center [851, 298] width 354 height 76
click at [883, 271] on li "[PERSON_NAME] ([PHONE_NUMBER])" at bounding box center [851, 283] width 354 height 30
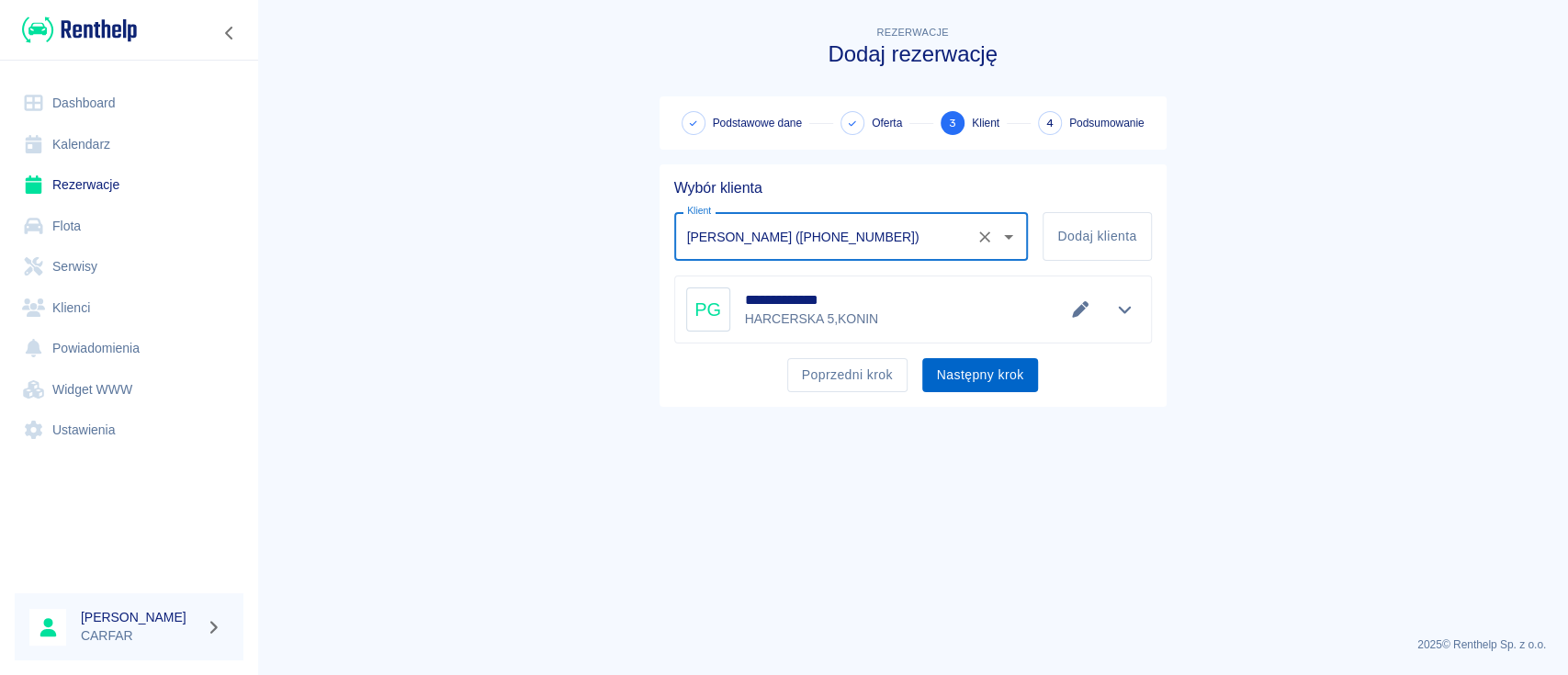
type input "[PERSON_NAME] ([PHONE_NUMBER])"
click at [965, 370] on button "Następny krok" at bounding box center [980, 375] width 117 height 34
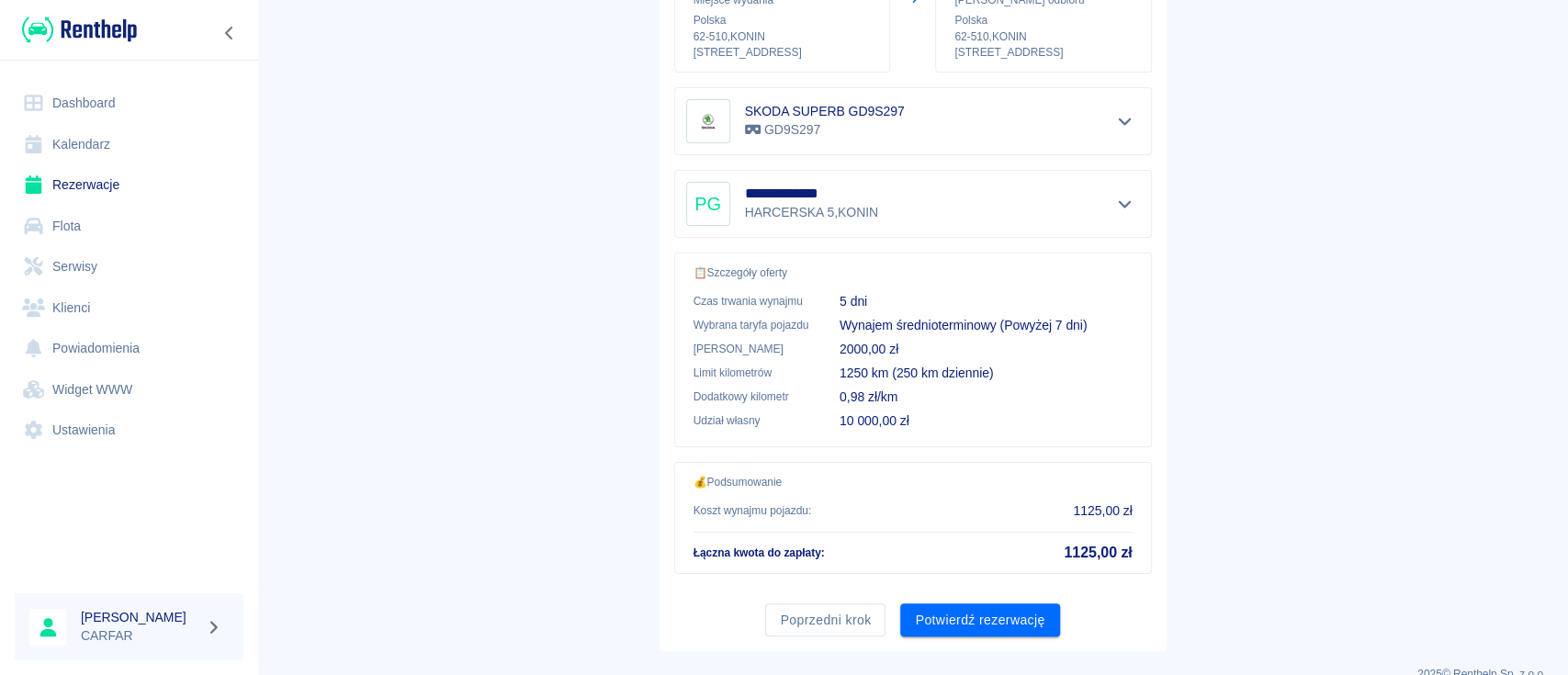
scroll to position [314, 0]
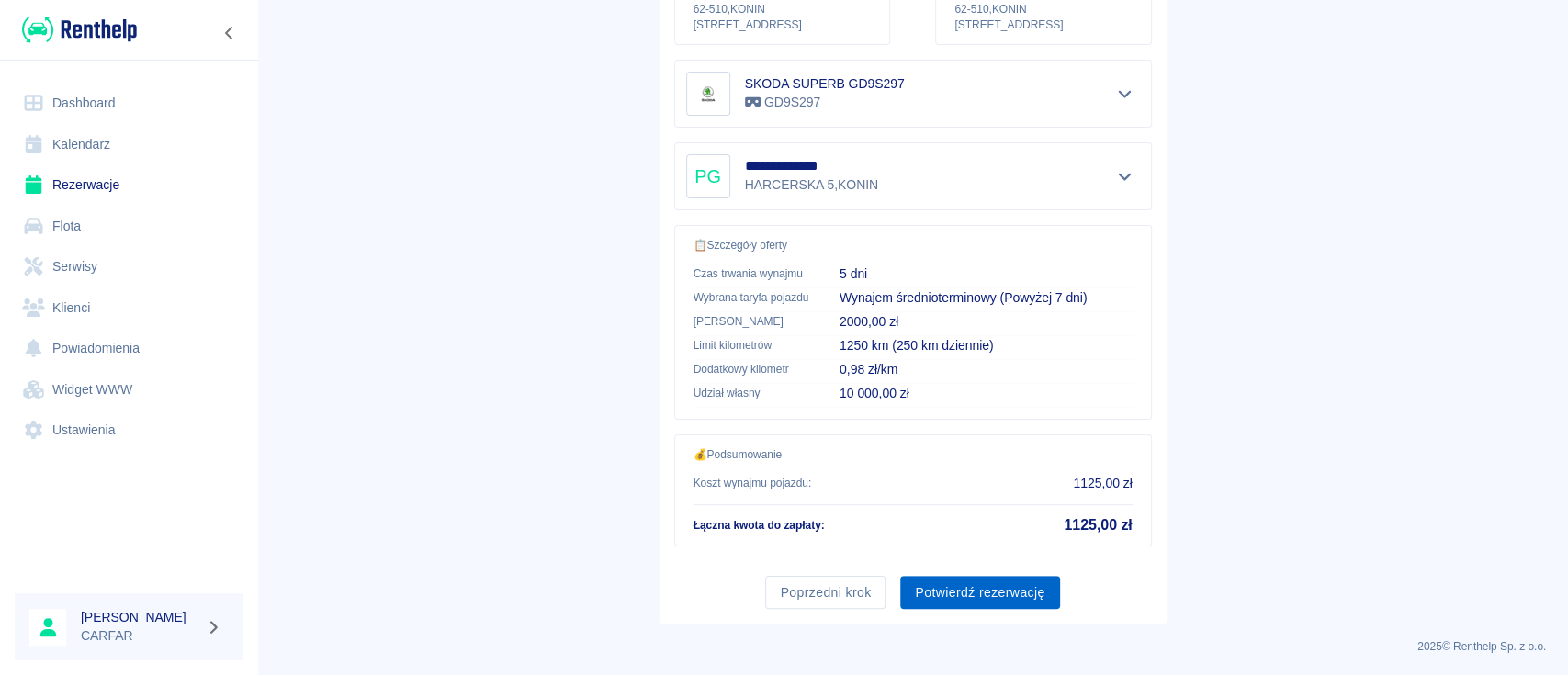
click at [997, 586] on button "Potwierdź rezerwację" at bounding box center [979, 592] width 159 height 34
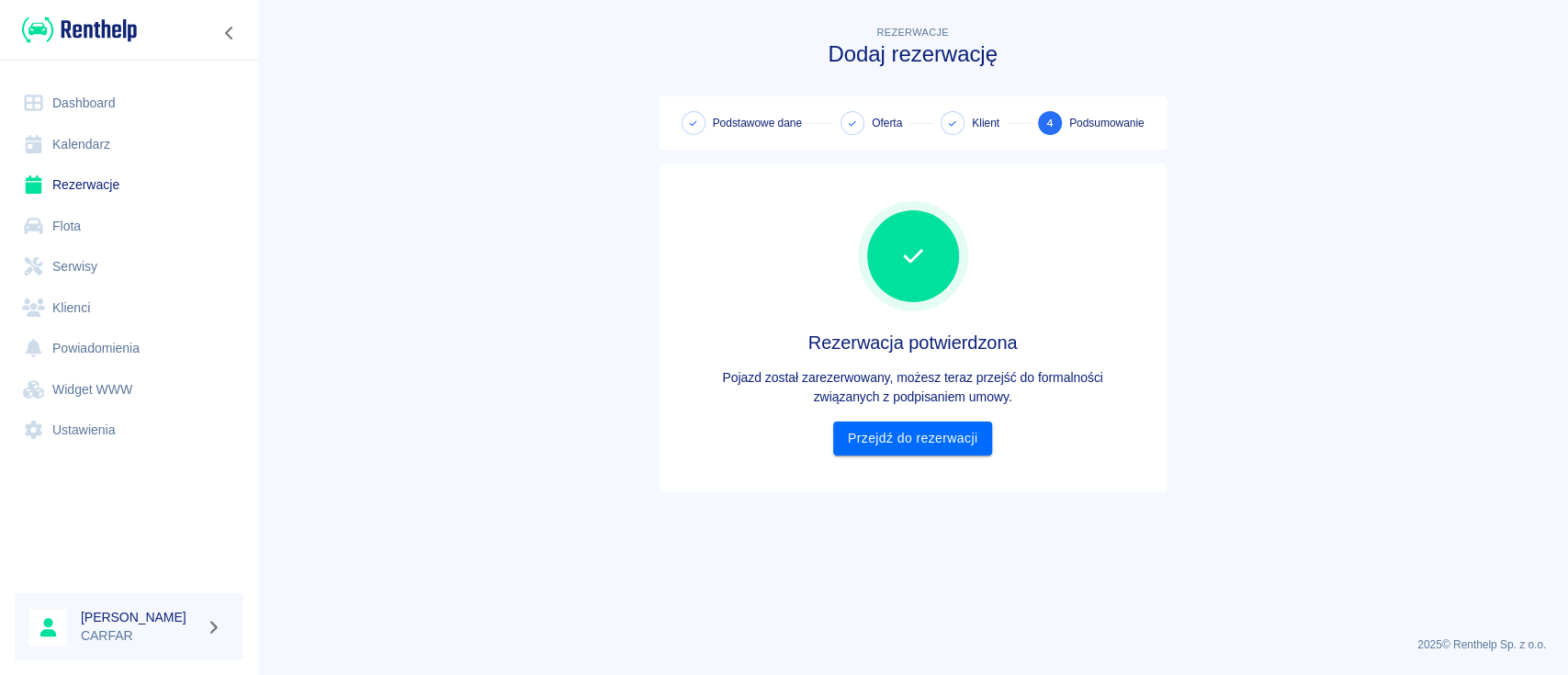
click at [113, 79] on ul "Dashboard Kalendarz Rezerwacje Flota Serwisy Klienci Powiadomienia Widget WWW U…" at bounding box center [129, 267] width 229 height 383
click at [115, 92] on link "Dashboard" at bounding box center [129, 103] width 229 height 41
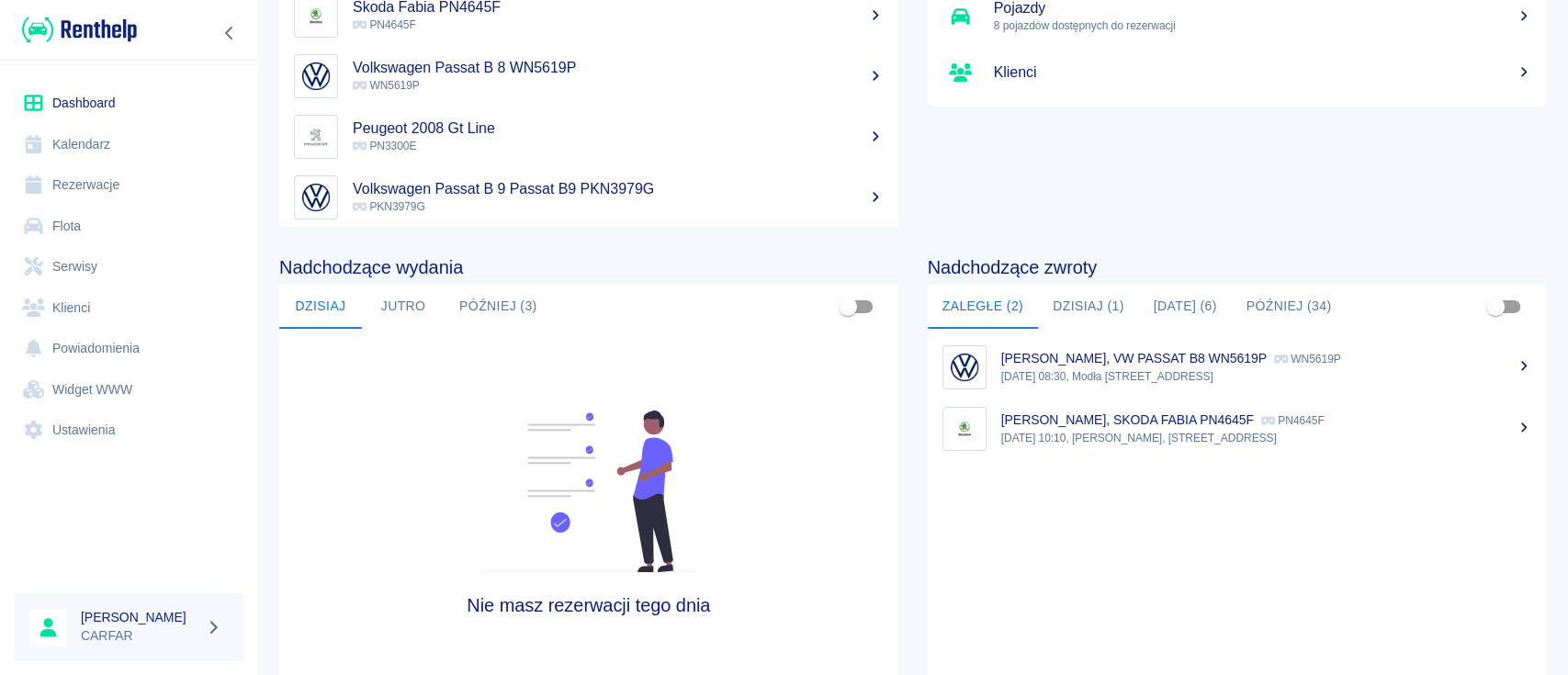
scroll to position [244, 0]
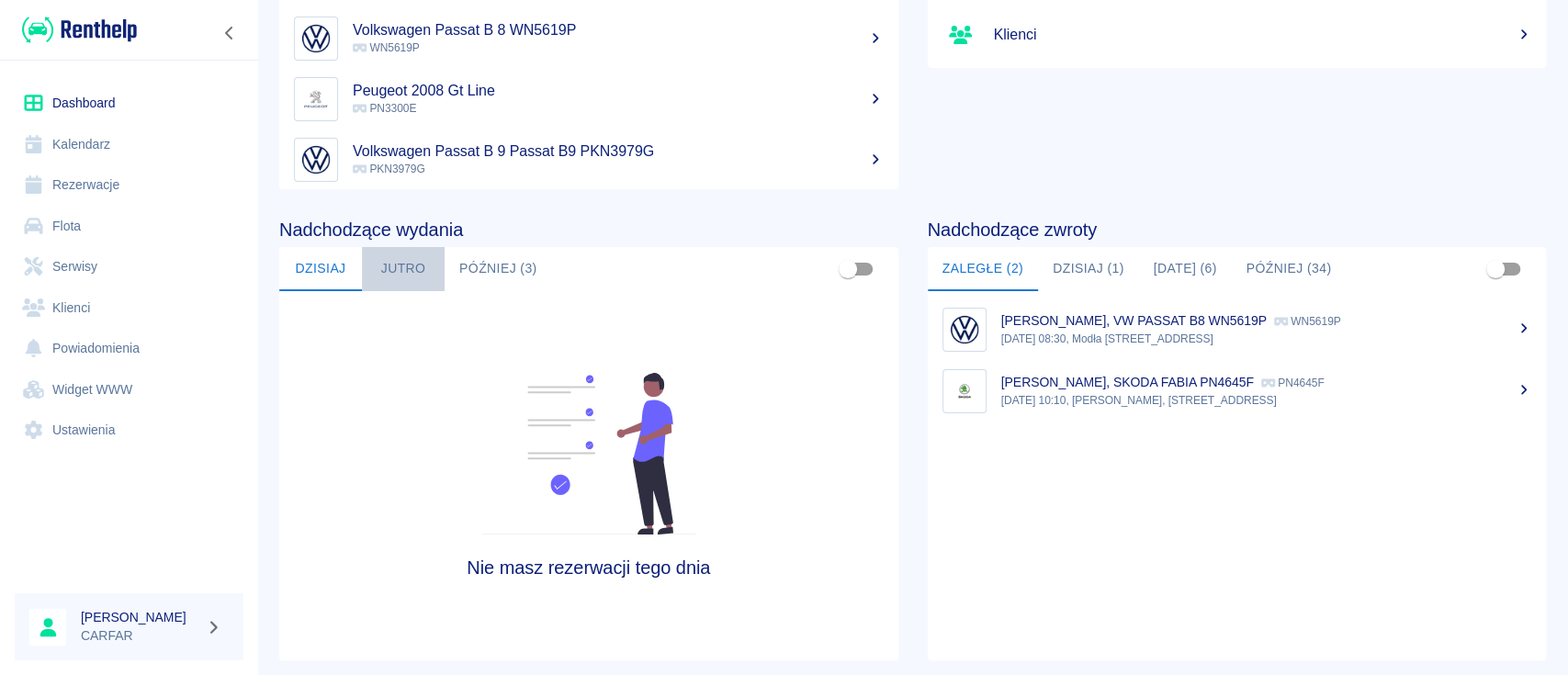
click at [395, 268] on button "Jutro" at bounding box center [403, 269] width 83 height 44
click at [474, 266] on button "Później (3)" at bounding box center [498, 269] width 107 height 44
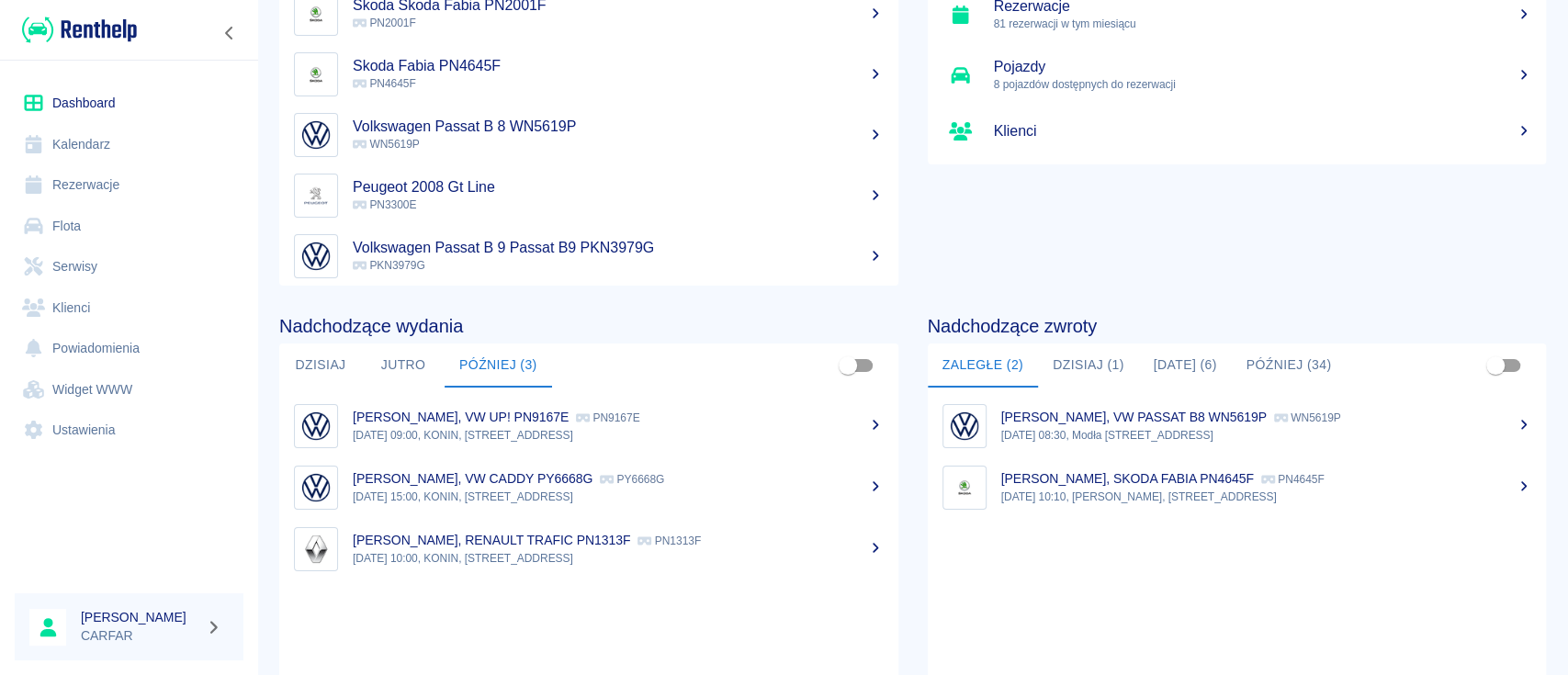
scroll to position [0, 0]
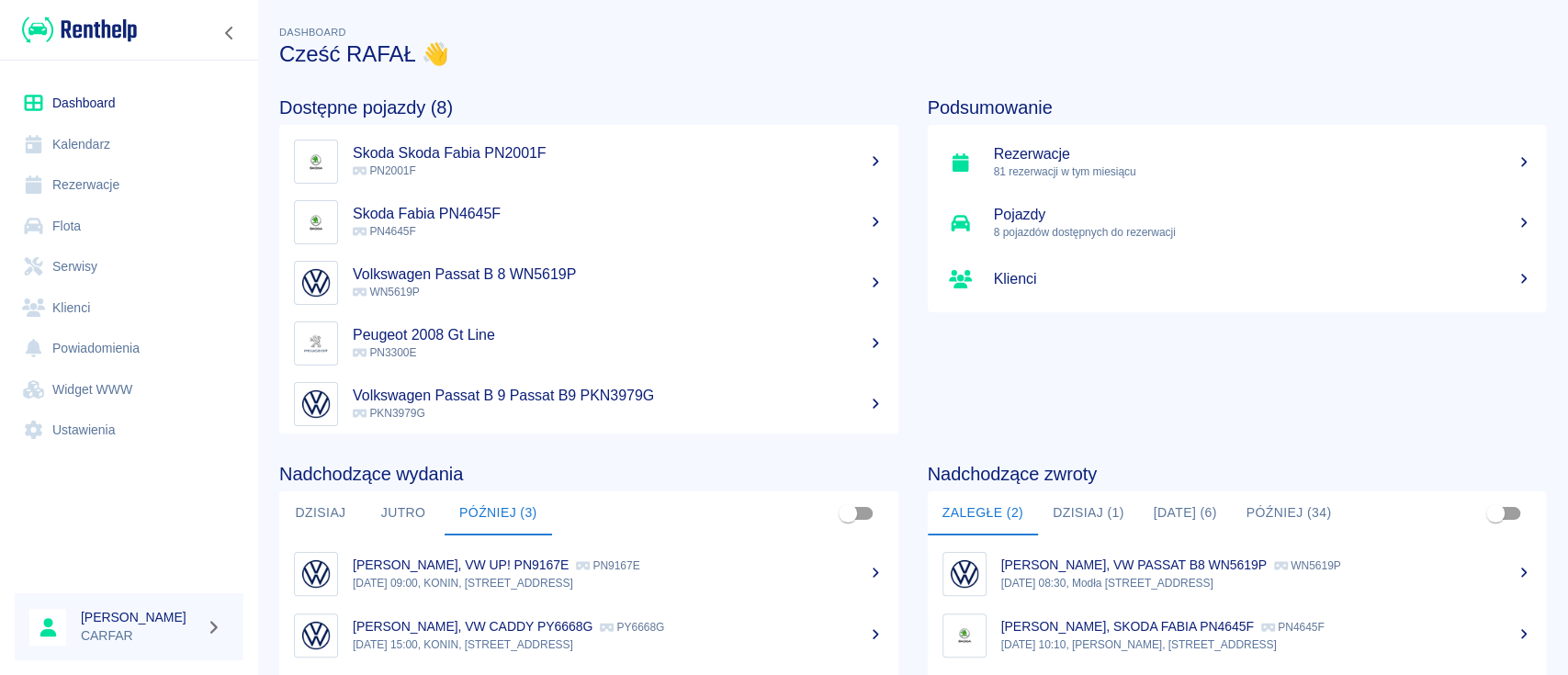
click at [102, 128] on link "Kalendarz" at bounding box center [129, 145] width 229 height 41
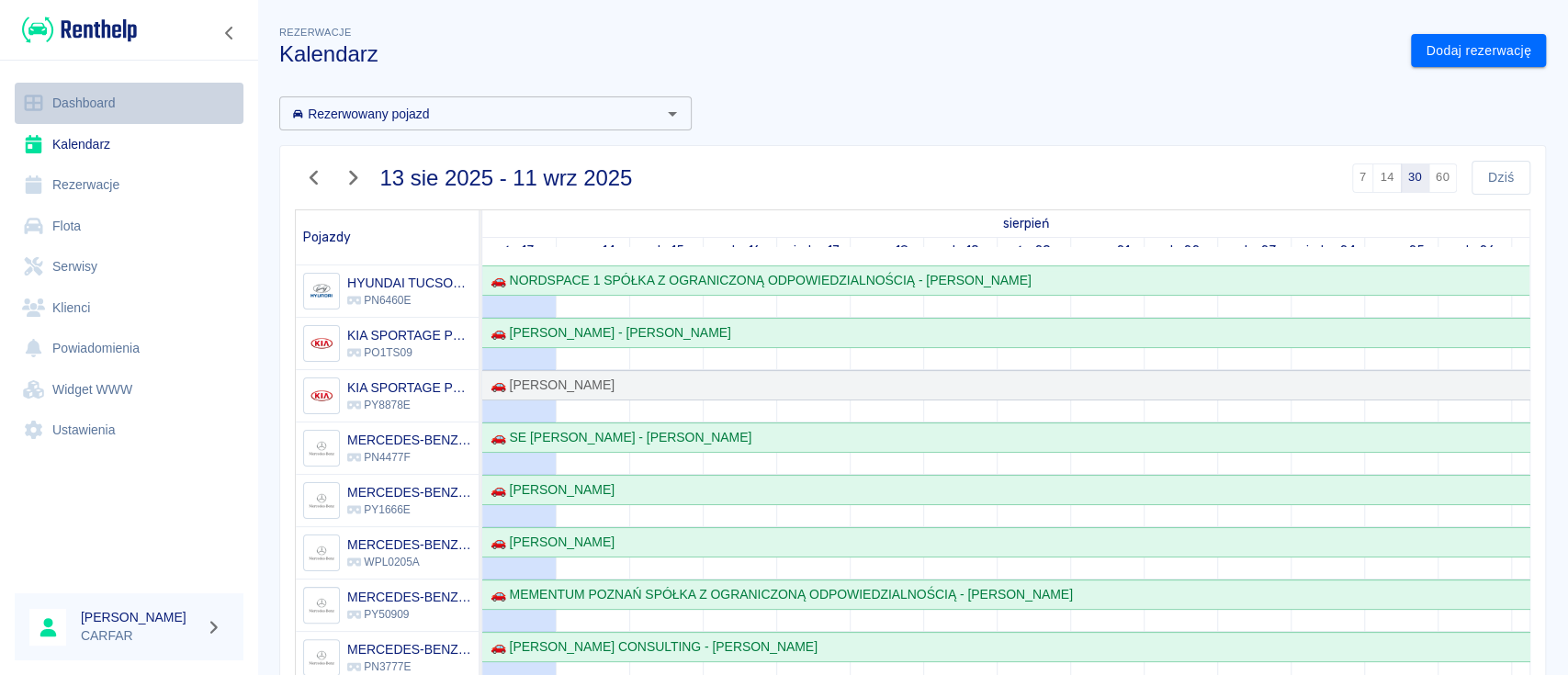
click at [122, 105] on link "Dashboard" at bounding box center [129, 103] width 229 height 41
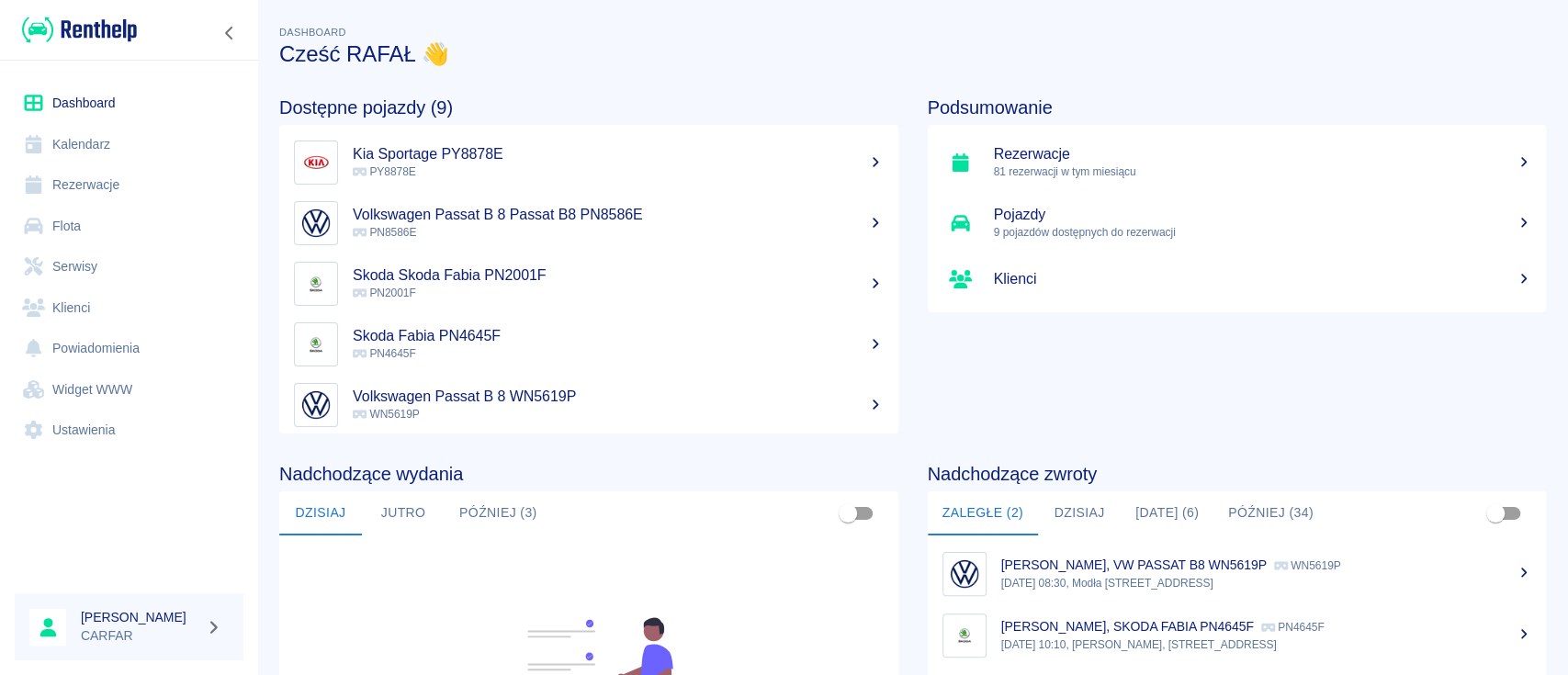
click at [86, 222] on link "Flota" at bounding box center [129, 227] width 229 height 41
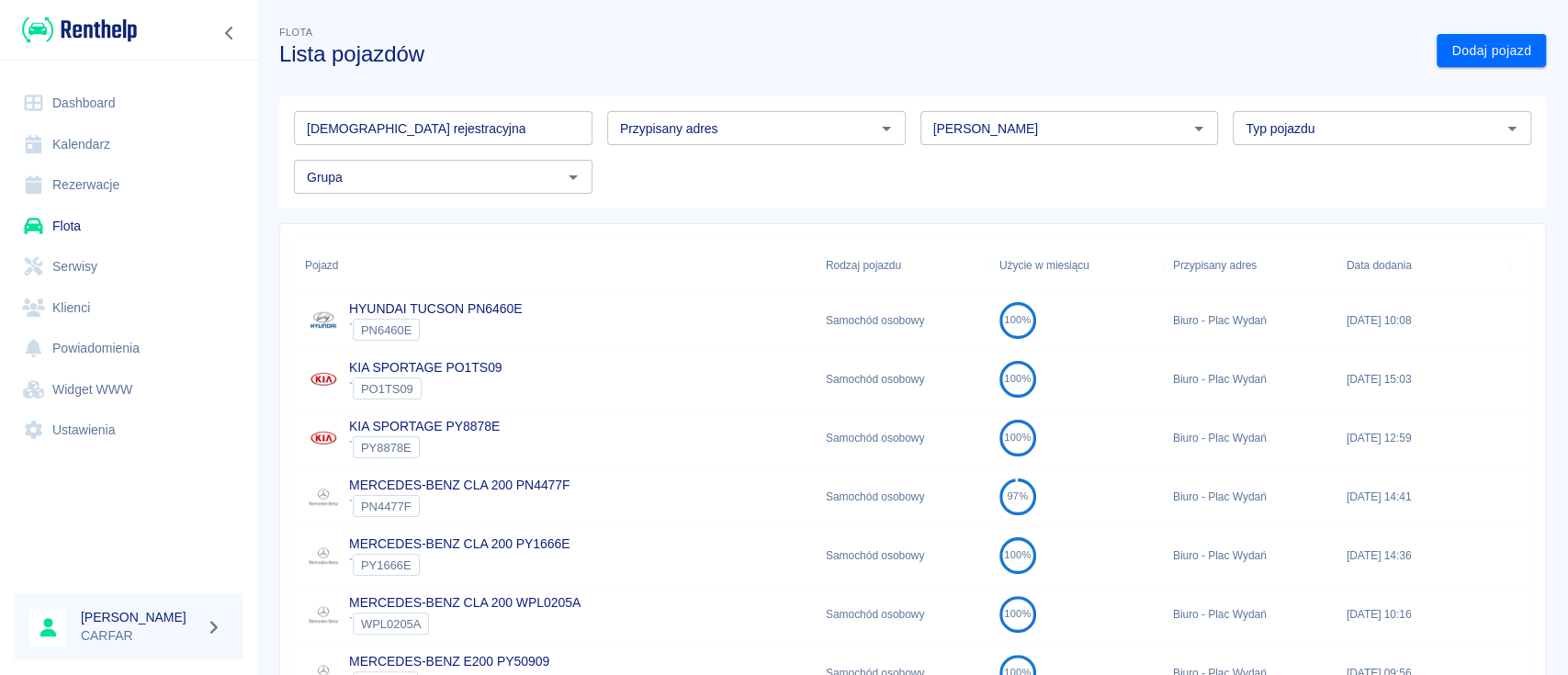
click at [513, 127] on input "[DEMOGRAPHIC_DATA] rejestracyjna" at bounding box center [443, 128] width 298 height 34
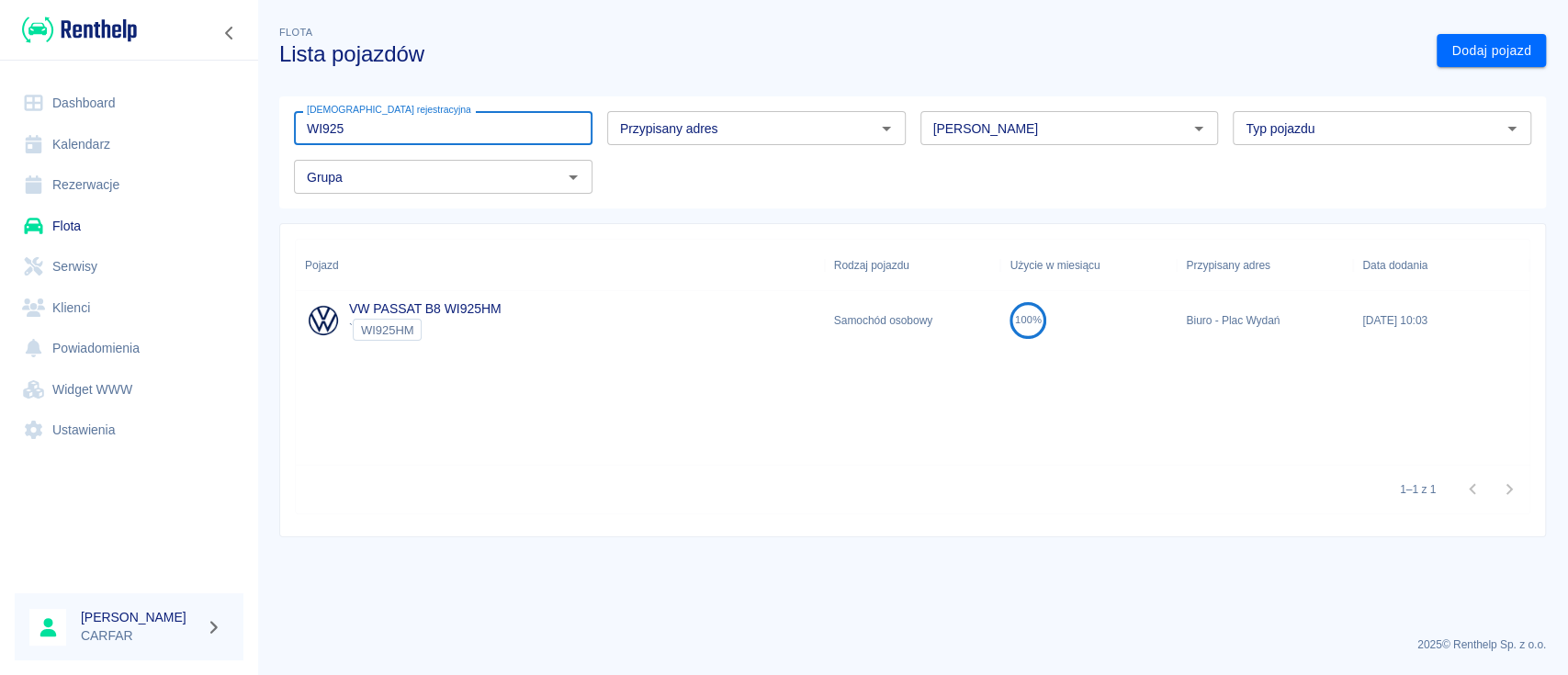
type input "WI925"
click at [508, 300] on div "VW PASSAT B8 WI925HM ` WI925HM" at bounding box center [560, 320] width 529 height 59
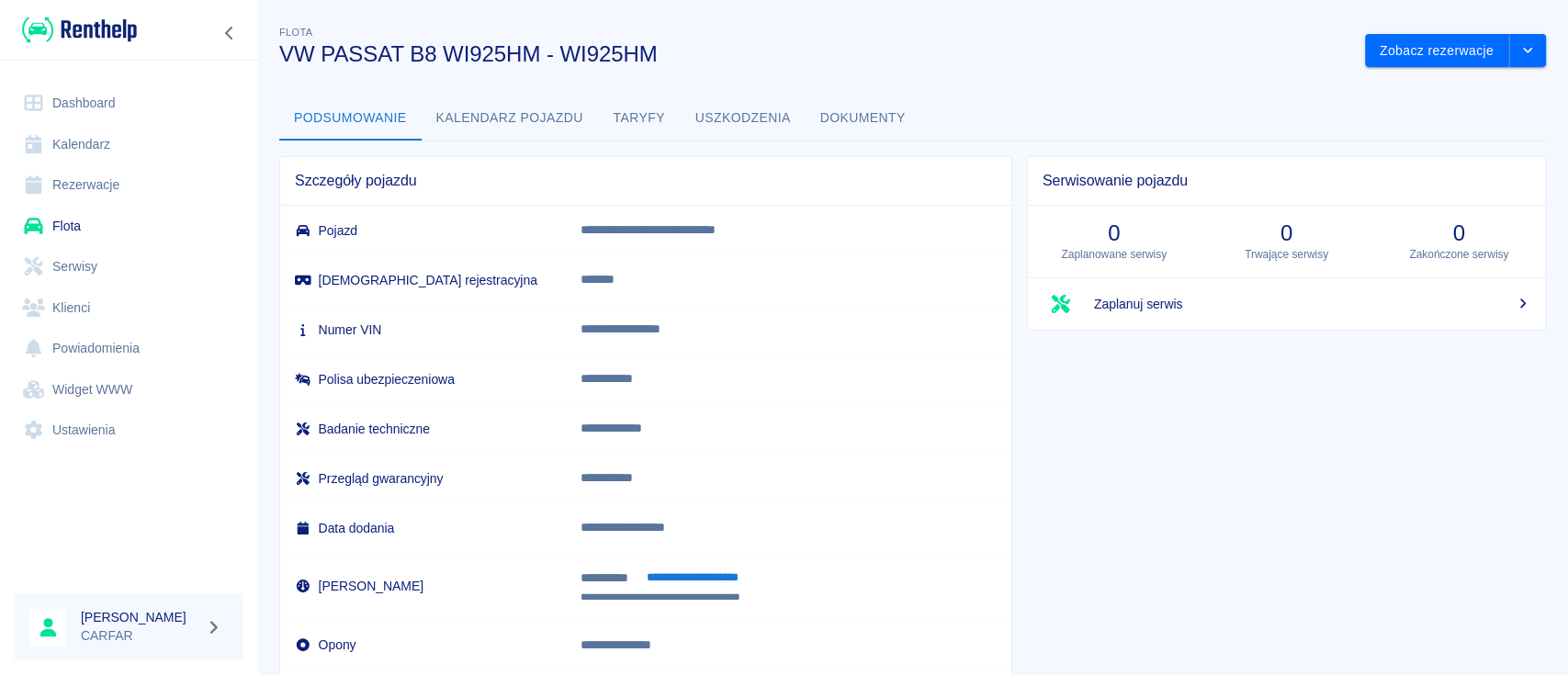
scroll to position [96, 0]
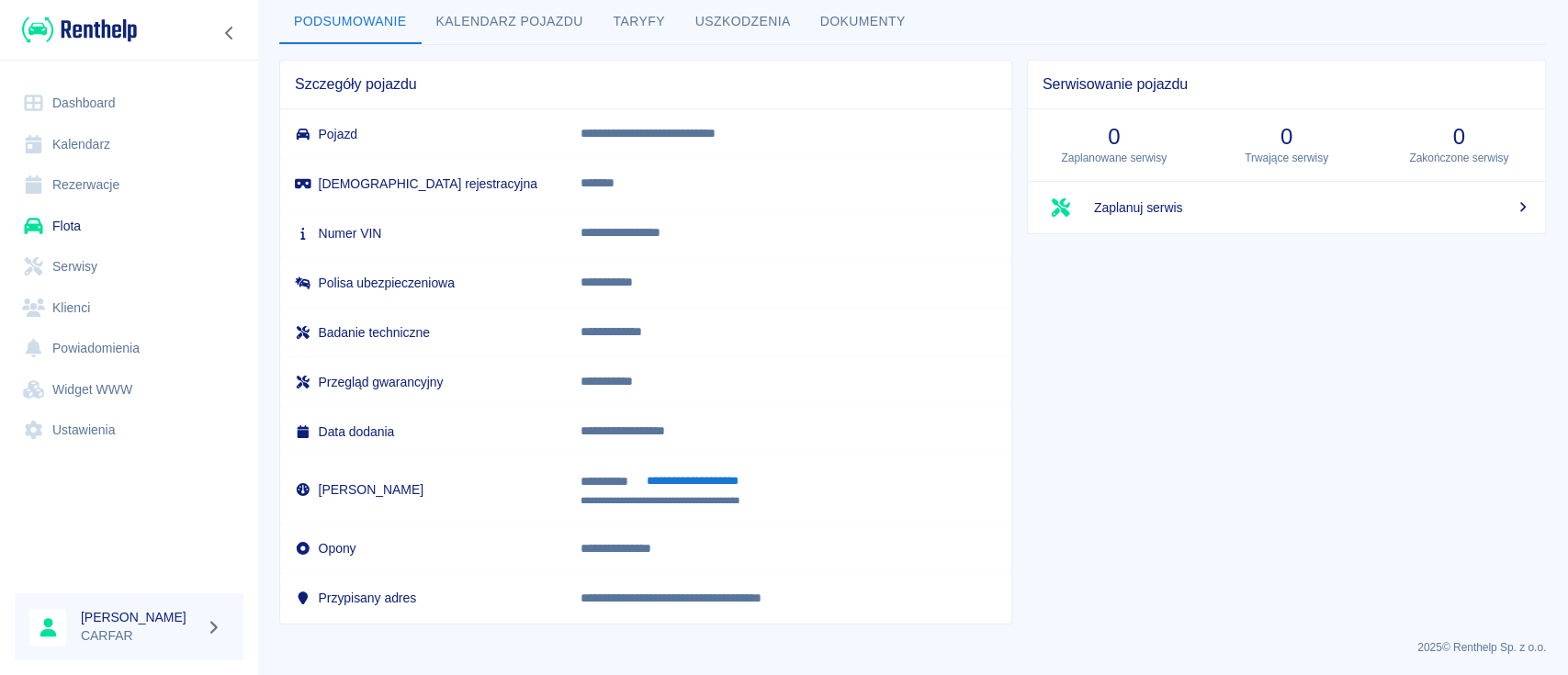
click at [863, 9] on button "Dokumenty" at bounding box center [863, 21] width 115 height 44
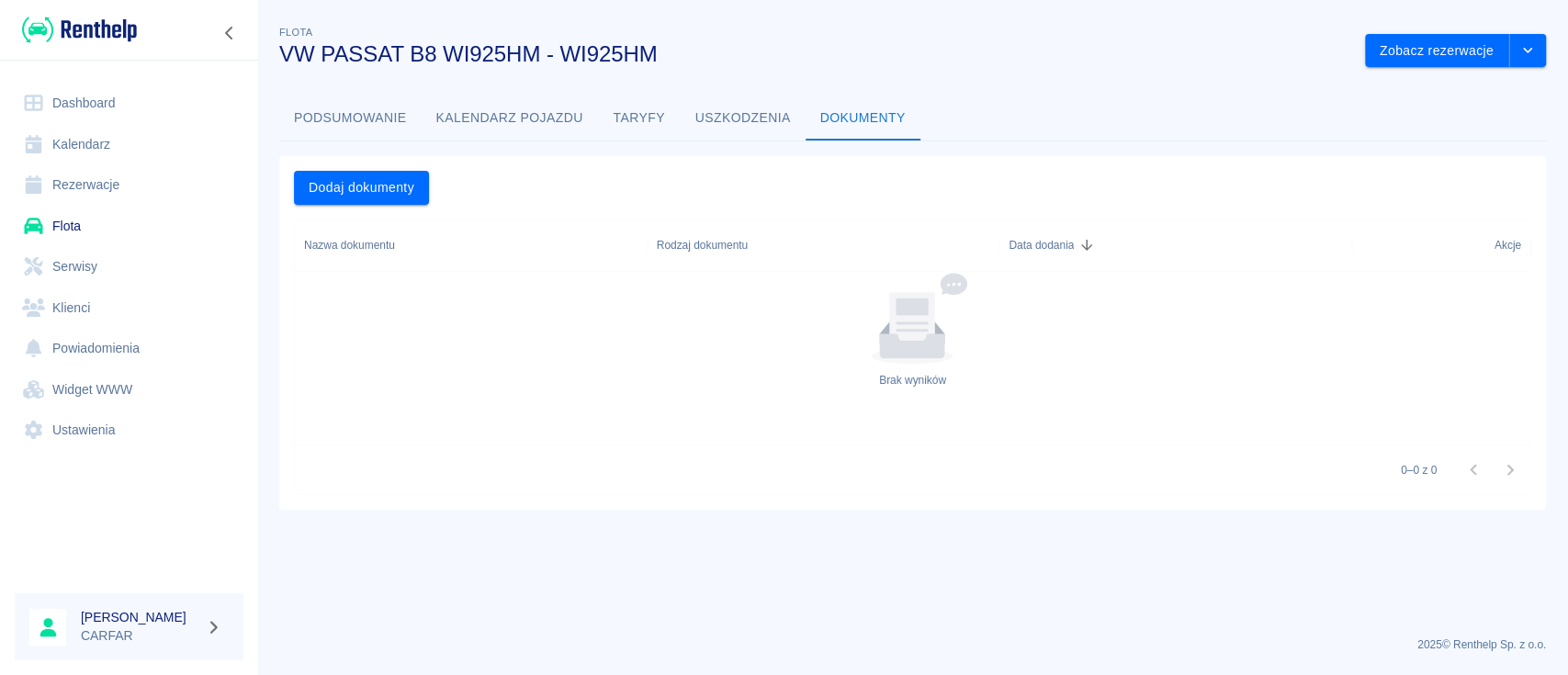
click at [364, 117] on button "Podsumowanie" at bounding box center [350, 117] width 143 height 44
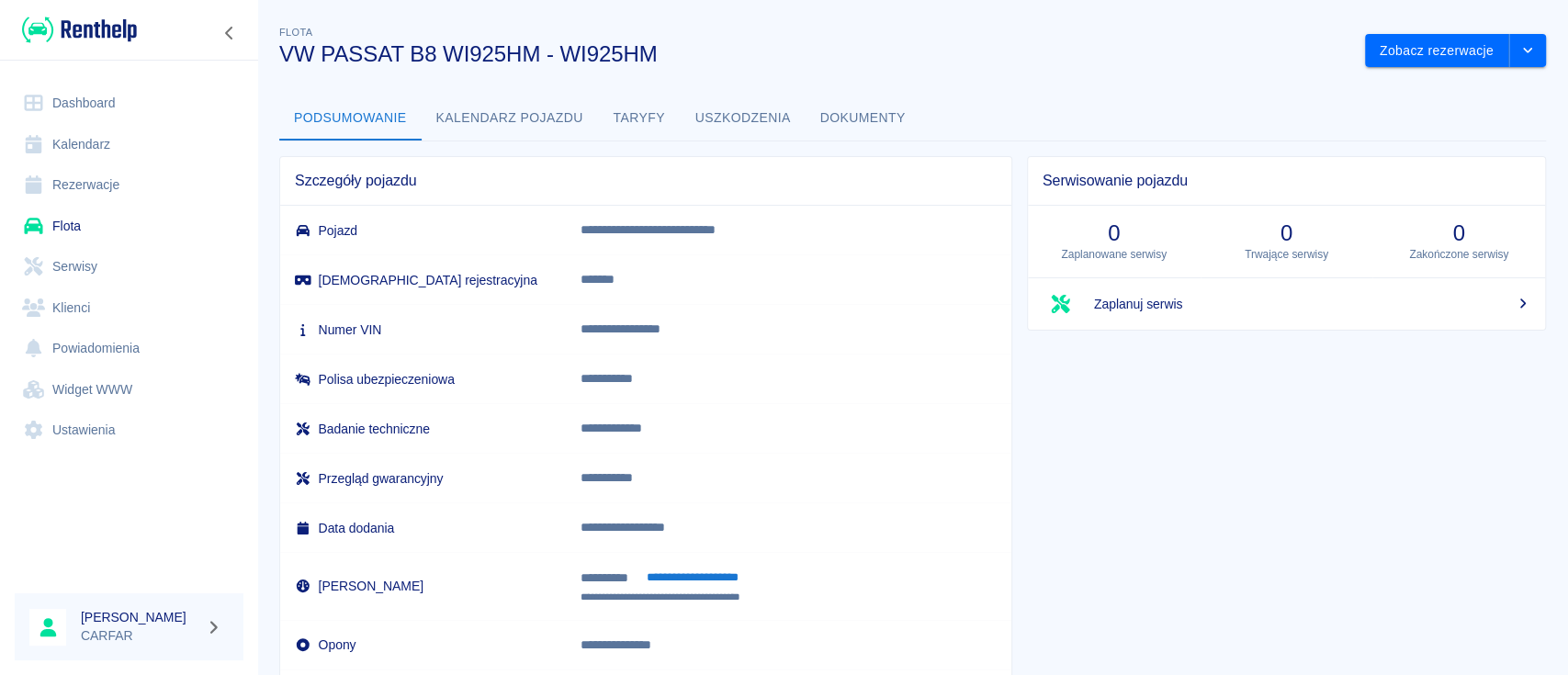
click at [95, 99] on link "Dashboard" at bounding box center [129, 103] width 229 height 41
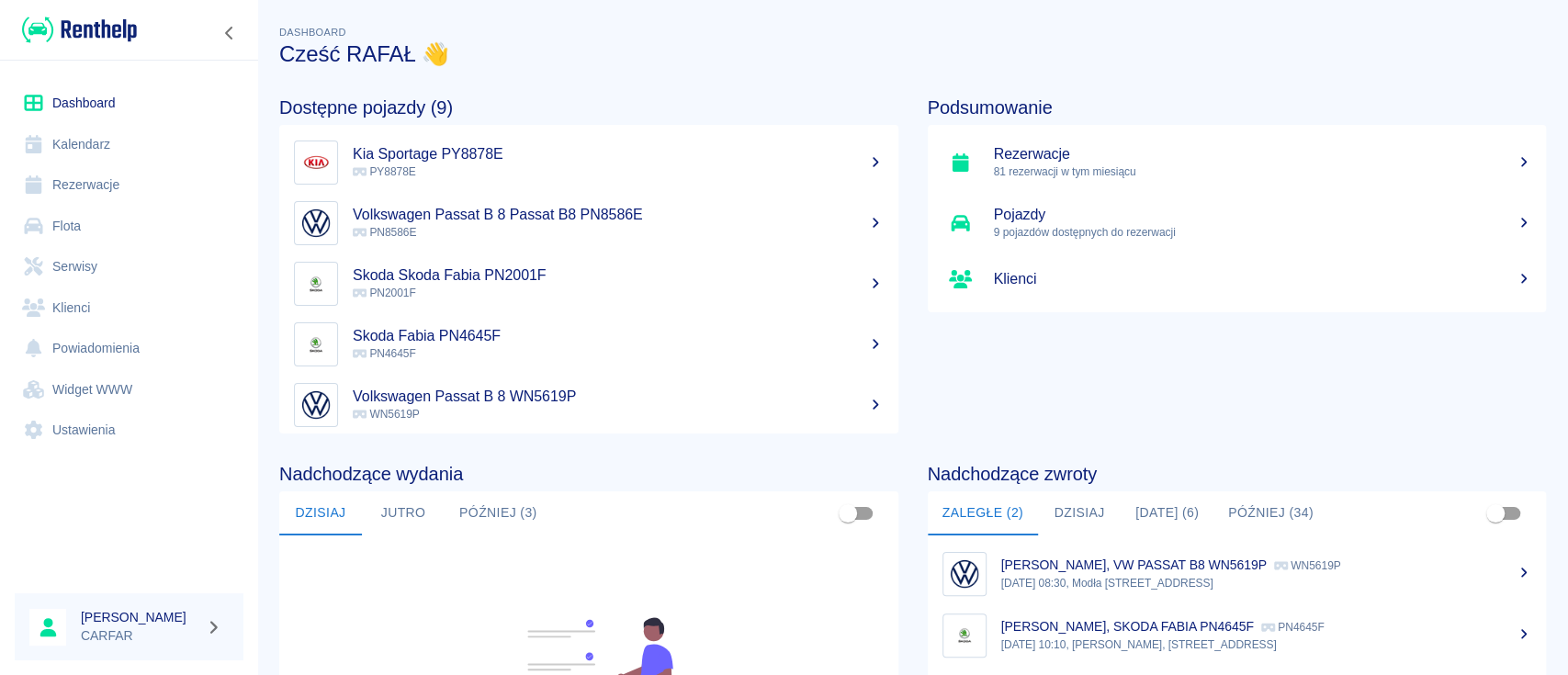
click at [100, 218] on link "Flota" at bounding box center [129, 227] width 229 height 41
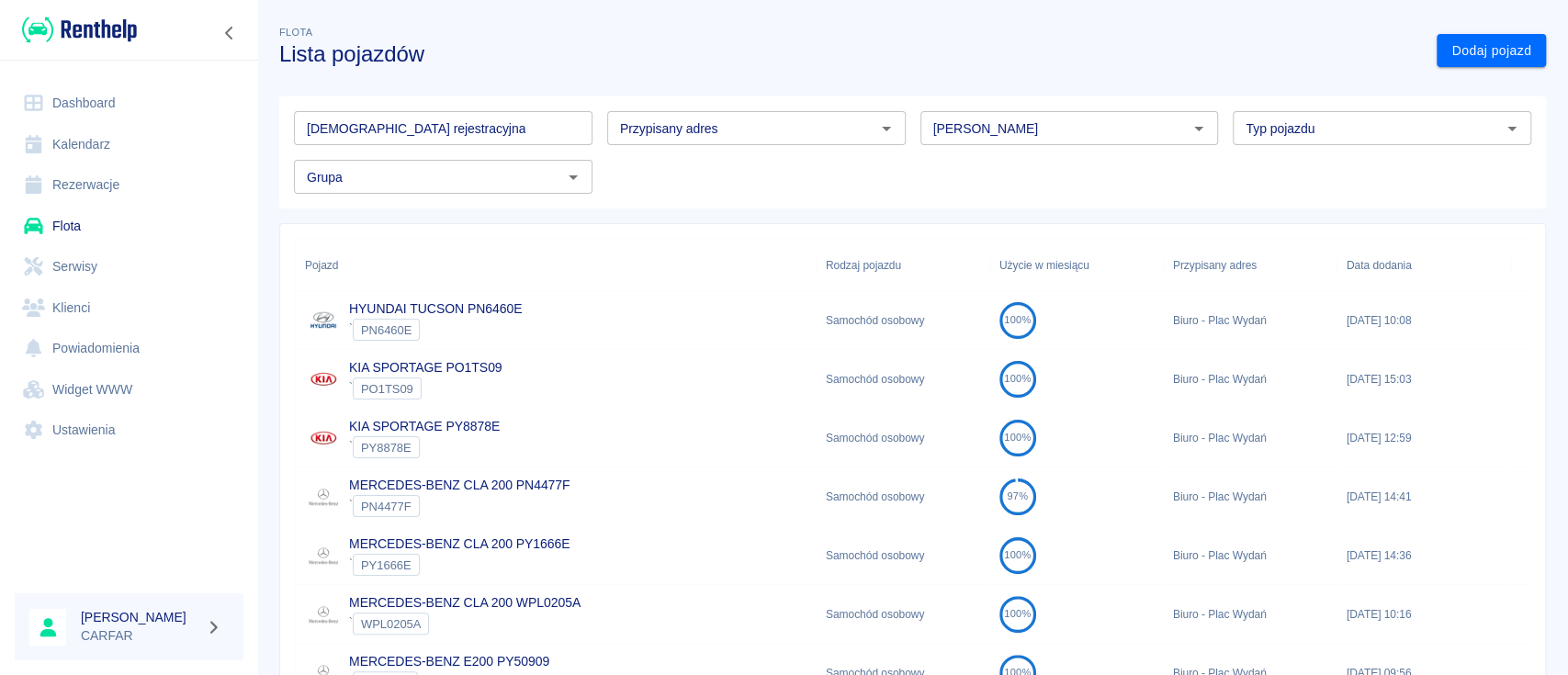
click at [502, 136] on input "[DEMOGRAPHIC_DATA] rejestracyjna" at bounding box center [443, 128] width 298 height 34
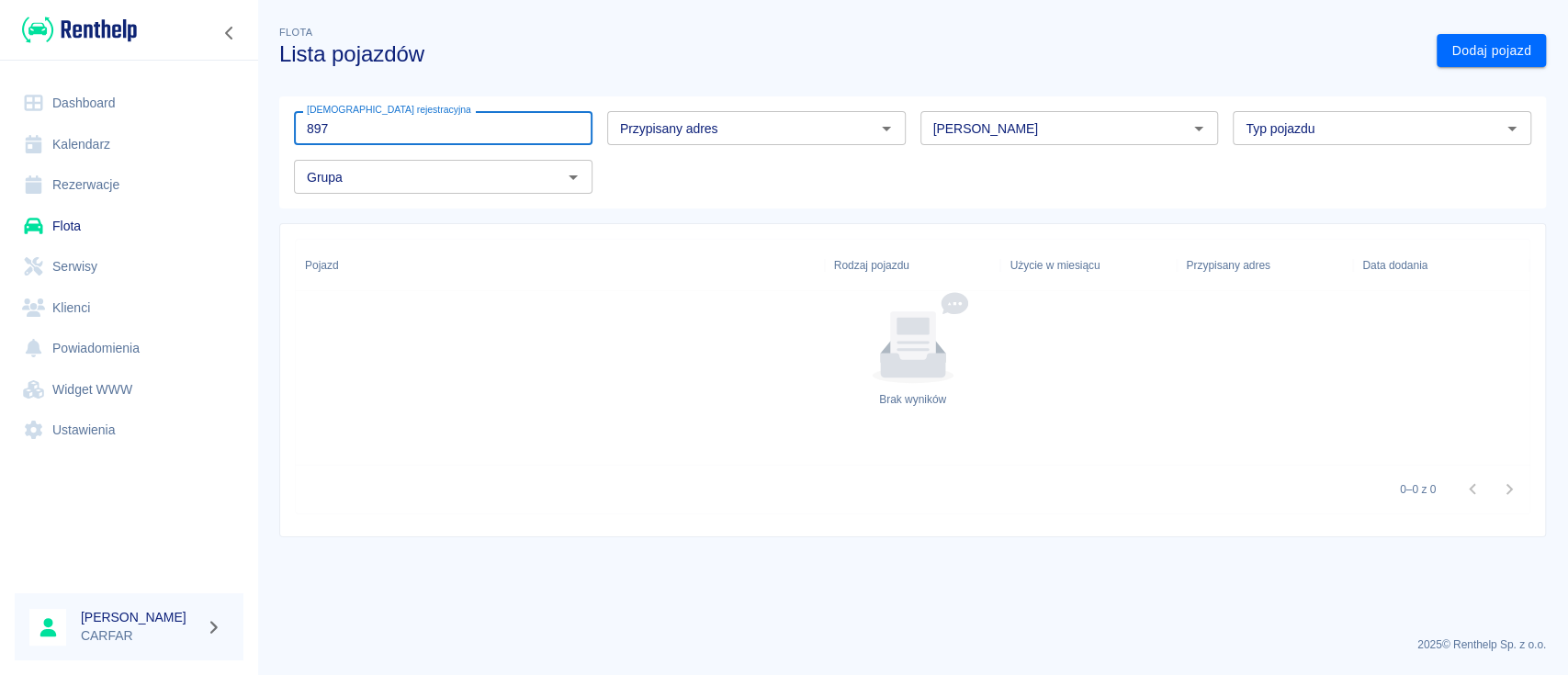
drag, startPoint x: 367, startPoint y: 124, endPoint x: 160, endPoint y: 125, distance: 207.0
click at [160, 125] on div "Dashboard Kalendarz Rezerwacje Flota Serwisy Klienci Powiadomienia Widget WWW U…" at bounding box center [784, 338] width 1568 height 675
type input "897"
click at [123, 310] on link "Klienci" at bounding box center [129, 308] width 229 height 41
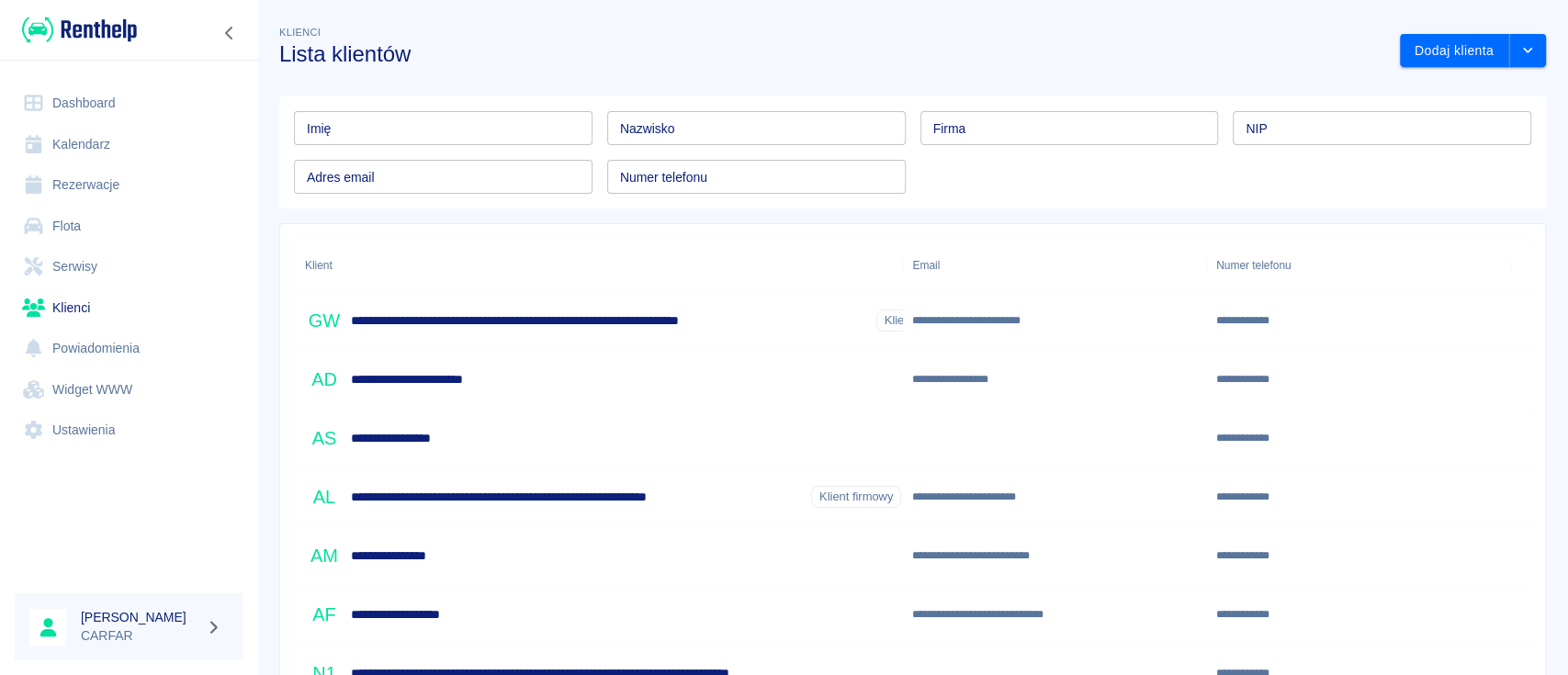
click at [424, 124] on input "Imię" at bounding box center [443, 128] width 298 height 34
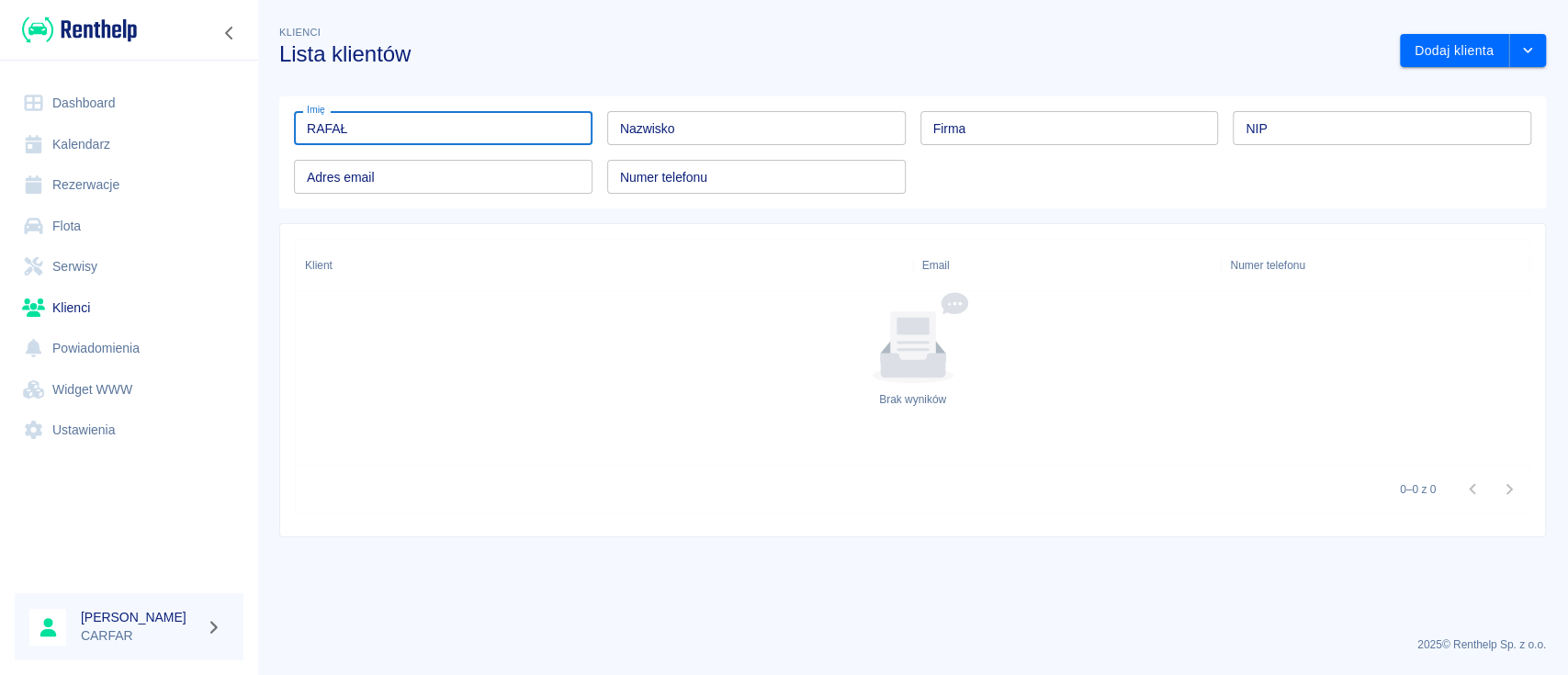
type input "RAFAŁ"
click at [661, 134] on div "Nazwisko Nazwisko" at bounding box center [756, 128] width 298 height 34
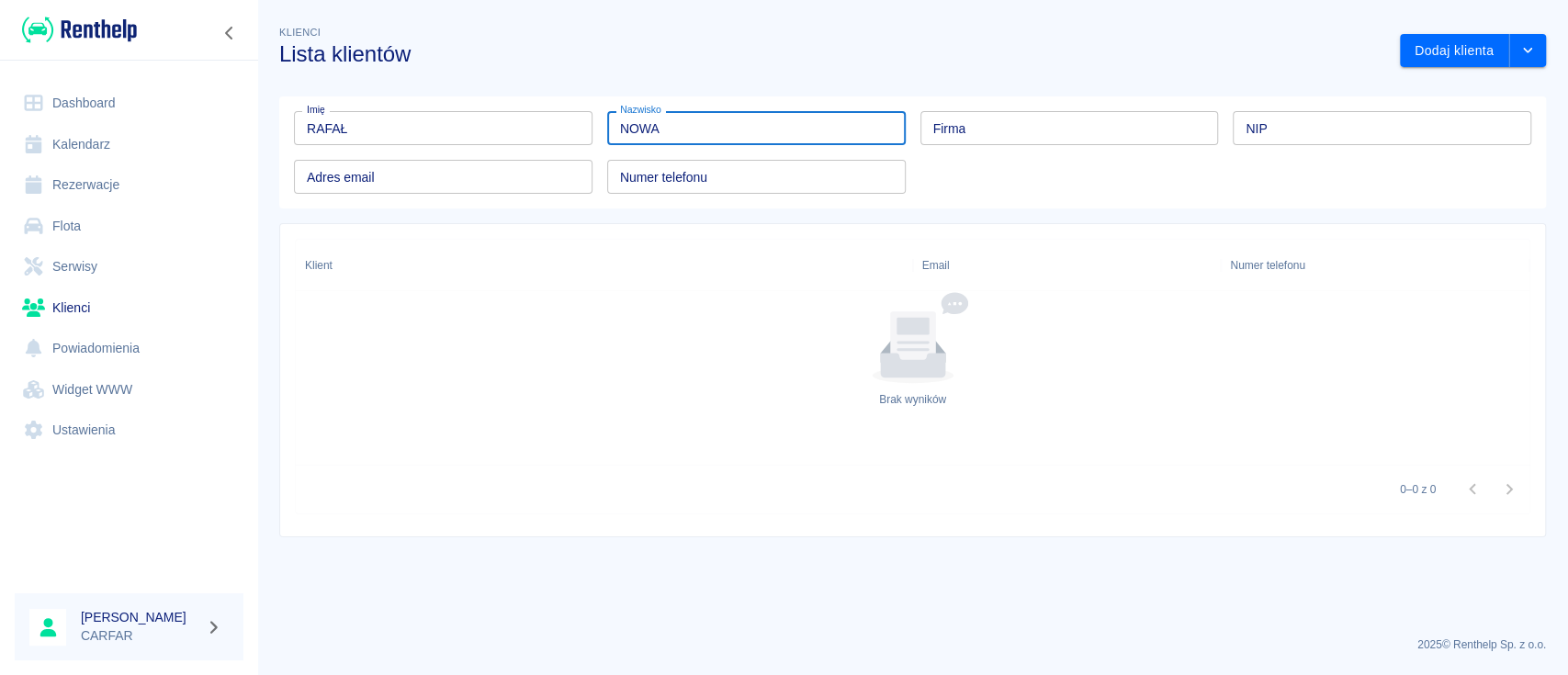
type input "NOWA"
drag, startPoint x: 456, startPoint y: 135, endPoint x: 174, endPoint y: 141, distance: 282.1
click at [176, 142] on div "Dashboard Kalendarz Rezerwacje Flota Serwisy Klienci Powiadomienia Widget WWW U…" at bounding box center [784, 338] width 1568 height 675
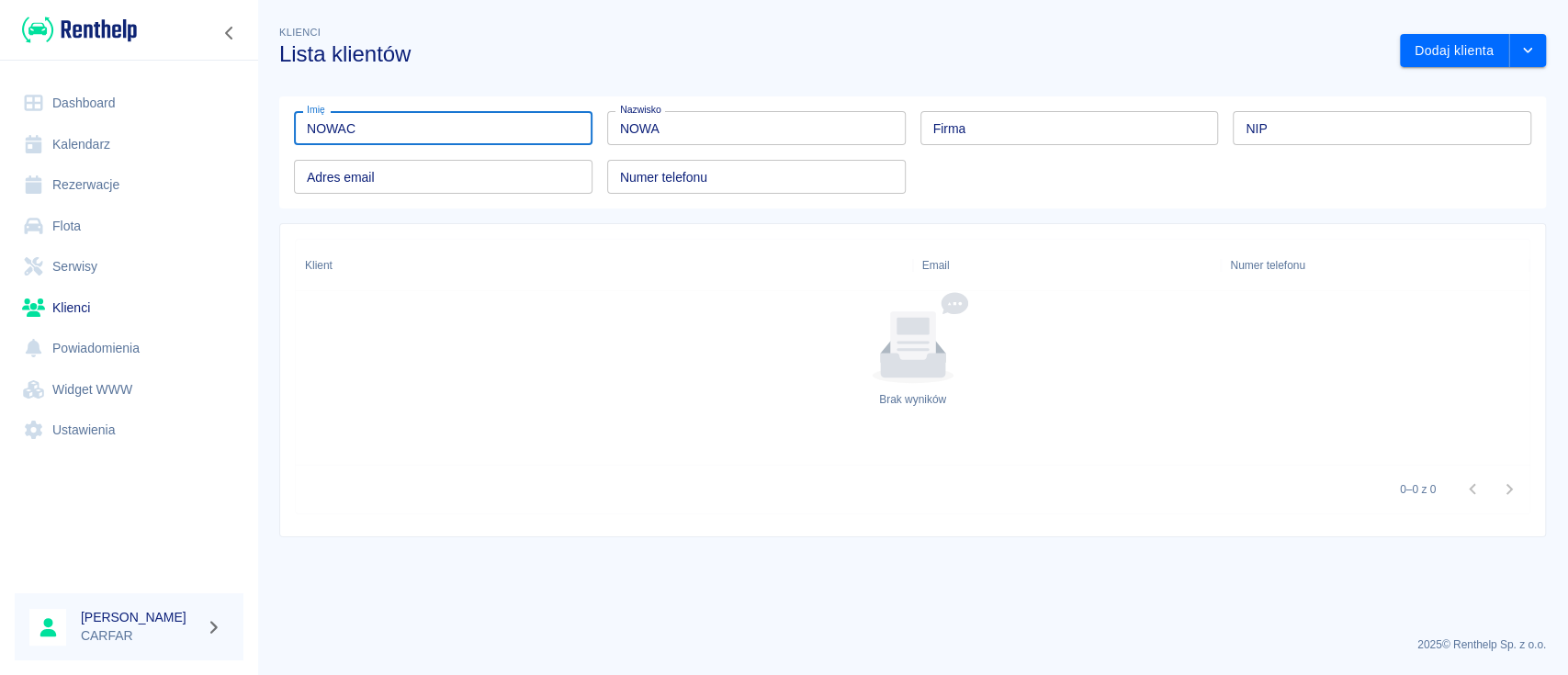
type input "NOWAC"
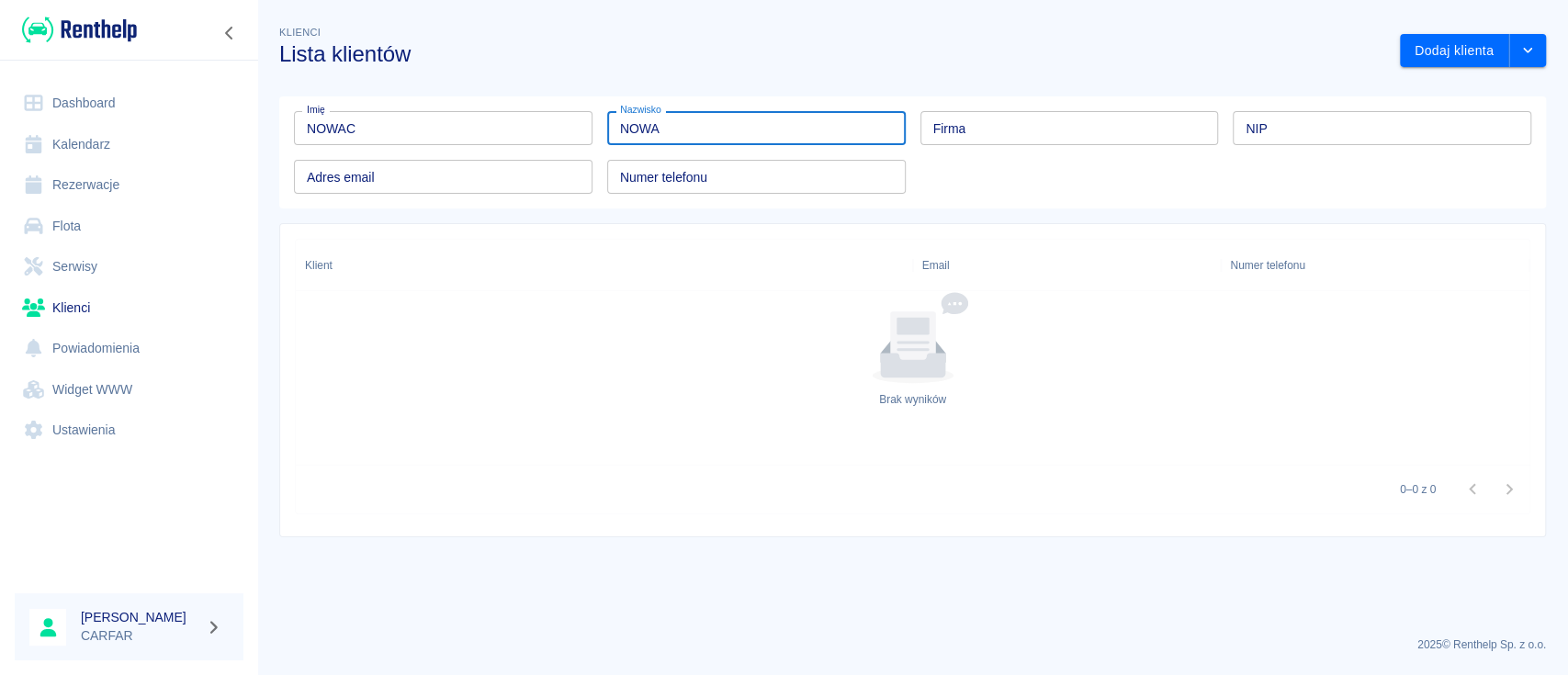
drag, startPoint x: 670, startPoint y: 128, endPoint x: 545, endPoint y: 134, distance: 125.1
click at [545, 134] on div "Imię NOWAC Imię Nazwisko NOWA Nazwisko Firma Firma NIP NIP Adres email Adres em…" at bounding box center [905, 145] width 1252 height 97
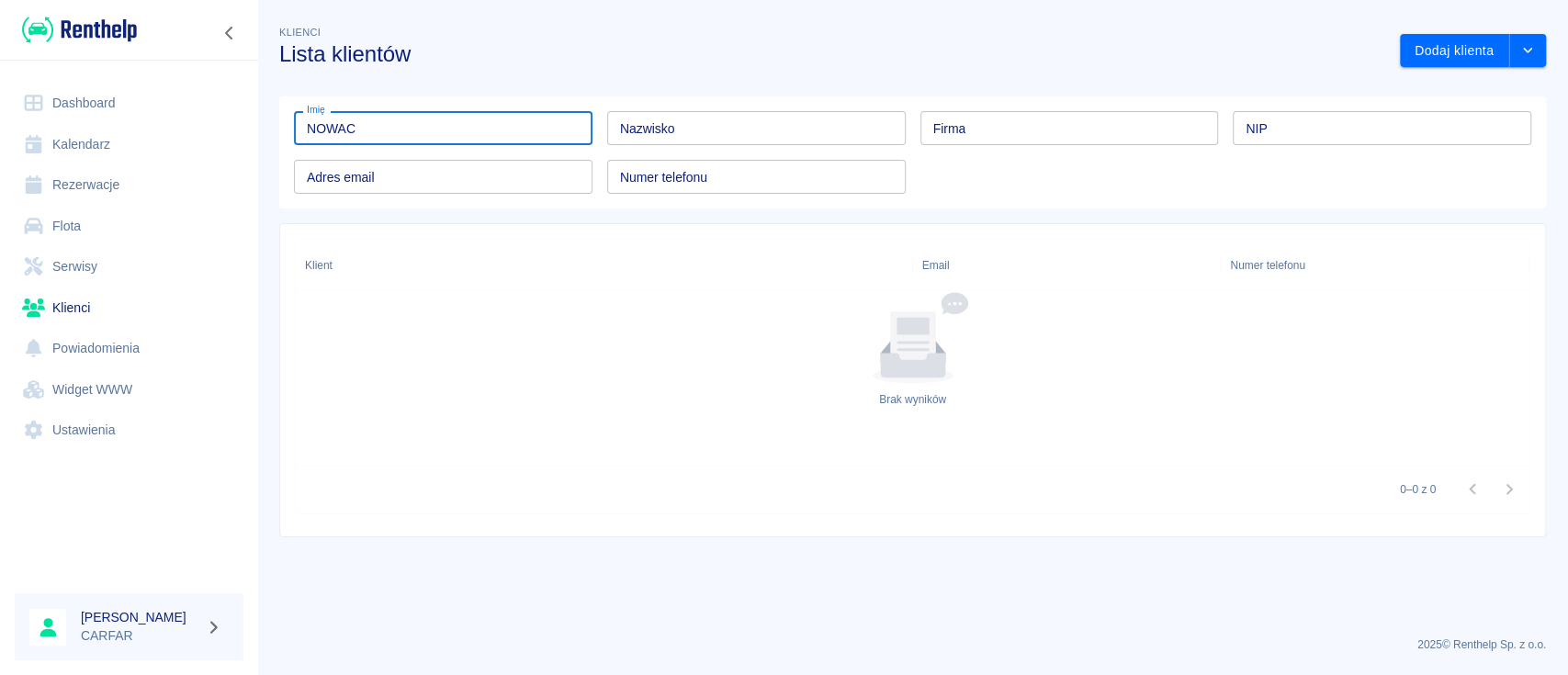
drag, startPoint x: 473, startPoint y: 131, endPoint x: 184, endPoint y: 150, distance: 289.6
click at [184, 151] on div "Dashboard Kalendarz Rezerwacje Flota Serwisy Klienci Powiadomienia Widget WWW U…" at bounding box center [784, 338] width 1568 height 675
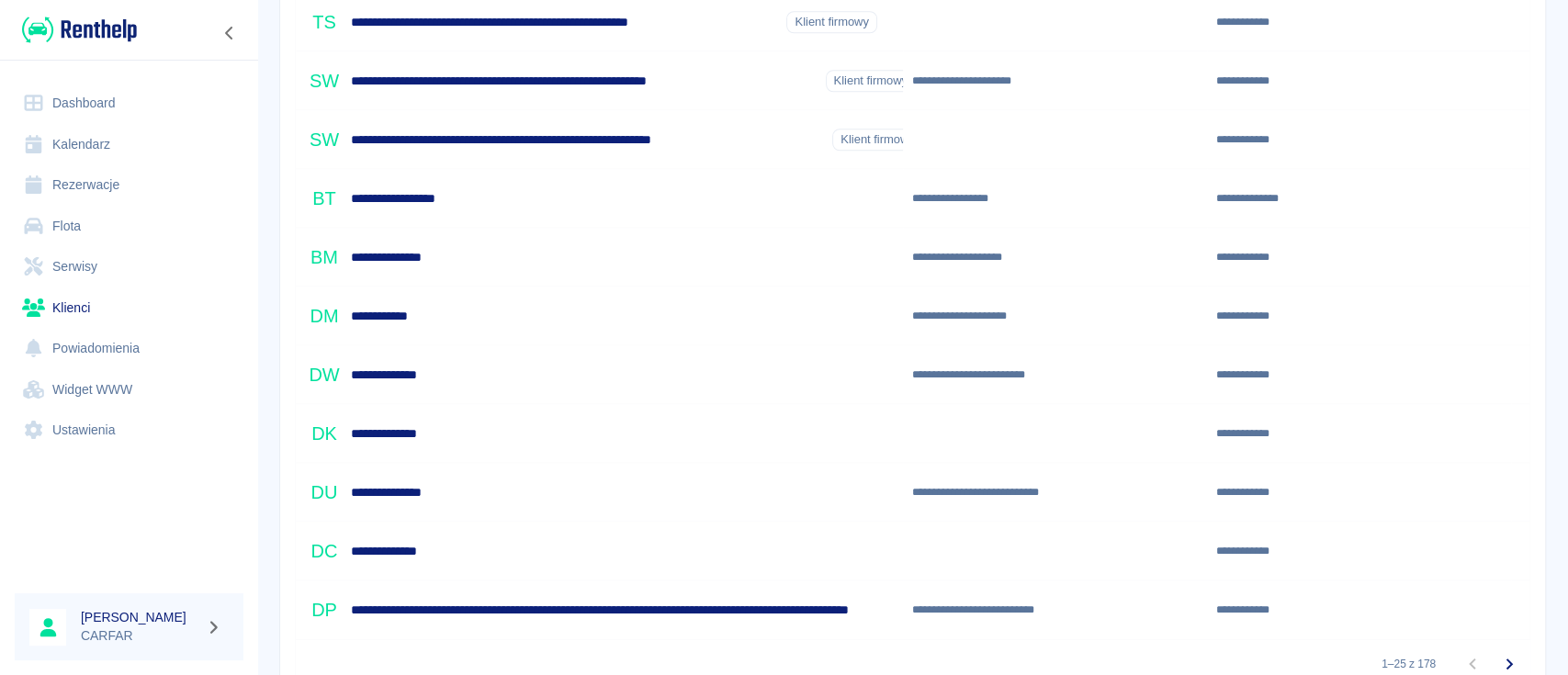
scroll to position [1210, 0]
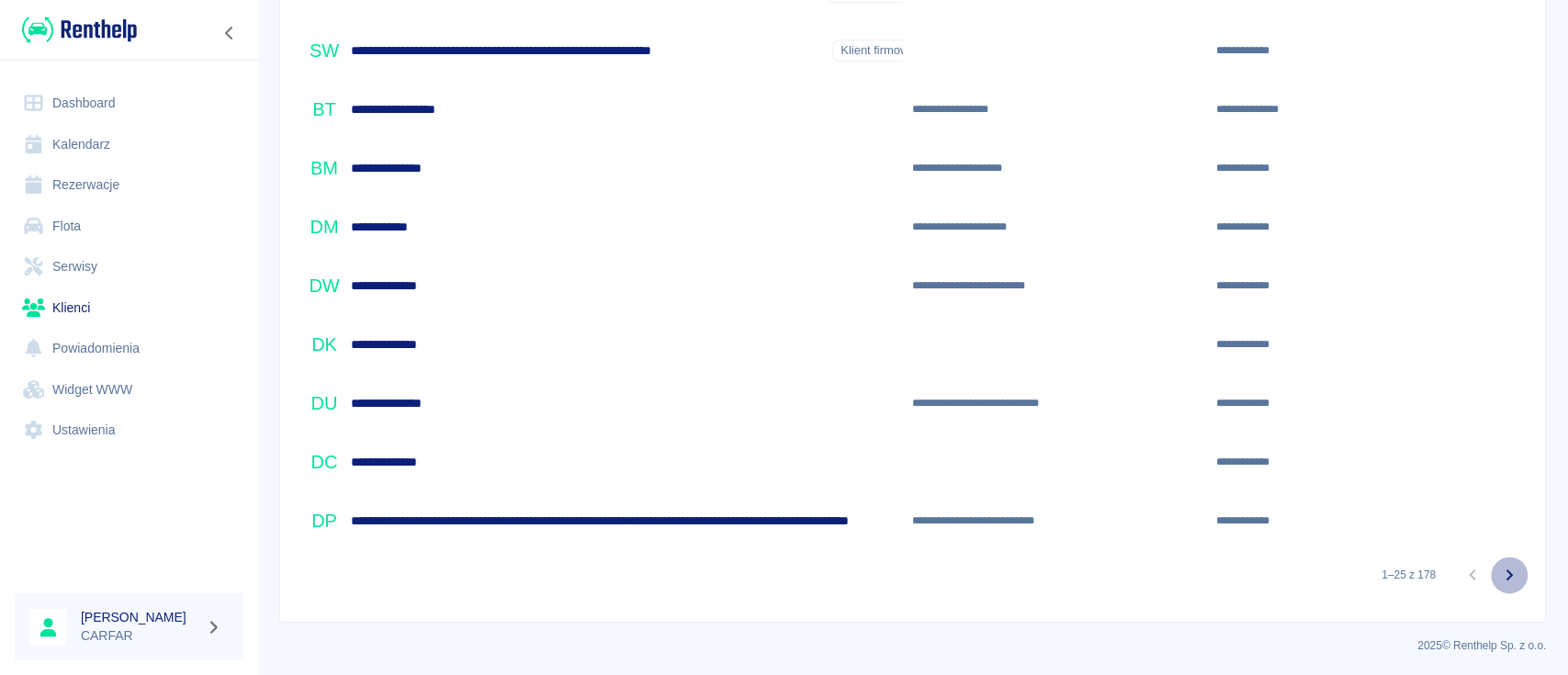
click at [1498, 572] on icon "Przejdź do następnej strony" at bounding box center [1509, 575] width 22 height 22
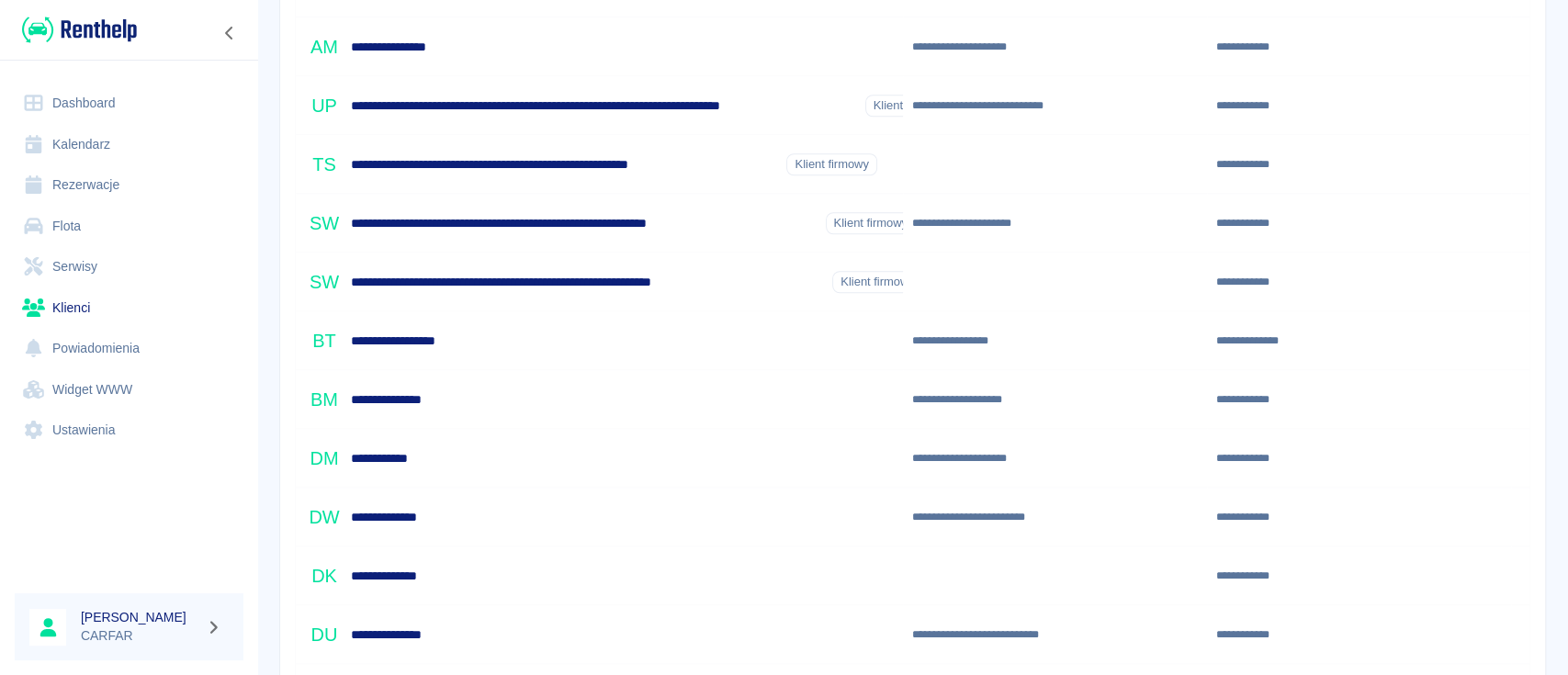
scroll to position [1210, 0]
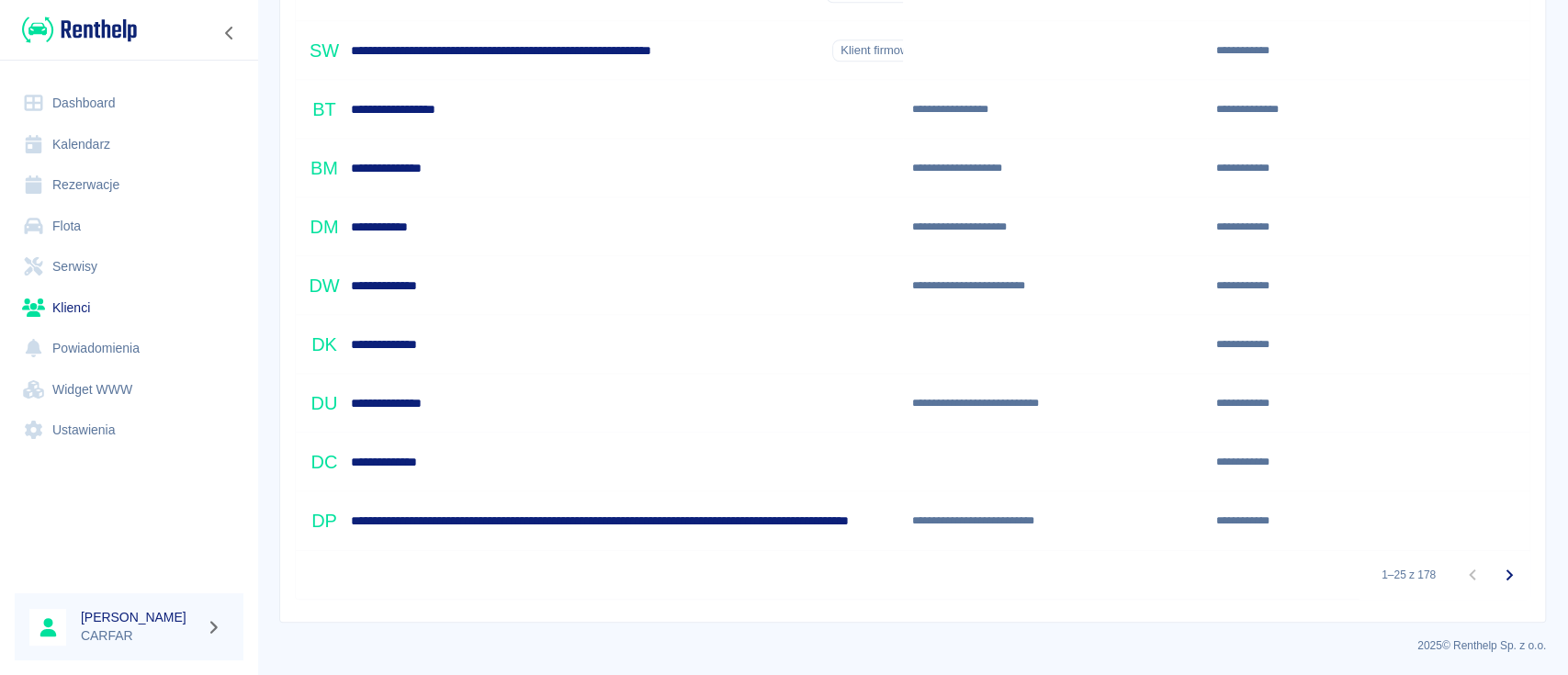
click at [1498, 569] on icon "Przejdź do następnej strony" at bounding box center [1509, 575] width 22 height 22
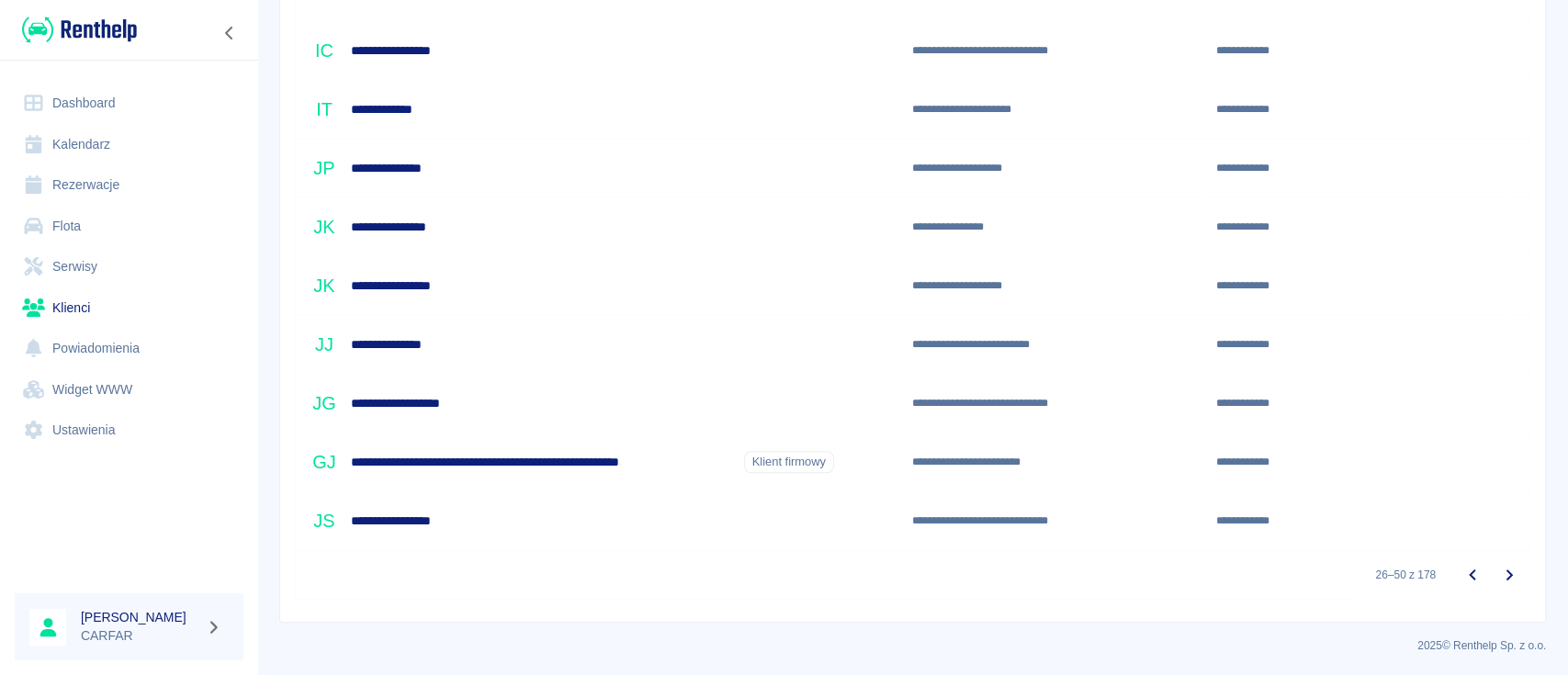
click at [1498, 574] on icon "Przejdź do następnej strony" at bounding box center [1509, 575] width 22 height 22
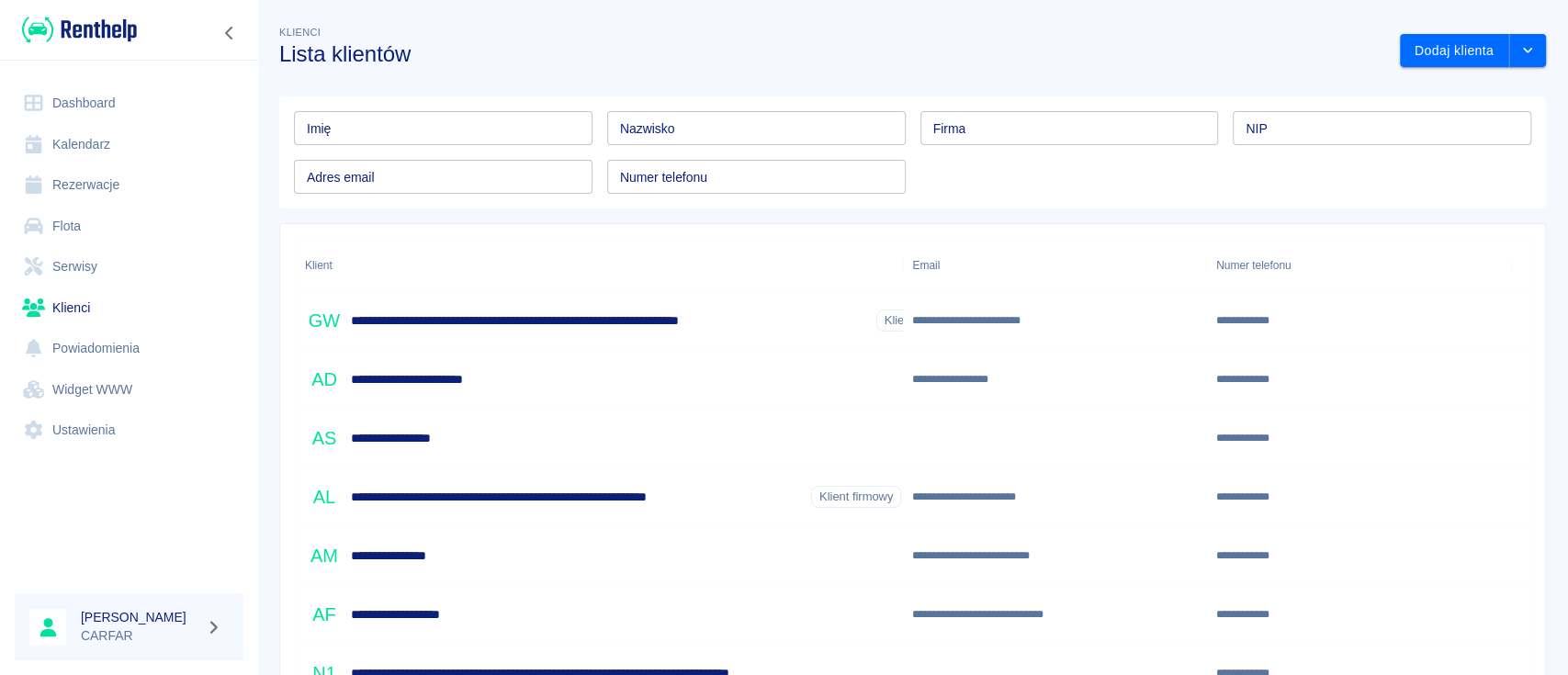
click at [93, 294] on link "Klienci" at bounding box center [129, 308] width 229 height 41
click at [698, 123] on input "Nazwisko" at bounding box center [756, 128] width 298 height 34
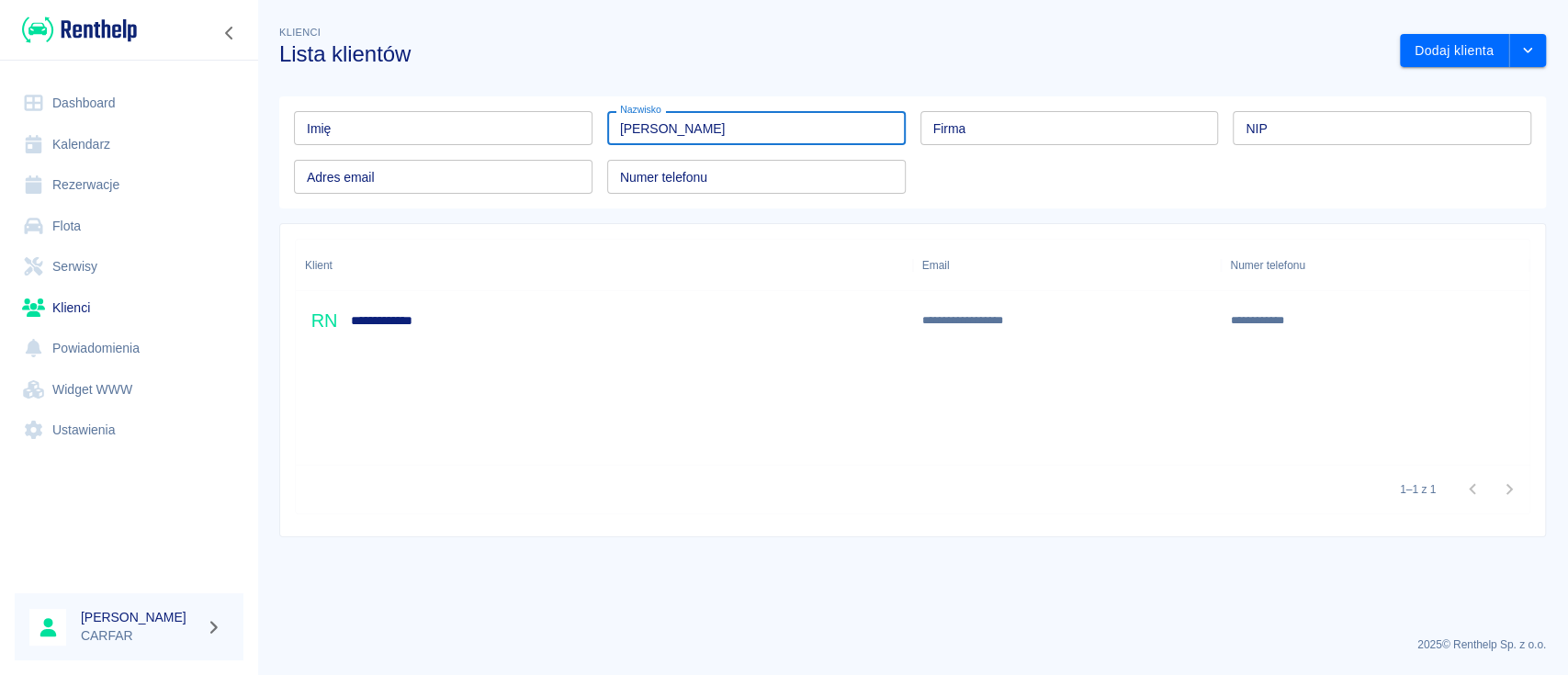
type input "[PERSON_NAME]"
click at [670, 304] on div "**********" at bounding box center [604, 320] width 617 height 59
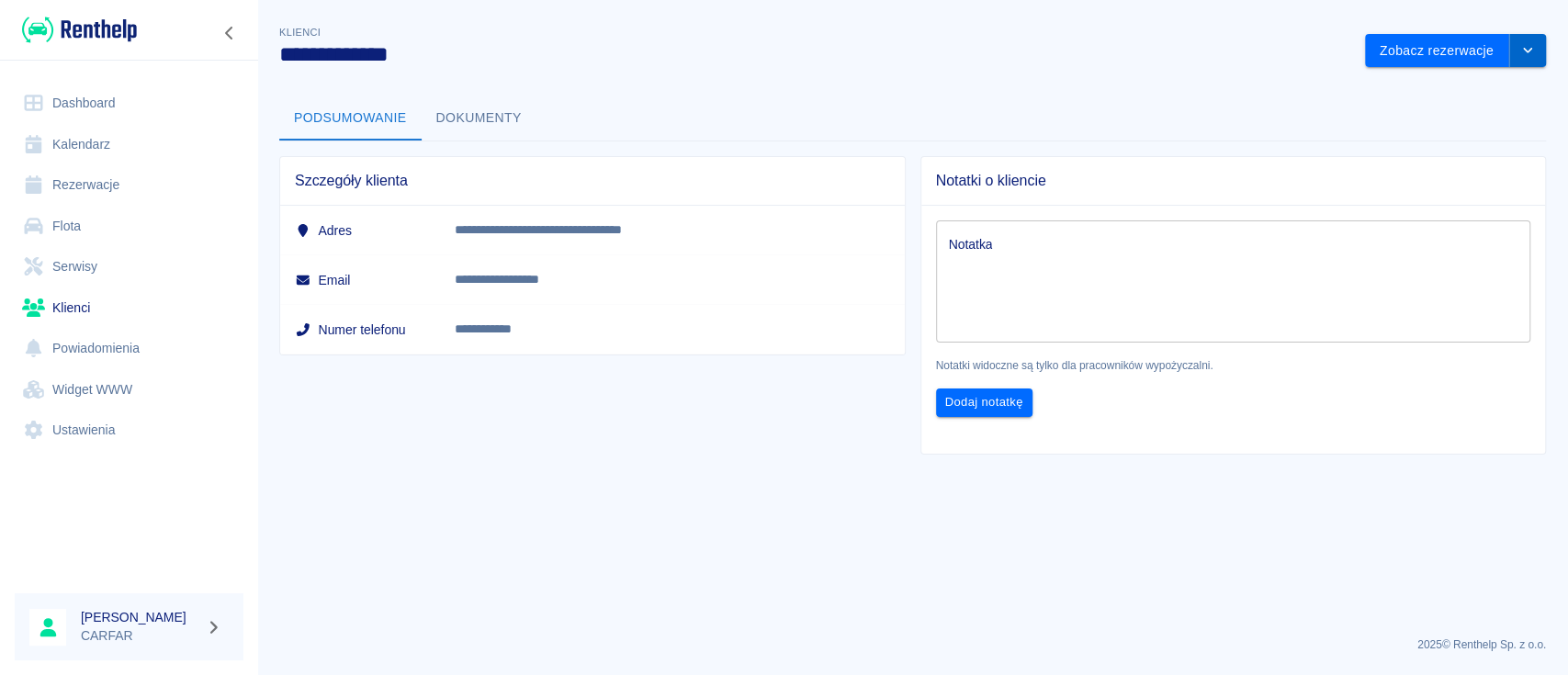
click at [1530, 48] on icon "drop-down" at bounding box center [1528, 49] width 15 height 12
click at [1439, 90] on li "Edytuj klienta" at bounding box center [1454, 90] width 165 height 30
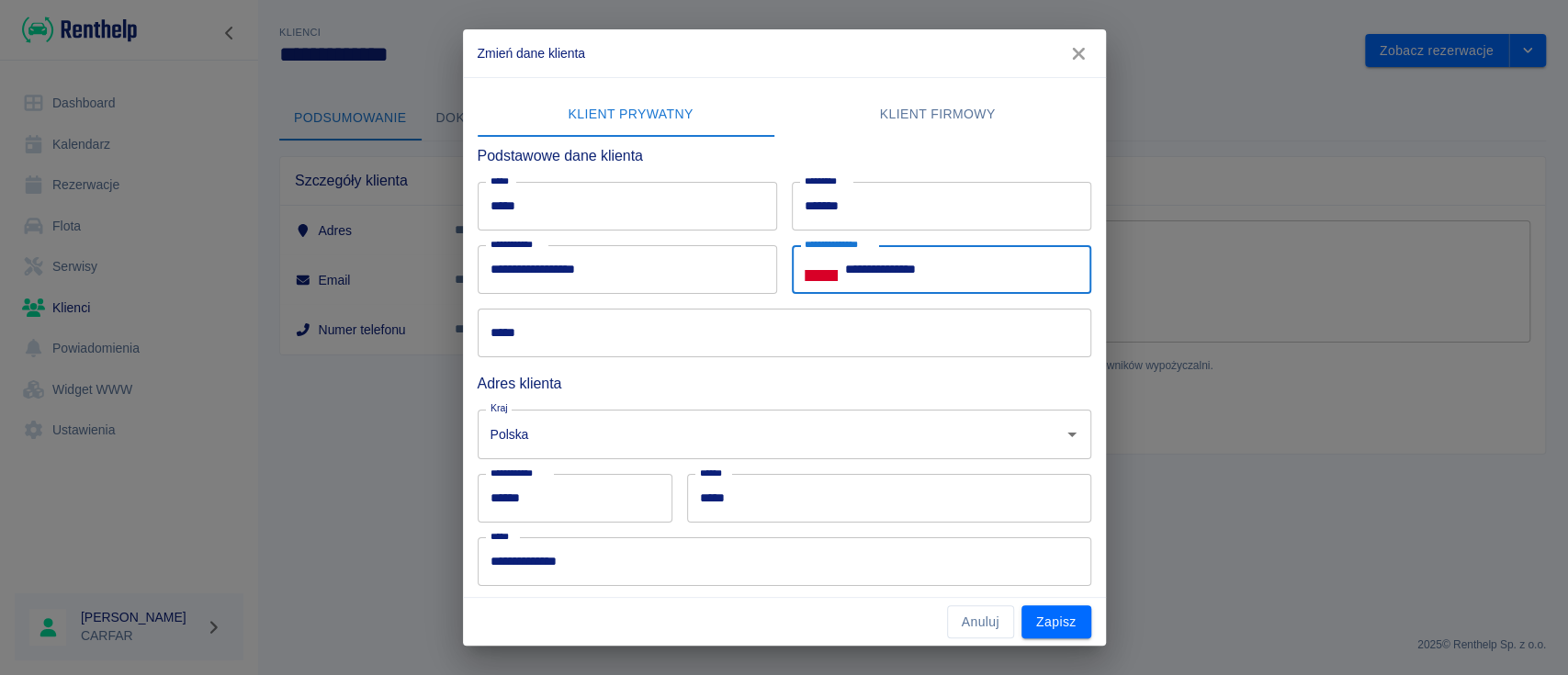
drag, startPoint x: 941, startPoint y: 269, endPoint x: 860, endPoint y: 269, distance: 81.0
click at [860, 269] on input "**********" at bounding box center [968, 269] width 246 height 48
type input "**********"
click at [1083, 619] on button "Zapisz" at bounding box center [1056, 622] width 70 height 34
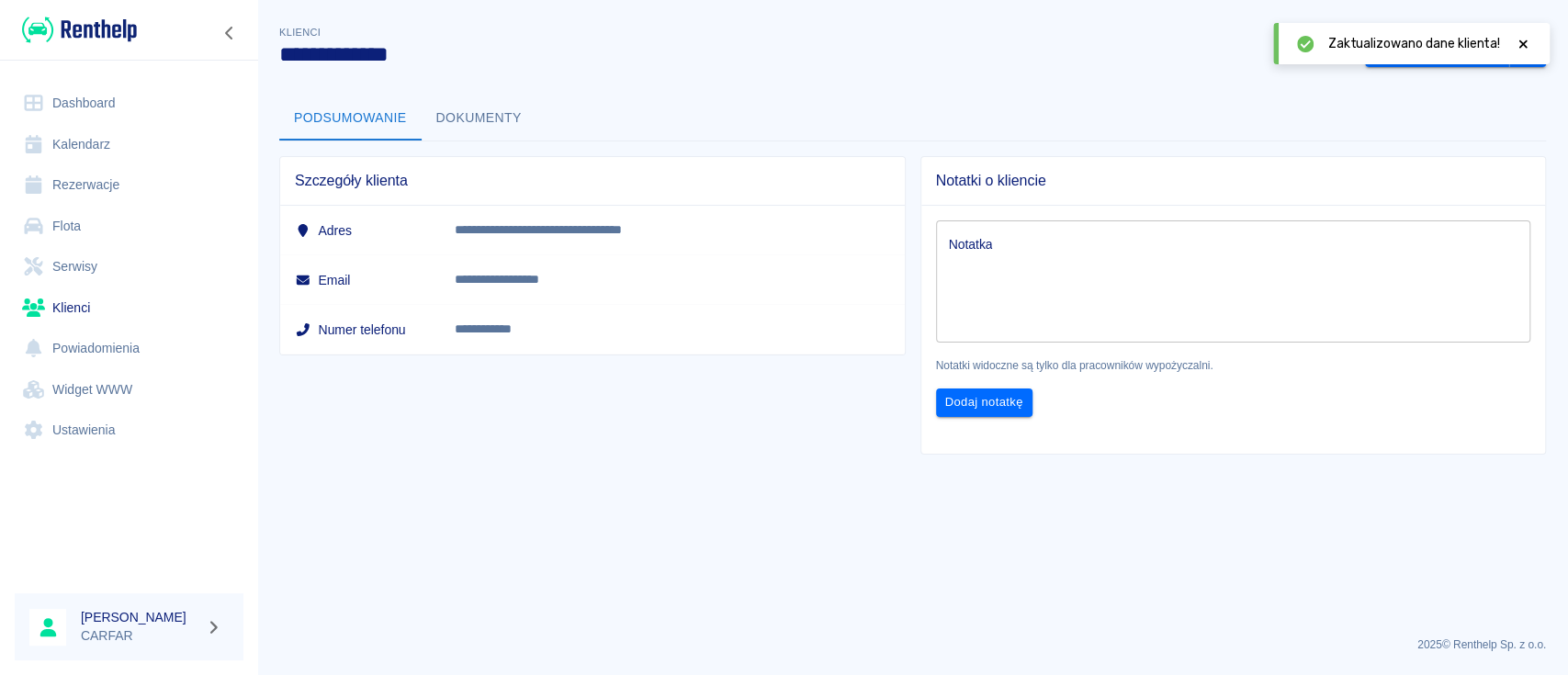
click at [742, 341] on td "**********" at bounding box center [673, 329] width 465 height 49
click at [128, 94] on link "Dashboard" at bounding box center [129, 103] width 229 height 41
